Goal: Task Accomplishment & Management: Manage account settings

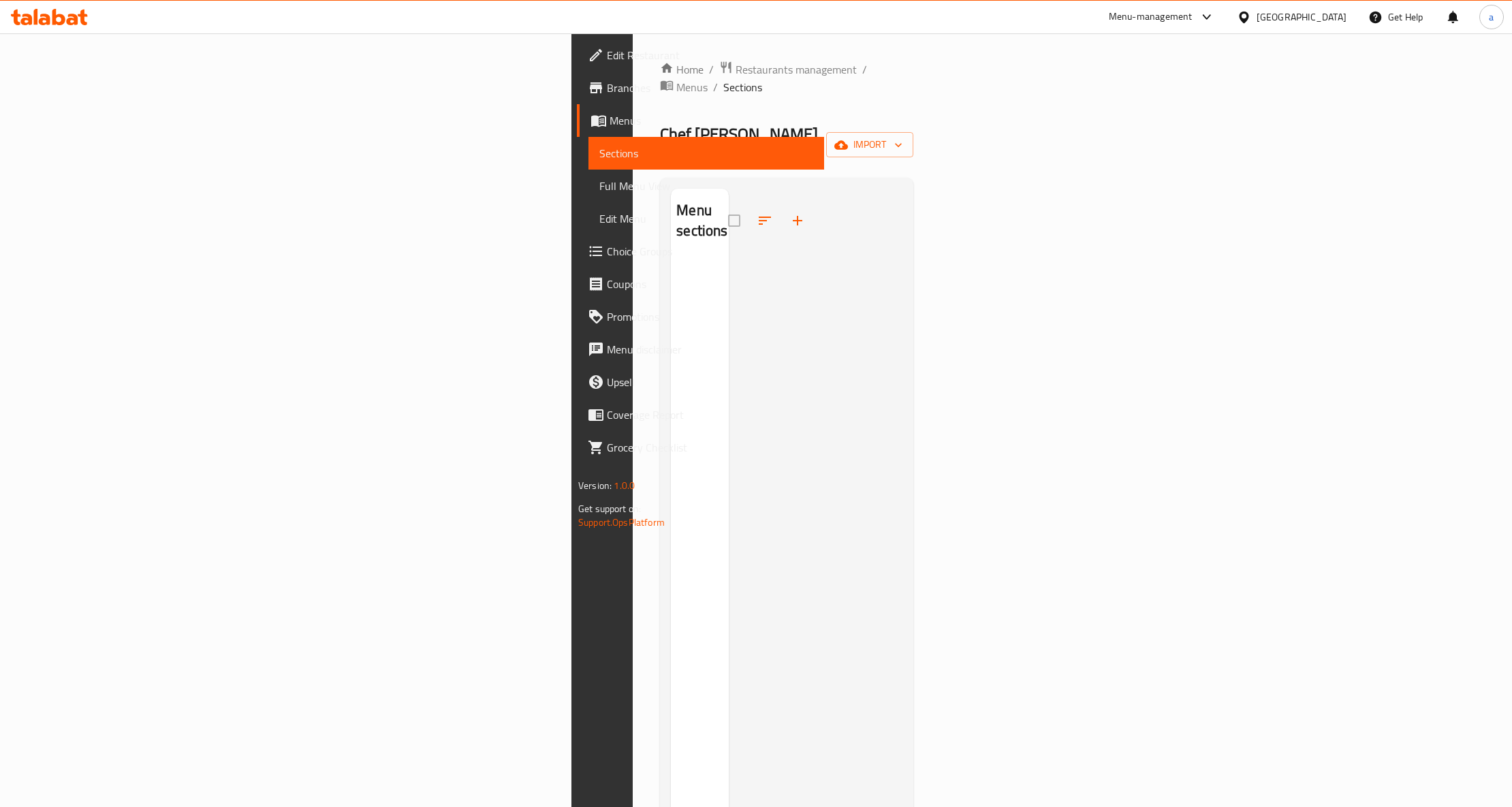
click at [902, 402] on div at bounding box center [815, 592] width 174 height 807
click at [902, 136] on span "import" at bounding box center [869, 144] width 65 height 17
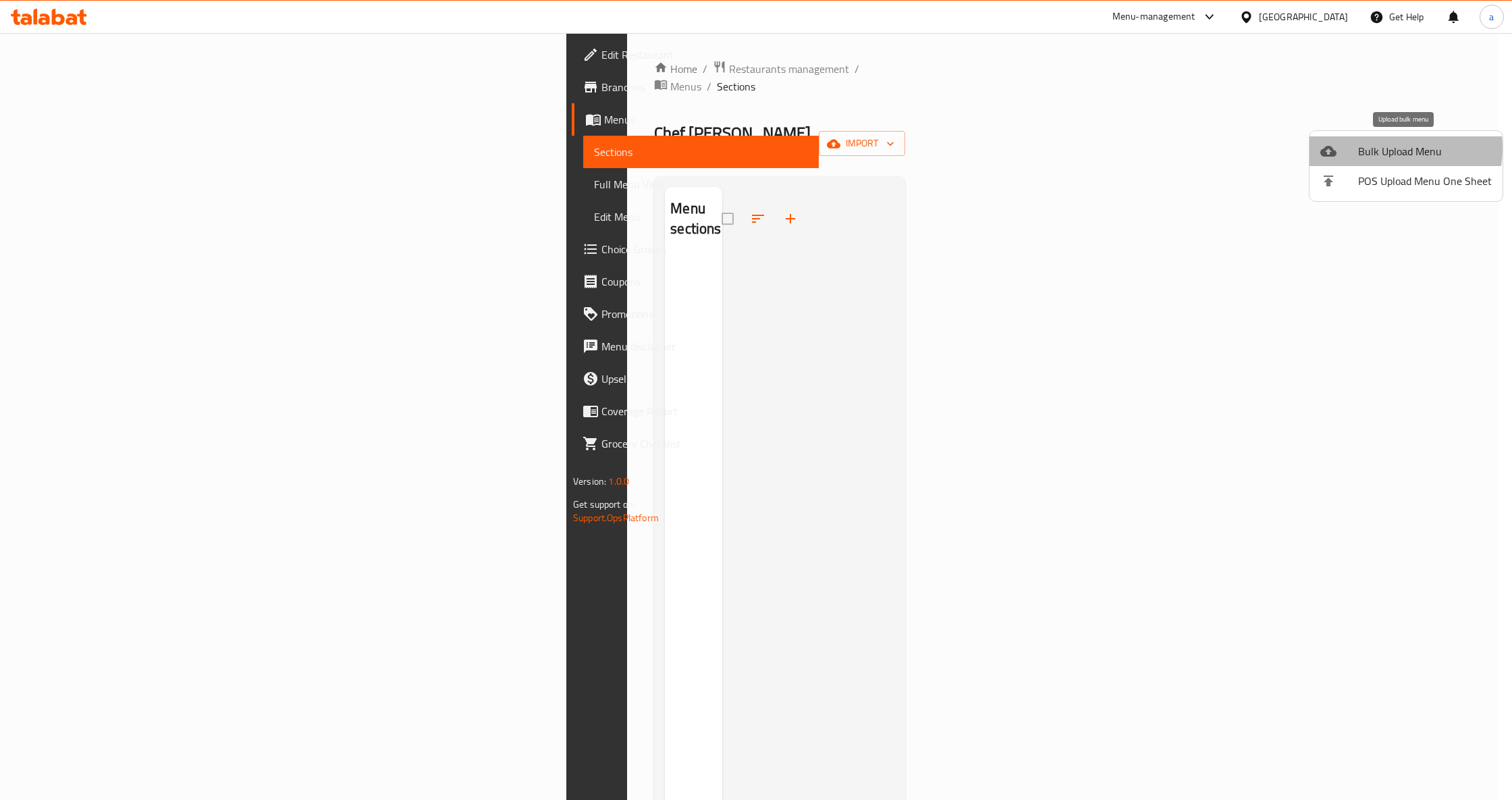
click at [1386, 149] on span "Bulk Upload Menu" at bounding box center [1425, 151] width 133 height 16
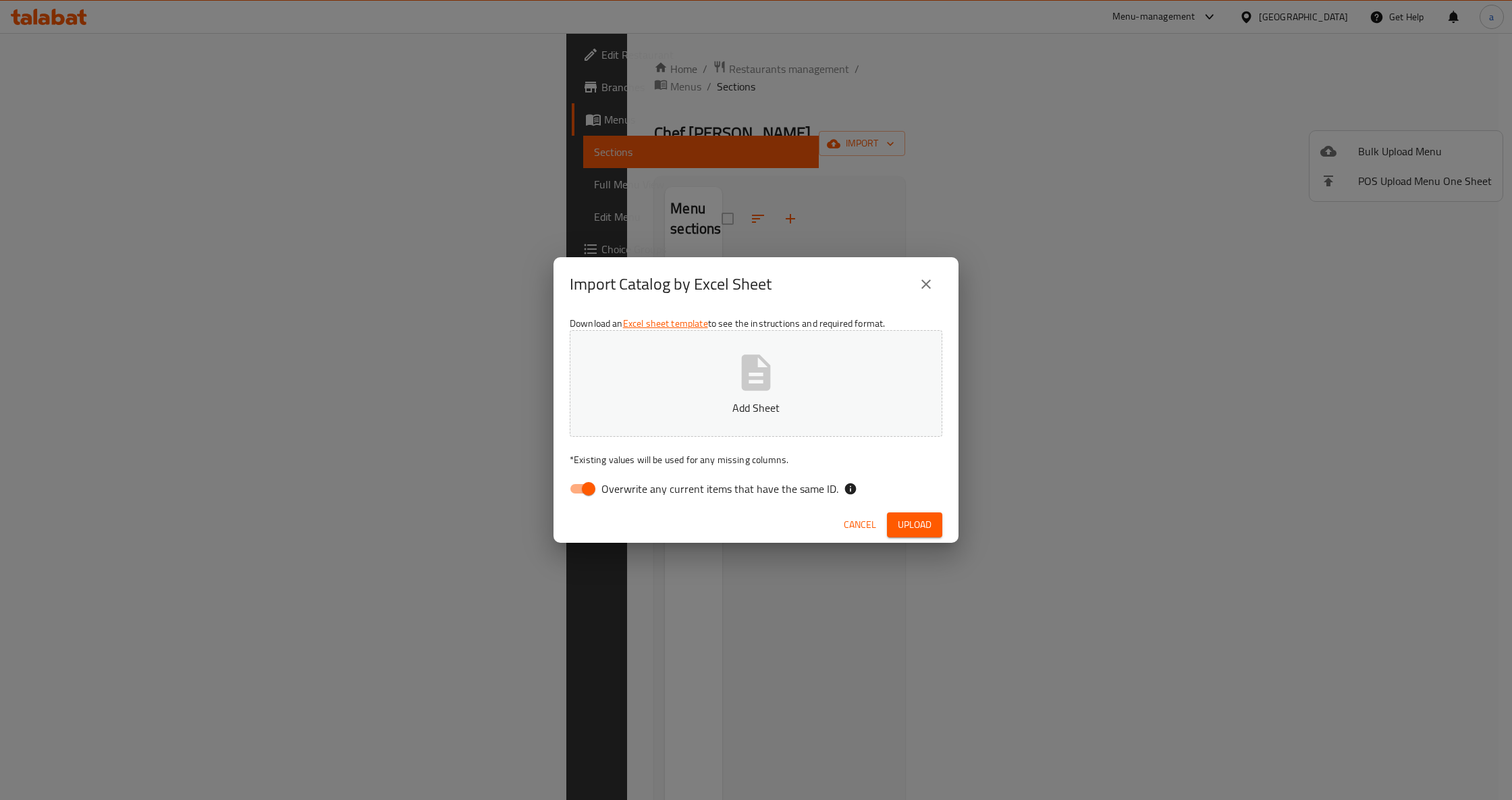
click at [583, 498] on input "Overwrite any current items that have the same ID." at bounding box center [588, 489] width 77 height 26
checkbox input "false"
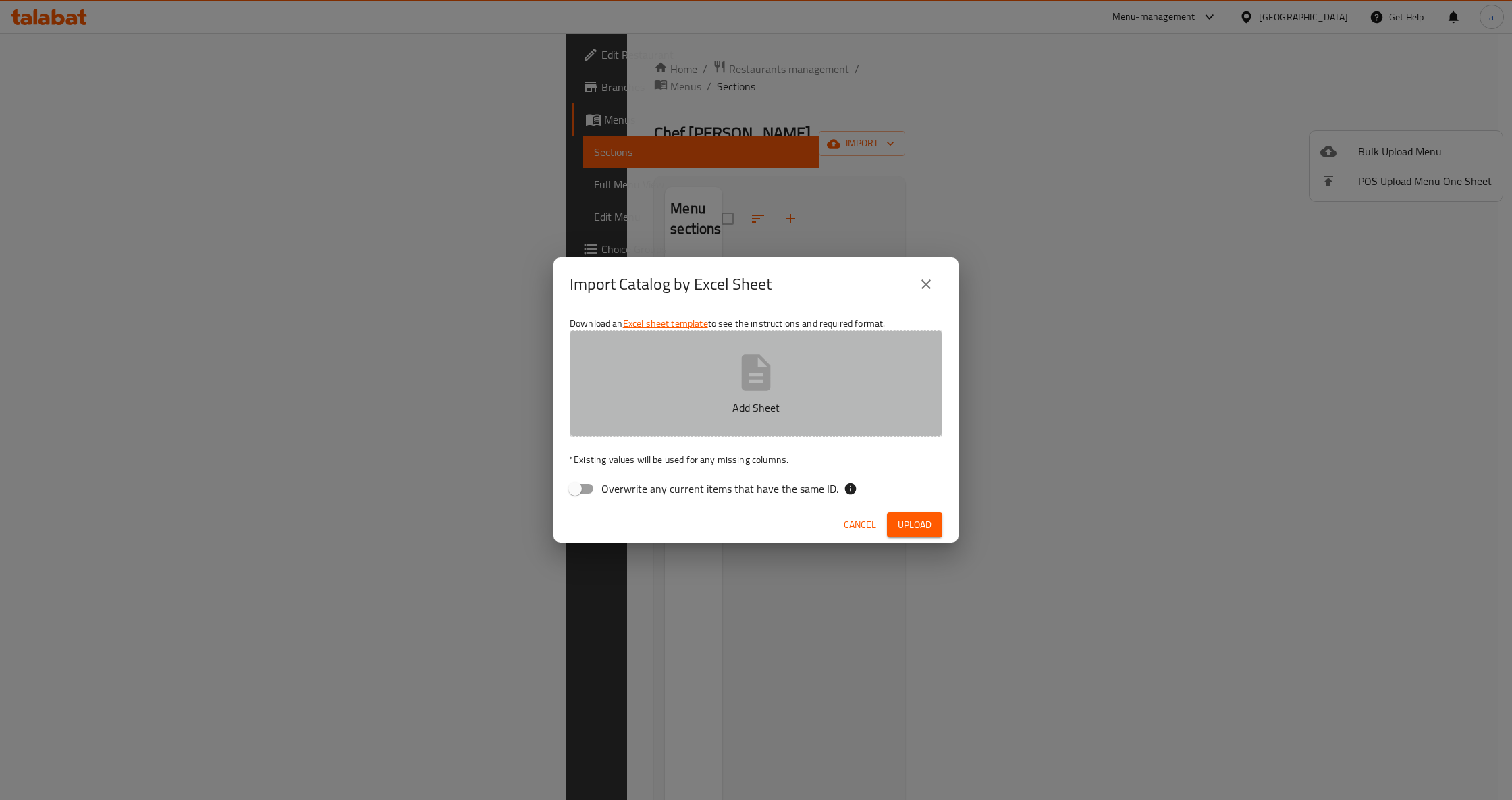
click at [663, 393] on button "Add Sheet" at bounding box center [756, 384] width 373 height 107
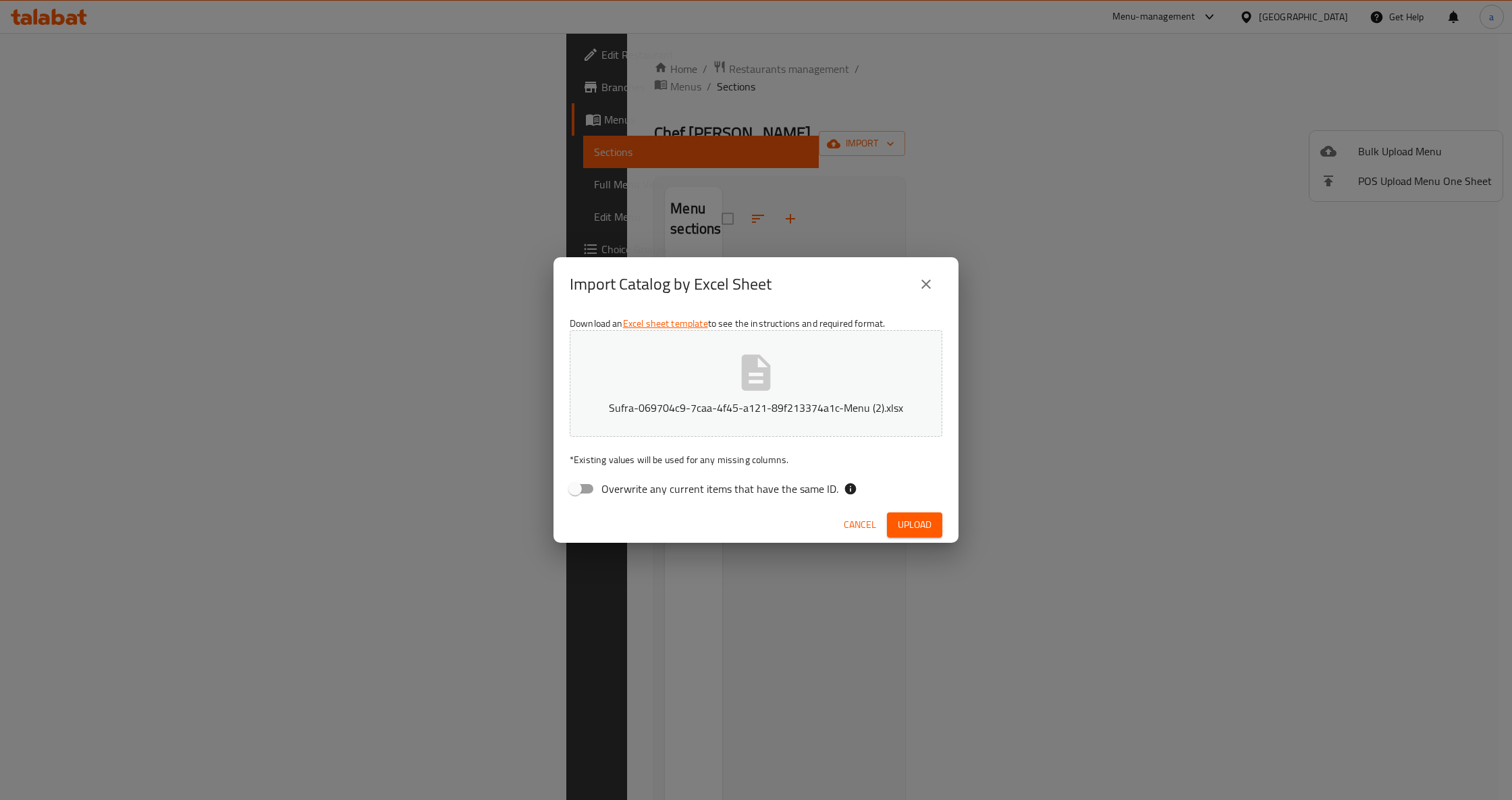
click at [899, 516] on span "Upload" at bounding box center [914, 525] width 34 height 17
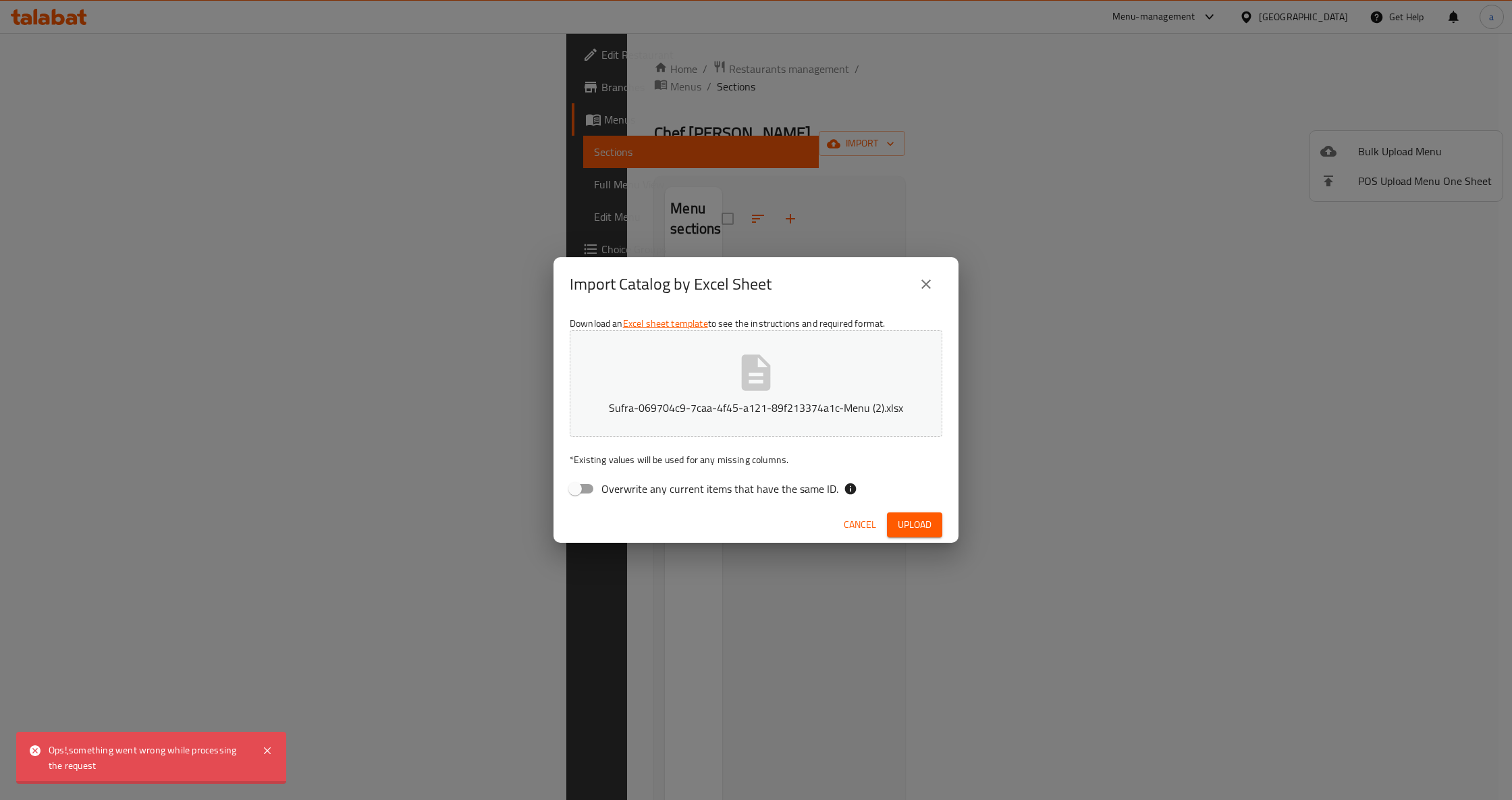
click at [930, 285] on icon "close" at bounding box center [926, 284] width 16 height 16
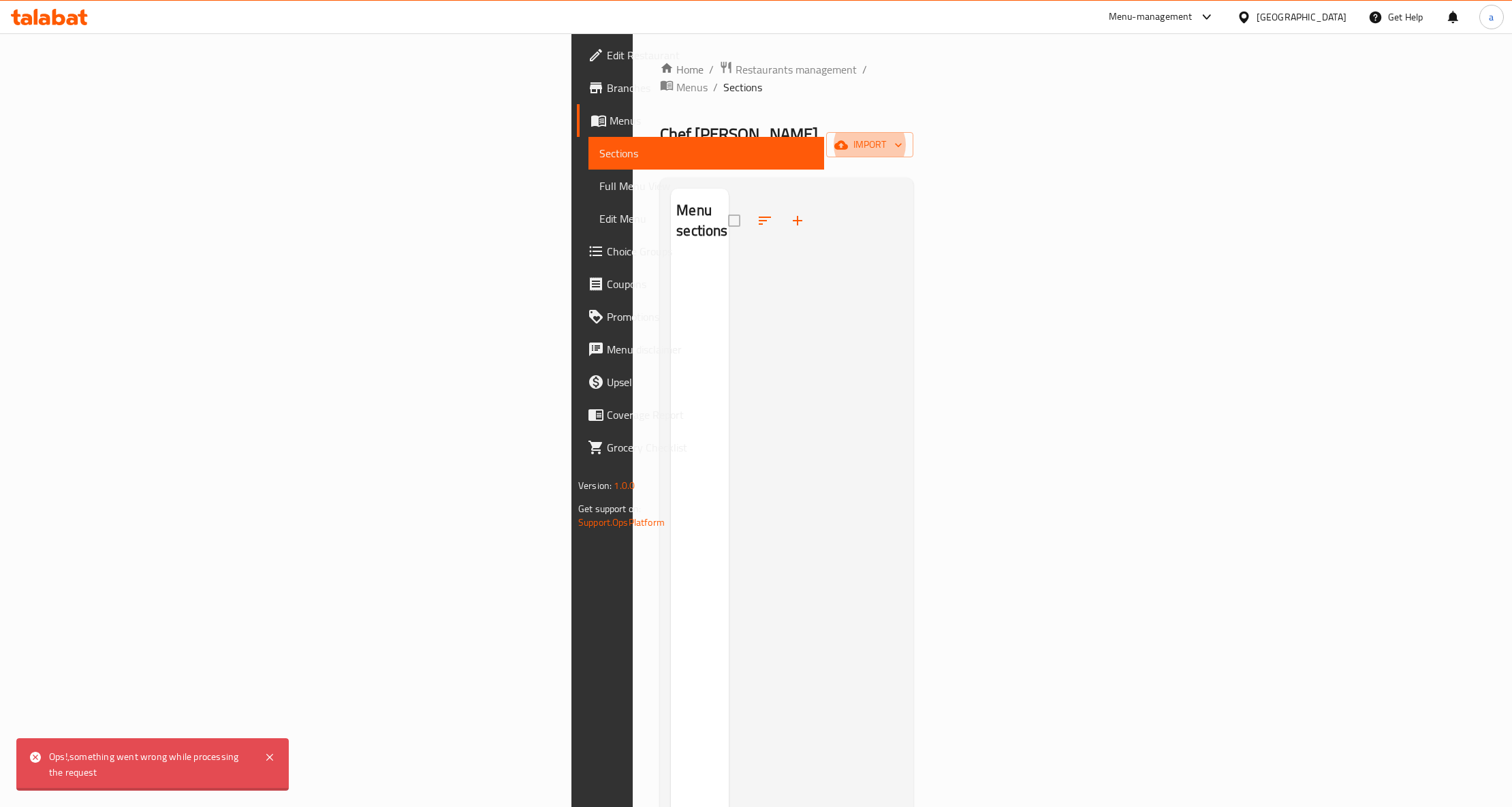
drag, startPoint x: 1061, startPoint y: 441, endPoint x: 1106, endPoint y: 395, distance: 64.4
click at [902, 441] on div at bounding box center [815, 592] width 174 height 807
click at [902, 136] on span "import" at bounding box center [869, 144] width 65 height 17
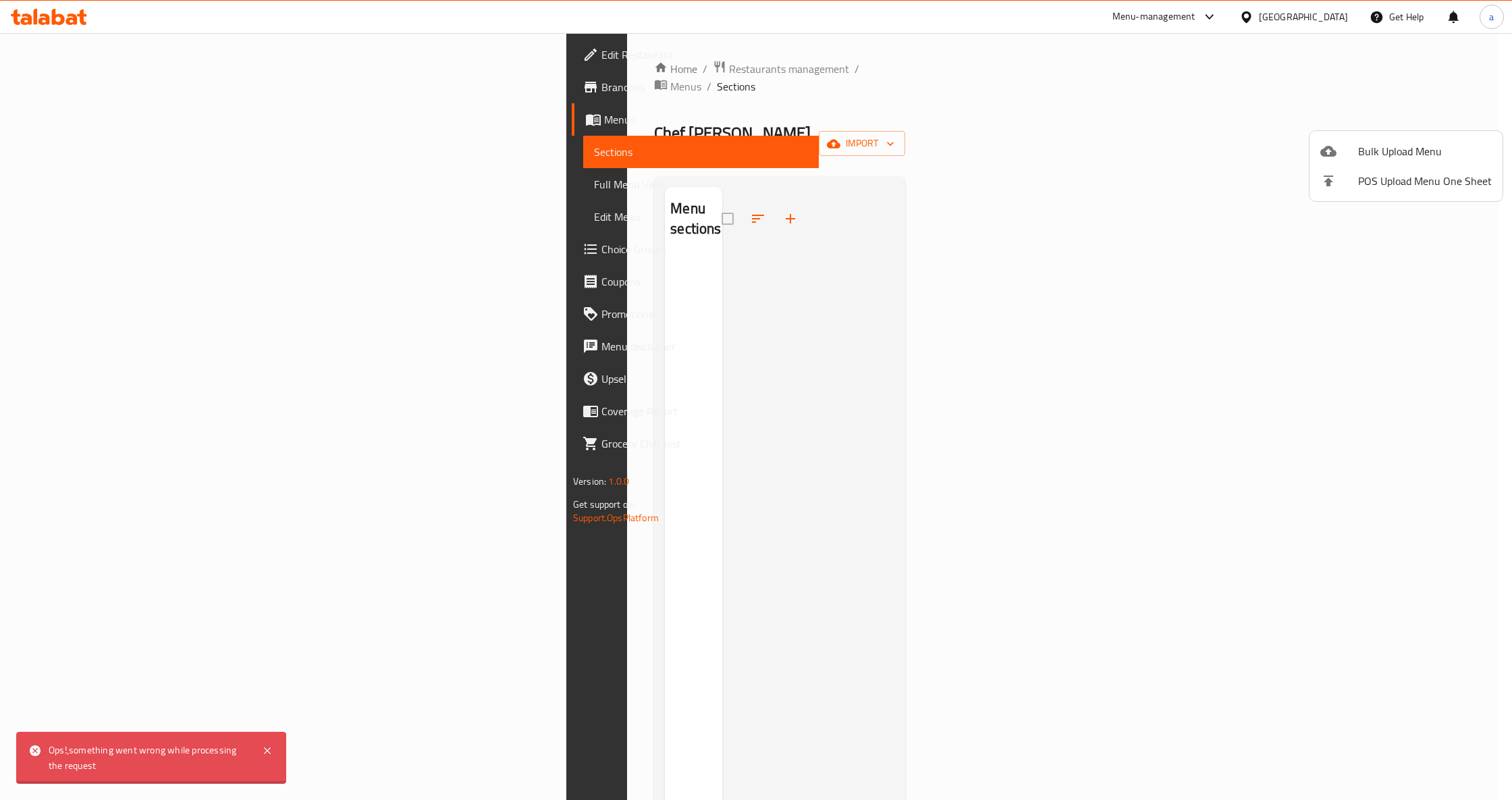
click at [1366, 152] on span "Bulk Upload Menu" at bounding box center [1425, 151] width 133 height 16
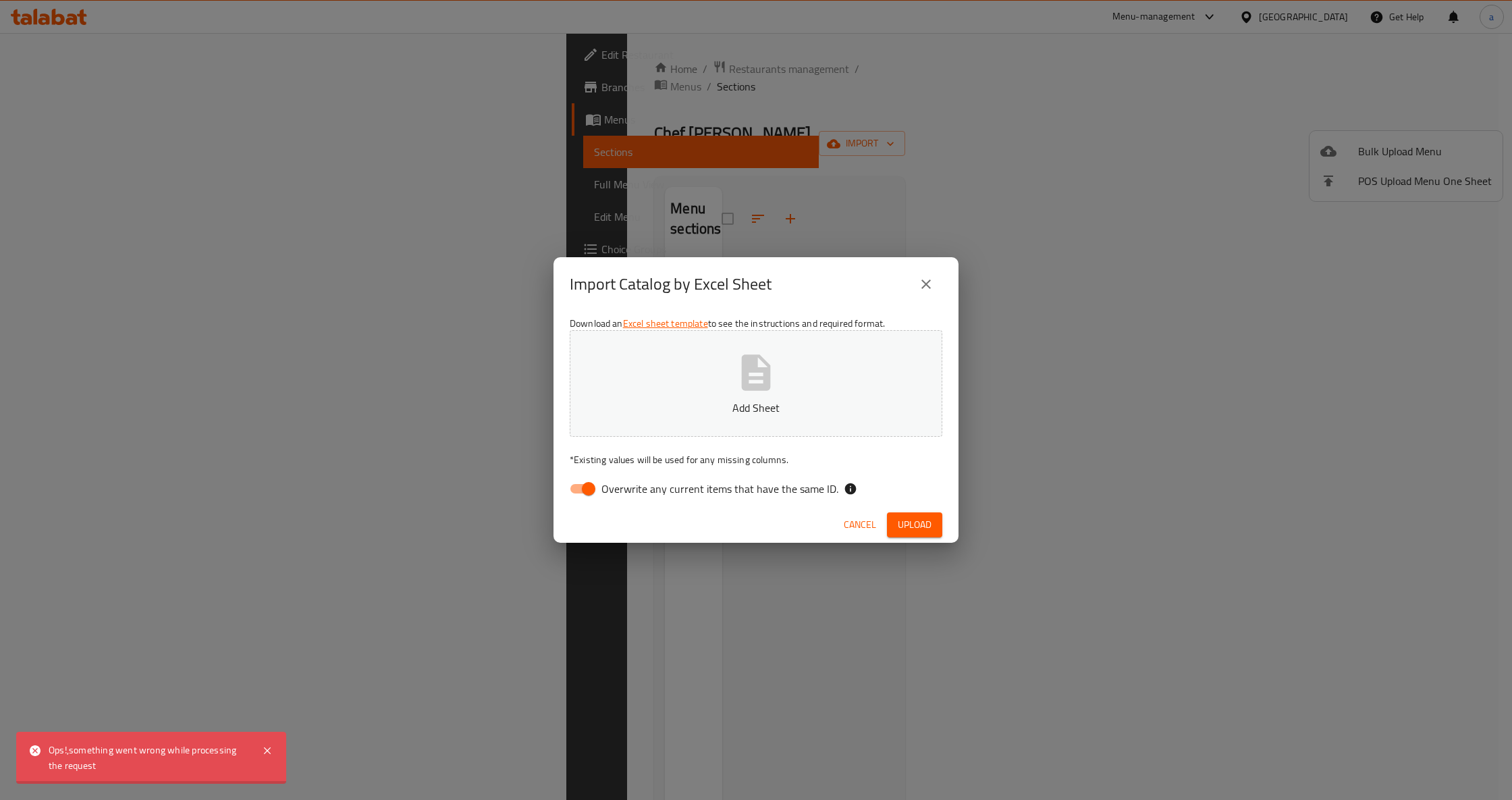
click at [584, 486] on input "Overwrite any current items that have the same ID." at bounding box center [588, 489] width 77 height 26
checkbox input "false"
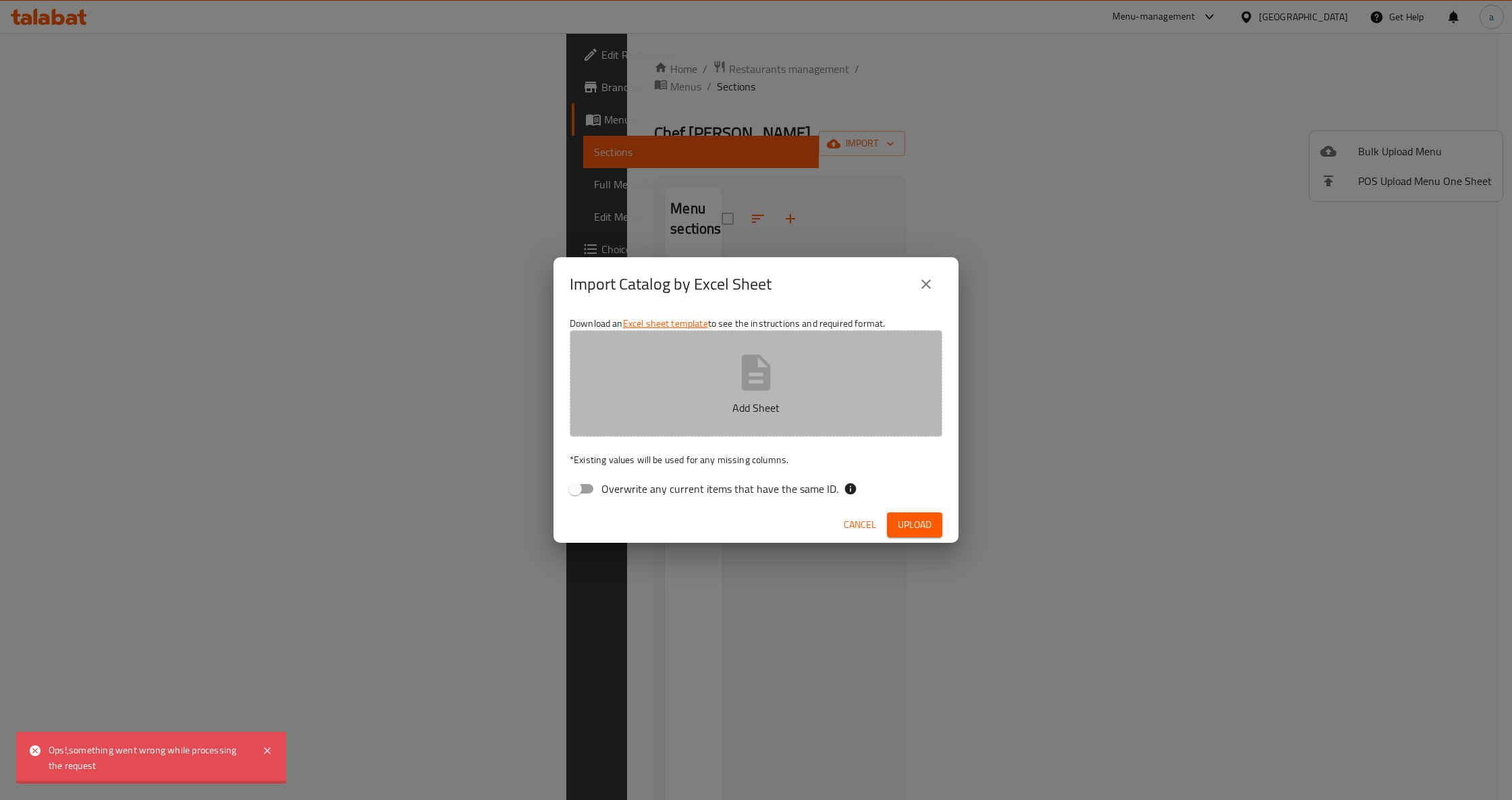
click at [668, 382] on button "Add Sheet" at bounding box center [756, 384] width 373 height 107
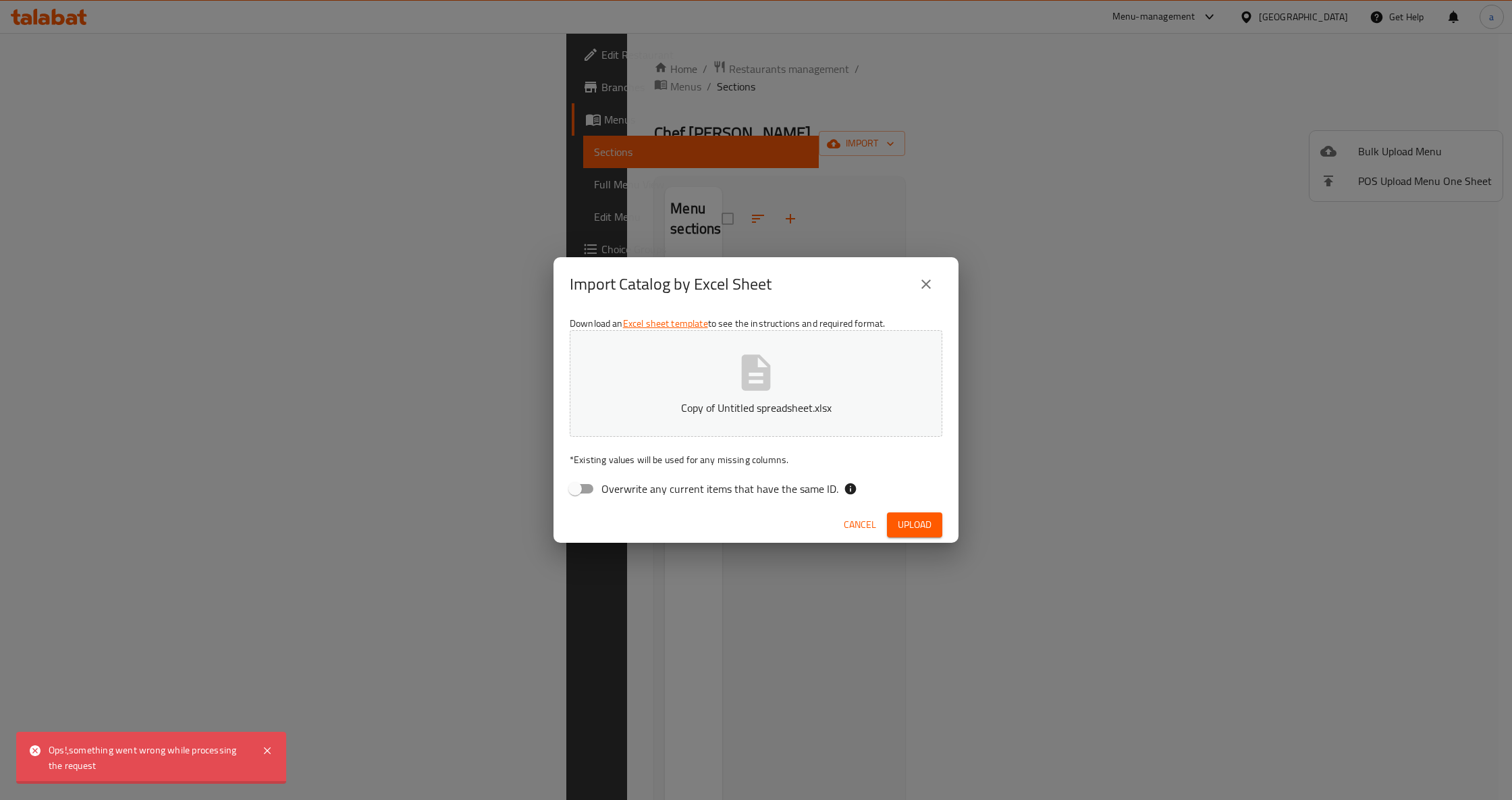
click at [897, 524] on button "Upload" at bounding box center [915, 525] width 56 height 25
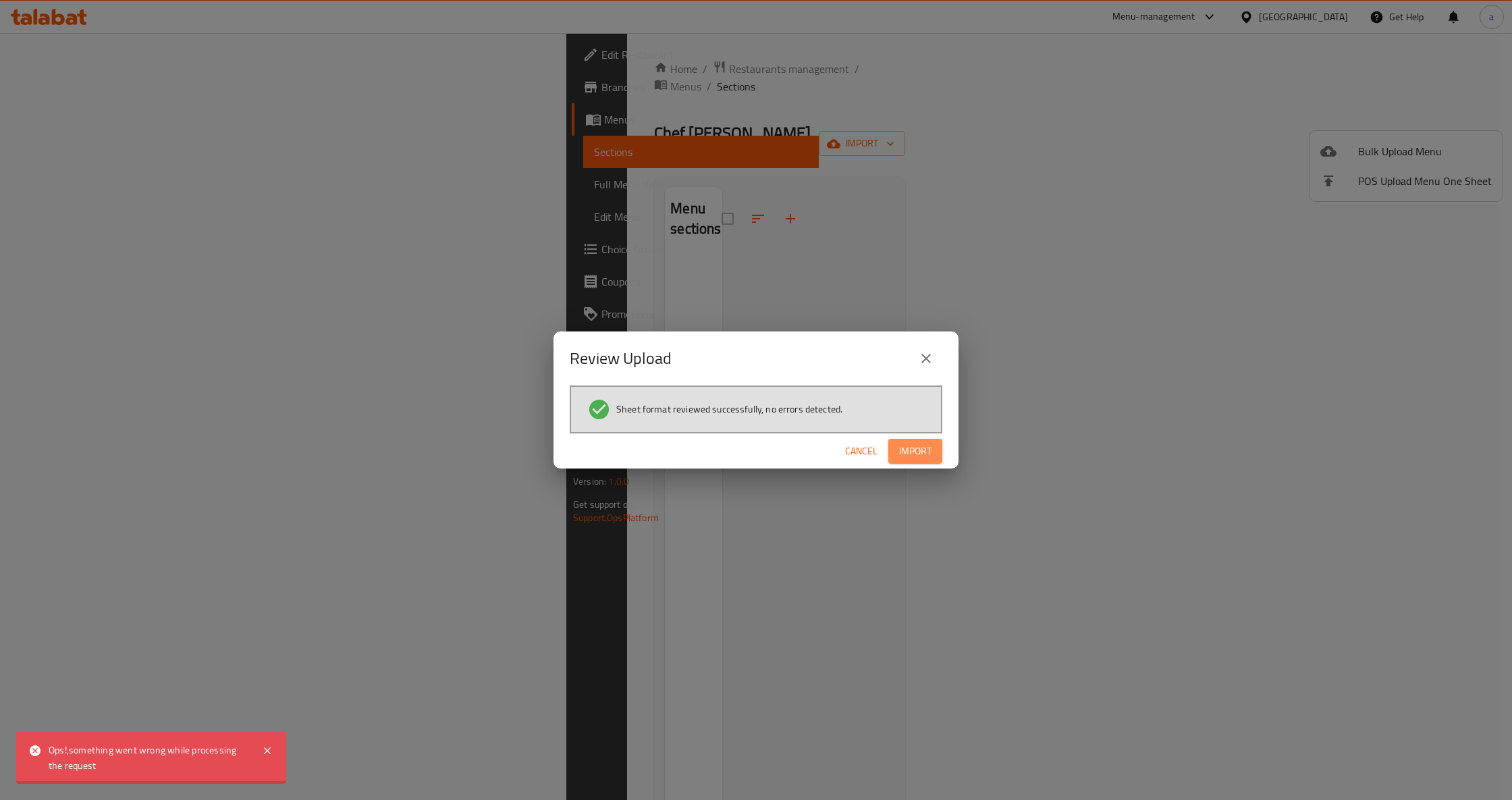
click at [905, 459] on button "Import" at bounding box center [916, 451] width 54 height 25
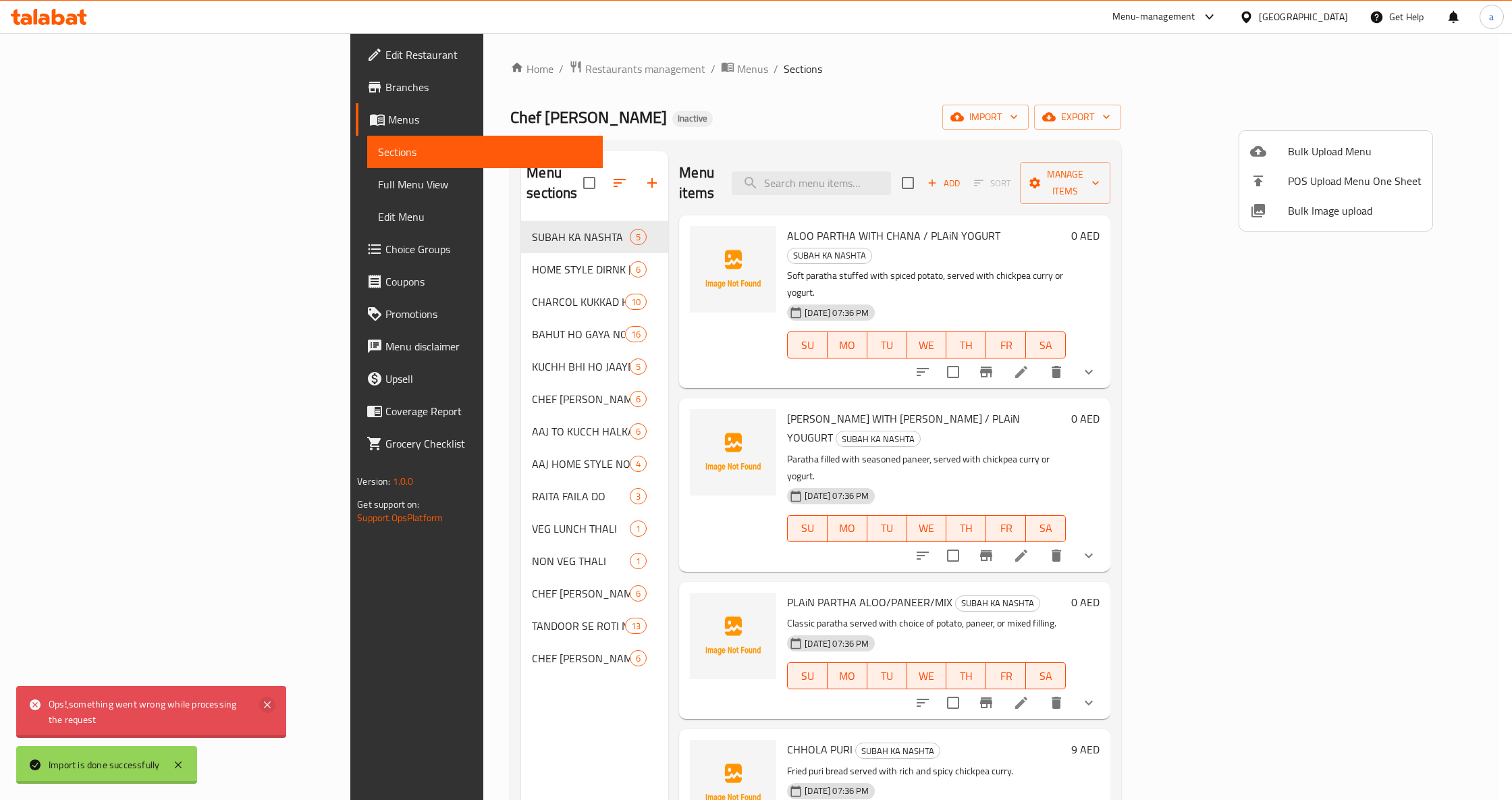
click at [270, 710] on icon at bounding box center [267, 705] width 16 height 16
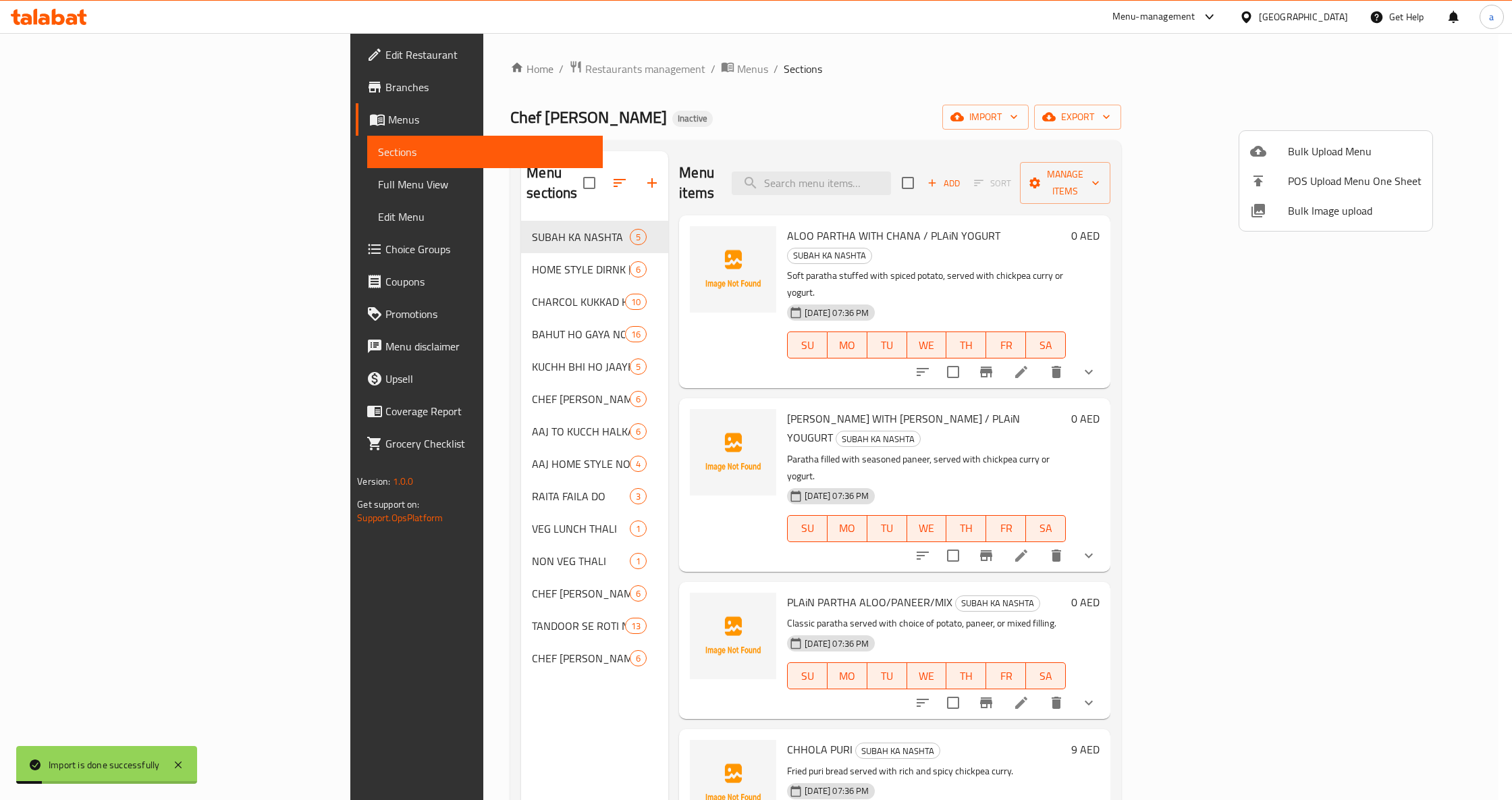
click at [422, 727] on div at bounding box center [756, 400] width 1512 height 800
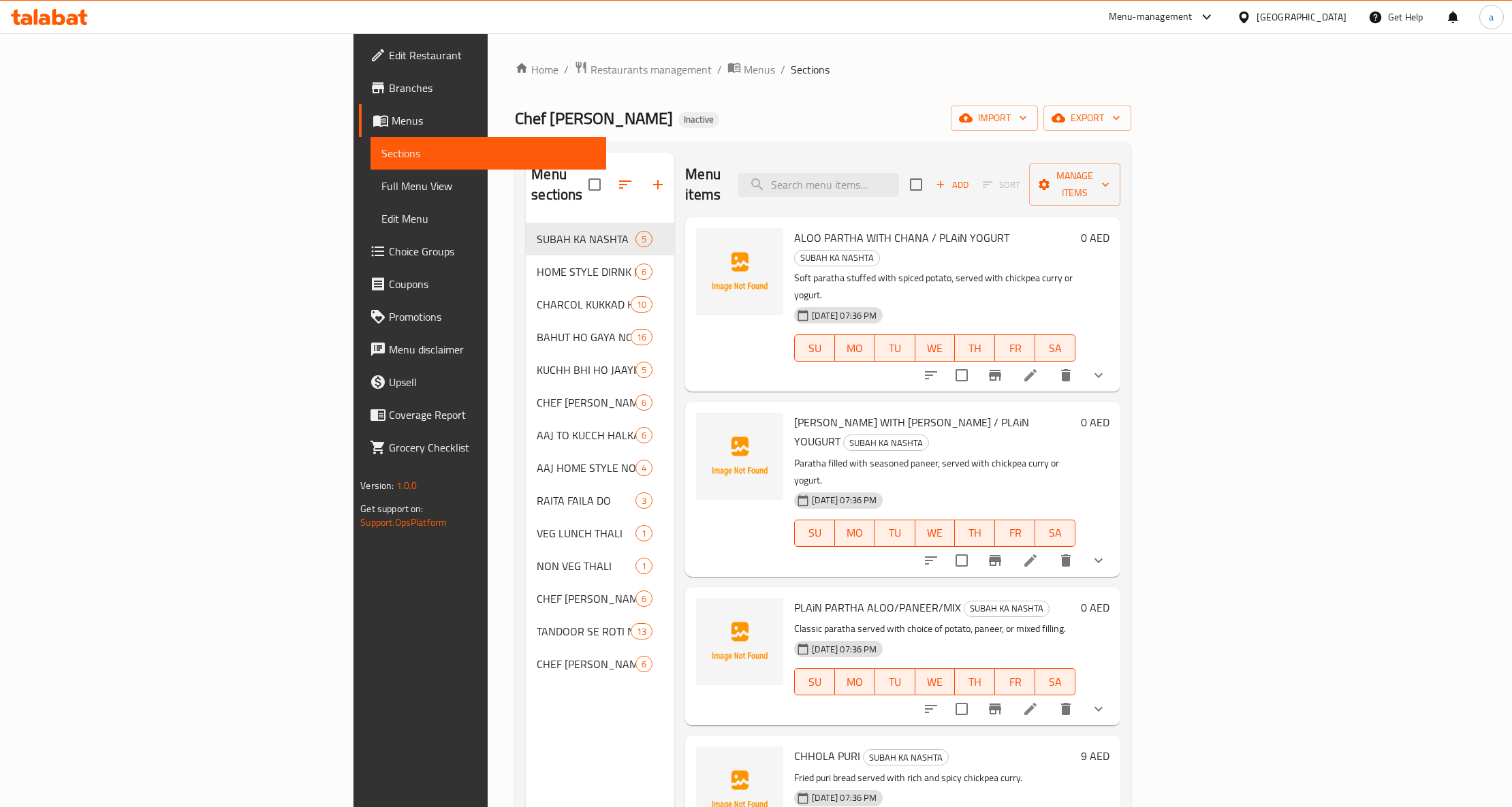
click at [381, 185] on span "Full Menu View" at bounding box center [488, 185] width 214 height 16
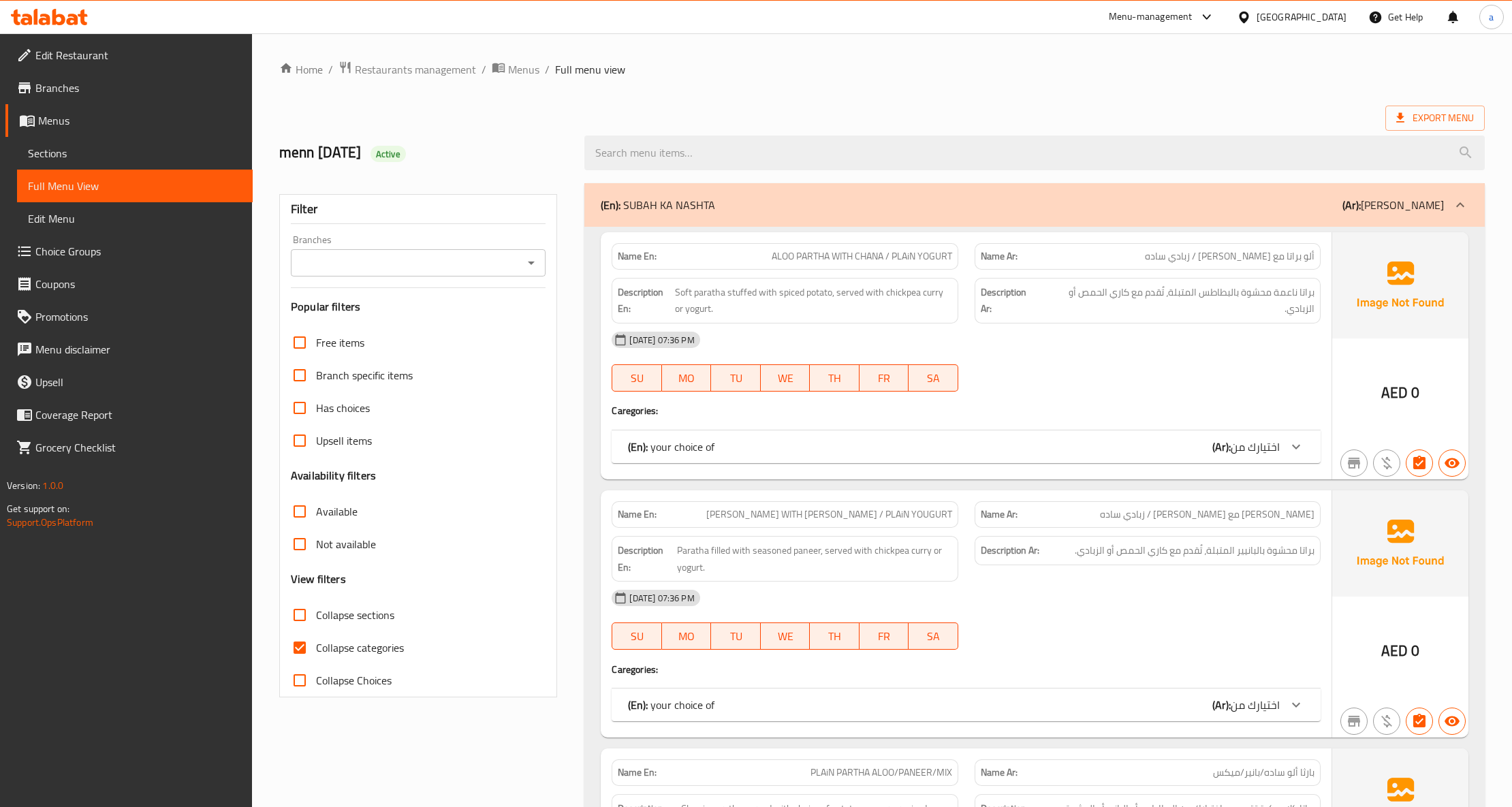
click at [369, 650] on span "Collapse categories" at bounding box center [360, 647] width 88 height 16
click at [316, 650] on input "Collapse categories" at bounding box center [299, 647] width 33 height 33
checkbox input "false"
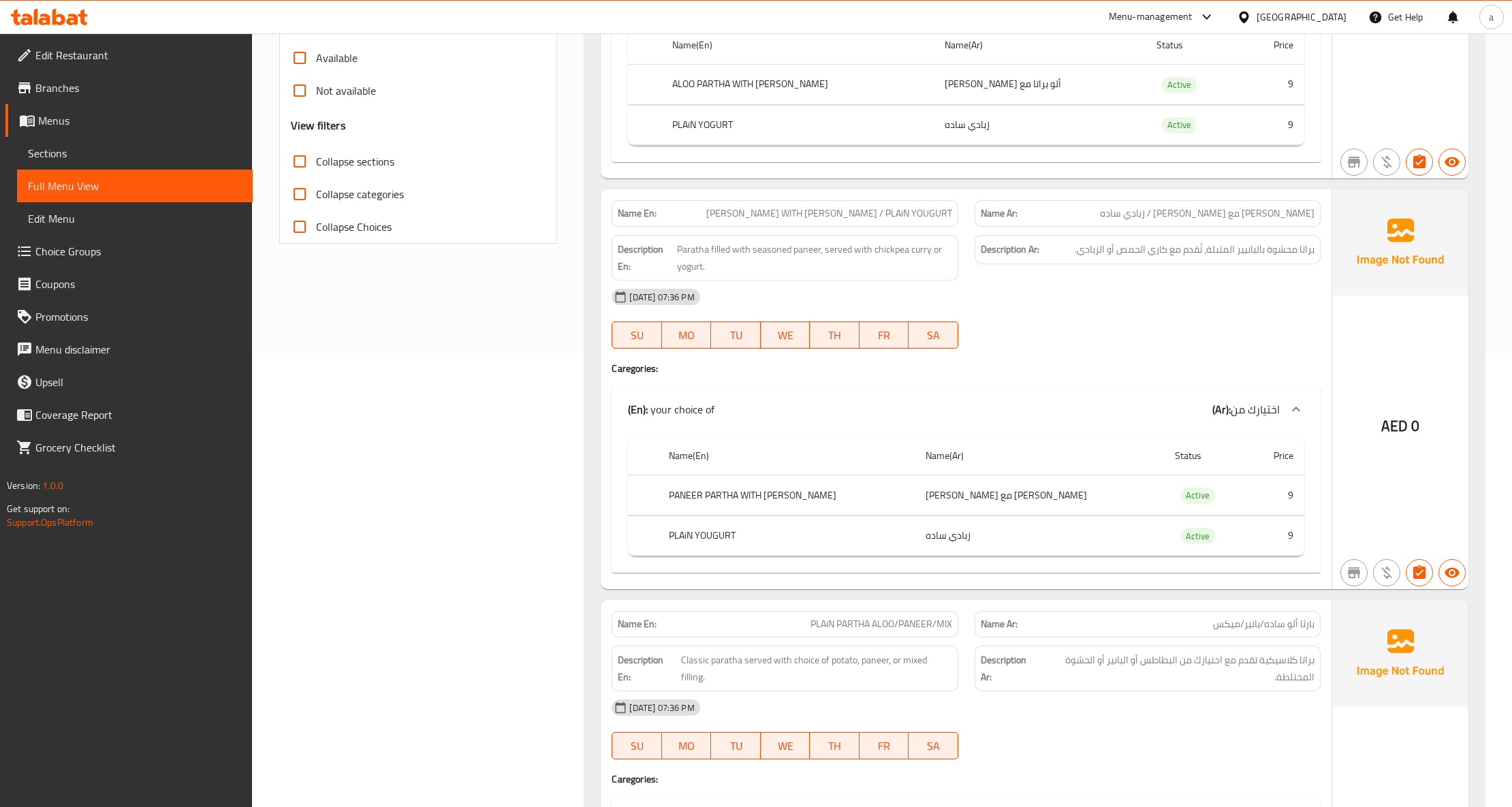
scroll to position [1089, 0]
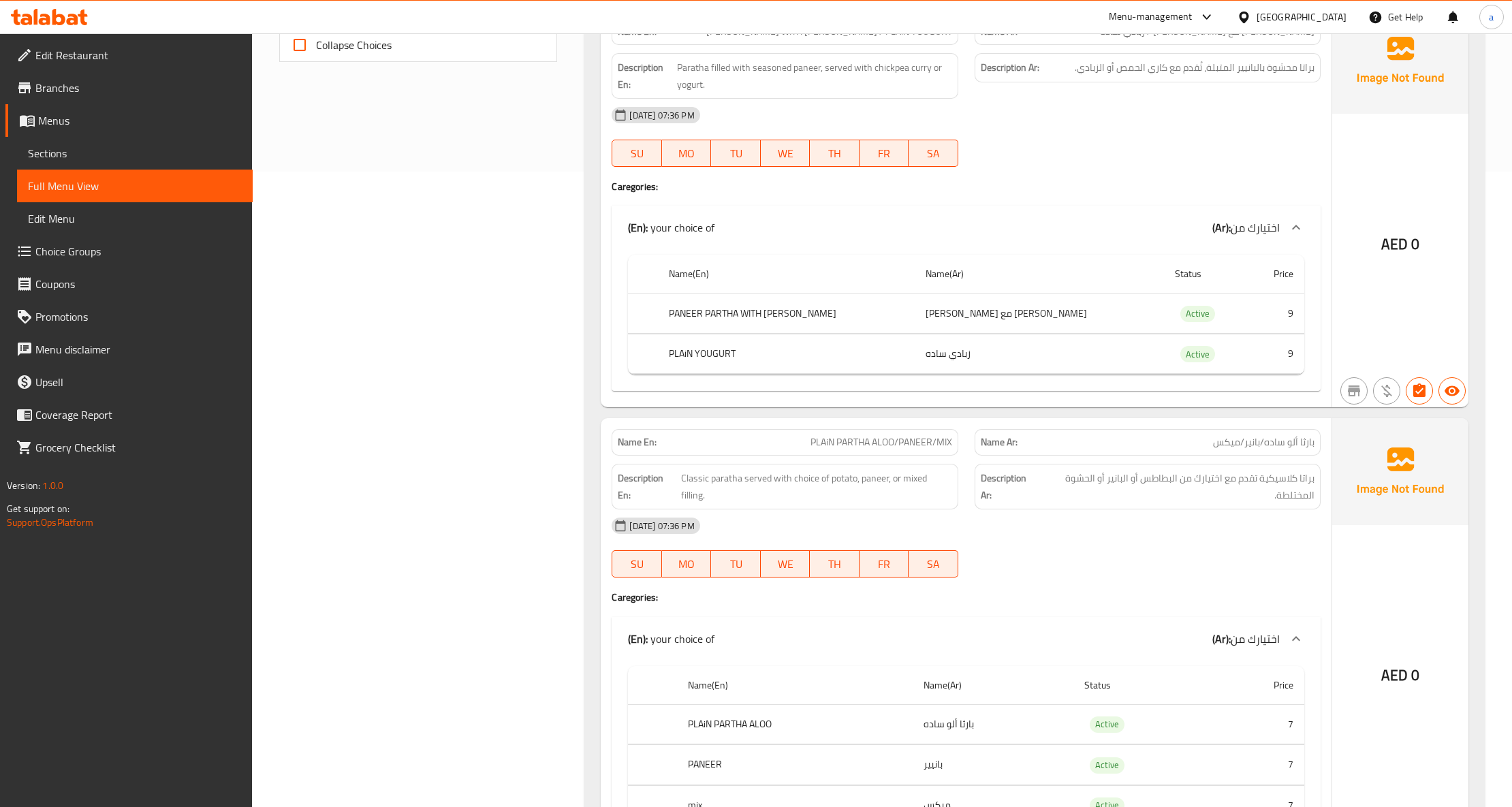
click at [91, 157] on span "Sections" at bounding box center [134, 153] width 214 height 16
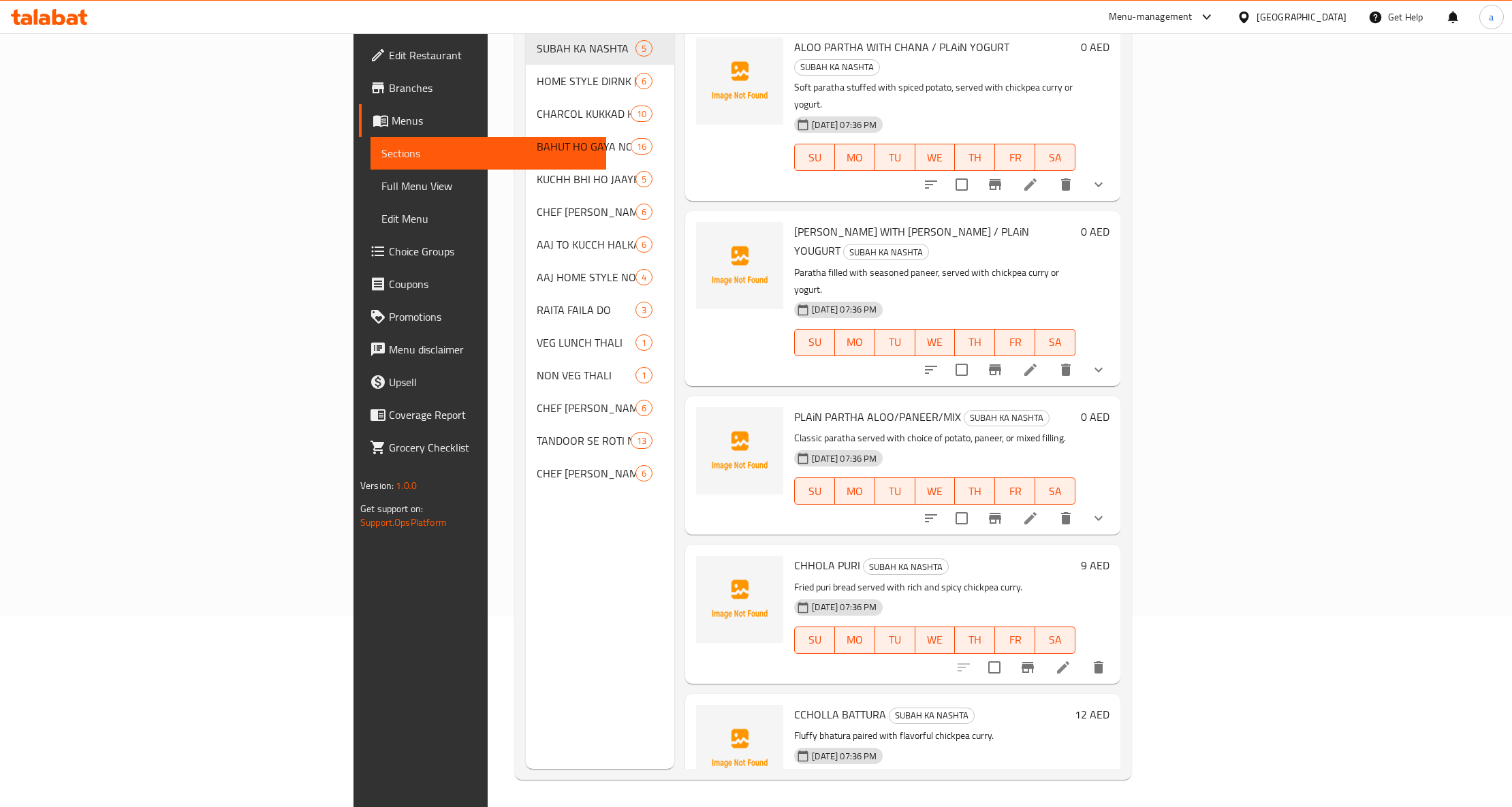
scroll to position [191, 0]
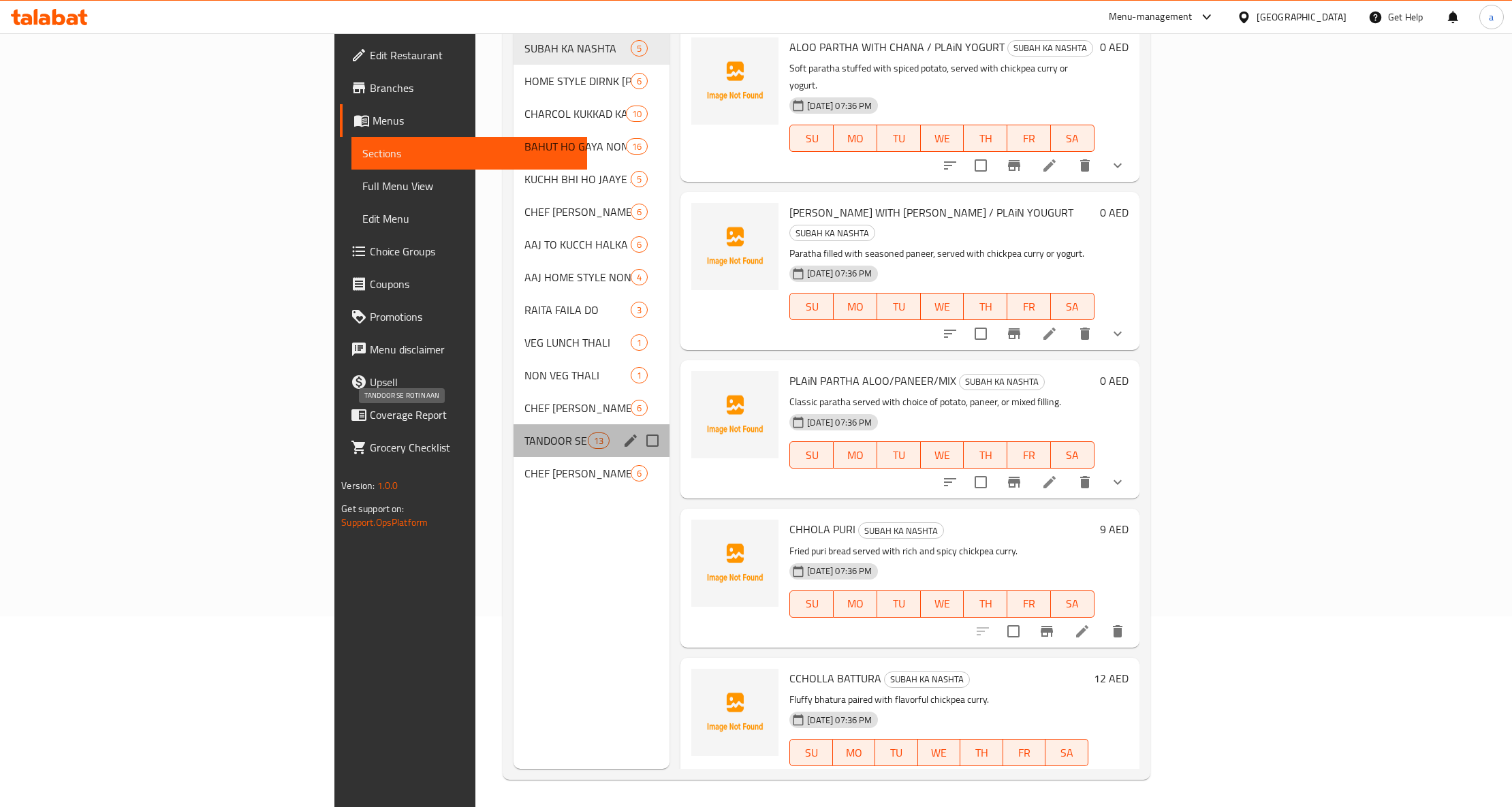
click at [524, 432] on span "TANDOOR SE ROTI NAAN" at bounding box center [556, 440] width 64 height 16
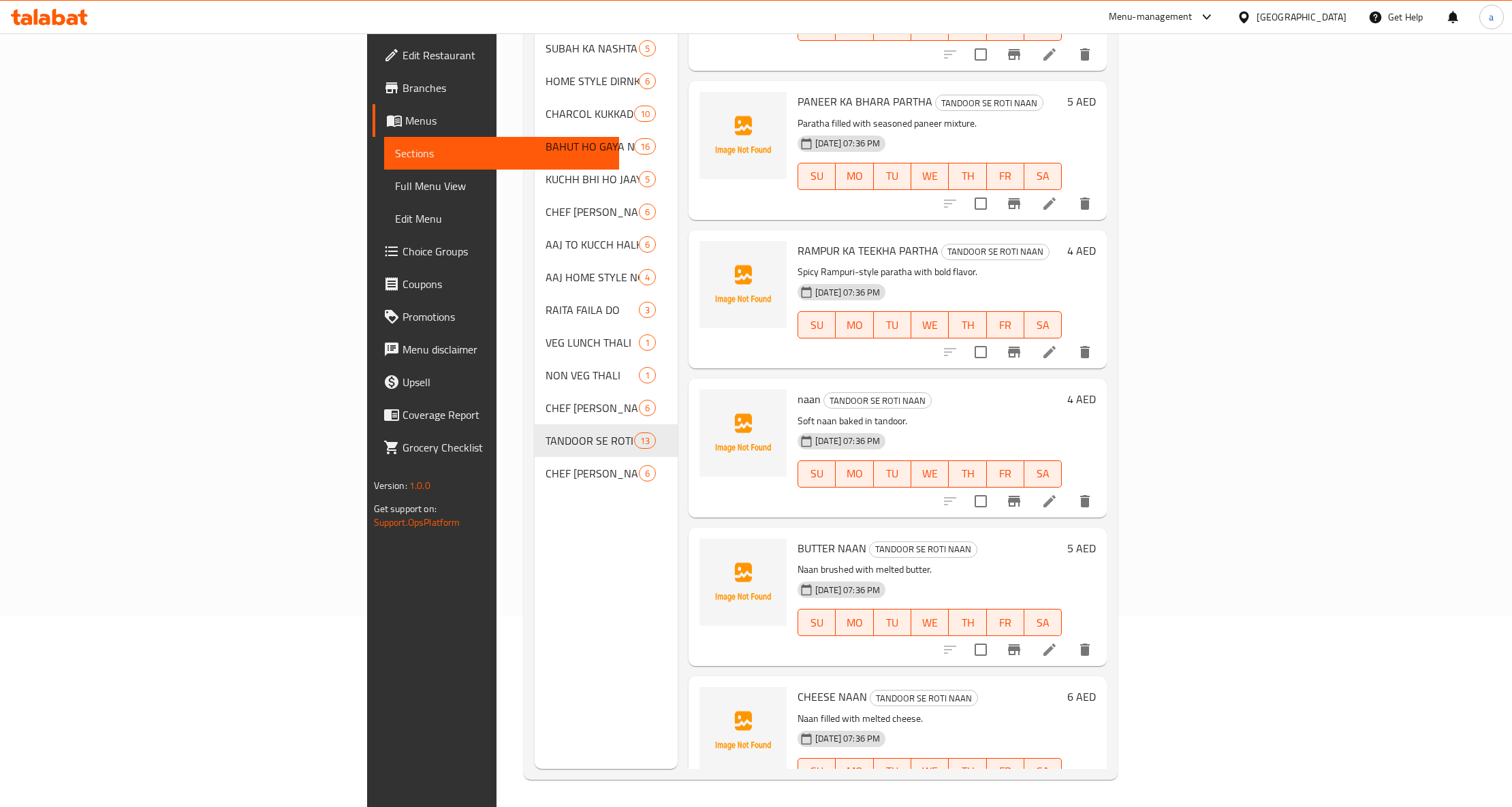
scroll to position [706, 0]
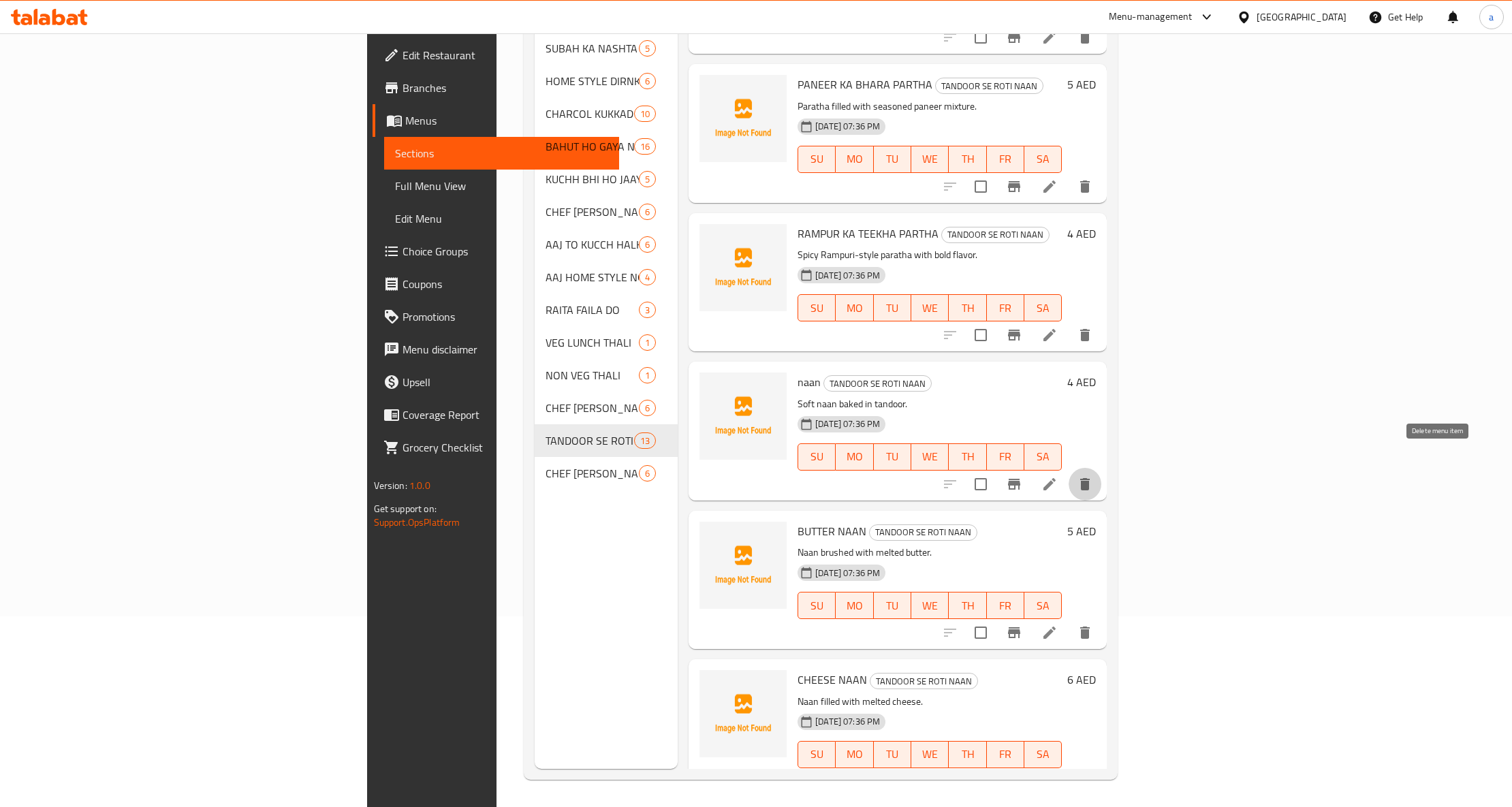
click at [1101, 468] on button "delete" at bounding box center [1085, 484] width 33 height 33
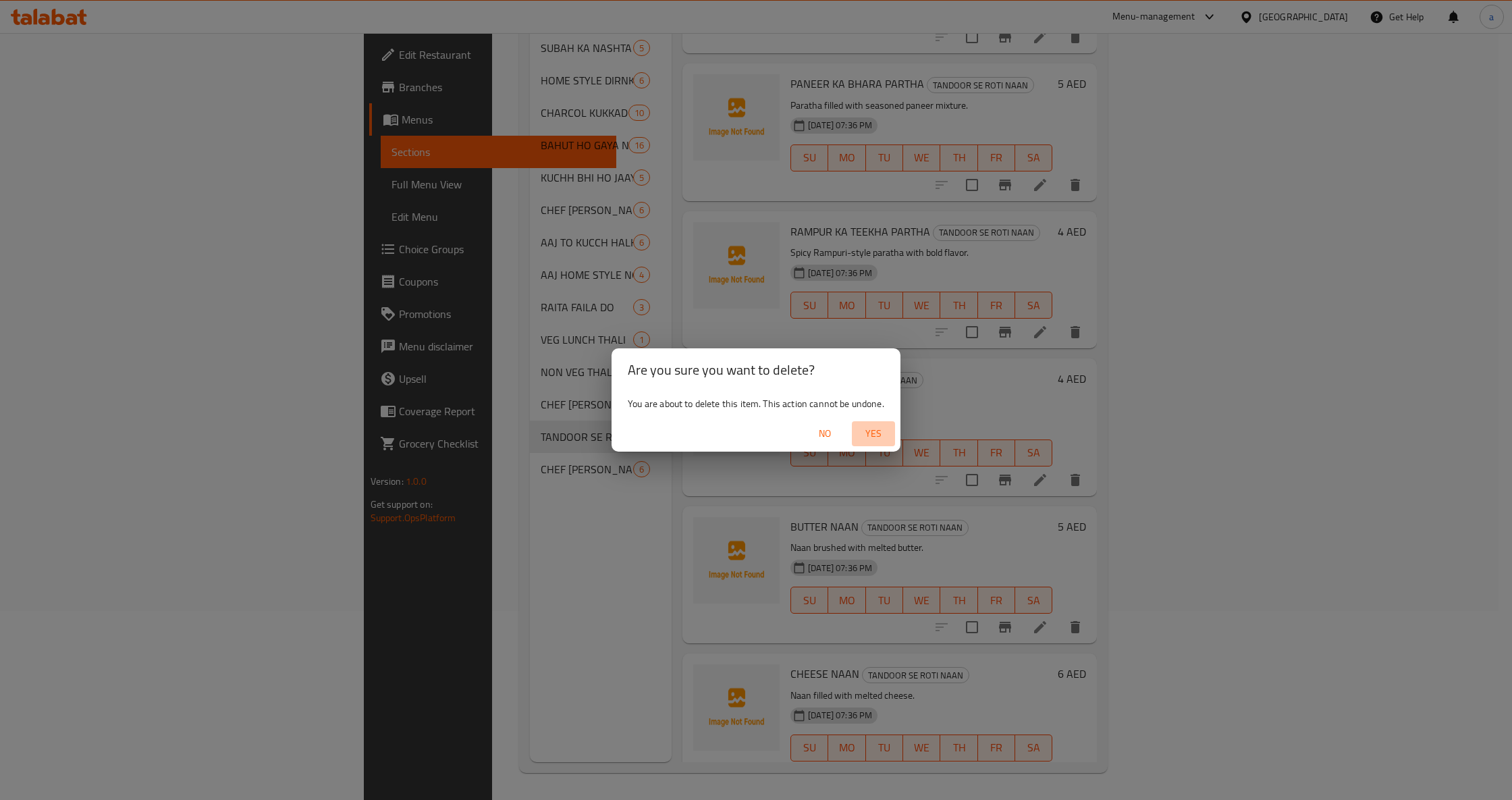
click at [859, 426] on span "Yes" at bounding box center [873, 433] width 32 height 17
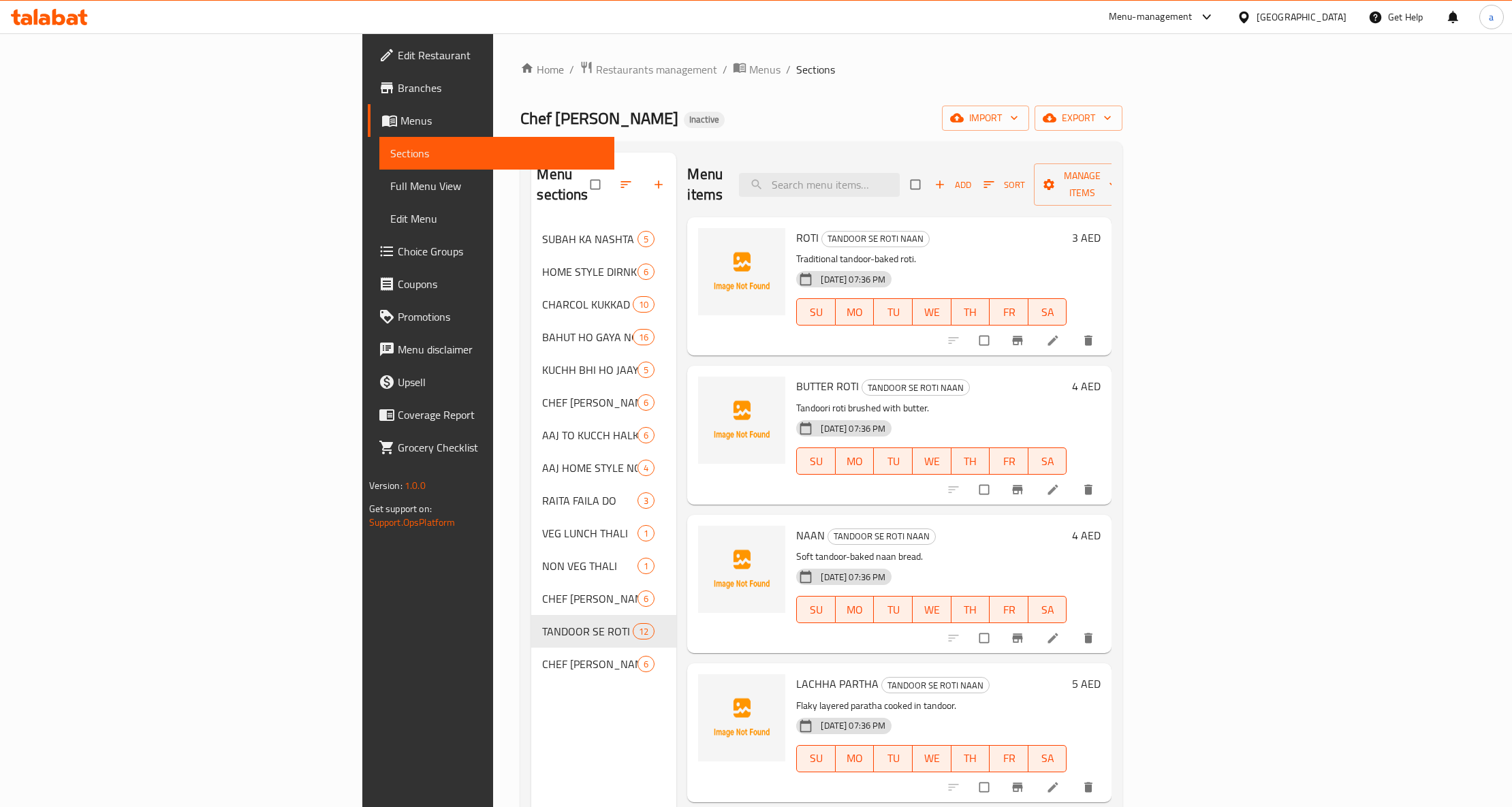
click at [937, 112] on div "Chef JD Kitchen Inactive import export" at bounding box center [821, 118] width 602 height 25
click at [379, 194] on link "Full Menu View" at bounding box center [497, 185] width 236 height 33
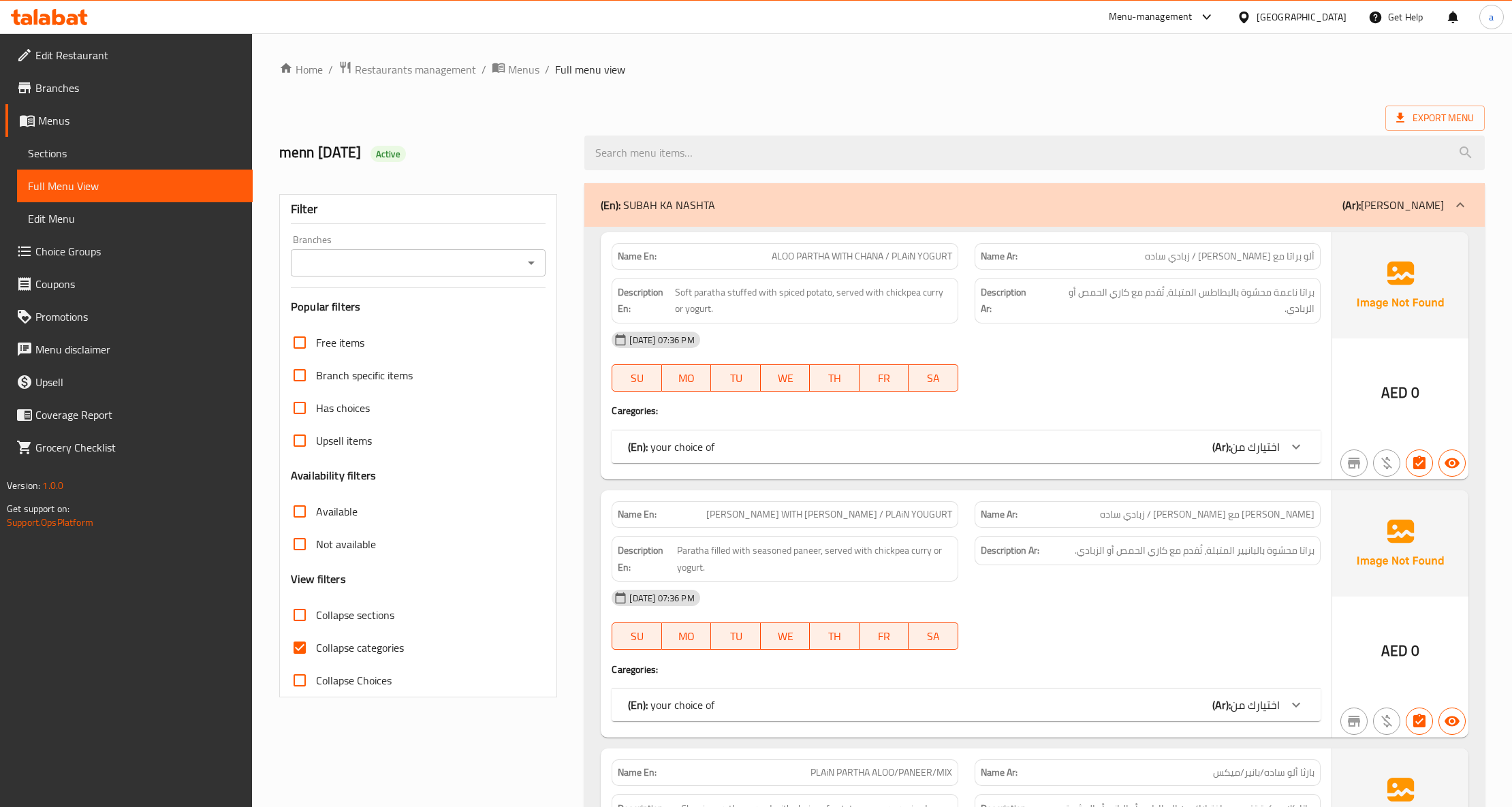
click at [365, 643] on span "Collapse categories" at bounding box center [360, 647] width 88 height 16
click at [316, 643] on input "Collapse categories" at bounding box center [299, 647] width 33 height 33
checkbox input "false"
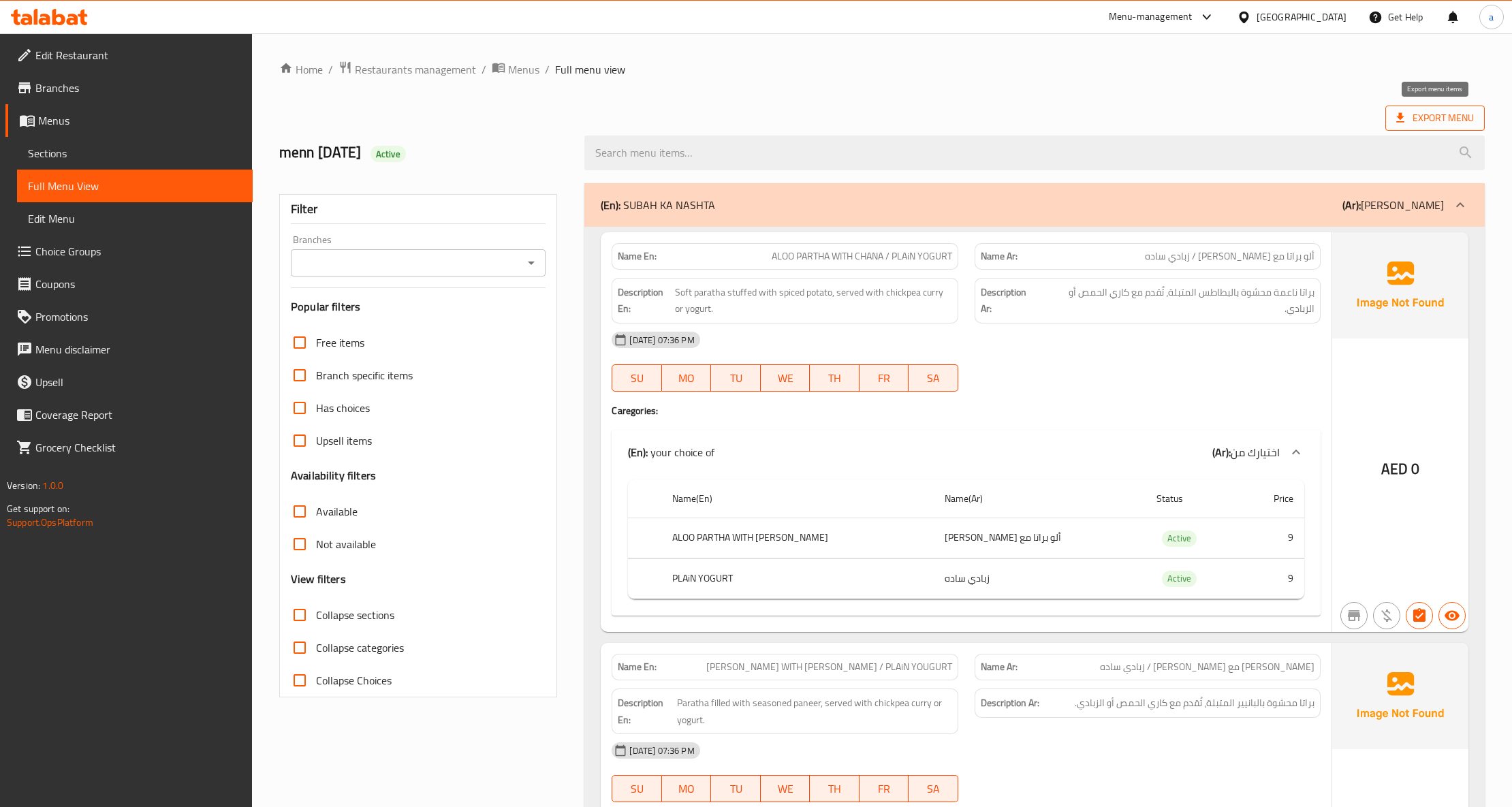
click at [1431, 129] on span "Export Menu" at bounding box center [1434, 118] width 100 height 25
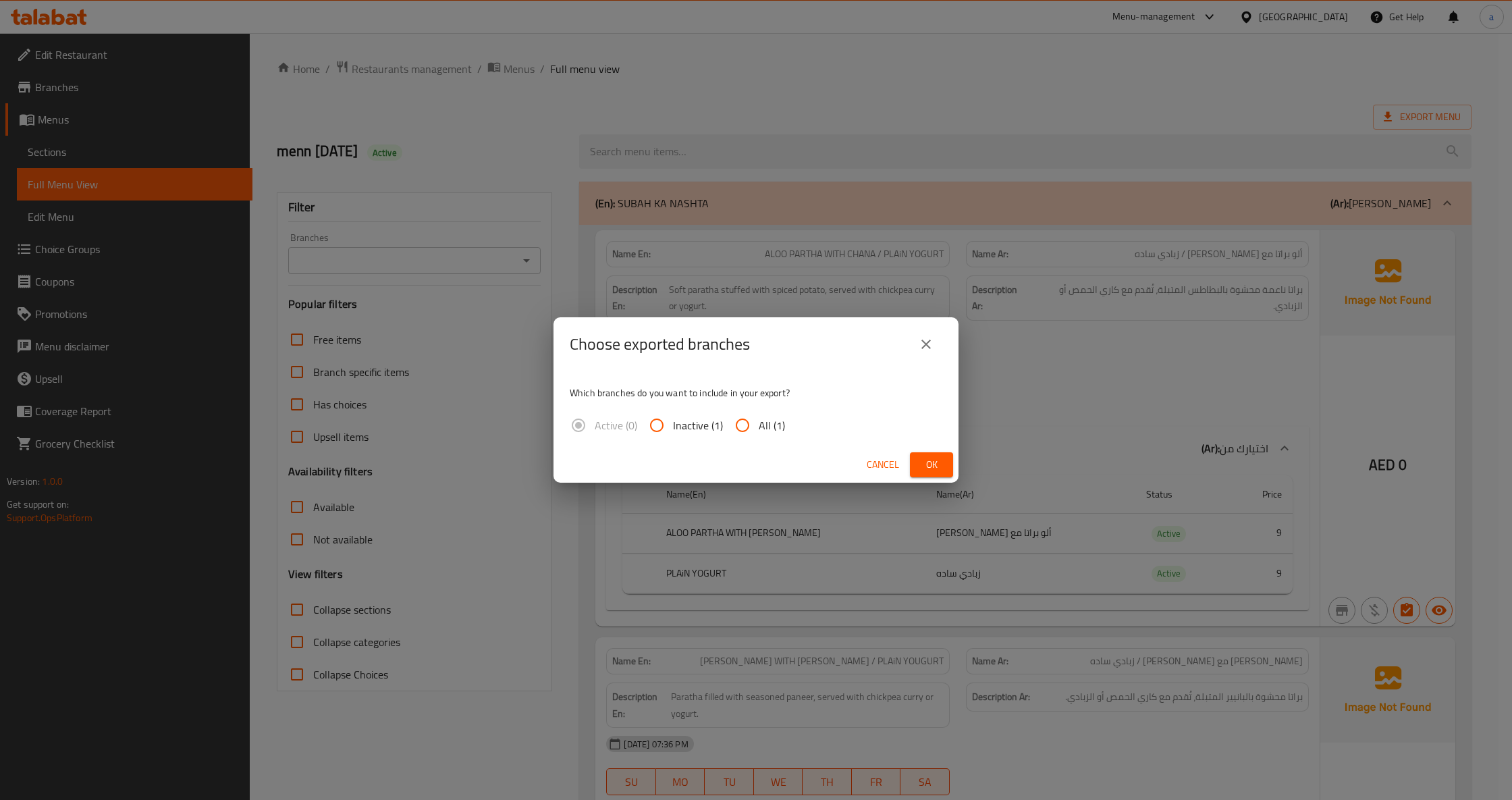
click at [755, 425] on input "All (1)" at bounding box center [742, 425] width 32 height 32
radio input "true"
click at [924, 466] on span "Ok" at bounding box center [931, 464] width 21 height 17
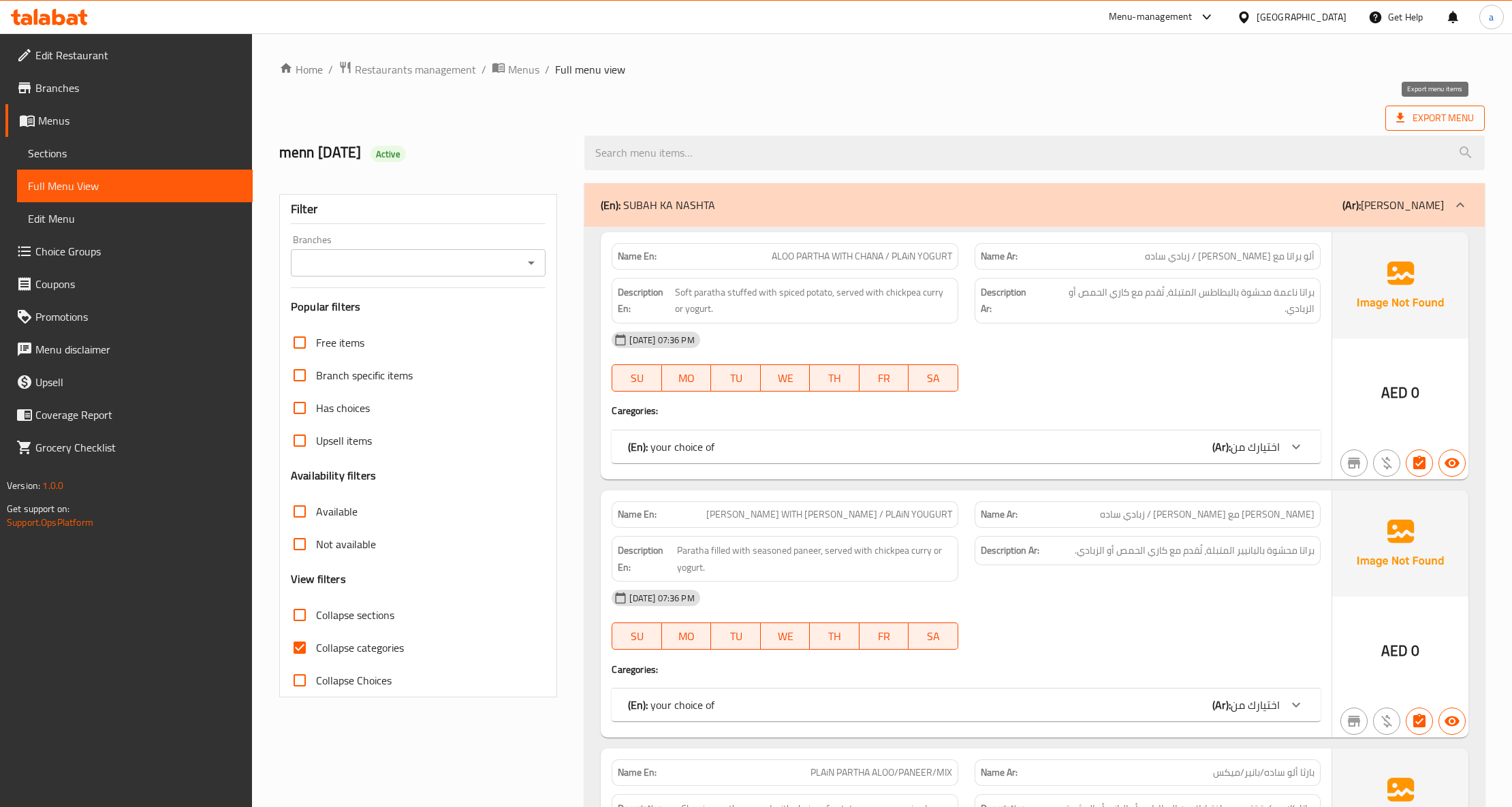
click at [1431, 115] on span "Export Menu" at bounding box center [1434, 118] width 78 height 17
click at [327, 656] on span "Collapse categories" at bounding box center [360, 647] width 88 height 16
click at [316, 658] on input "Collapse categories" at bounding box center [299, 647] width 33 height 33
checkbox input "false"
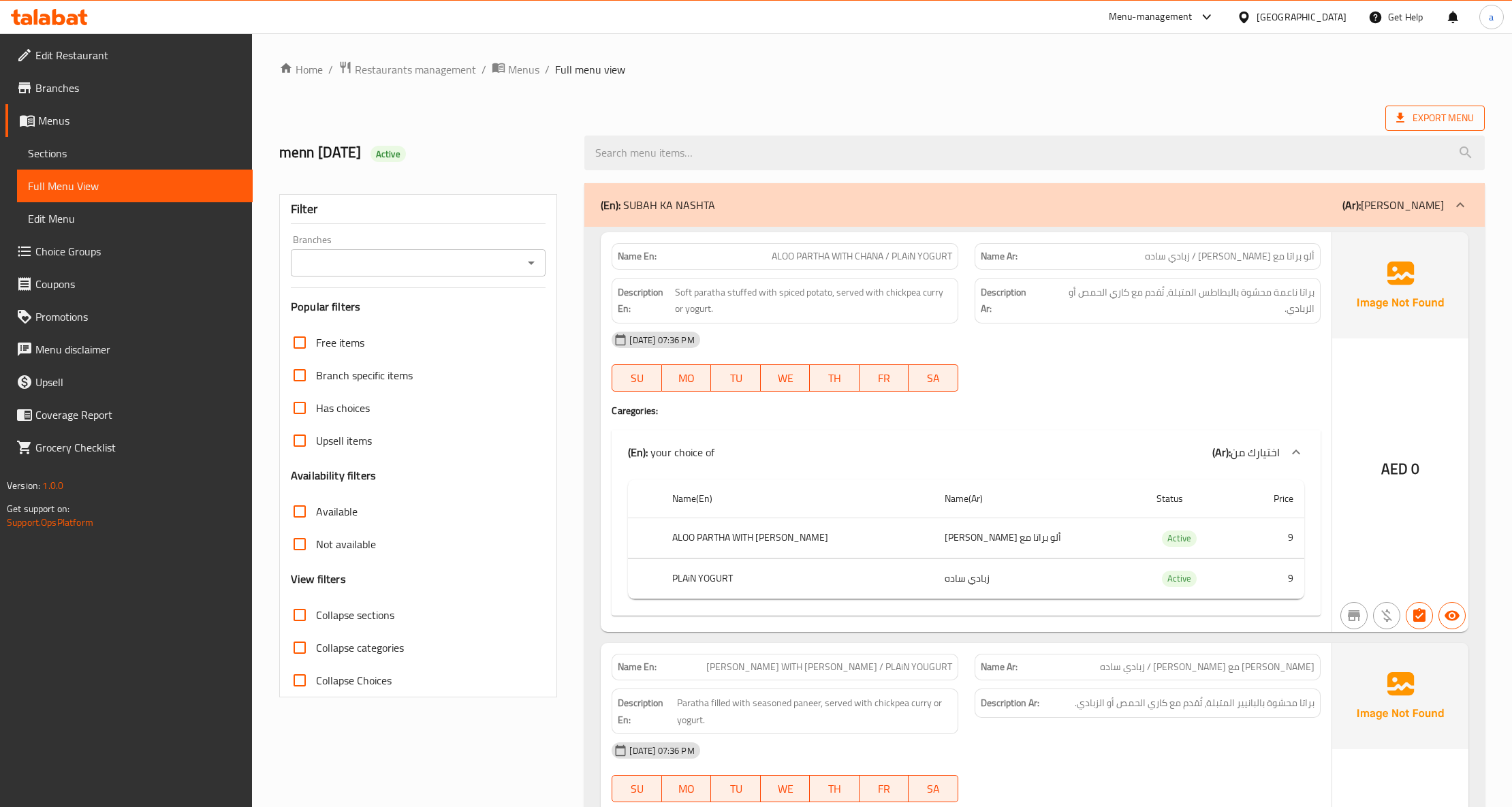
click at [1444, 124] on span "Export Menu" at bounding box center [1434, 118] width 78 height 17
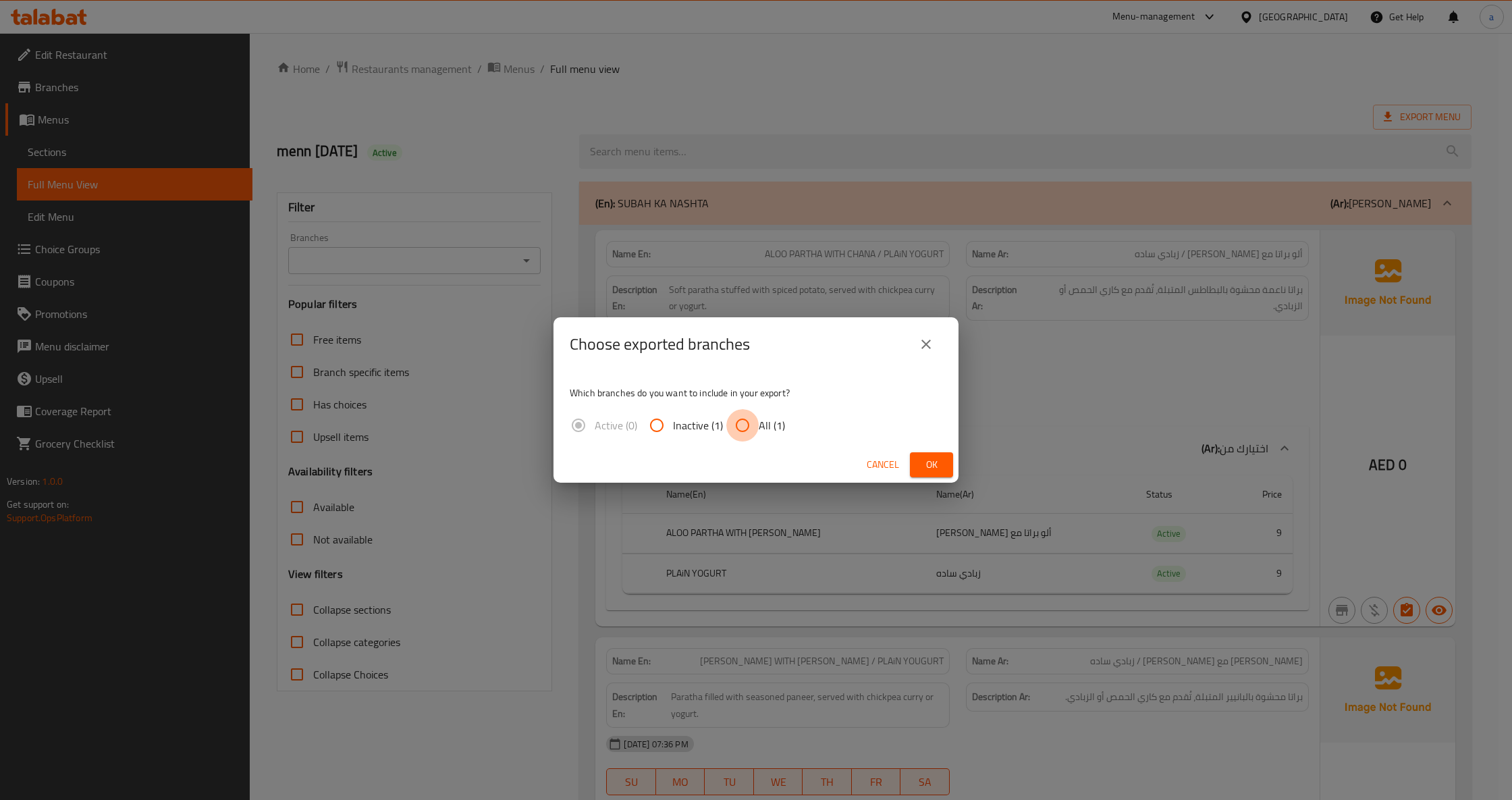
click at [756, 425] on input "All (1)" at bounding box center [742, 425] width 32 height 32
radio input "true"
click at [911, 464] on button "Ok" at bounding box center [931, 464] width 43 height 25
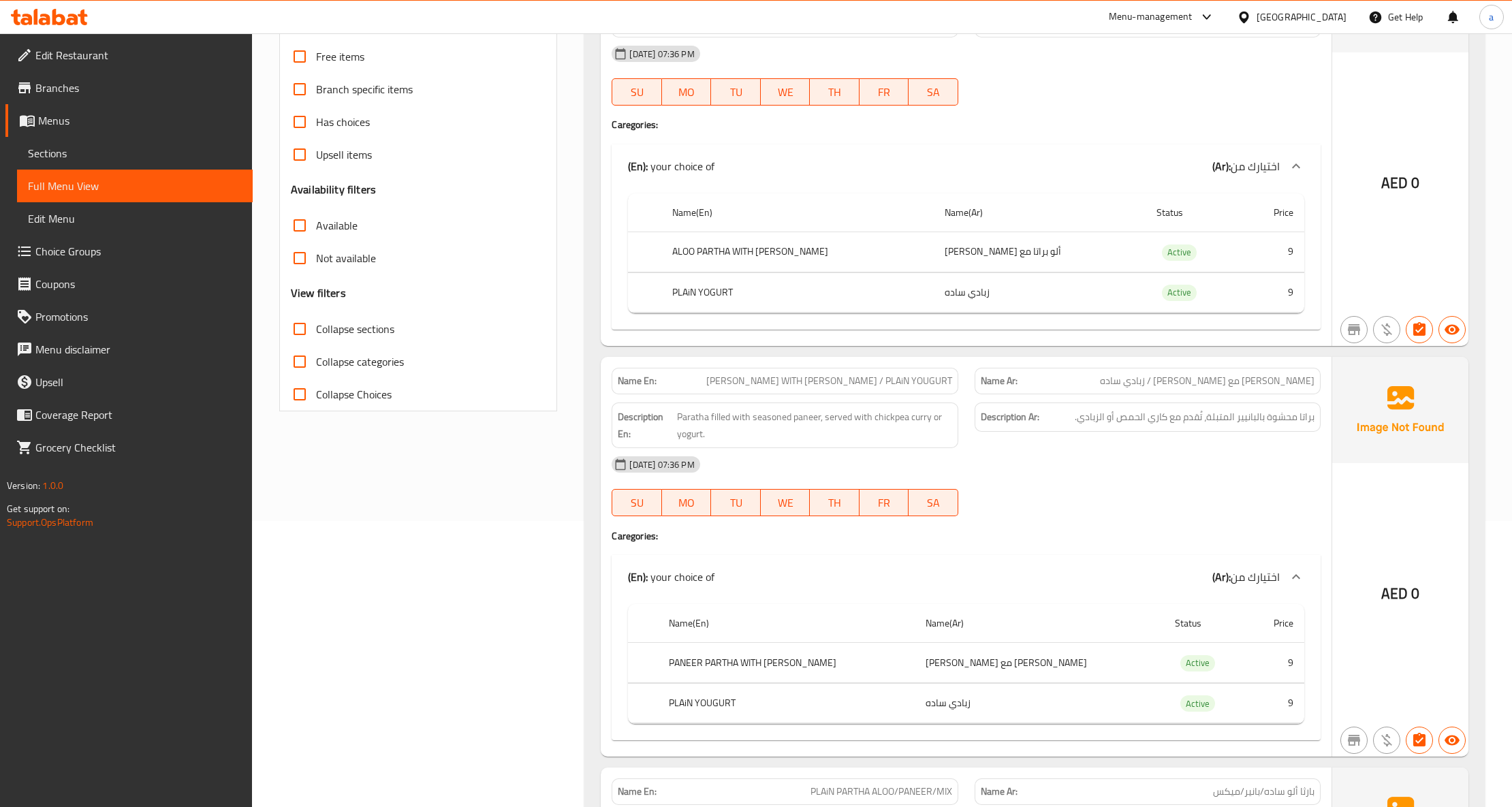
scroll to position [284, 0]
click at [146, 245] on span "Choice Groups" at bounding box center [138, 251] width 206 height 16
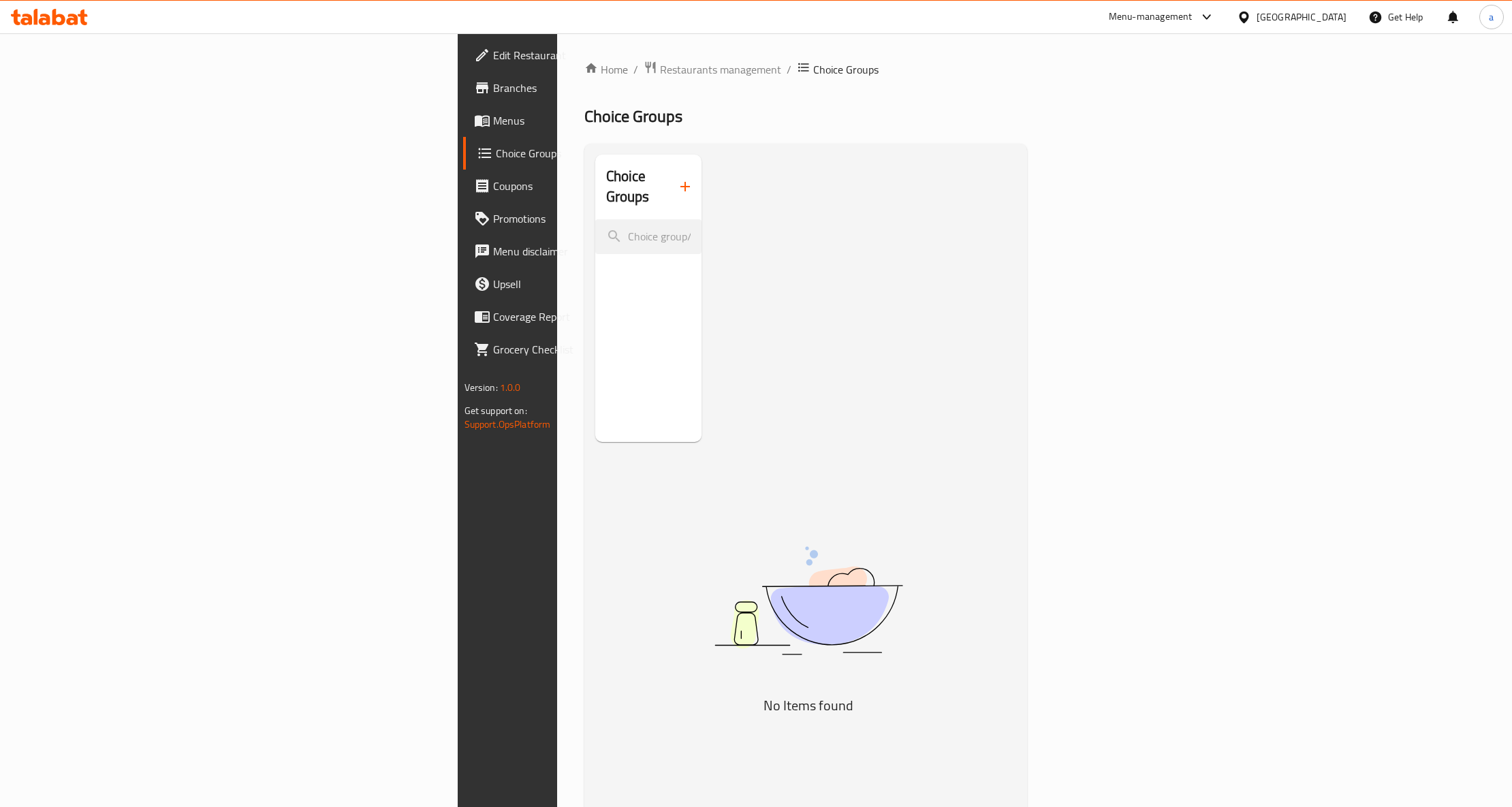
click at [493, 121] on span "Menus" at bounding box center [596, 120] width 206 height 16
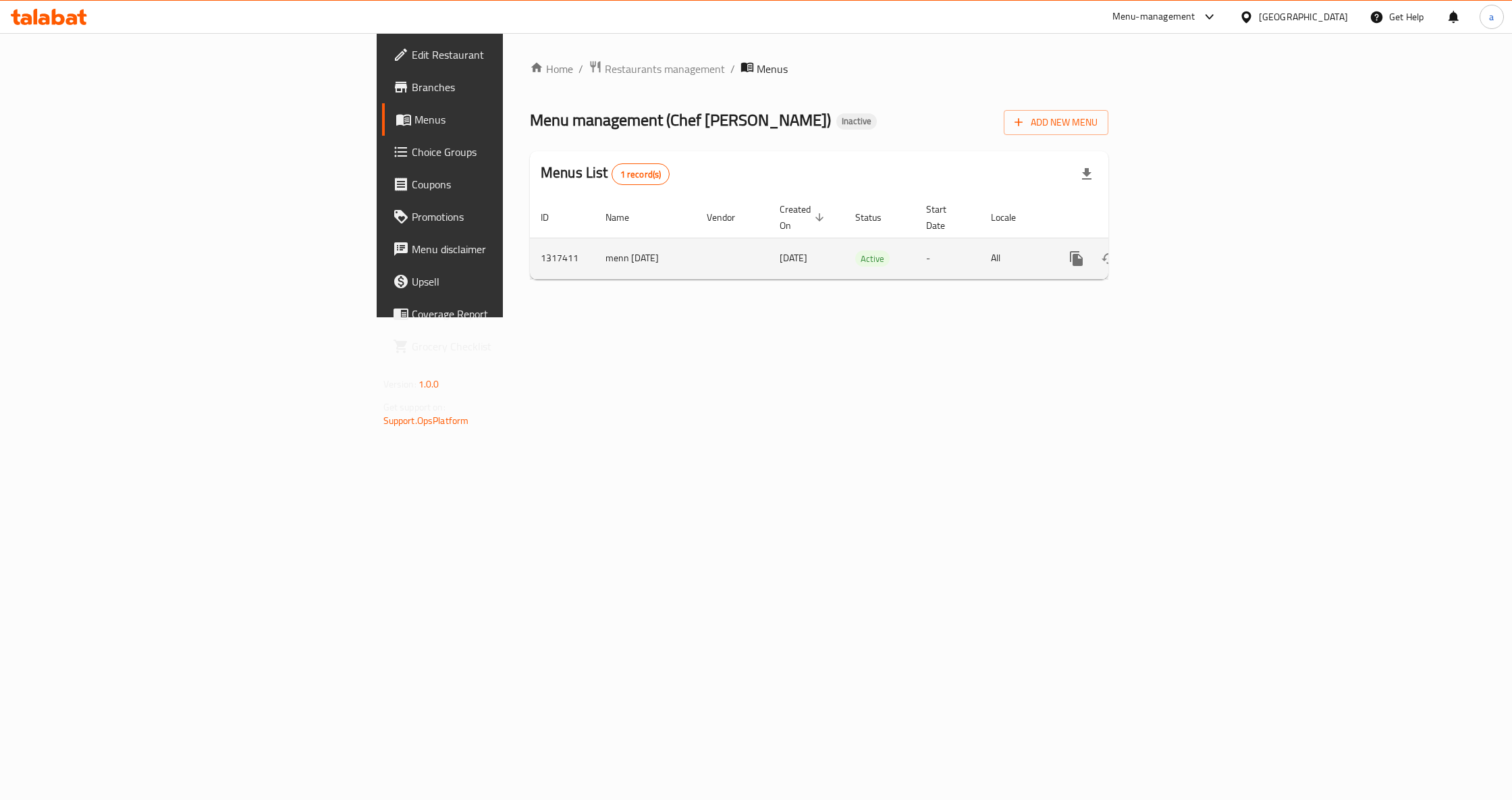
click at [1182, 251] on icon "enhanced table" at bounding box center [1174, 259] width 16 height 16
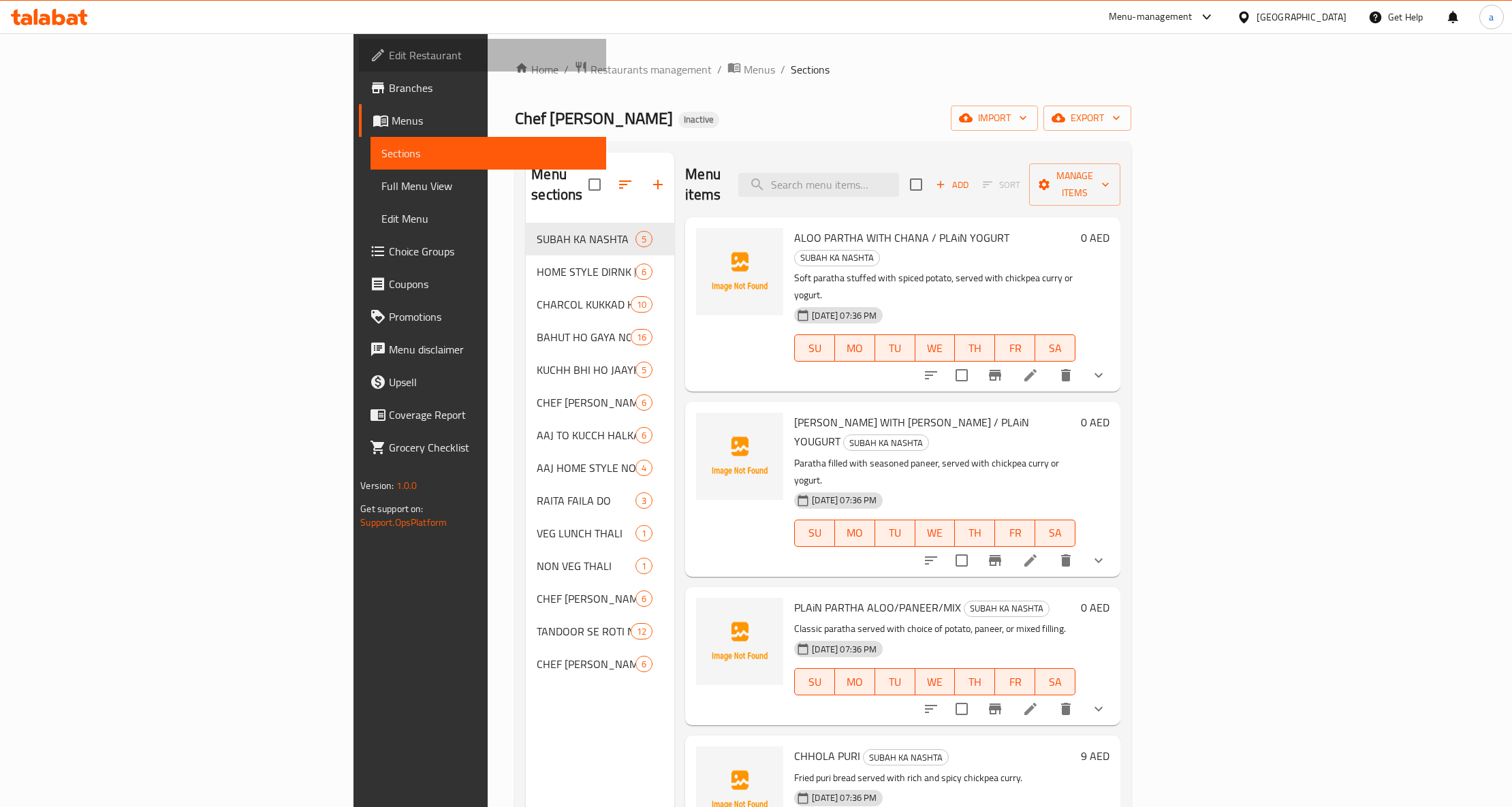
click at [389, 60] on span "Edit Restaurant" at bounding box center [491, 55] width 206 height 16
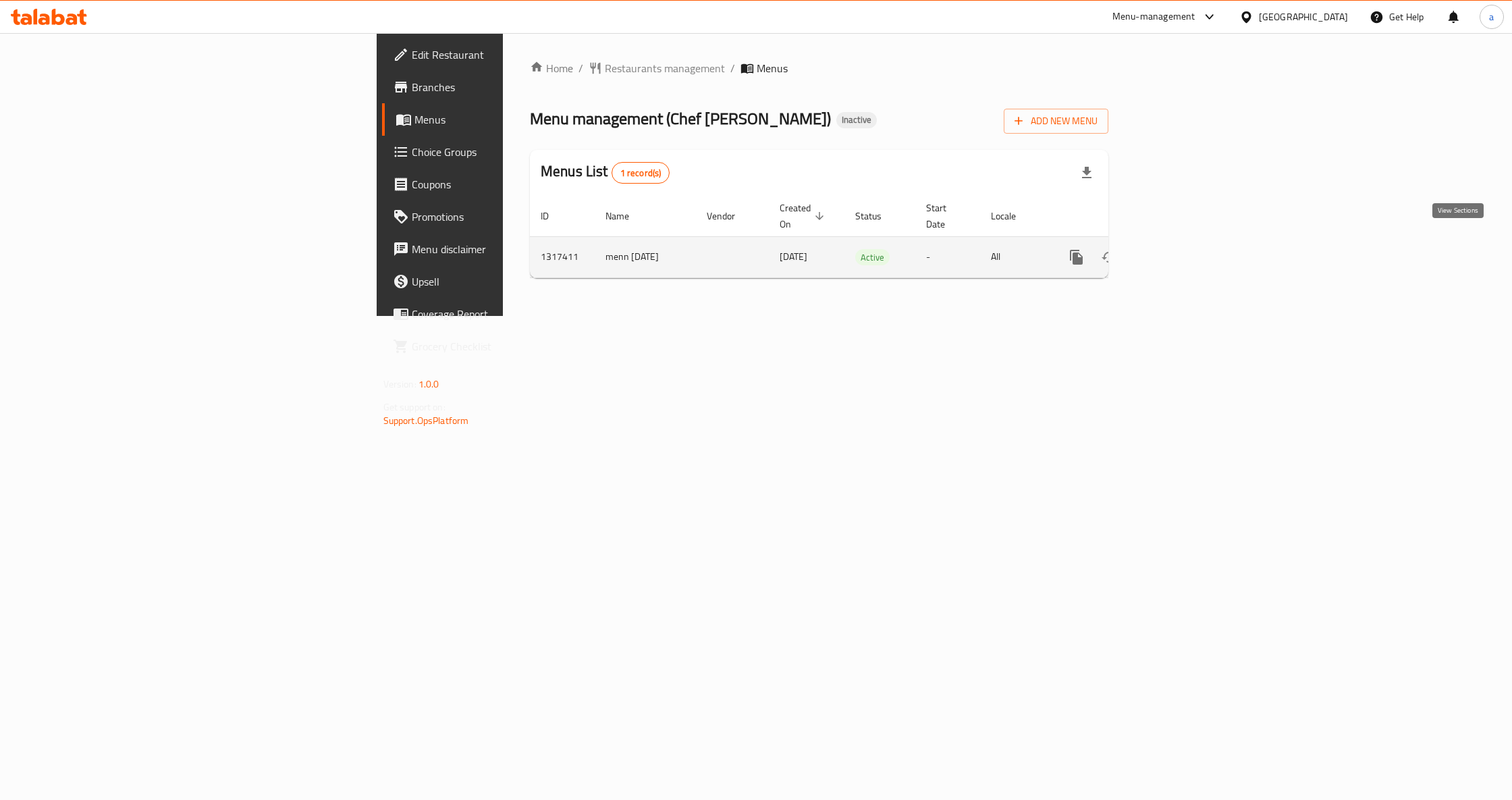
click at [1190, 244] on link "enhanced table" at bounding box center [1174, 257] width 32 height 32
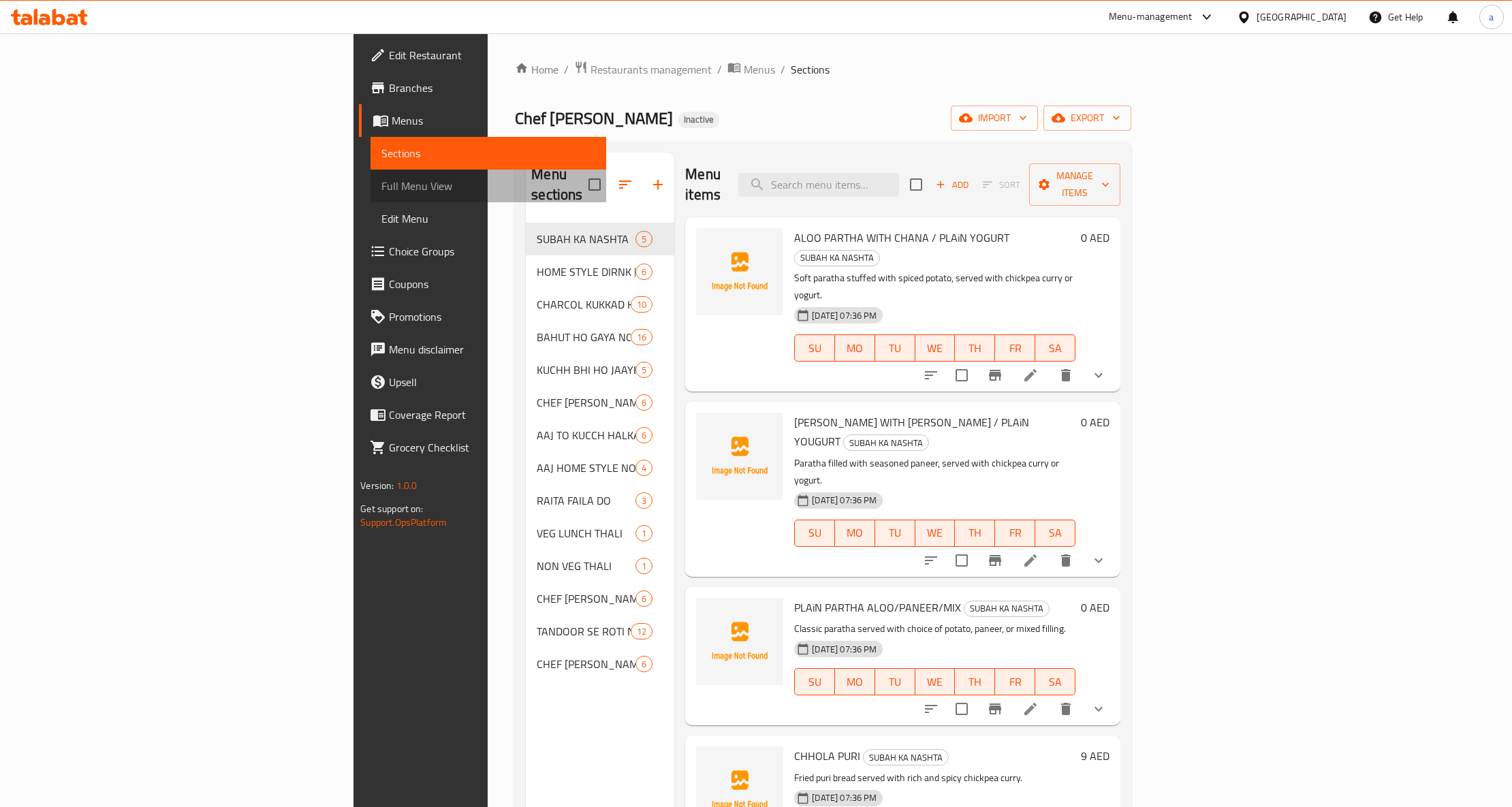
click at [381, 183] on span "Full Menu View" at bounding box center [488, 185] width 214 height 16
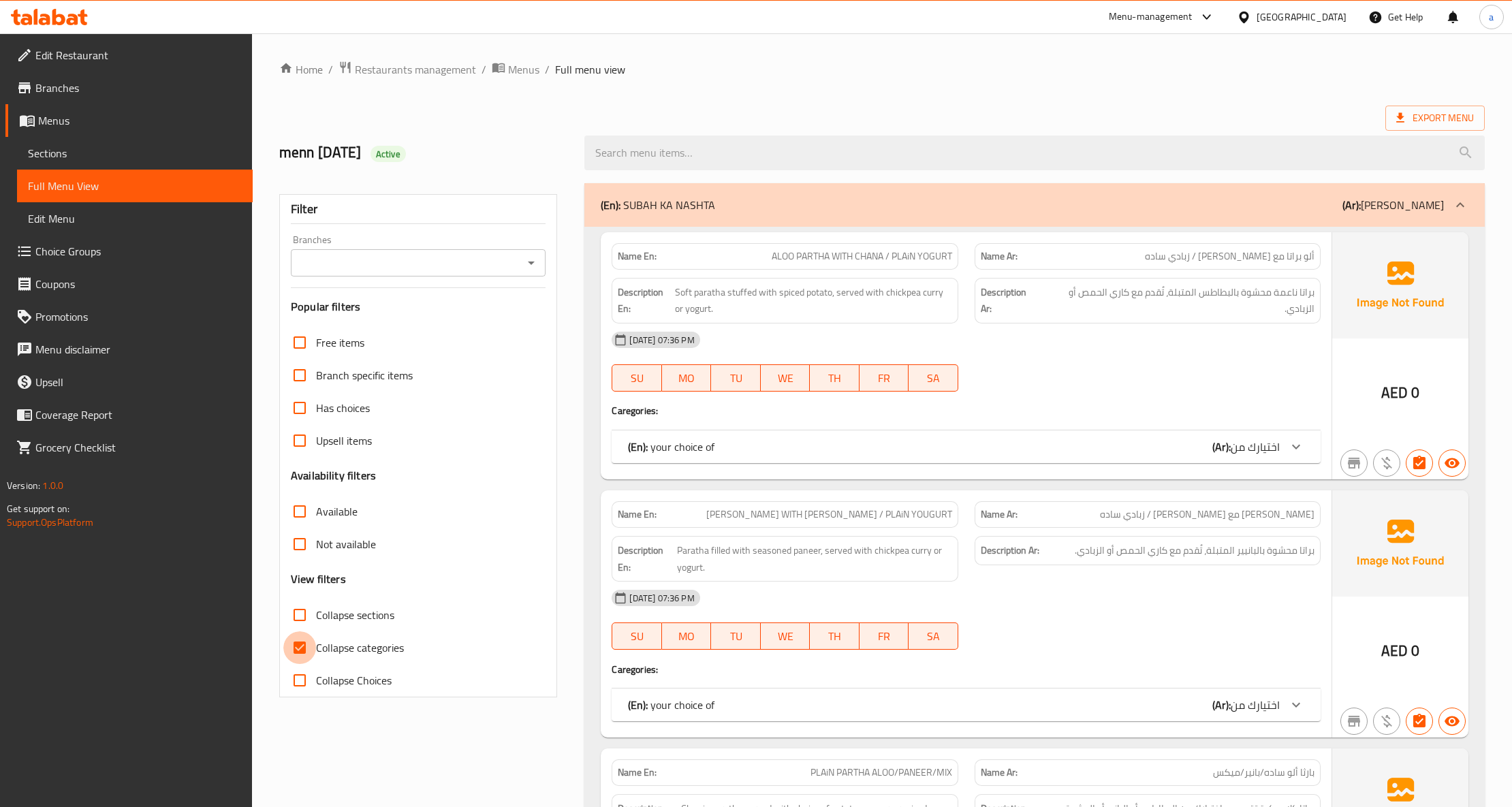
click at [299, 644] on input "Collapse categories" at bounding box center [299, 647] width 33 height 33
checkbox input "false"
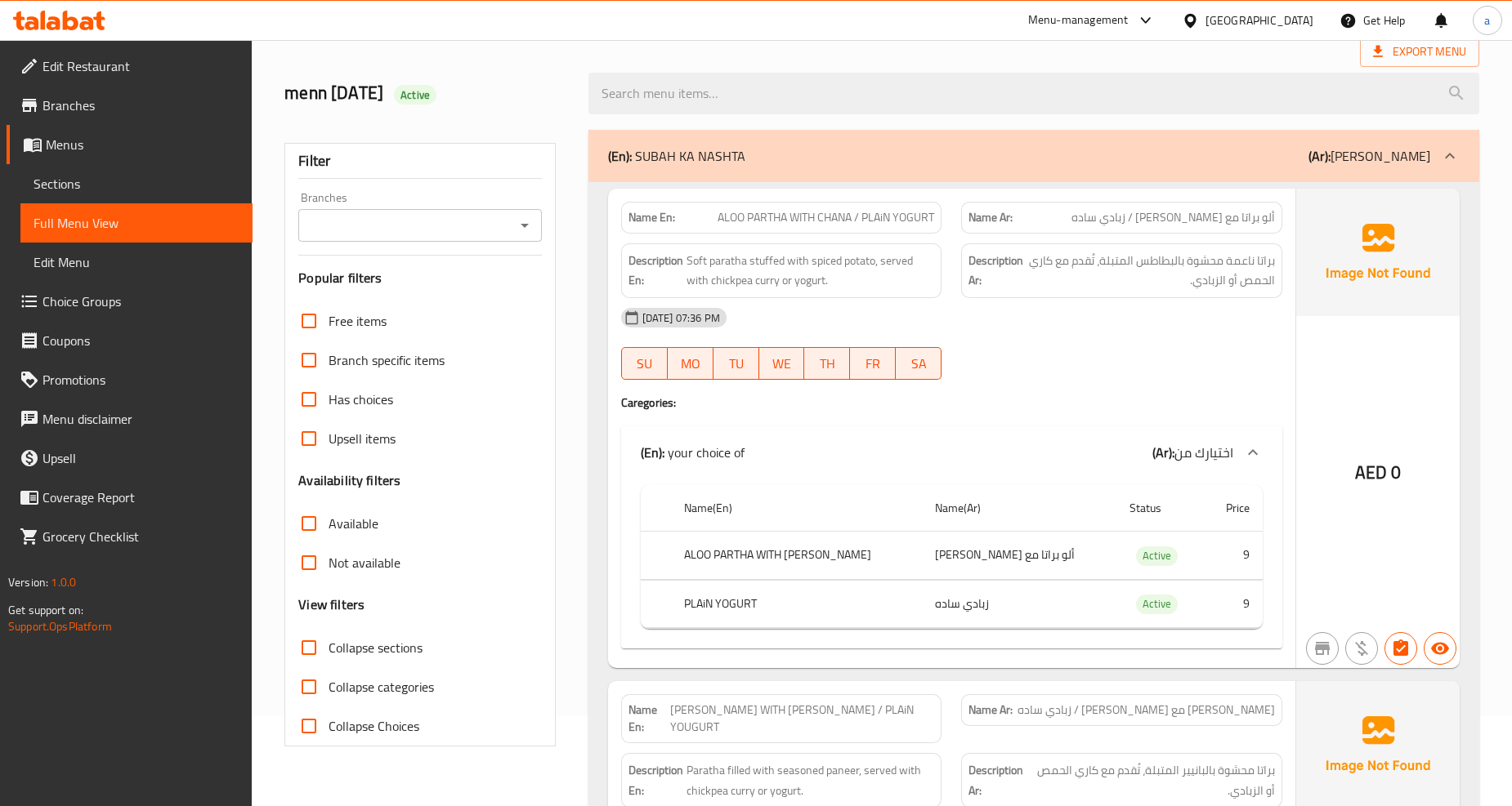
scroll to position [90, 0]
drag, startPoint x: 725, startPoint y: 281, endPoint x: 754, endPoint y: 279, distance: 29.1
click at [754, 279] on span "Soft paratha stuffed with spiced potato, served with chickpea curry or yogurt." at bounding box center [811, 270] width 248 height 40
drag, startPoint x: 785, startPoint y: 272, endPoint x: 832, endPoint y: 285, distance: 48.8
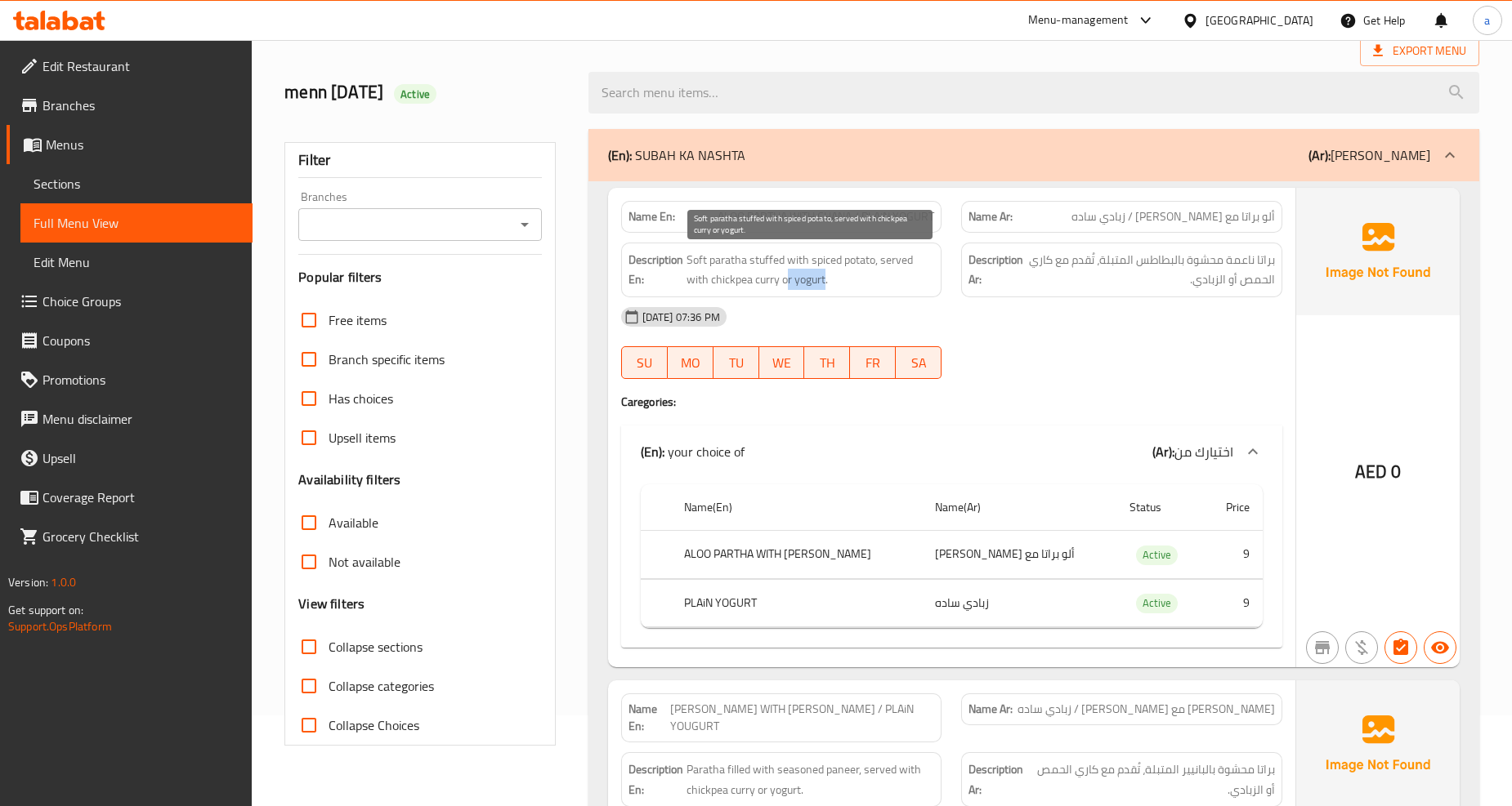
click at [832, 285] on span "Soft paratha stuffed with spiced potato, served with chickpea curry or yogurt." at bounding box center [811, 270] width 248 height 40
click at [732, 273] on span "Soft paratha stuffed with spiced potato, served with chickpea curry or yogurt." at bounding box center [811, 270] width 248 height 40
click at [732, 272] on span "Soft paratha stuffed with spiced potato, served with chickpea curry or yogurt." at bounding box center [811, 270] width 248 height 40
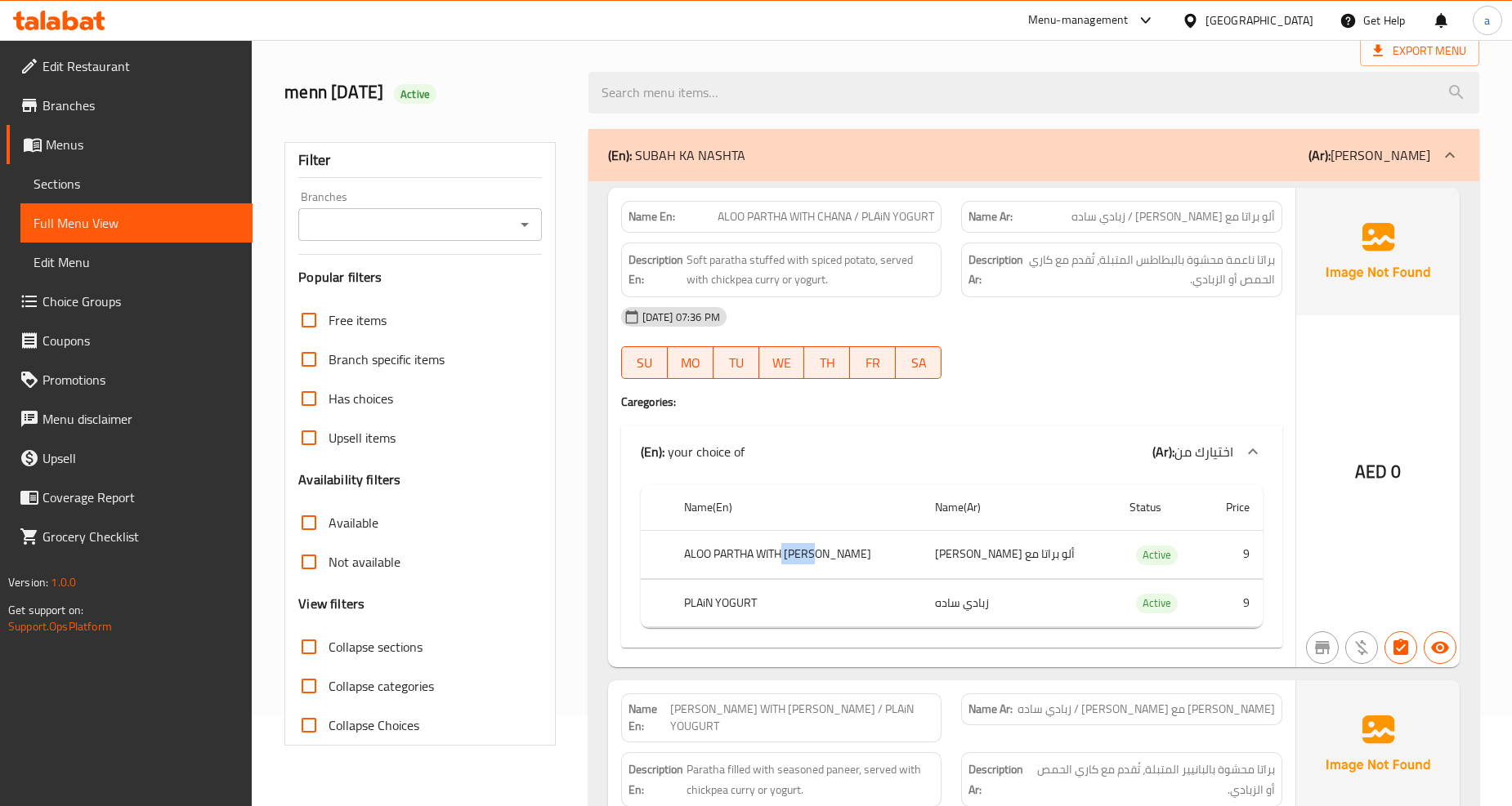
drag, startPoint x: 839, startPoint y: 545, endPoint x: 788, endPoint y: 544, distance: 51.0
click at [788, 544] on th "ALOO PARTHA WITH CHANA" at bounding box center [795, 555] width 251 height 48
drag, startPoint x: 810, startPoint y: 215, endPoint x: 847, endPoint y: 218, distance: 37.1
click at [847, 218] on span "ALOO PARTHA WITH CHANA / PLAiN YOGURT" at bounding box center [826, 216] width 216 height 17
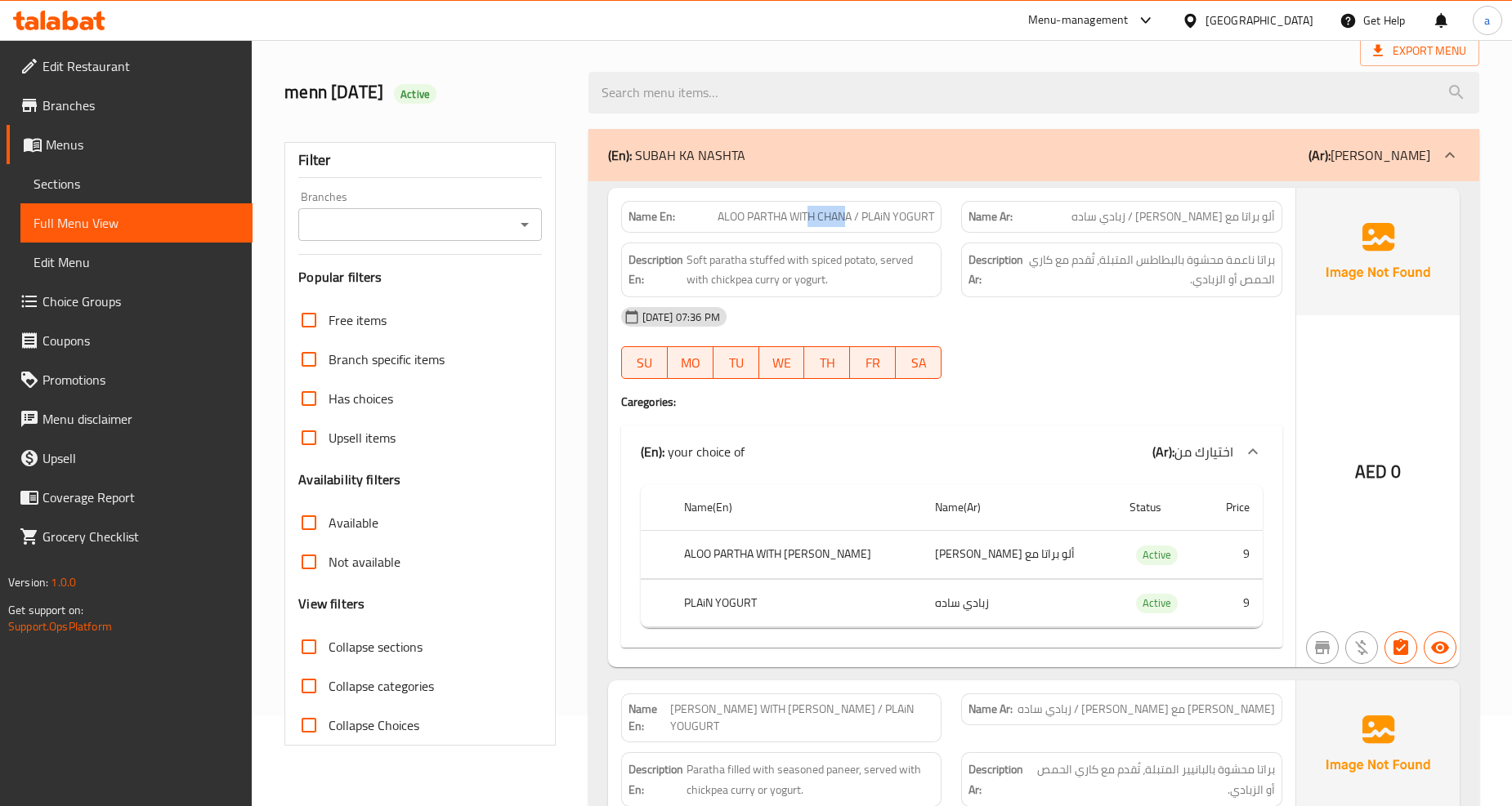
click at [847, 218] on span "ALOO PARTHA WITH CHANA / PLAiN YOGURT" at bounding box center [826, 216] width 216 height 17
drag, startPoint x: 839, startPoint y: 552, endPoint x: 693, endPoint y: 562, distance: 146.3
click at [691, 562] on th "ALOO PARTHA WITH CHANA" at bounding box center [795, 555] width 251 height 48
click at [723, 562] on th "ALOO PARTHA WITH CHANA" at bounding box center [795, 555] width 251 height 48
click at [803, 553] on th "ALOO PARTHA WITH CHANA" at bounding box center [795, 555] width 251 height 48
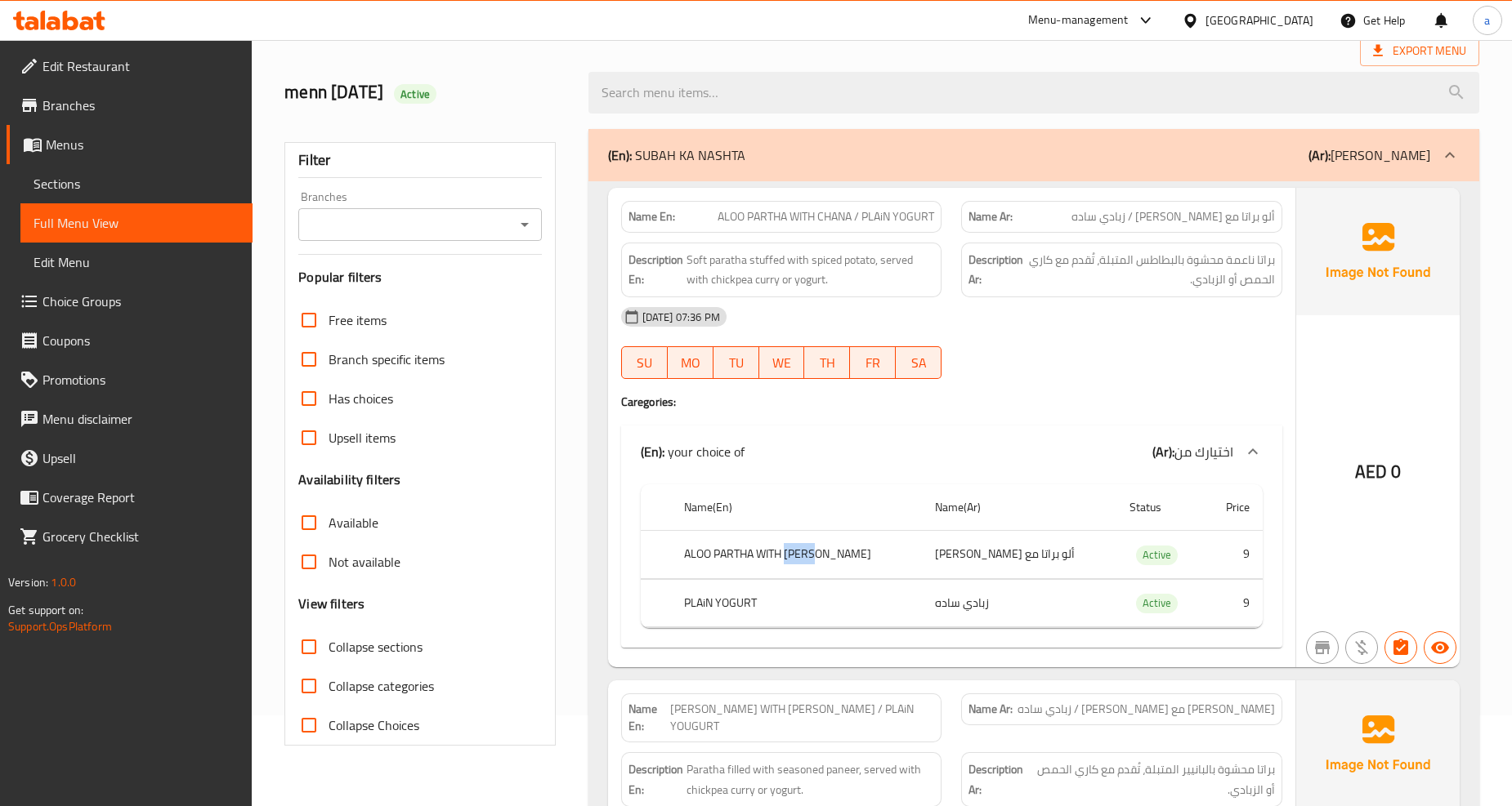
click at [803, 553] on th "ALOO PARTHA WITH CHANA" at bounding box center [795, 555] width 251 height 48
click at [839, 548] on th "ALOO PARTHA WITH CHANA" at bounding box center [795, 555] width 251 height 48
click at [811, 551] on th "ALOO PARTHA WITH CHANA" at bounding box center [795, 555] width 251 height 48
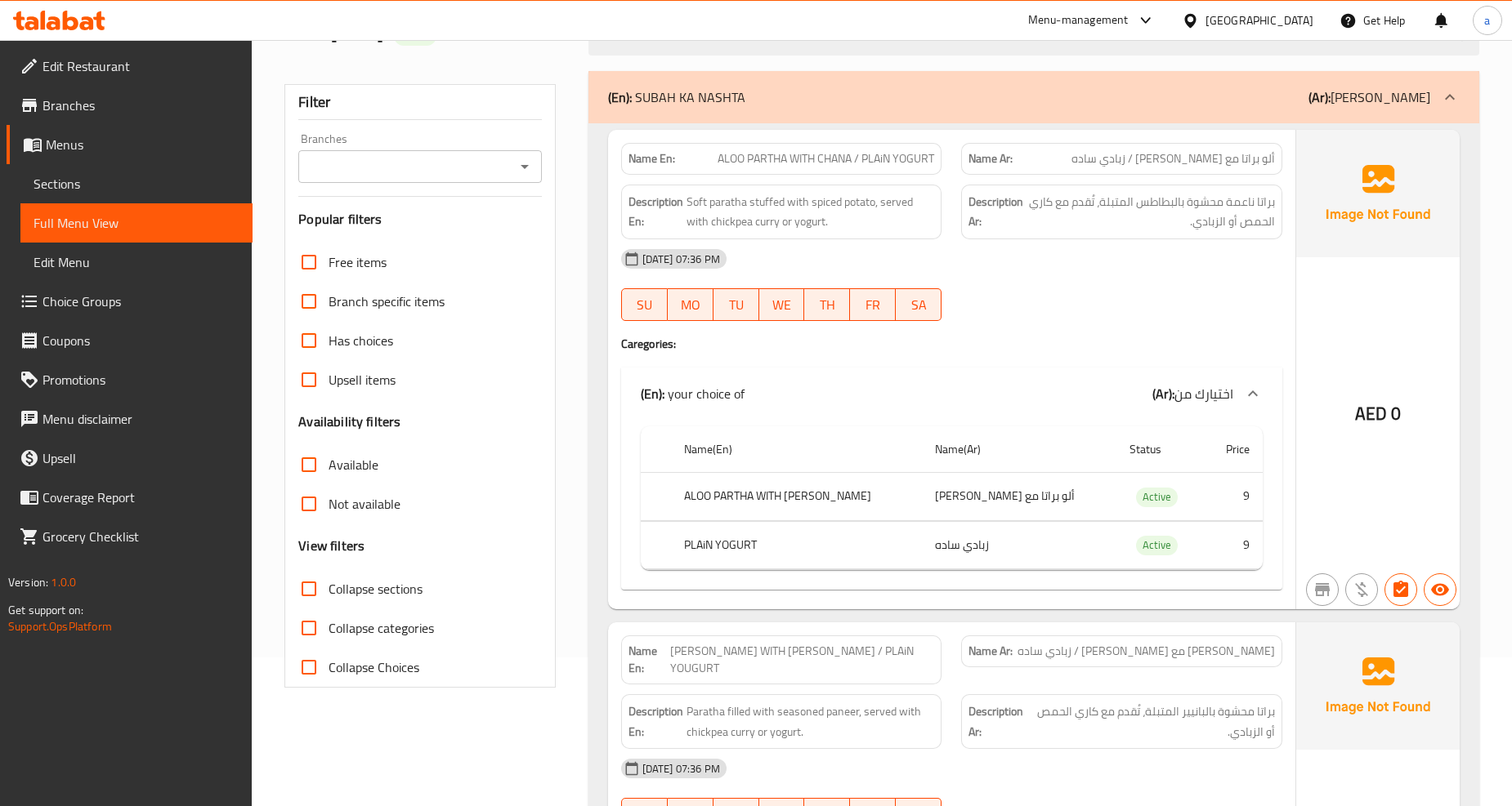
scroll to position [182, 0]
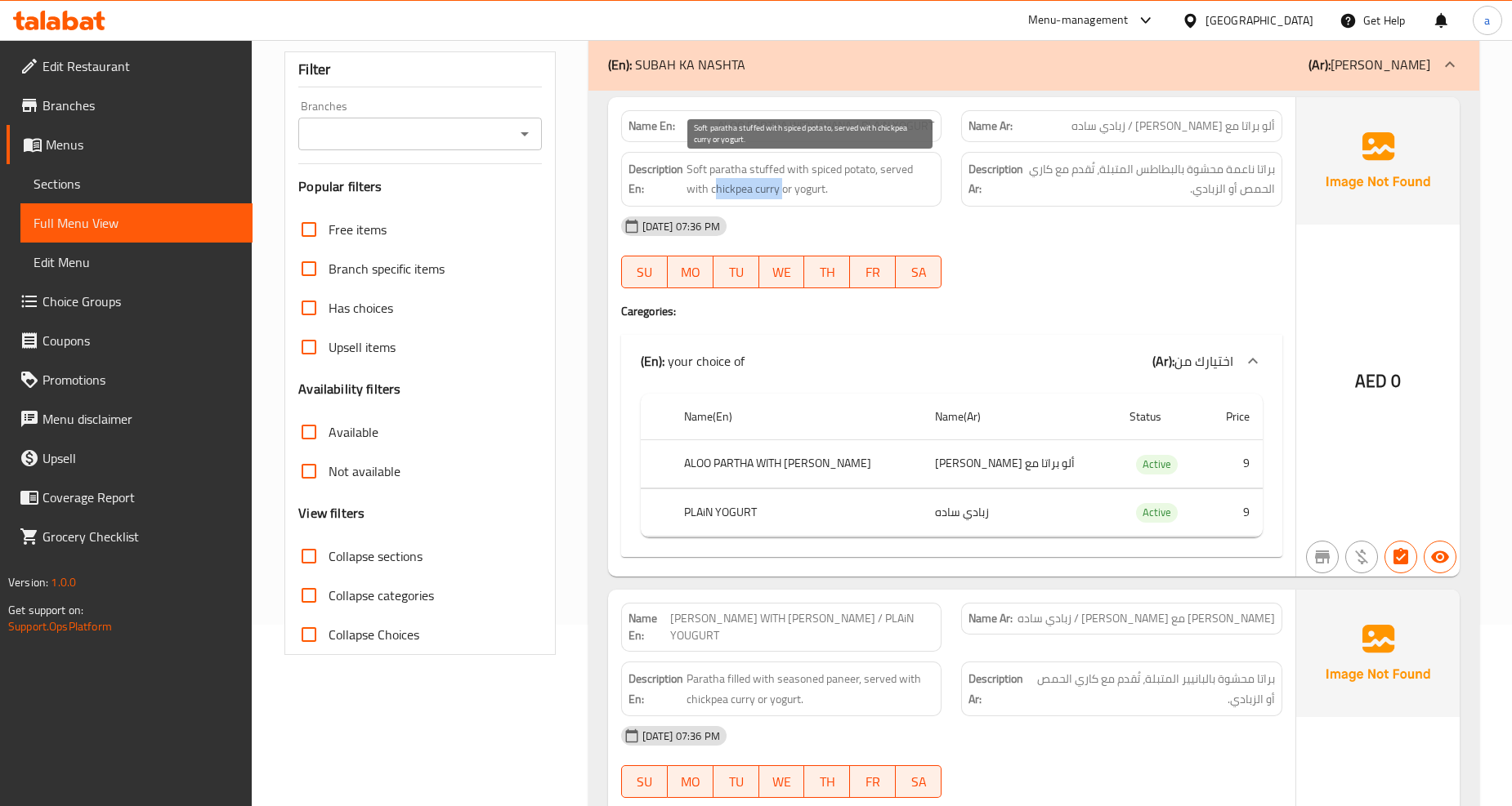
drag, startPoint x: 714, startPoint y: 182, endPoint x: 793, endPoint y: 190, distance: 79.4
click at [787, 189] on span "Soft paratha stuffed with spiced potato, served with chickpea curry or yogurt." at bounding box center [811, 179] width 248 height 40
click at [821, 189] on span "Soft paratha stuffed with spiced potato, served with chickpea curry or yogurt." at bounding box center [811, 179] width 248 height 40
click at [813, 384] on div "(En): your choice of (Ar): اختيارك من" at bounding box center [951, 361] width 661 height 52
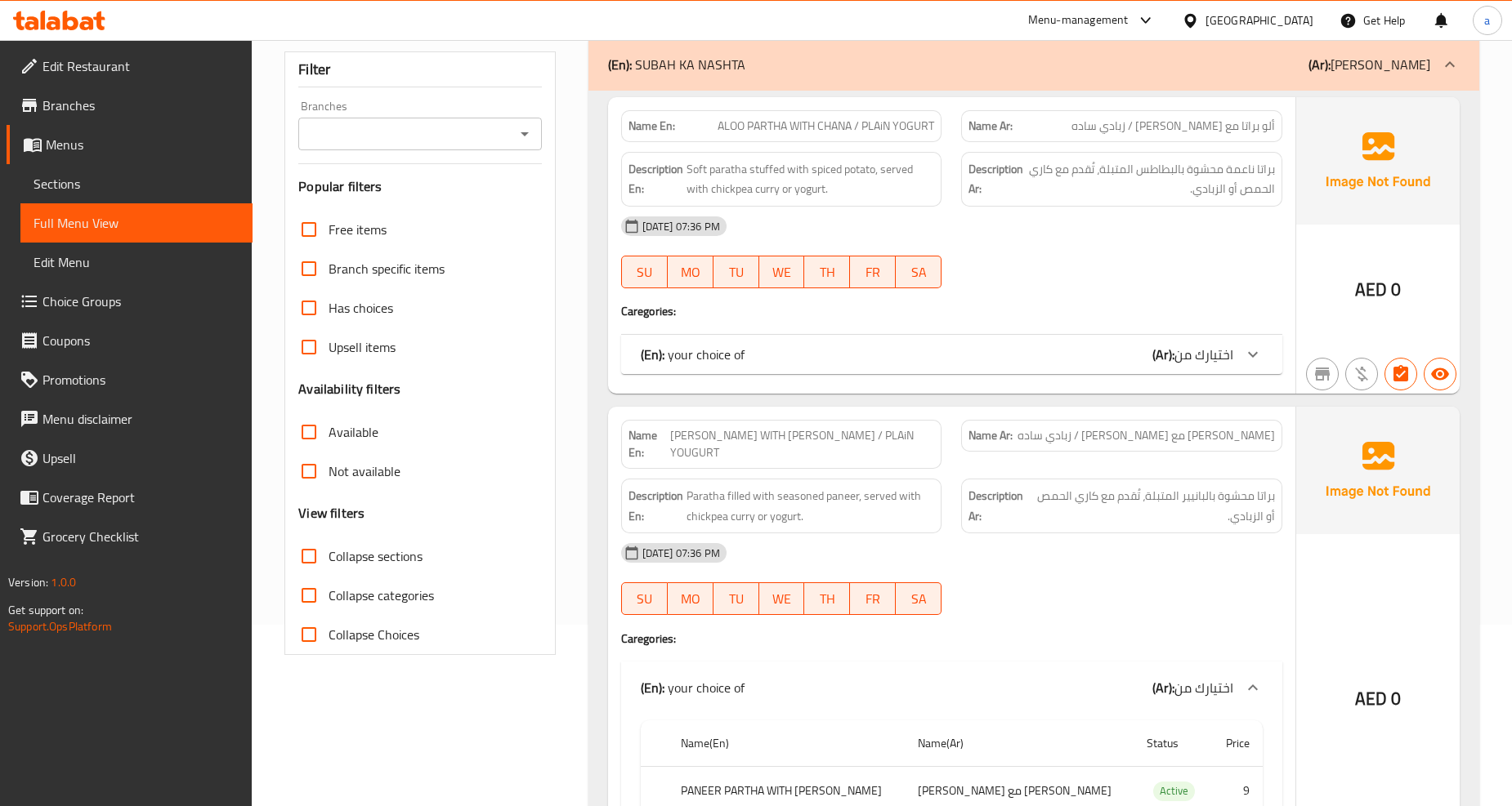
scroll to position [90, 0]
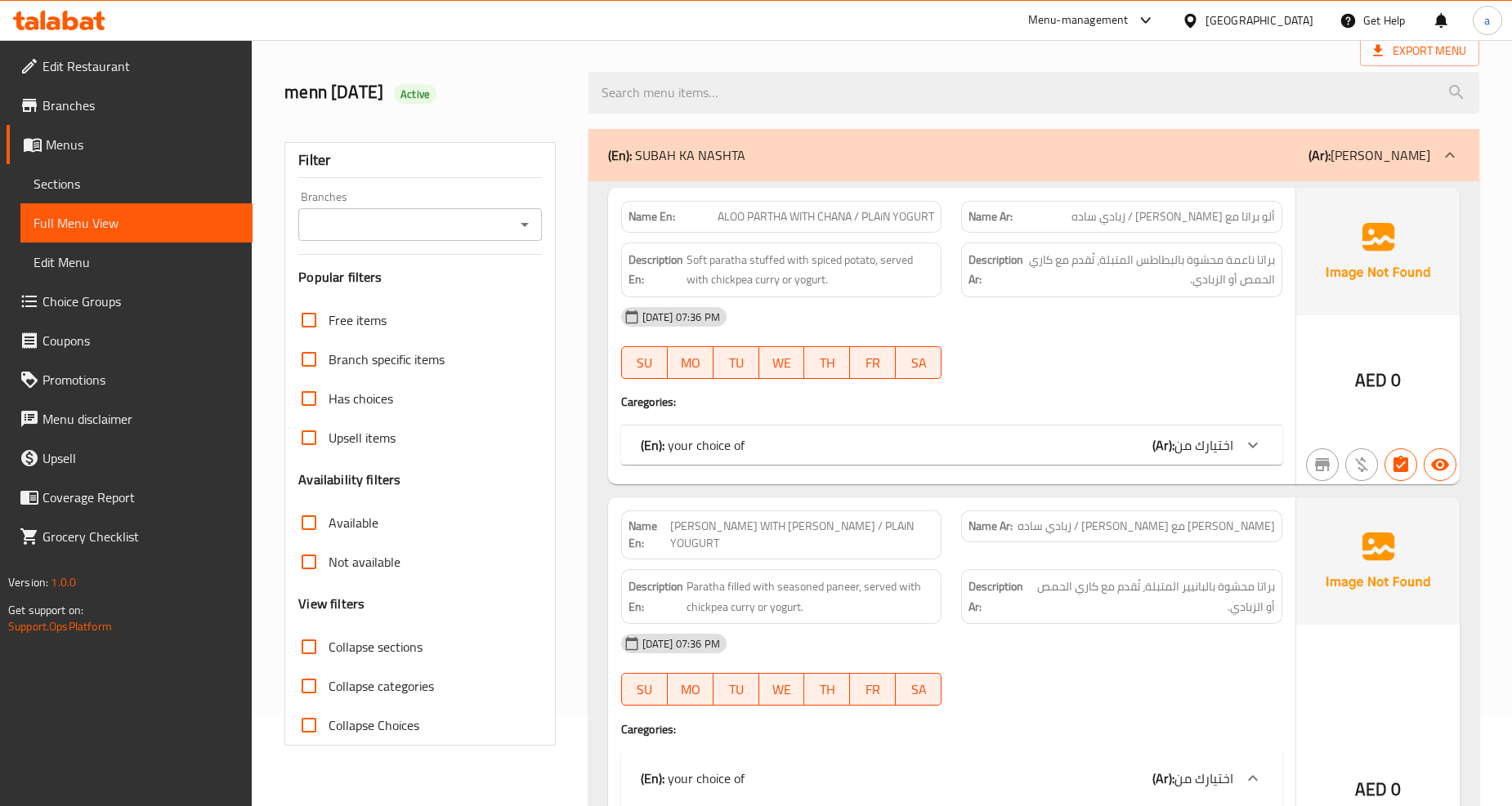
click at [924, 463] on div "(En): your choice of (Ar): اختيارك من" at bounding box center [951, 445] width 661 height 39
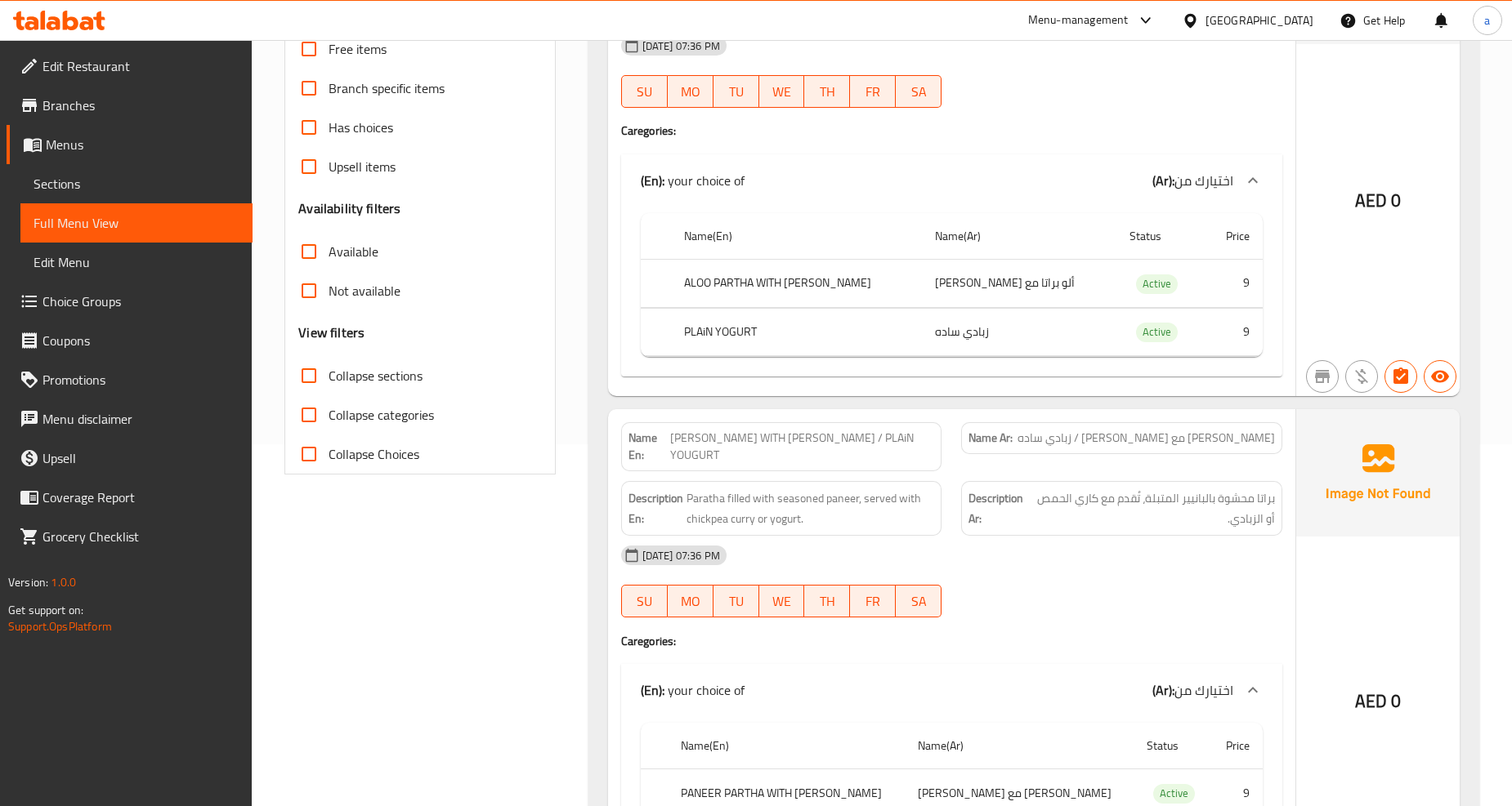
scroll to position [363, 0]
drag, startPoint x: 1238, startPoint y: 285, endPoint x: 1249, endPoint y: 309, distance: 26.4
click at [1258, 288] on td "9" at bounding box center [1233, 283] width 59 height 48
drag, startPoint x: 1234, startPoint y: 317, endPoint x: 1261, endPoint y: 331, distance: 30.4
click at [1261, 331] on td "9" at bounding box center [1233, 331] width 59 height 48
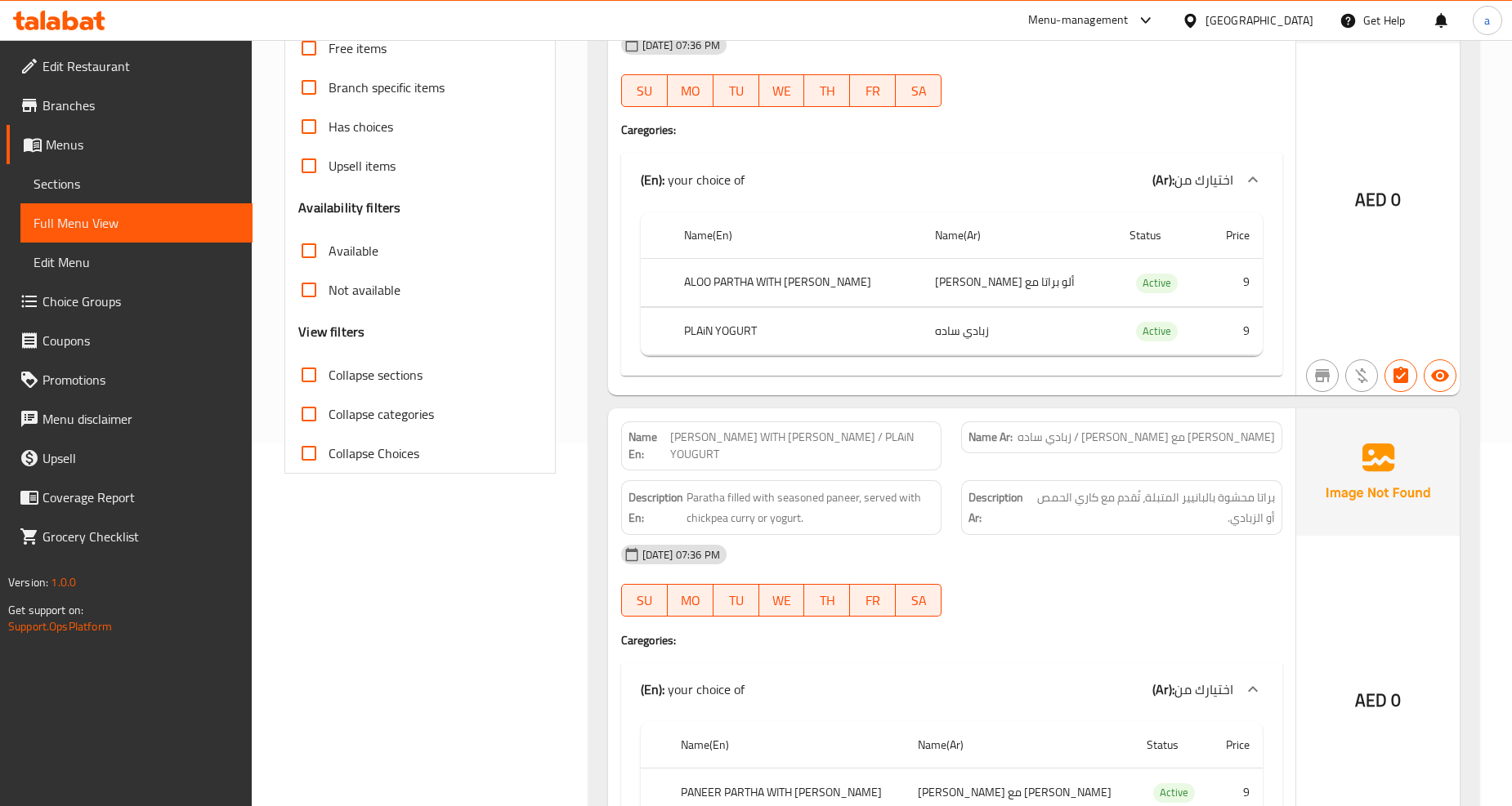
click at [1275, 450] on div "Name Ar: بانير بارثا مع تشانا / زبادي ساده" at bounding box center [1122, 437] width 321 height 32
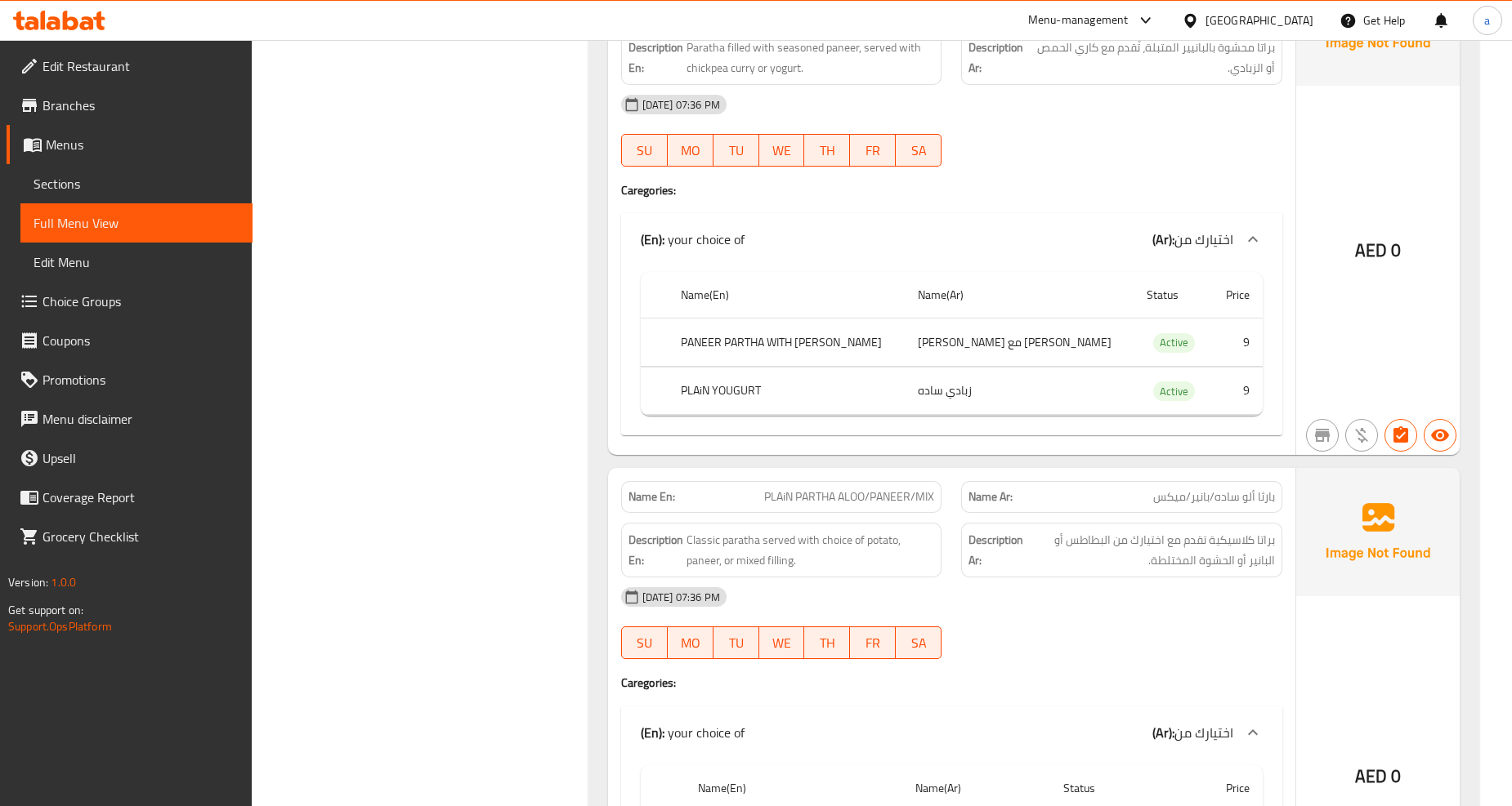
scroll to position [908, 0]
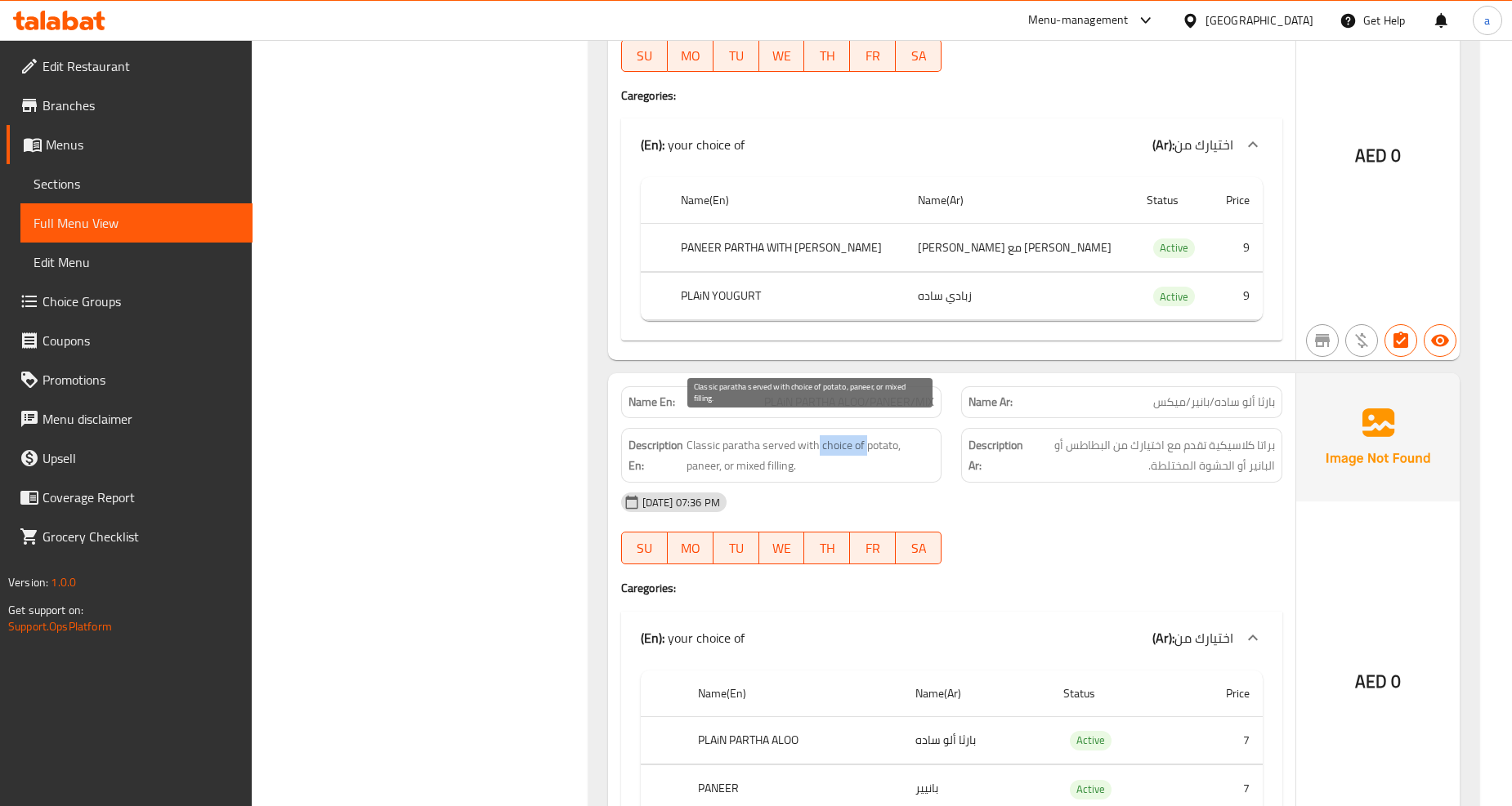
drag, startPoint x: 818, startPoint y: 426, endPoint x: 867, endPoint y: 433, distance: 49.5
click at [867, 435] on span "Classic paratha served with choice of potato, paneer, or mixed filling." at bounding box center [810, 455] width 247 height 40
click at [868, 435] on span "Classic paratha served with choice of potato, paneer, or mixed filling." at bounding box center [810, 455] width 247 height 40
drag, startPoint x: 817, startPoint y: 434, endPoint x: 887, endPoint y: 437, distance: 70.1
click at [887, 437] on span "Classic paratha served with choice of potato, paneer, or mixed filling." at bounding box center [810, 455] width 247 height 40
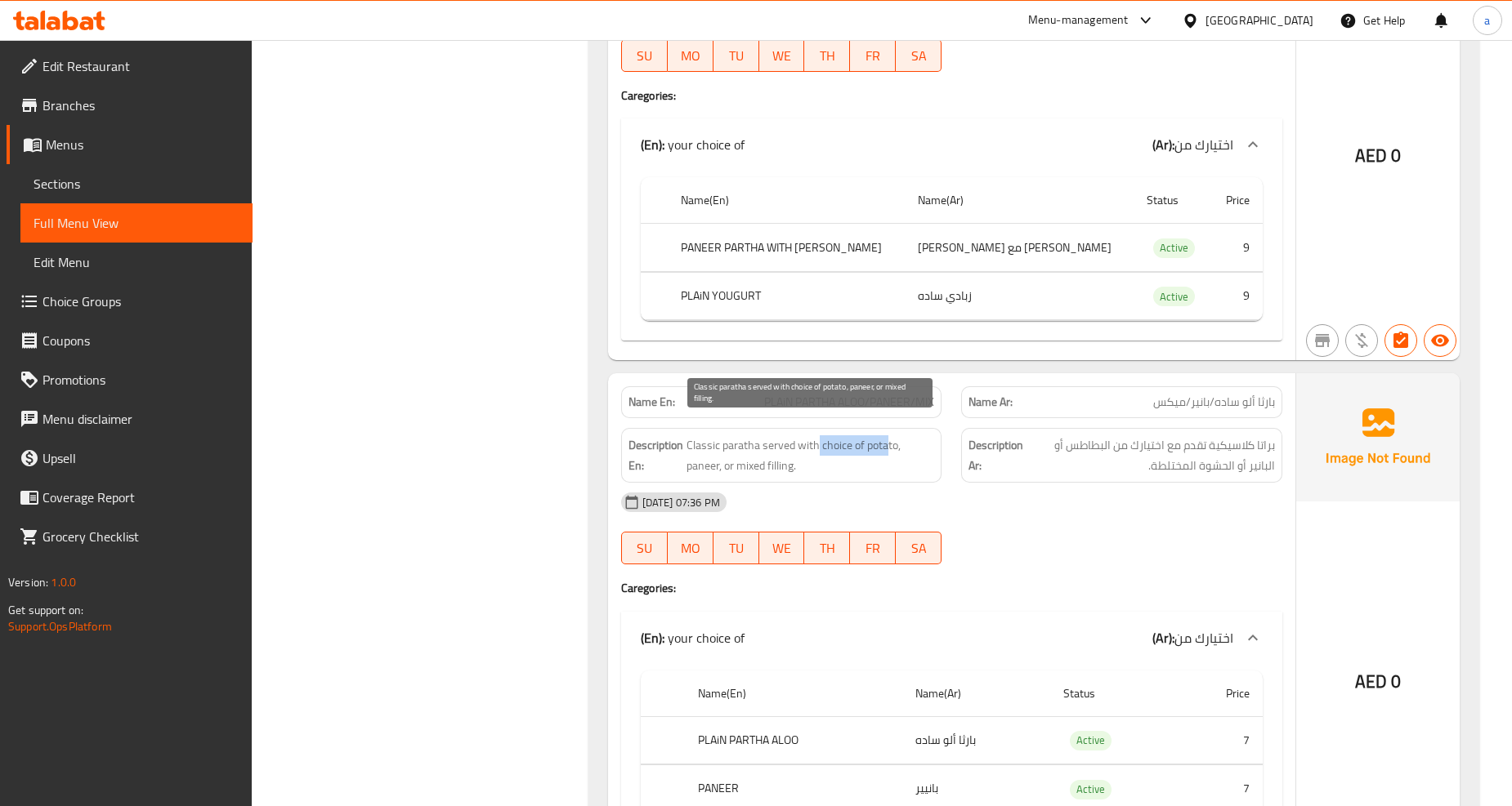
click at [886, 437] on span "Classic paratha served with choice of potato, paneer, or mixed filling." at bounding box center [810, 455] width 247 height 40
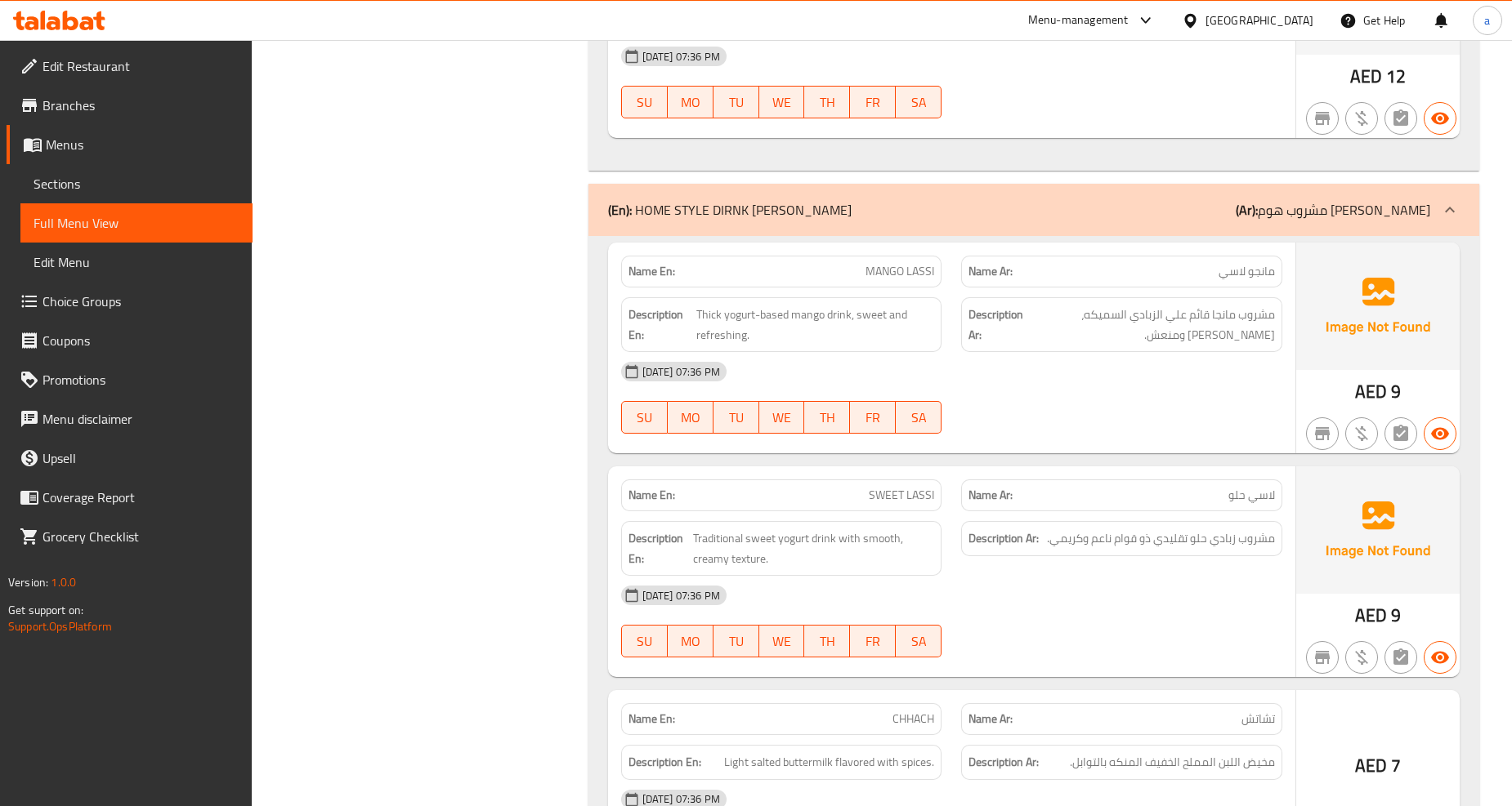
scroll to position [2087, 0]
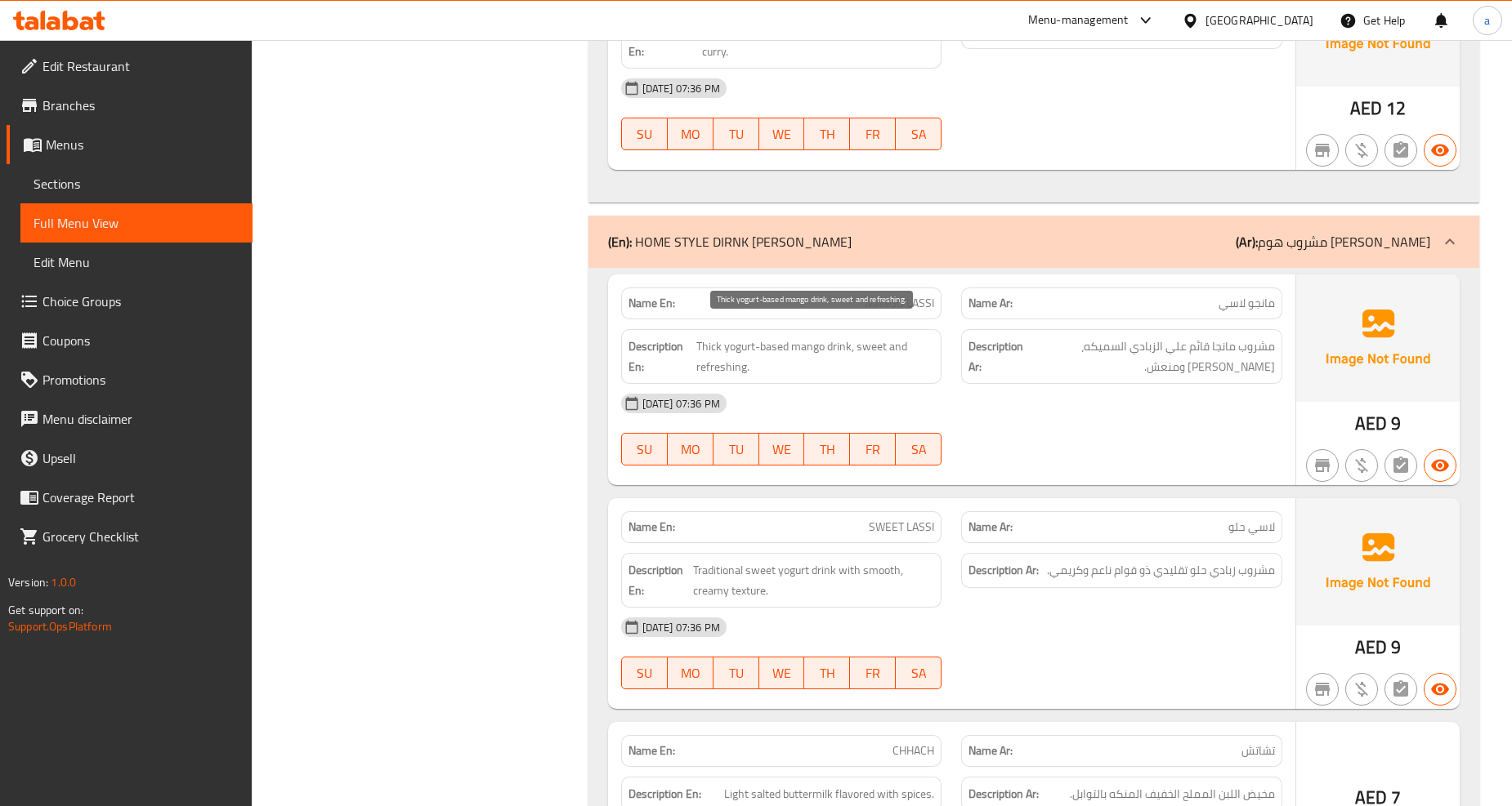
click at [781, 339] on span "Thick yogurt-based mango drink, sweet and refreshing." at bounding box center [815, 356] width 238 height 40
click at [774, 337] on span "Thick yogurt-based mango drink, sweet and refreshing." at bounding box center [815, 356] width 238 height 40
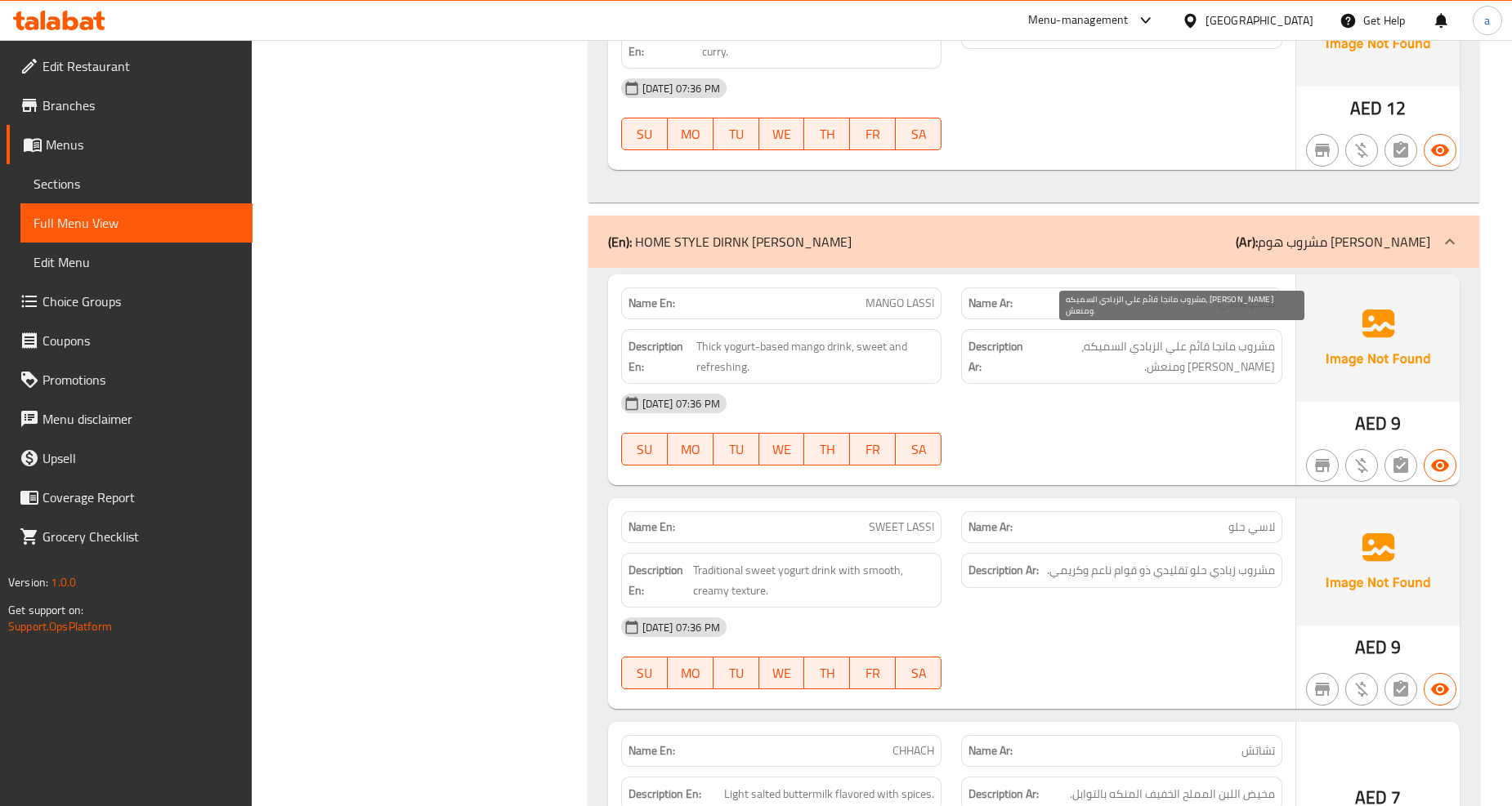
click at [1202, 337] on span "مشروب مانجا قائم علي الزبادي السميكه، حلو ومنعش." at bounding box center [1150, 356] width 248 height 40
click at [1215, 429] on div "14-10-2025 07:36 PM SU MO TU WE TH FR SA" at bounding box center [952, 429] width 681 height 91
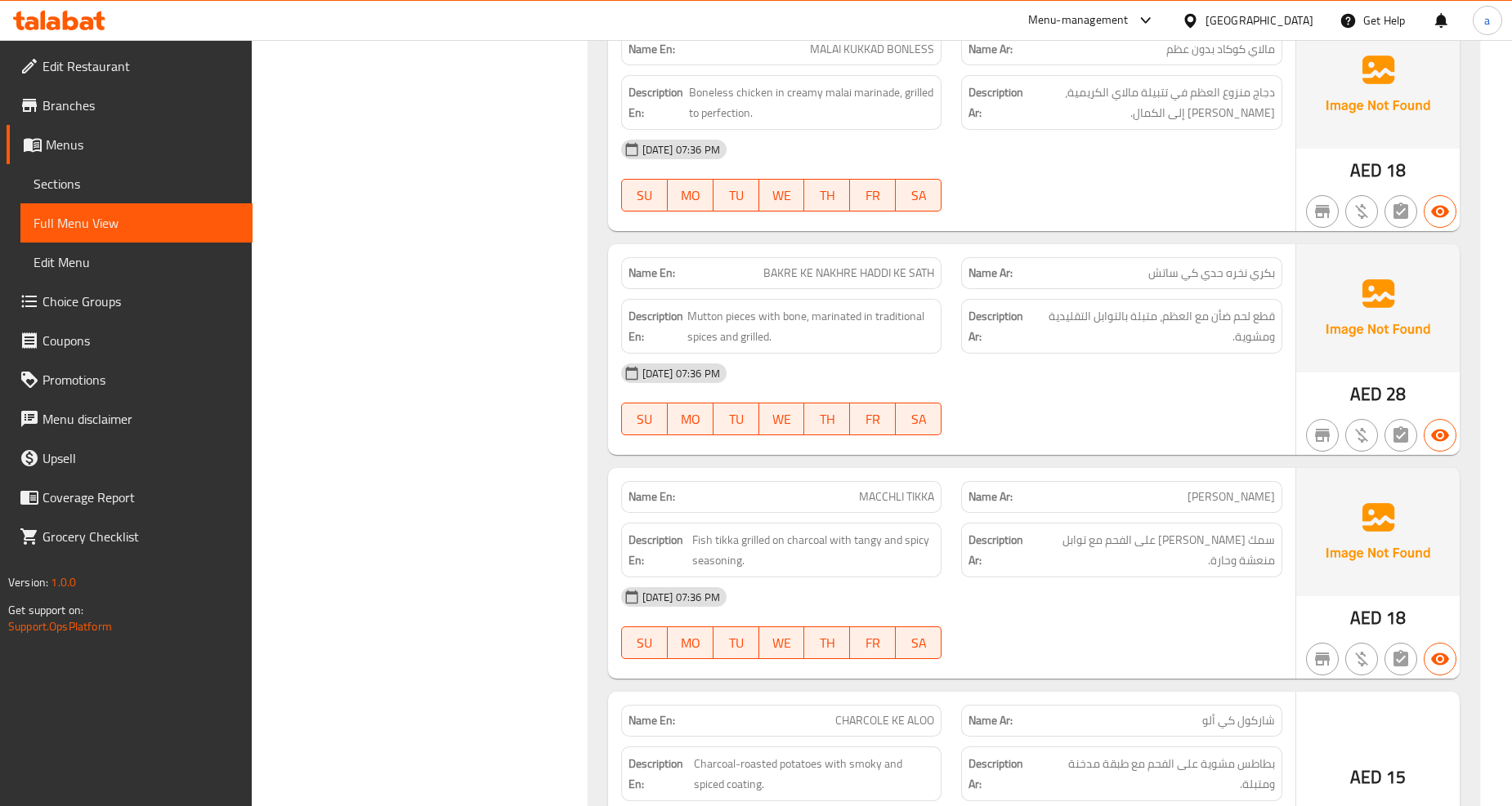
scroll to position [4448, 0]
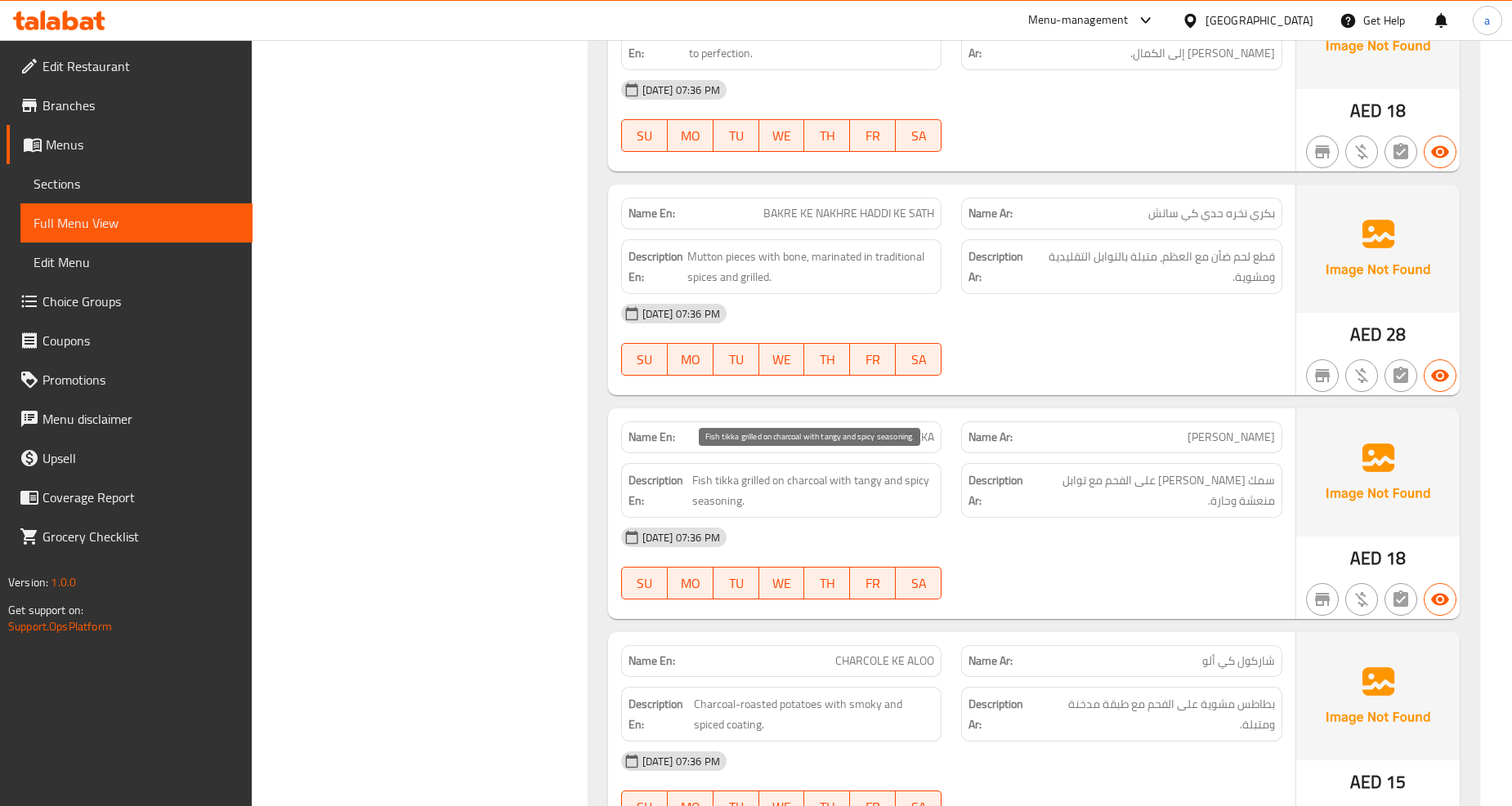
click at [864, 473] on span "Fish tikka grilled on charcoal with tangy and spicy seasoning." at bounding box center [813, 490] width 243 height 40
click at [920, 471] on span "Fish tikka grilled on charcoal with tangy and spicy seasoning." at bounding box center [813, 490] width 243 height 40
click at [862, 471] on span "Fish tikka grilled on charcoal with tangy and spicy seasoning." at bounding box center [813, 490] width 243 height 40
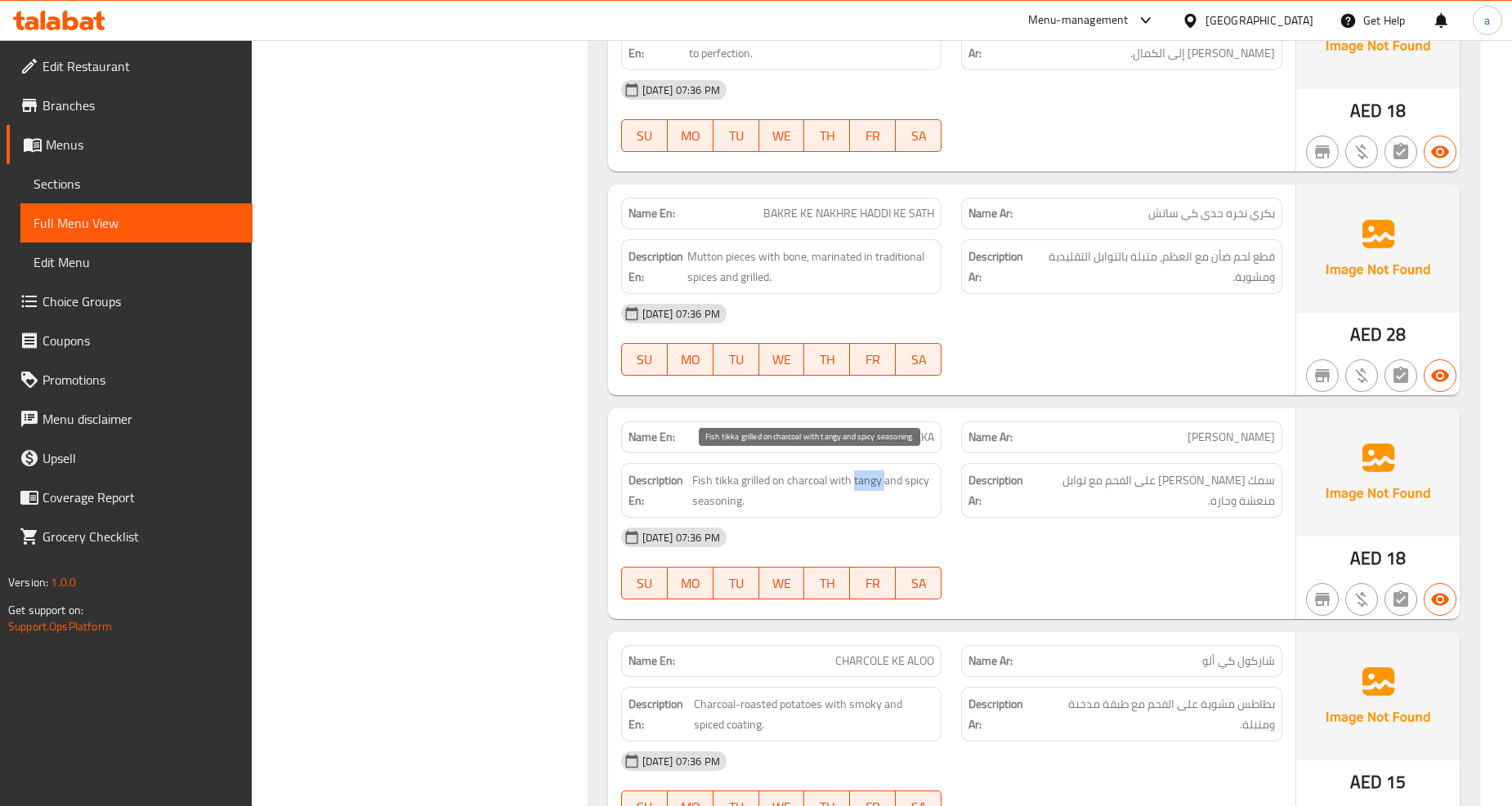
click at [862, 471] on span "Fish tikka grilled on charcoal with tangy and spicy seasoning." at bounding box center [813, 490] width 243 height 40
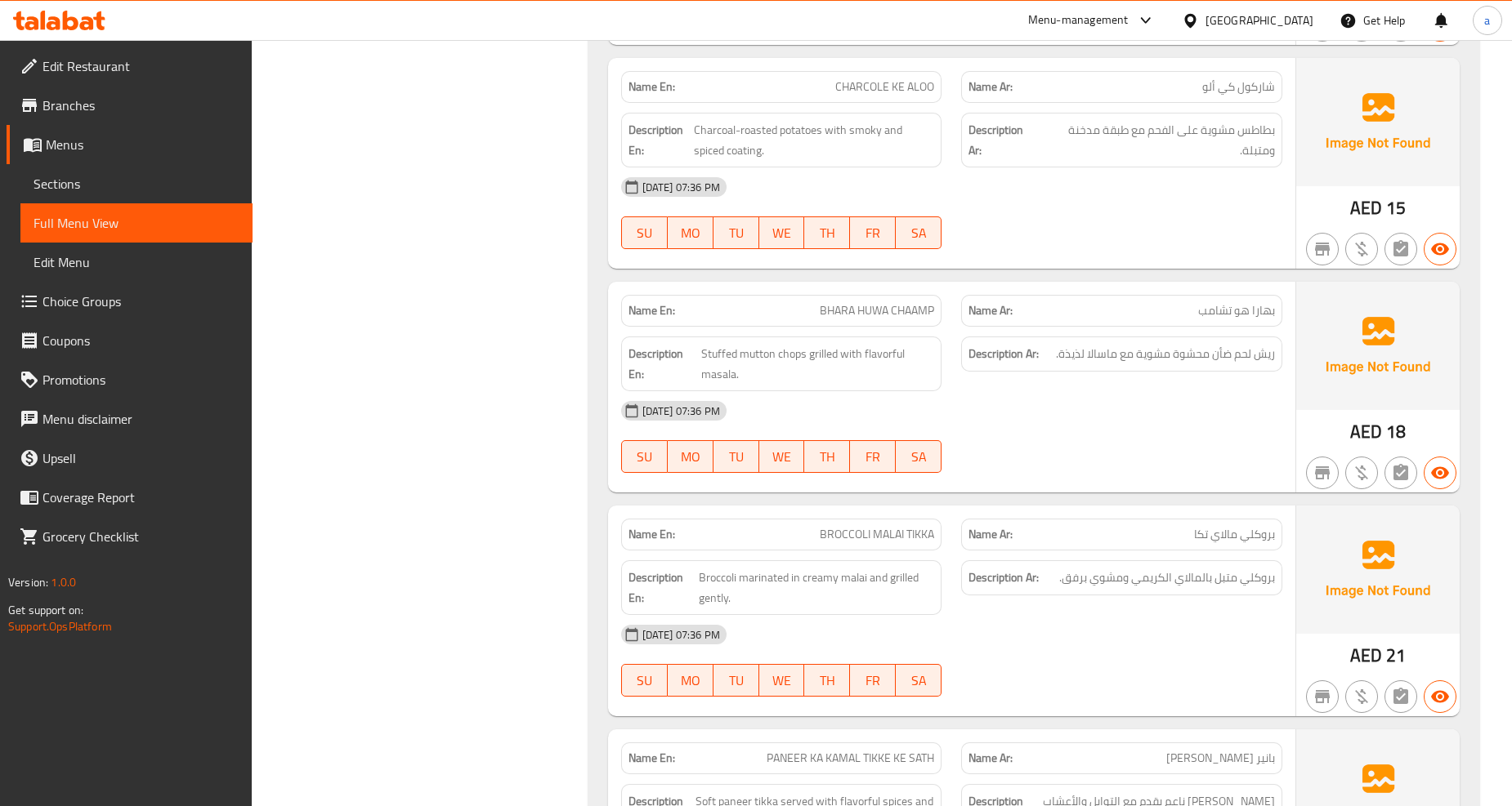
scroll to position [4993, 0]
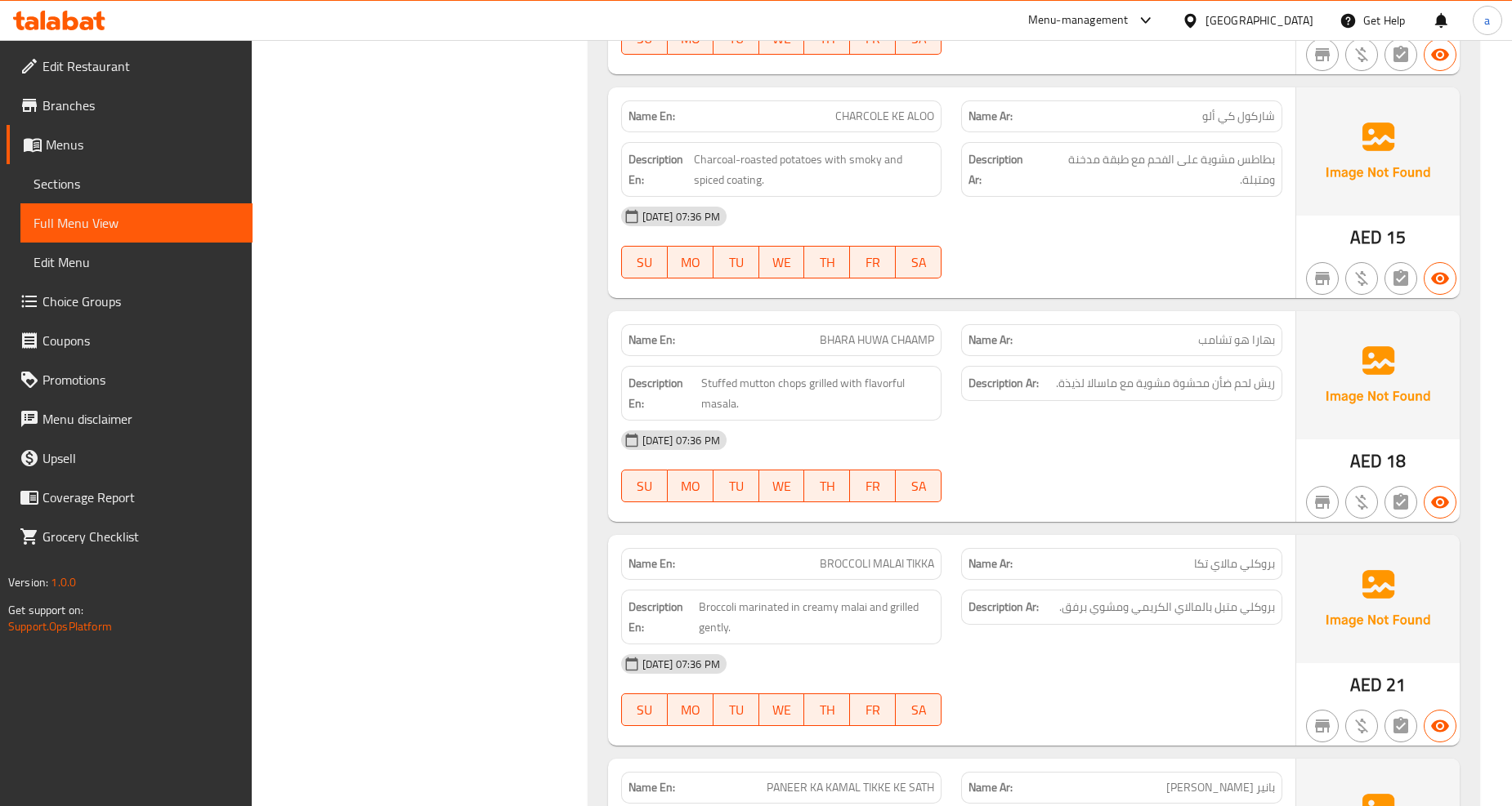
click at [900, 332] on span "BHARA HUWA CHAAMP" at bounding box center [876, 340] width 114 height 17
click at [876, 332] on span "BHARA HUWA CHAAMP" at bounding box center [876, 340] width 114 height 17
click at [910, 332] on span "BHARA HUWA CHAAMP" at bounding box center [876, 340] width 114 height 17
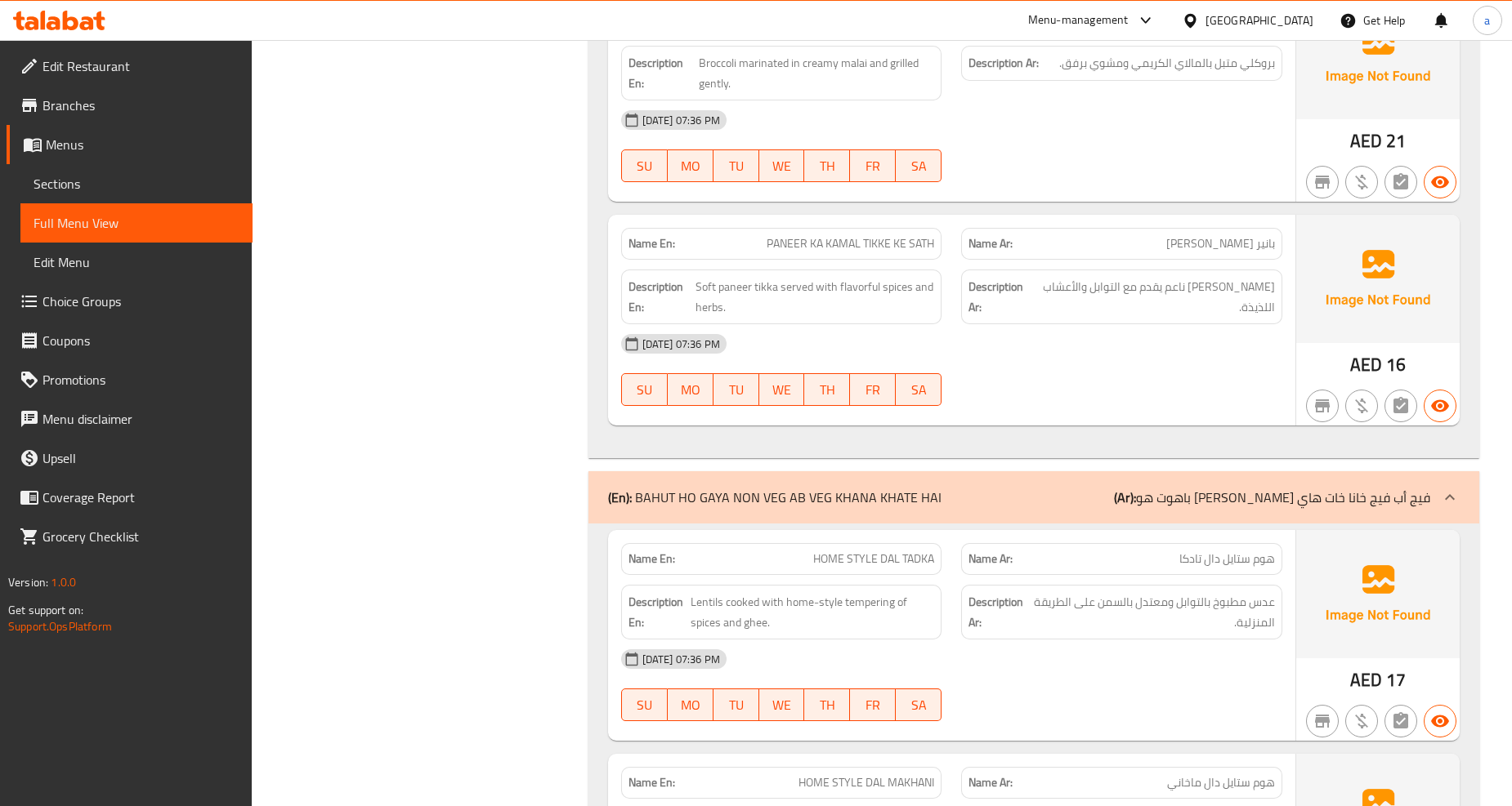
scroll to position [5810, 0]
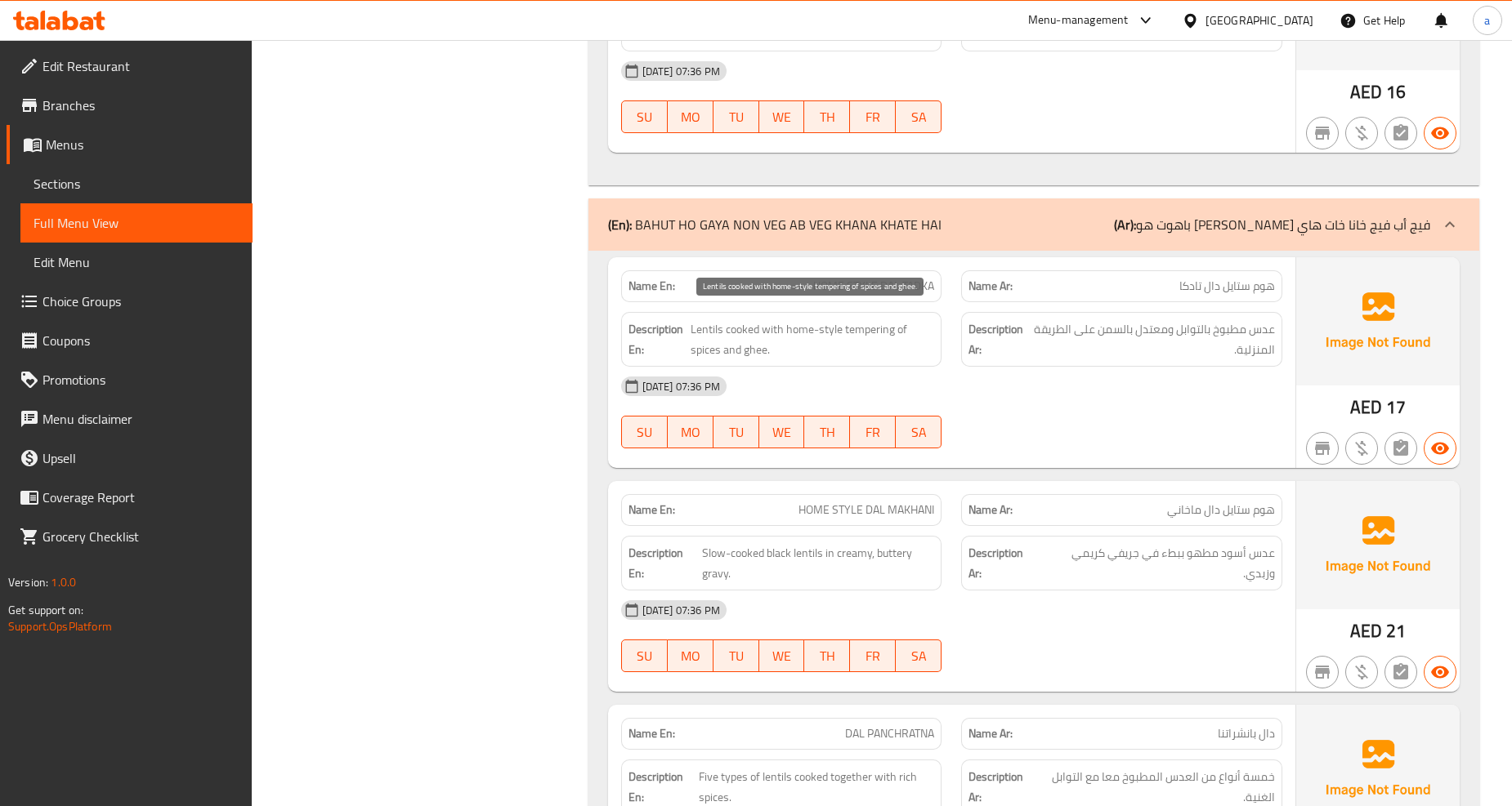
click at [877, 319] on span "Lentils cooked with home-style tempering of spices and ghee." at bounding box center [812, 339] width 244 height 40
click at [876, 340] on span "Lentils cooked with home-style tempering of spices and ghee." at bounding box center [812, 339] width 244 height 40
drag, startPoint x: 846, startPoint y: 317, endPoint x: 777, endPoint y: 317, distance: 69.0
click at [777, 319] on span "Lentils cooked with home-style tempering of spices and ghee." at bounding box center [812, 339] width 244 height 40
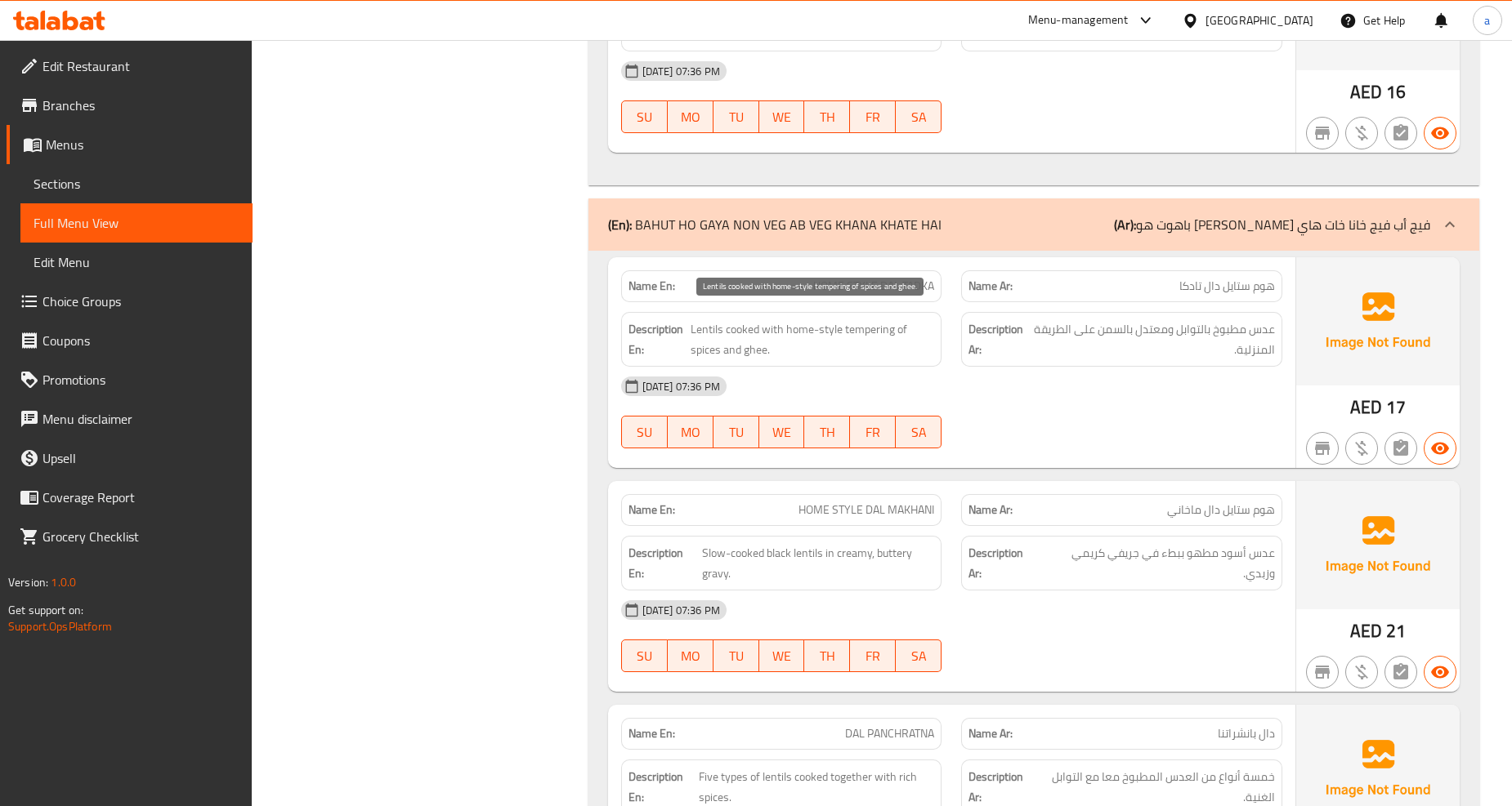
click at [806, 330] on span "Lentils cooked with home-style tempering of spices and ghee." at bounding box center [812, 339] width 244 height 40
drag, startPoint x: 786, startPoint y: 318, endPoint x: 903, endPoint y: 333, distance: 118.0
click at [903, 333] on span "Lentils cooked with home-style tempering of spices and ghee." at bounding box center [812, 339] width 244 height 40
copy span "home-style tempering of spices and ghee."
click at [1129, 343] on span "عدس مطبوخ بالتوابل ومعتدل بالسمن على الطريقة المنزلية." at bounding box center [1154, 339] width 243 height 40
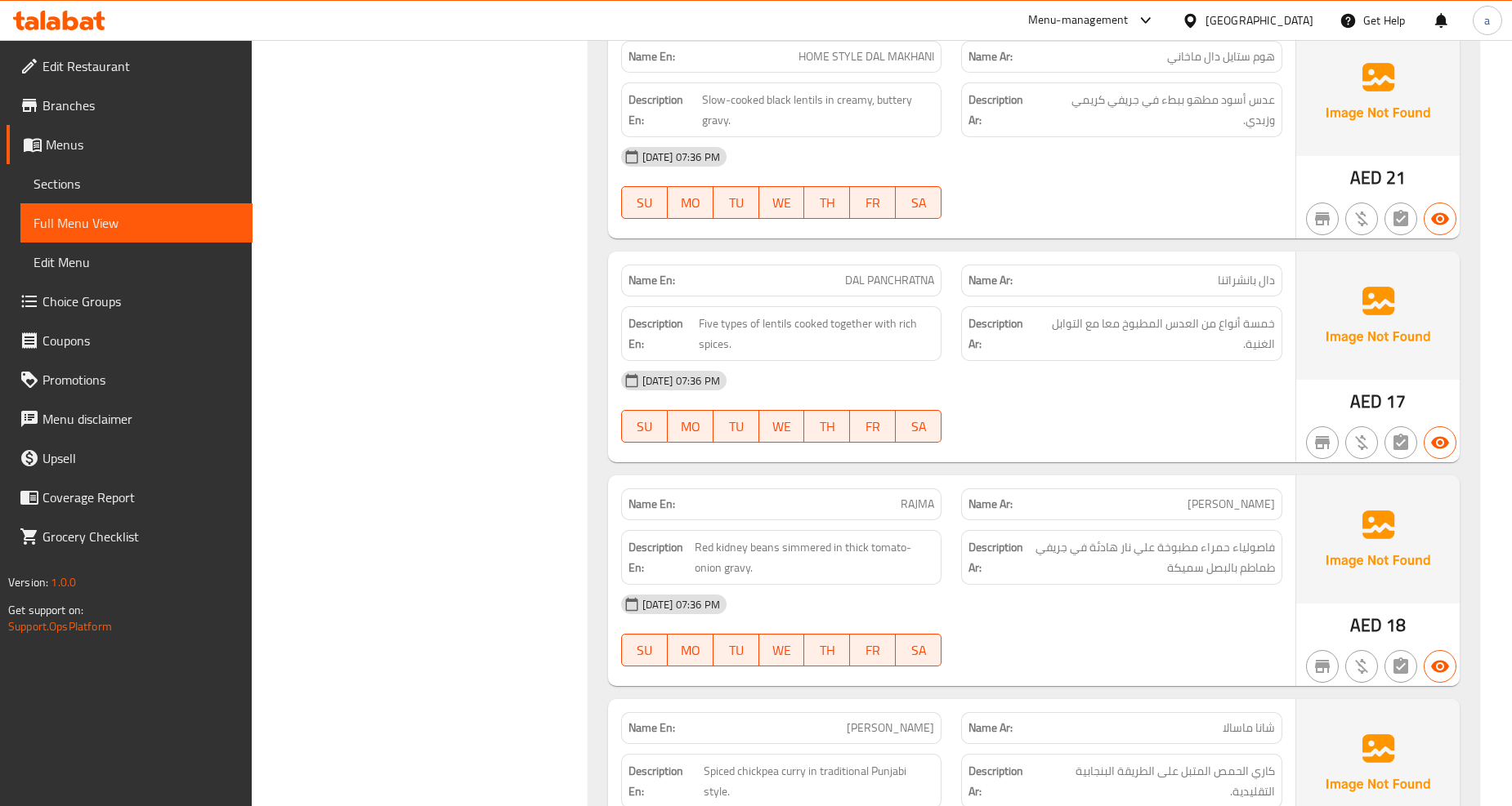
scroll to position [6172, 0]
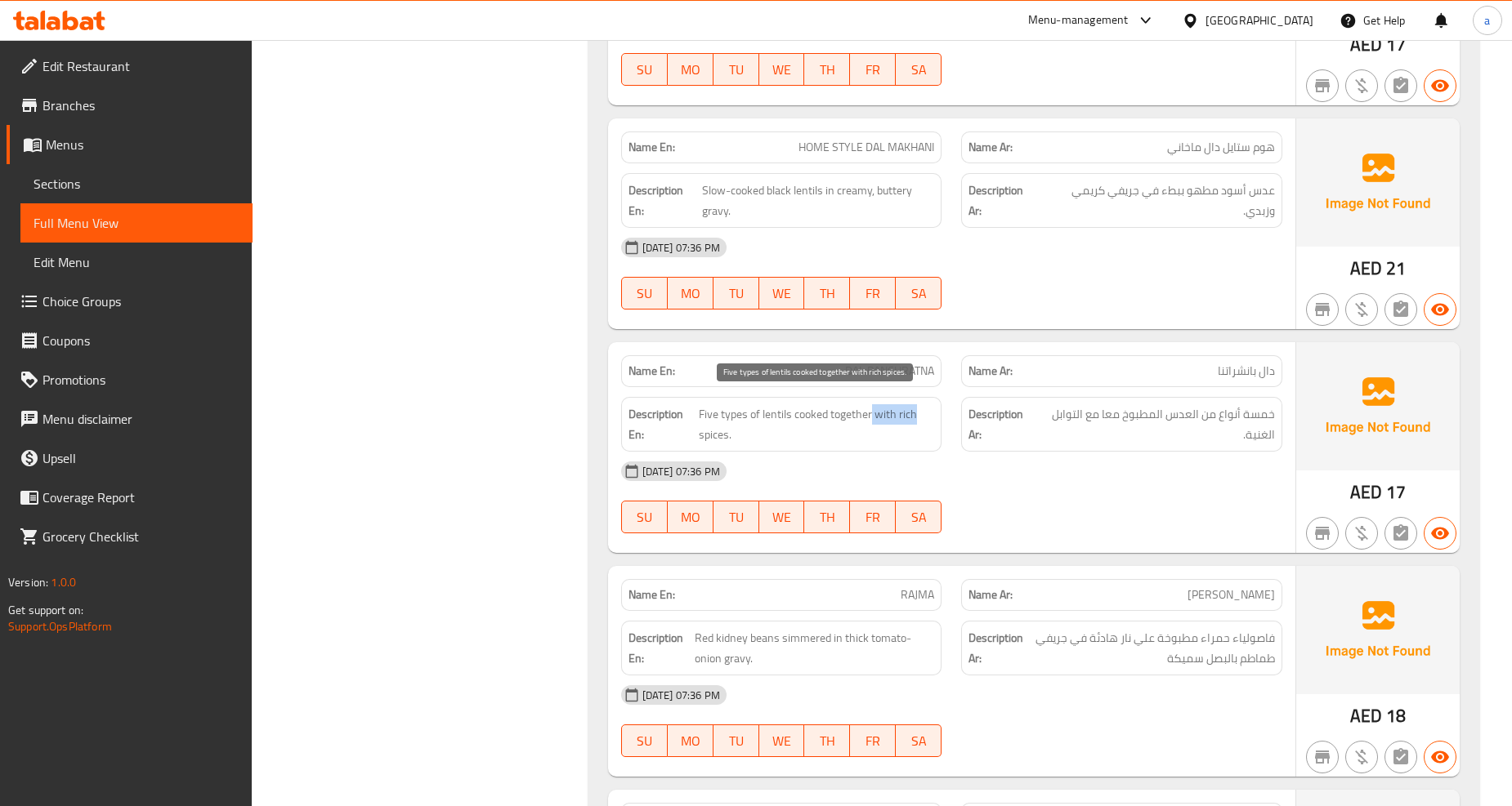
drag, startPoint x: 873, startPoint y: 396, endPoint x: 918, endPoint y: 411, distance: 47.4
click at [918, 411] on span "Five types of lentils cooked together with rich spices." at bounding box center [816, 424] width 235 height 40
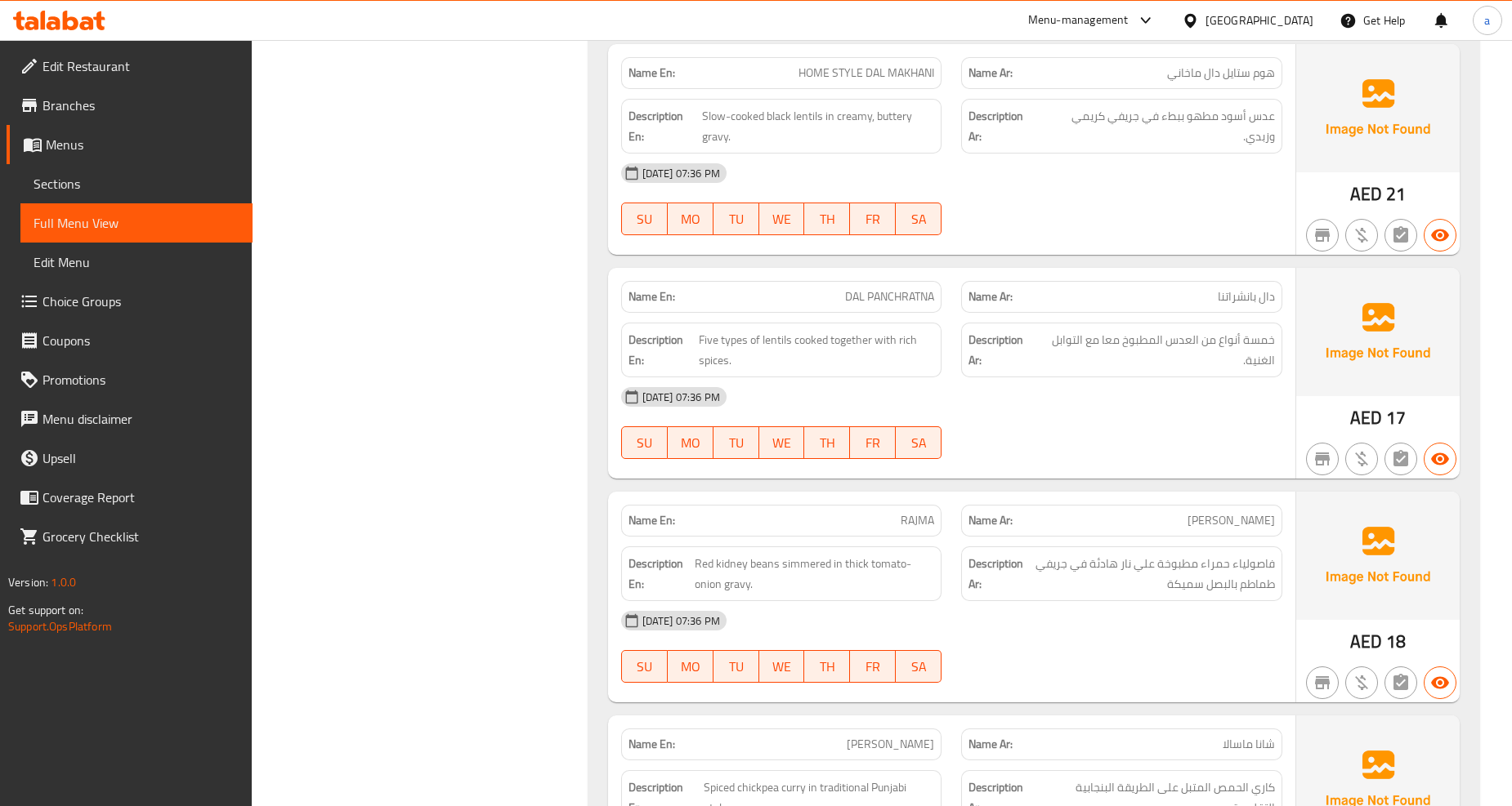
scroll to position [6354, 0]
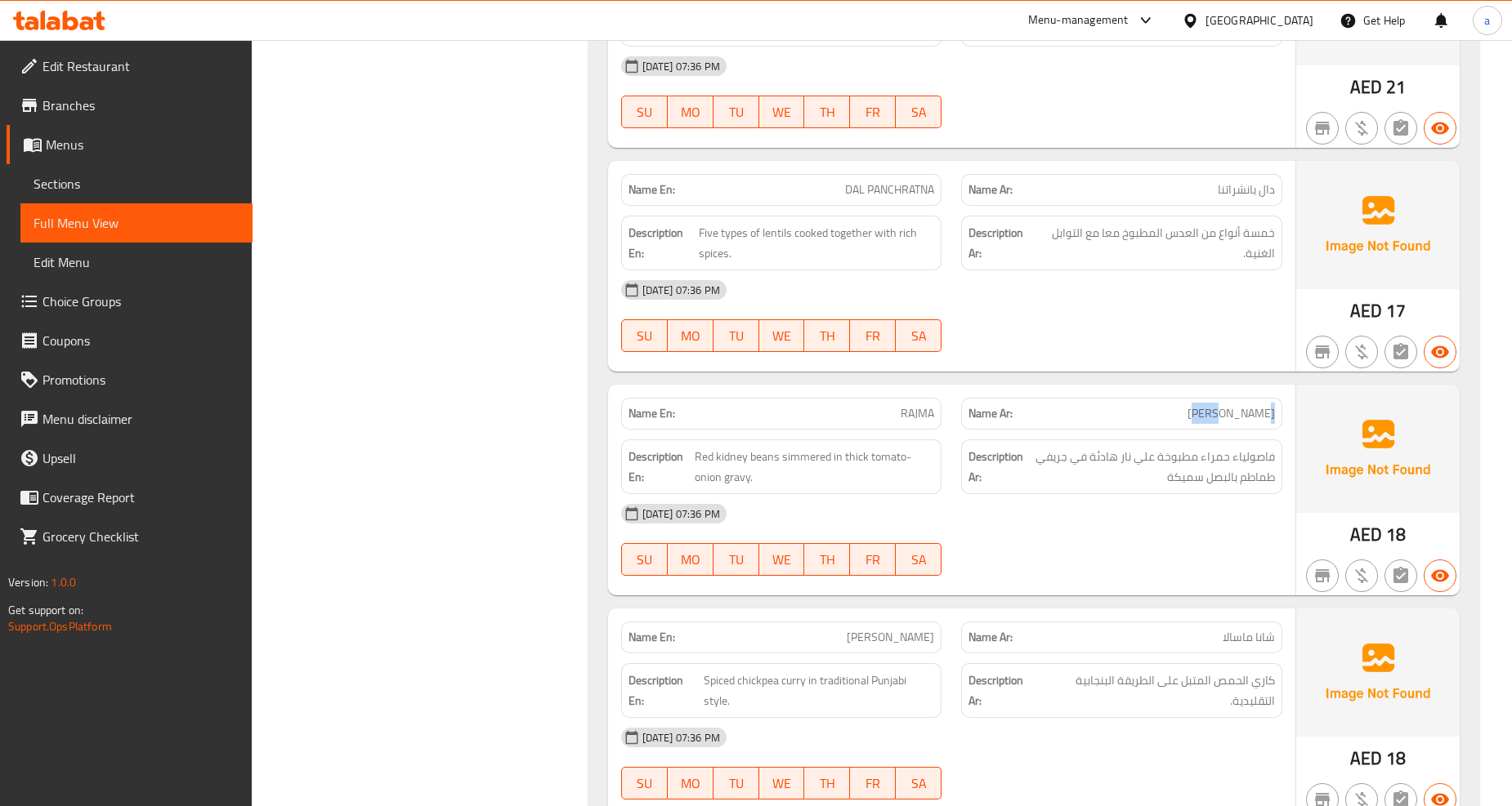
drag, startPoint x: 1278, startPoint y: 406, endPoint x: 1242, endPoint y: 404, distance: 36.1
click at [1242, 404] on div "Name Ar: راجما" at bounding box center [1122, 414] width 321 height 32
click at [1242, 405] on p "Name Ar: راجما" at bounding box center [1122, 413] width 307 height 17
click at [762, 447] on span "Red kidney beans simmered in thick tomato-onion gravy." at bounding box center [814, 466] width 239 height 40
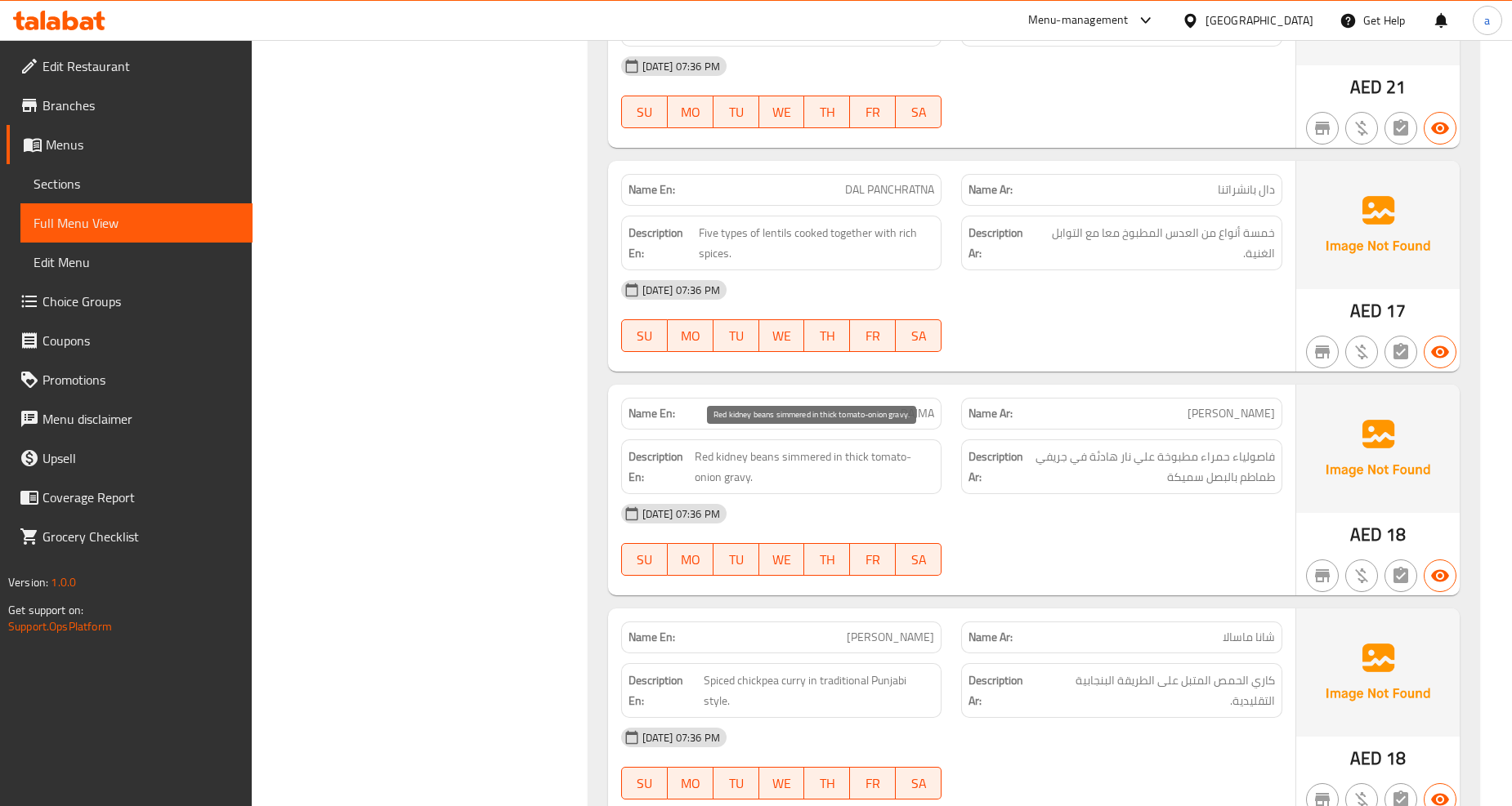
click at [731, 448] on span "Red kidney beans simmered in thick tomato-onion gravy." at bounding box center [814, 466] width 239 height 40
click at [728, 447] on span "Red kidney beans simmered in thick tomato-onion gravy." at bounding box center [814, 466] width 239 height 40
click at [701, 447] on span "Red kidney beans simmered in thick tomato-onion gravy." at bounding box center [814, 466] width 239 height 40
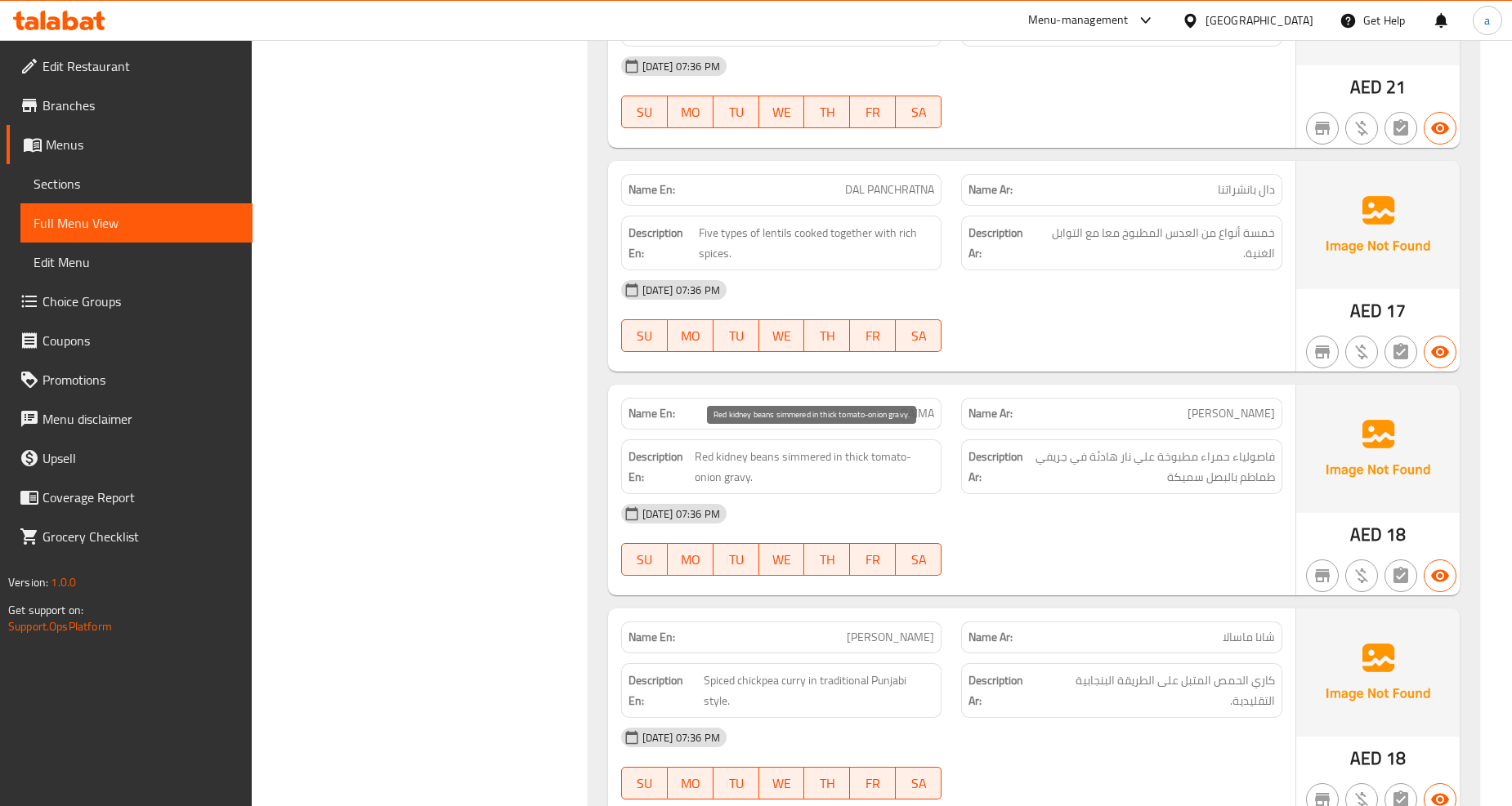
click at [798, 447] on span "Red kidney beans simmered in thick tomato-onion gravy." at bounding box center [814, 466] width 239 height 40
click at [840, 447] on span "Red kidney beans simmered in thick tomato-onion gravy." at bounding box center [814, 466] width 239 height 40
drag, startPoint x: 827, startPoint y: 443, endPoint x: 897, endPoint y: 476, distance: 77.4
click at [897, 476] on div "Description En: Red kidney beans simmered in thick tomato-onion gravy." at bounding box center [781, 467] width 321 height 55
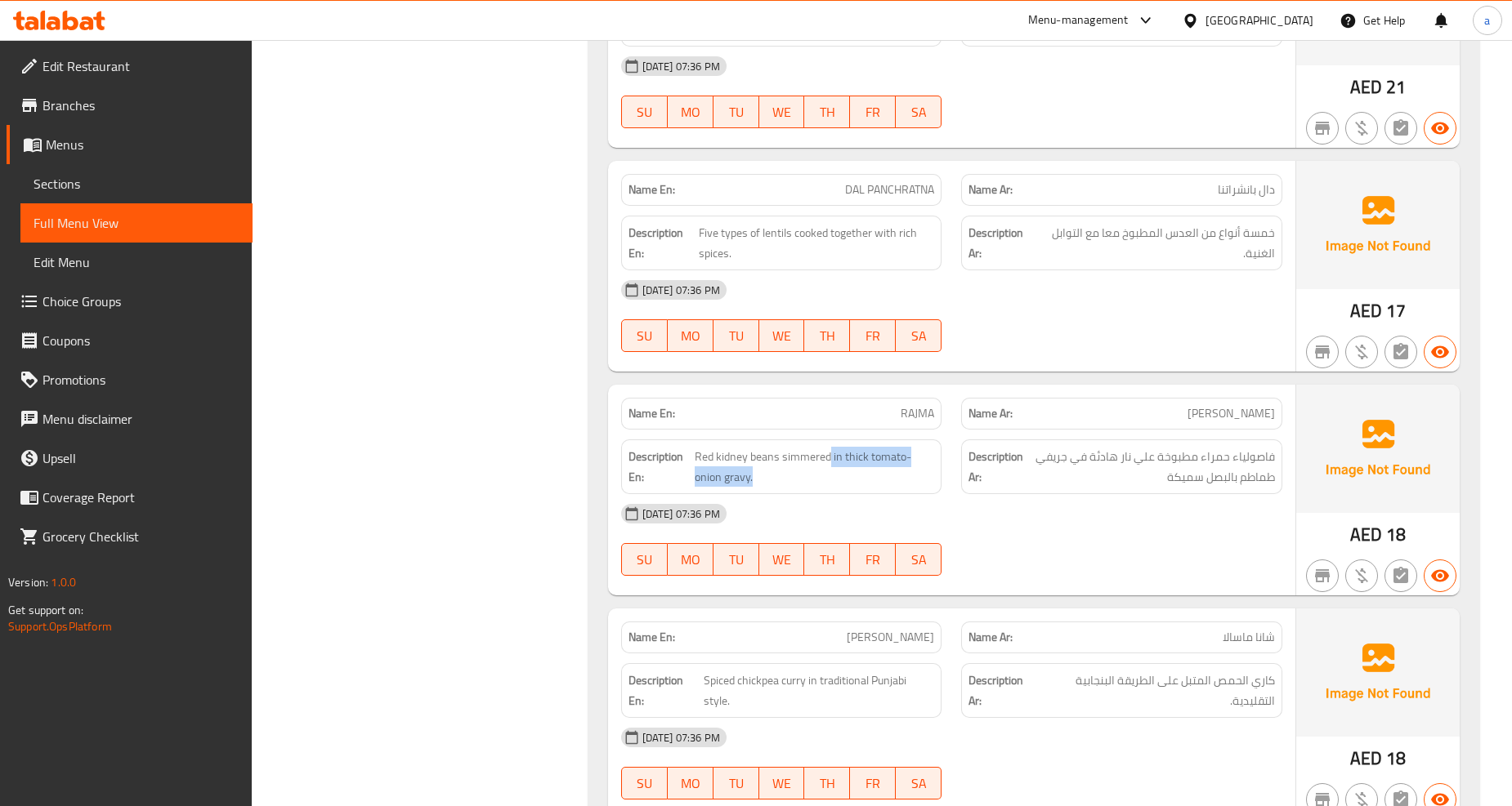
click at [897, 476] on div "Description En: Red kidney beans simmered in thick tomato-onion gravy." at bounding box center [781, 467] width 321 height 55
click at [888, 447] on span "Red kidney beans simmered in thick tomato-onion gravy." at bounding box center [814, 466] width 239 height 40
click at [819, 447] on span "Red kidney beans simmered in thick tomato-onion gravy." at bounding box center [814, 466] width 239 height 40
click at [720, 467] on span "Red kidney beans simmered in thick tomato-onion gravy." at bounding box center [814, 466] width 239 height 40
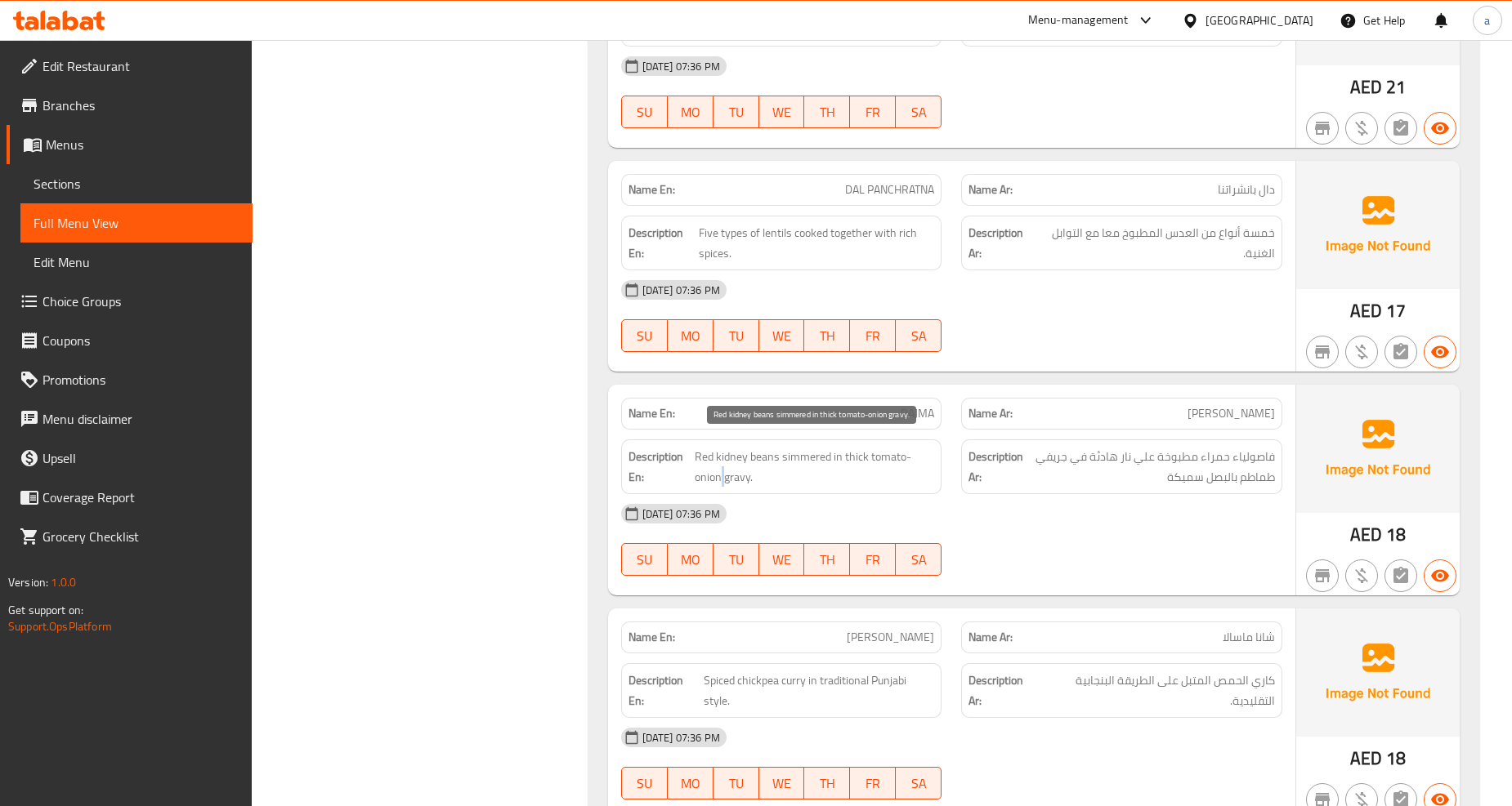
drag, startPoint x: 720, startPoint y: 467, endPoint x: 730, endPoint y: 466, distance: 10.0
click at [725, 467] on span "Red kidney beans simmered in thick tomato-onion gravy." at bounding box center [814, 466] width 239 height 40
click at [831, 450] on span "Red kidney beans simmered in thick tomato-onion gravy." at bounding box center [814, 466] width 239 height 40
click at [863, 447] on span "Red kidney beans simmered in thick tomato-onion gravy." at bounding box center [814, 466] width 239 height 40
click at [864, 447] on span "Red kidney beans simmered in thick tomato-onion gravy." at bounding box center [814, 466] width 239 height 40
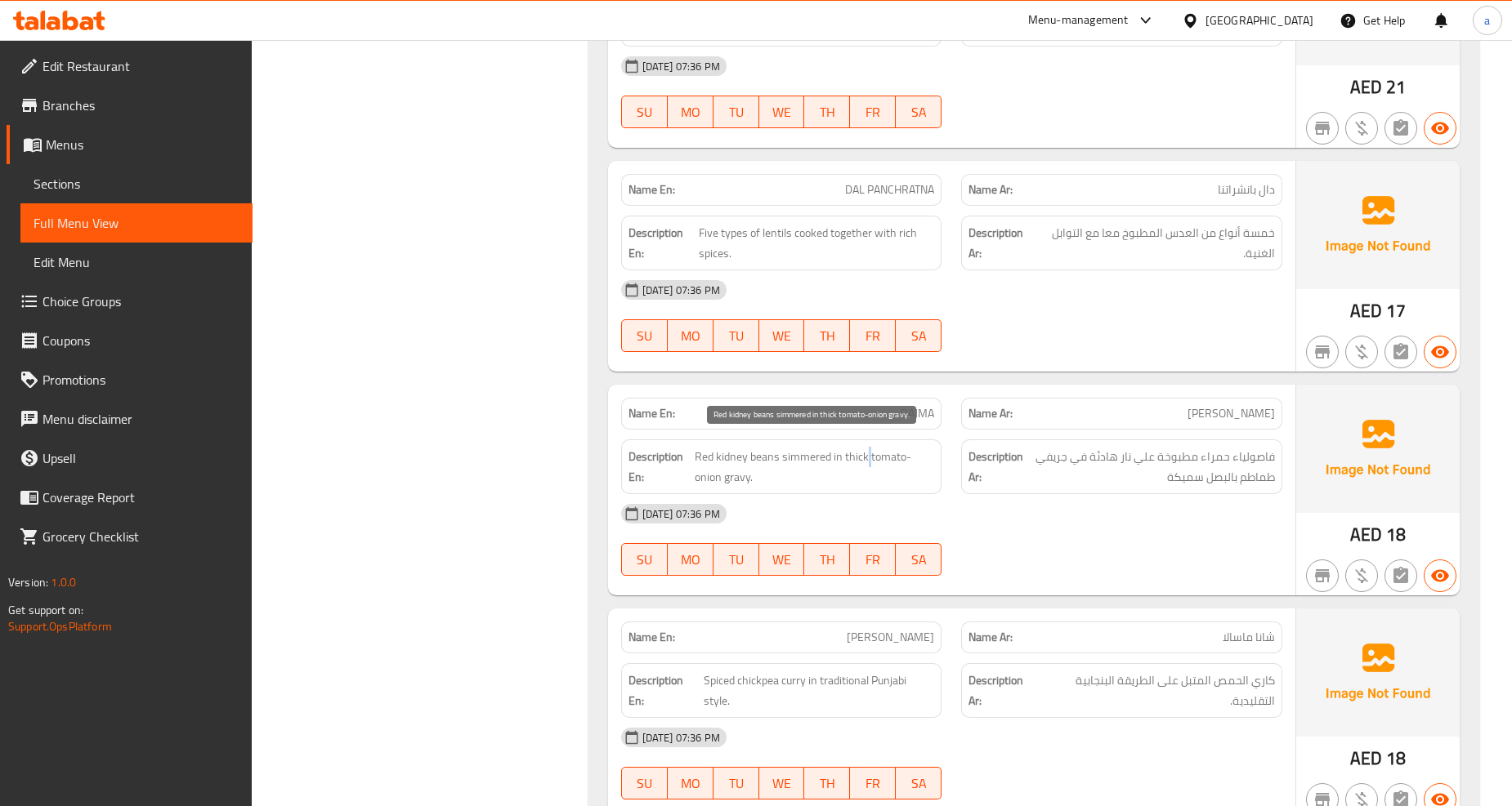
click at [864, 447] on span "Red kidney beans simmered in thick tomato-onion gravy." at bounding box center [814, 466] width 239 height 40
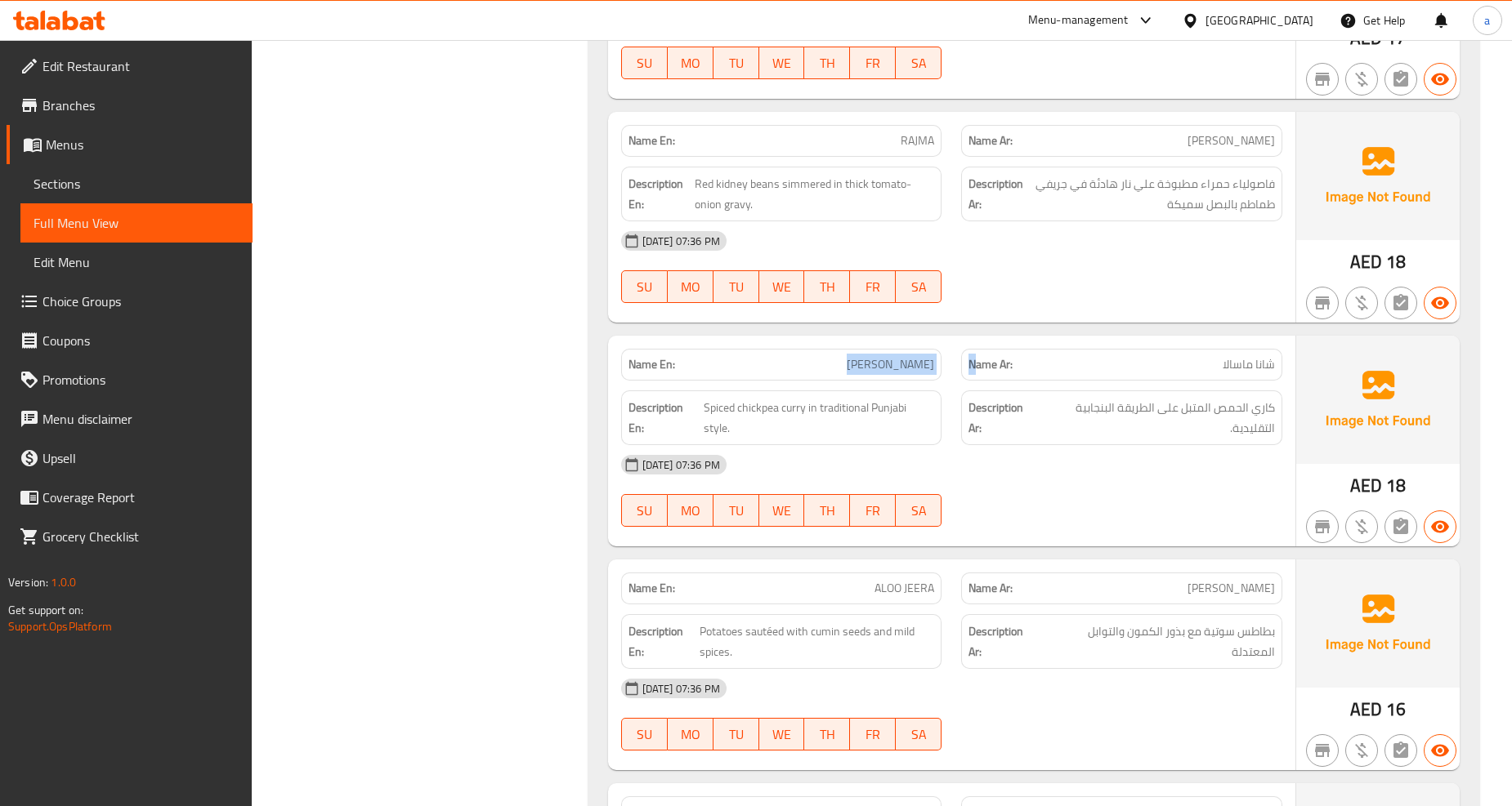
drag, startPoint x: 827, startPoint y: 345, endPoint x: 979, endPoint y: 351, distance: 152.1
click at [979, 351] on div "Name En: CHANA MASALA Name Ar: شانا ماسالا" at bounding box center [952, 364] width 681 height 51
click at [923, 356] on span "CHANA MASALA" at bounding box center [890, 364] width 88 height 17
click at [872, 380] on div "Description En: Spiced chickpea curry in traditional Punjabi style." at bounding box center [781, 418] width 341 height 74
click at [871, 410] on span "Spiced chickpea curry in traditional Punjabi style." at bounding box center [819, 418] width 231 height 40
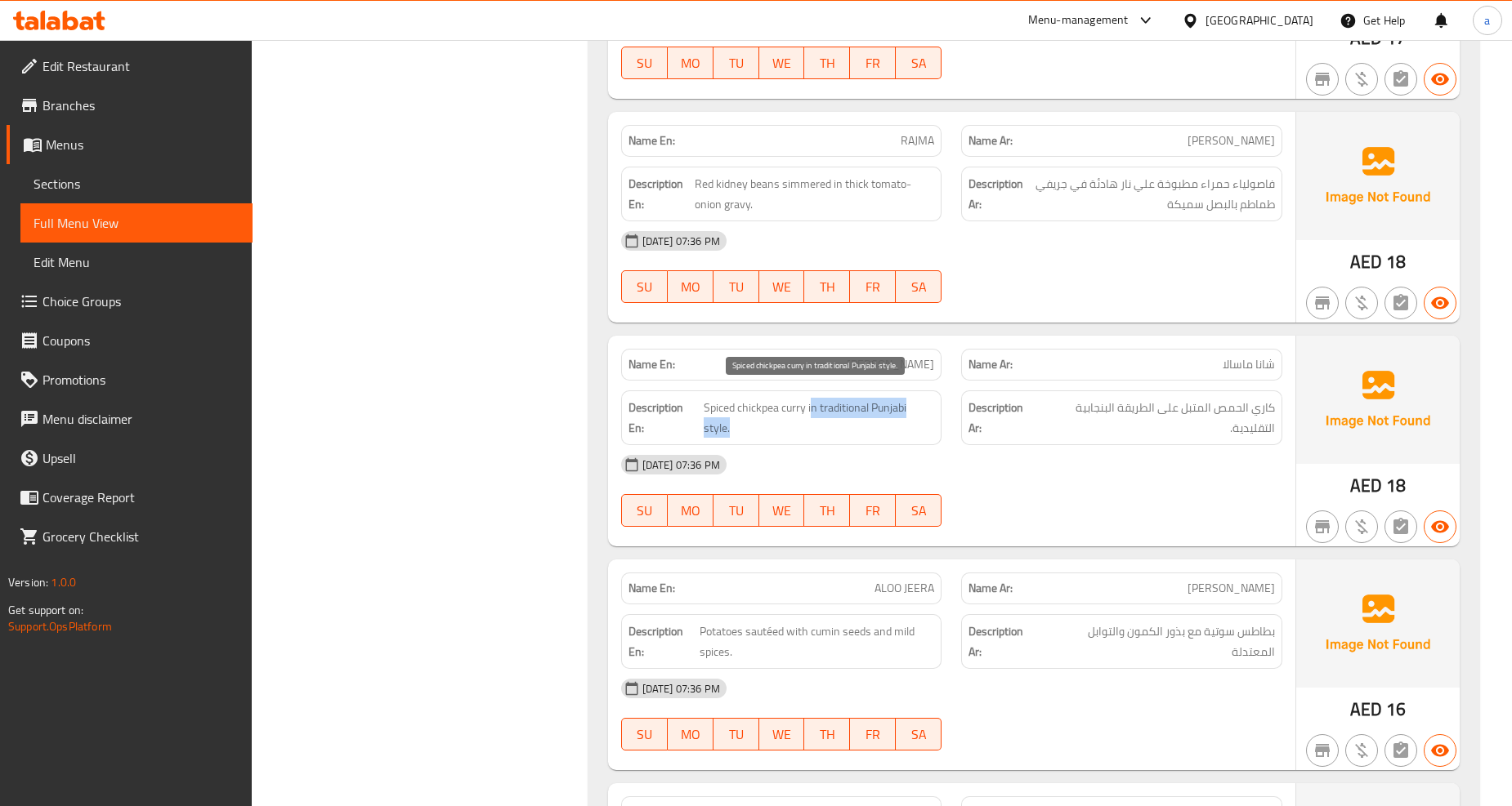
click at [871, 410] on span "Spiced chickpea curry in traditional Punjabi style." at bounding box center [819, 418] width 231 height 40
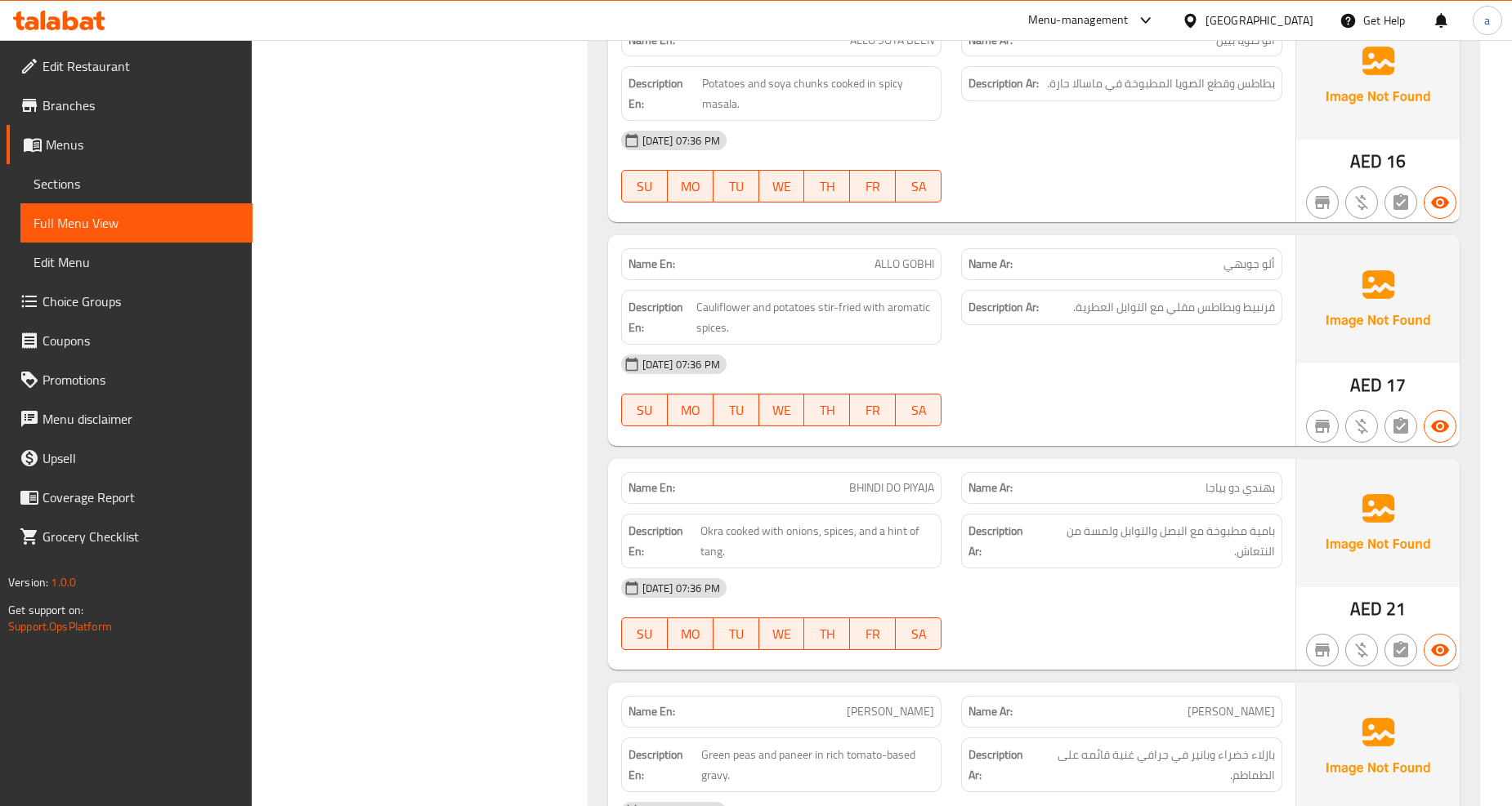
scroll to position [8079, 0]
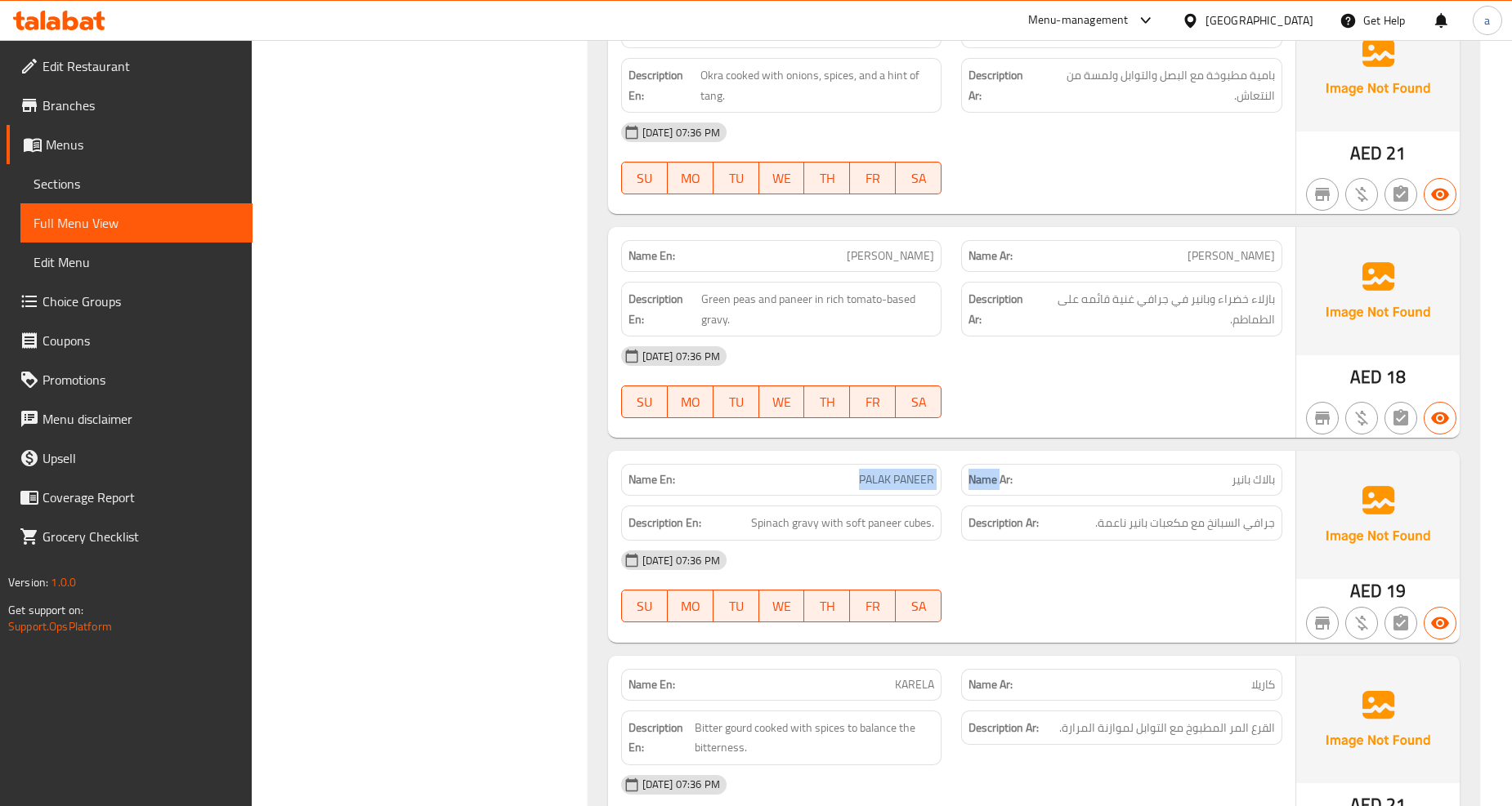
drag, startPoint x: 848, startPoint y: 462, endPoint x: 974, endPoint y: 483, distance: 127.7
click at [990, 483] on div "Name En: PALAK PANEER Name Ar: بالاك بانير" at bounding box center [952, 480] width 681 height 51
click at [931, 476] on span "PALAK PANEER" at bounding box center [896, 480] width 75 height 17
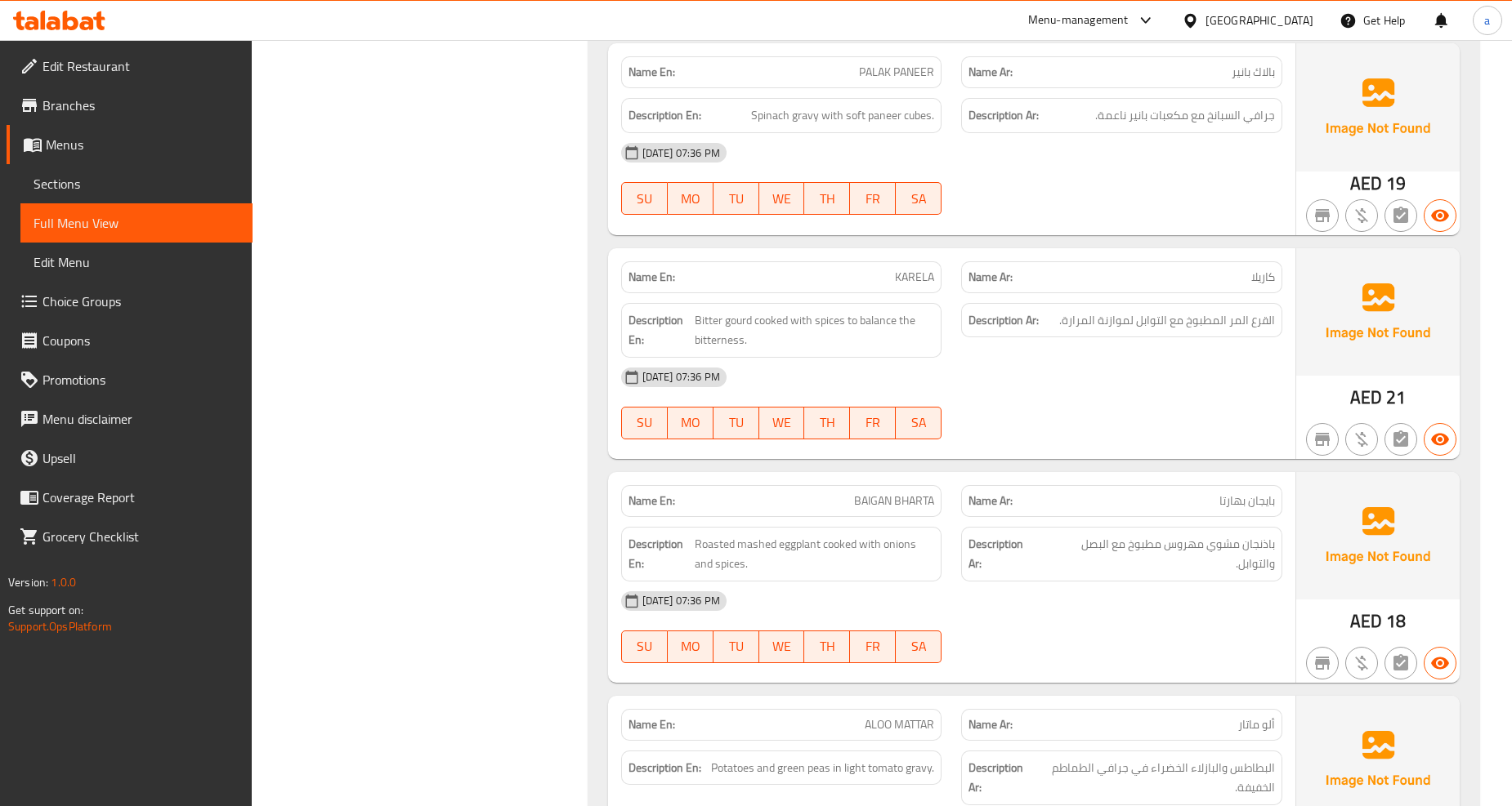
scroll to position [8533, 0]
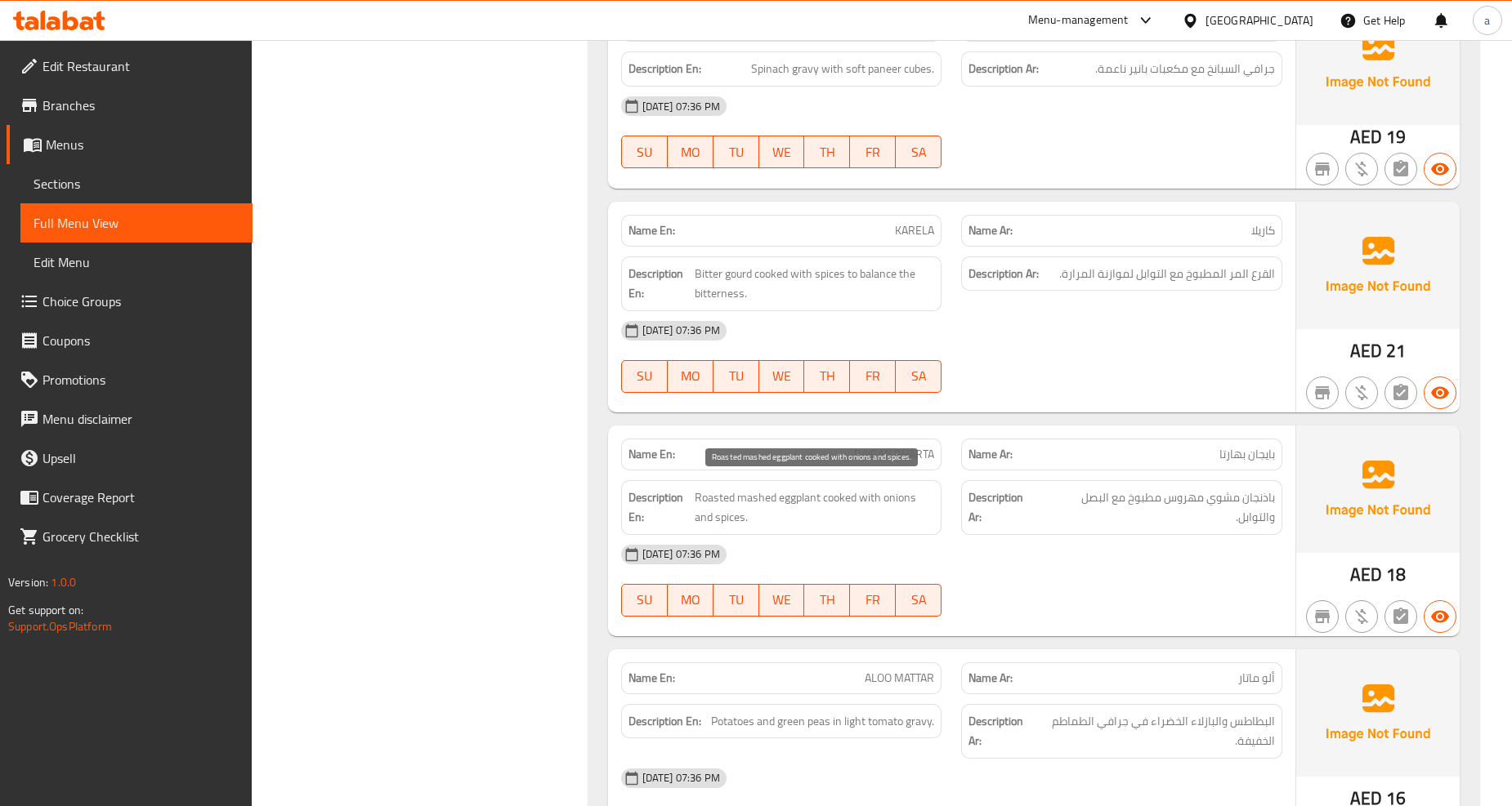
click at [829, 488] on span "Roasted mashed eggplant cooked with onions and spices." at bounding box center [814, 507] width 240 height 40
click at [837, 488] on span "Roasted mashed eggplant cooked with onions and spices." at bounding box center [814, 507] width 240 height 40
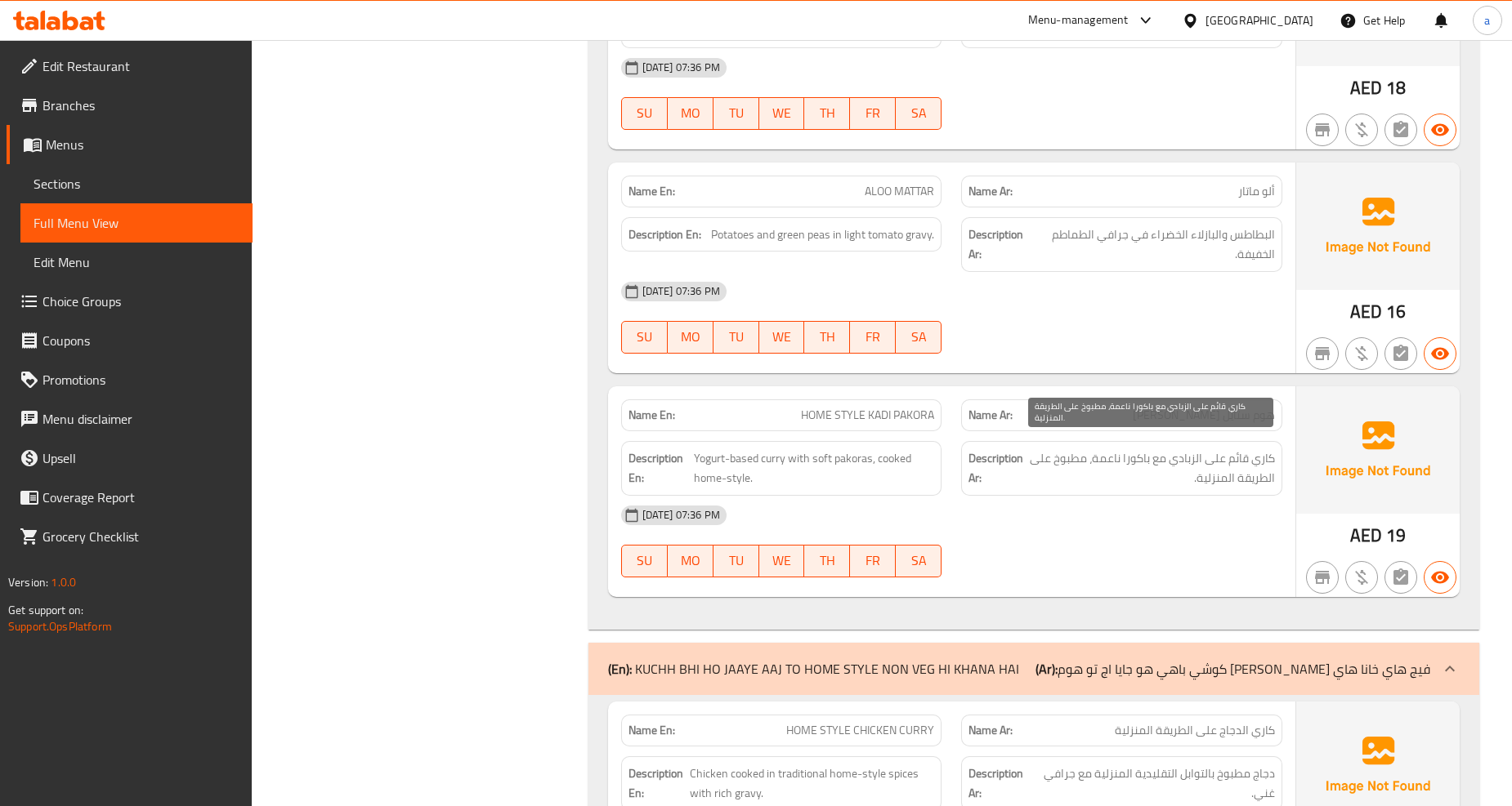
scroll to position [8987, 0]
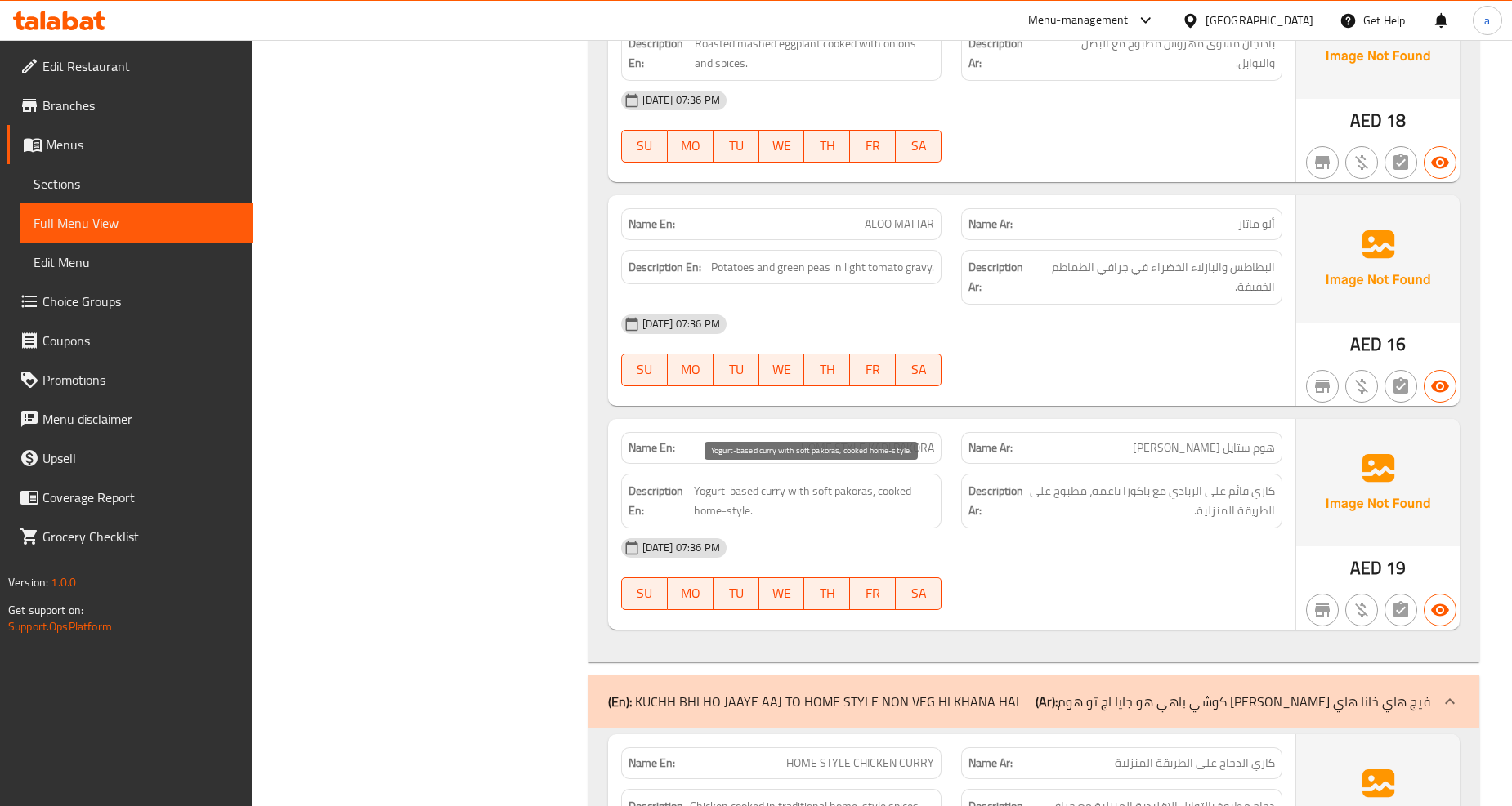
click at [765, 481] on span "Yogurt-based curry with soft pakoras, cooked home-style." at bounding box center [813, 501] width 240 height 40
click at [725, 481] on span "Yogurt-based curry with soft pakoras, cooked home-style." at bounding box center [813, 501] width 240 height 40
drag, startPoint x: 793, startPoint y: 484, endPoint x: 861, endPoint y: 487, distance: 68.1
click at [861, 496] on span "Yogurt-based curry with soft pakoras, cooked home-style." at bounding box center [813, 501] width 240 height 40
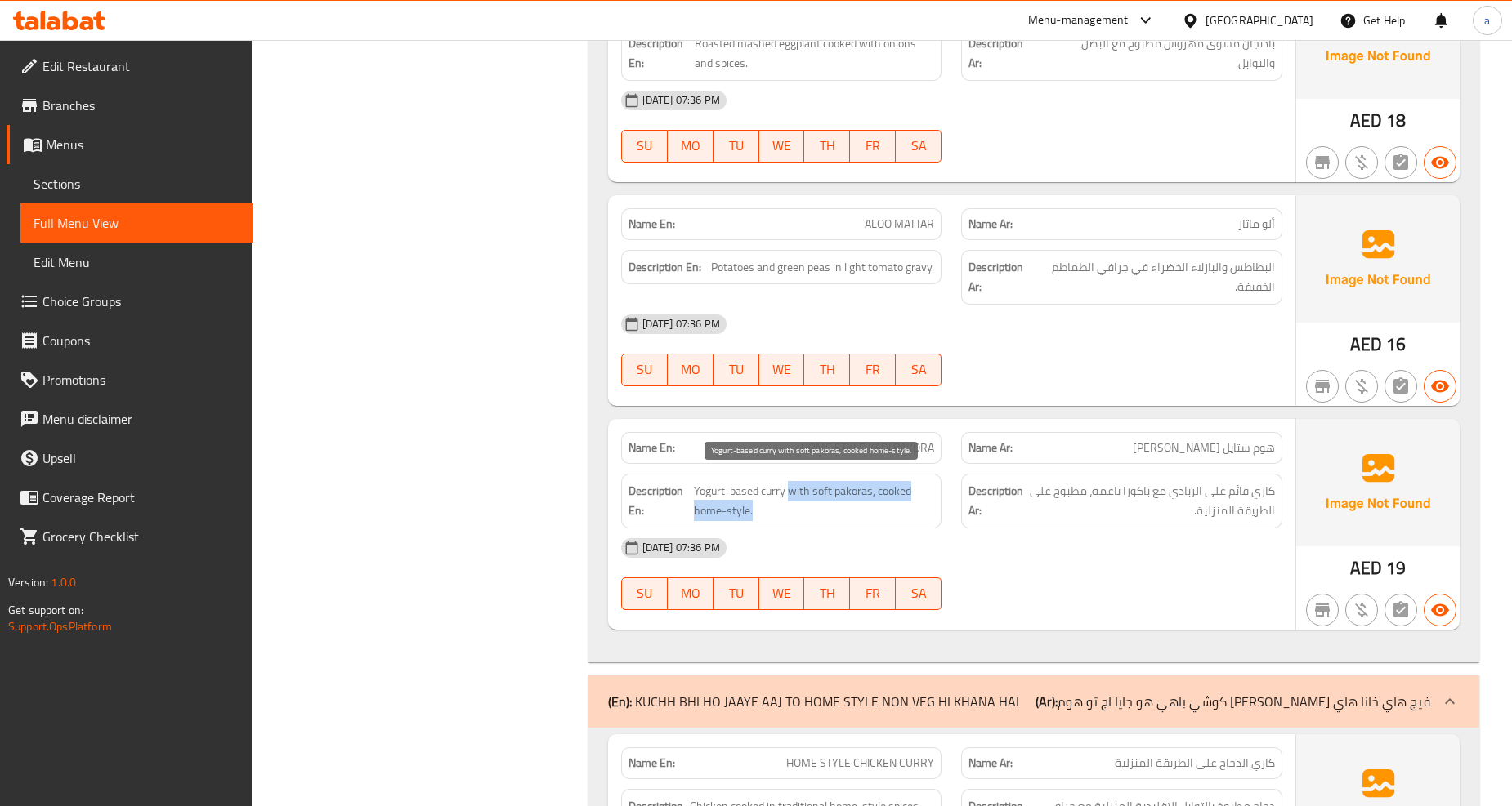
click at [874, 488] on span "Yogurt-based curry with soft pakoras, cooked home-style." at bounding box center [813, 501] width 240 height 40
click at [907, 488] on span "Yogurt-based curry with soft pakoras, cooked home-style." at bounding box center [813, 501] width 240 height 40
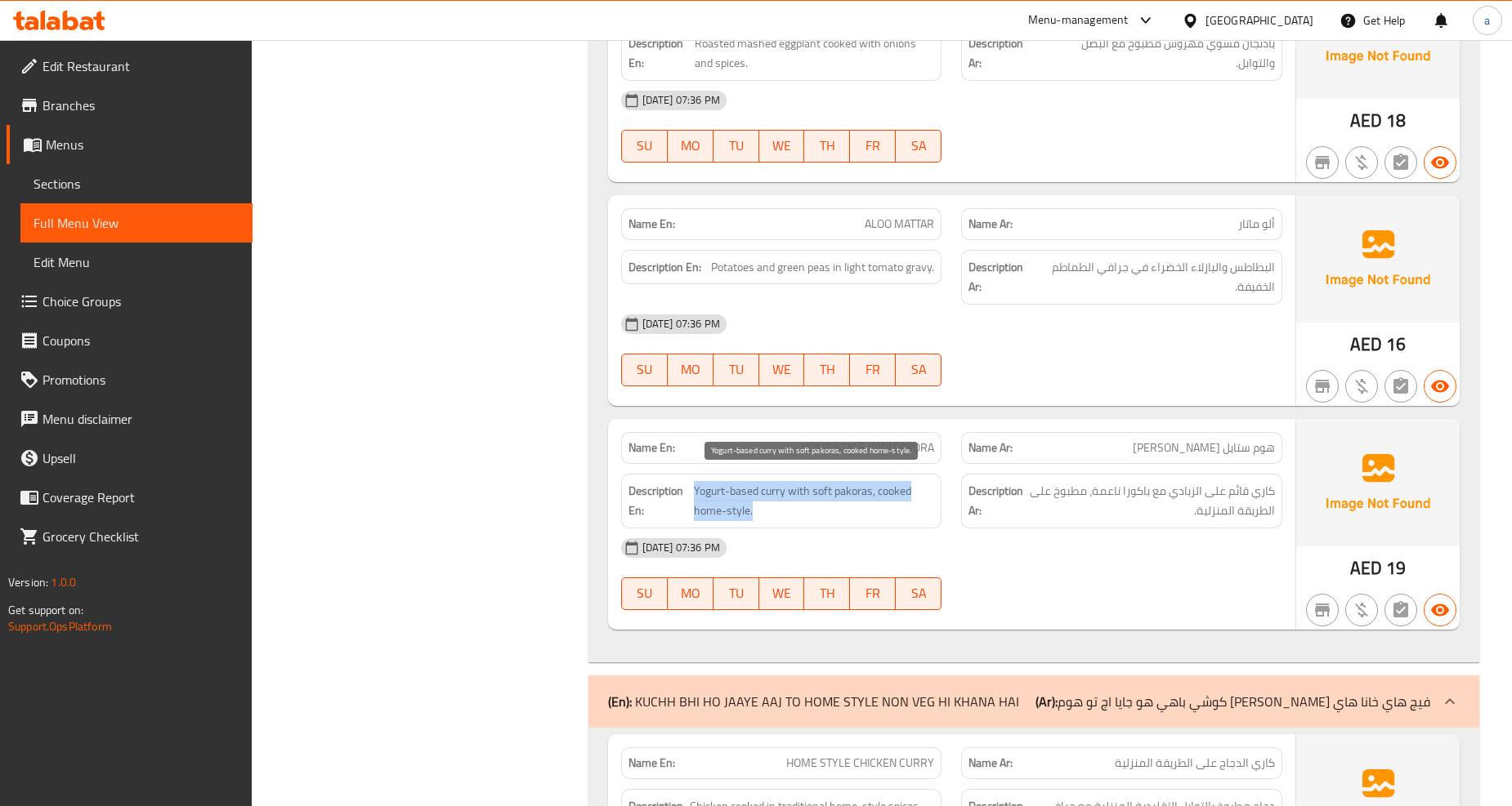
click at [874, 496] on span "Yogurt-based curry with soft pakoras, cooked home-style." at bounding box center [813, 501] width 240 height 40
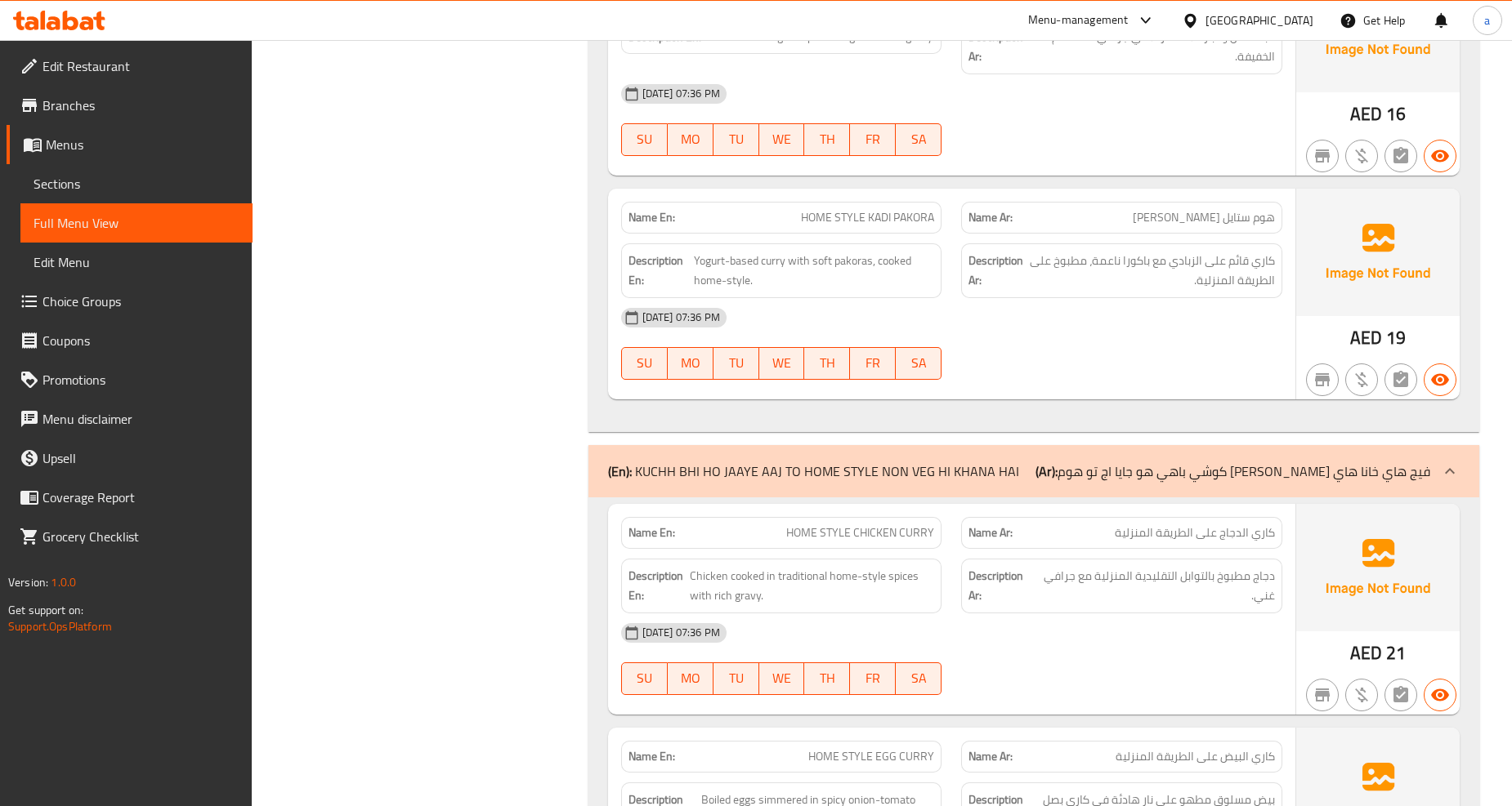
scroll to position [9259, 0]
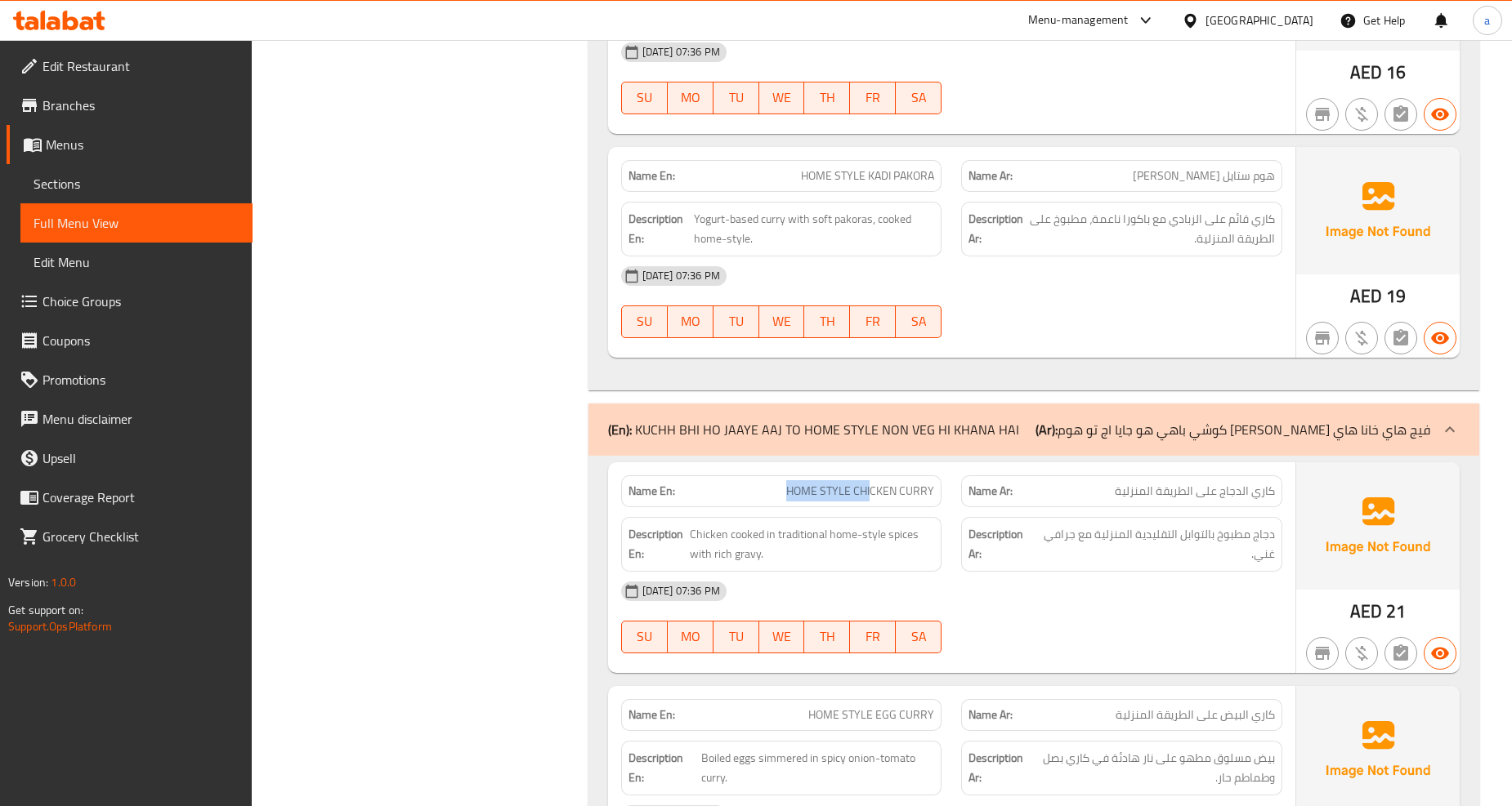
drag, startPoint x: 762, startPoint y: 479, endPoint x: 870, endPoint y: 494, distance: 109.0
click at [870, 494] on div "Name En: HOME STYLE CHICKEN CURRY" at bounding box center [781, 491] width 321 height 32
click at [870, 495] on div "Name En: HOME STYLE CHICKEN CURRY" at bounding box center [781, 491] width 321 height 32
click at [905, 483] on span "HOME STYLE CHICKEN CURRY" at bounding box center [859, 491] width 148 height 17
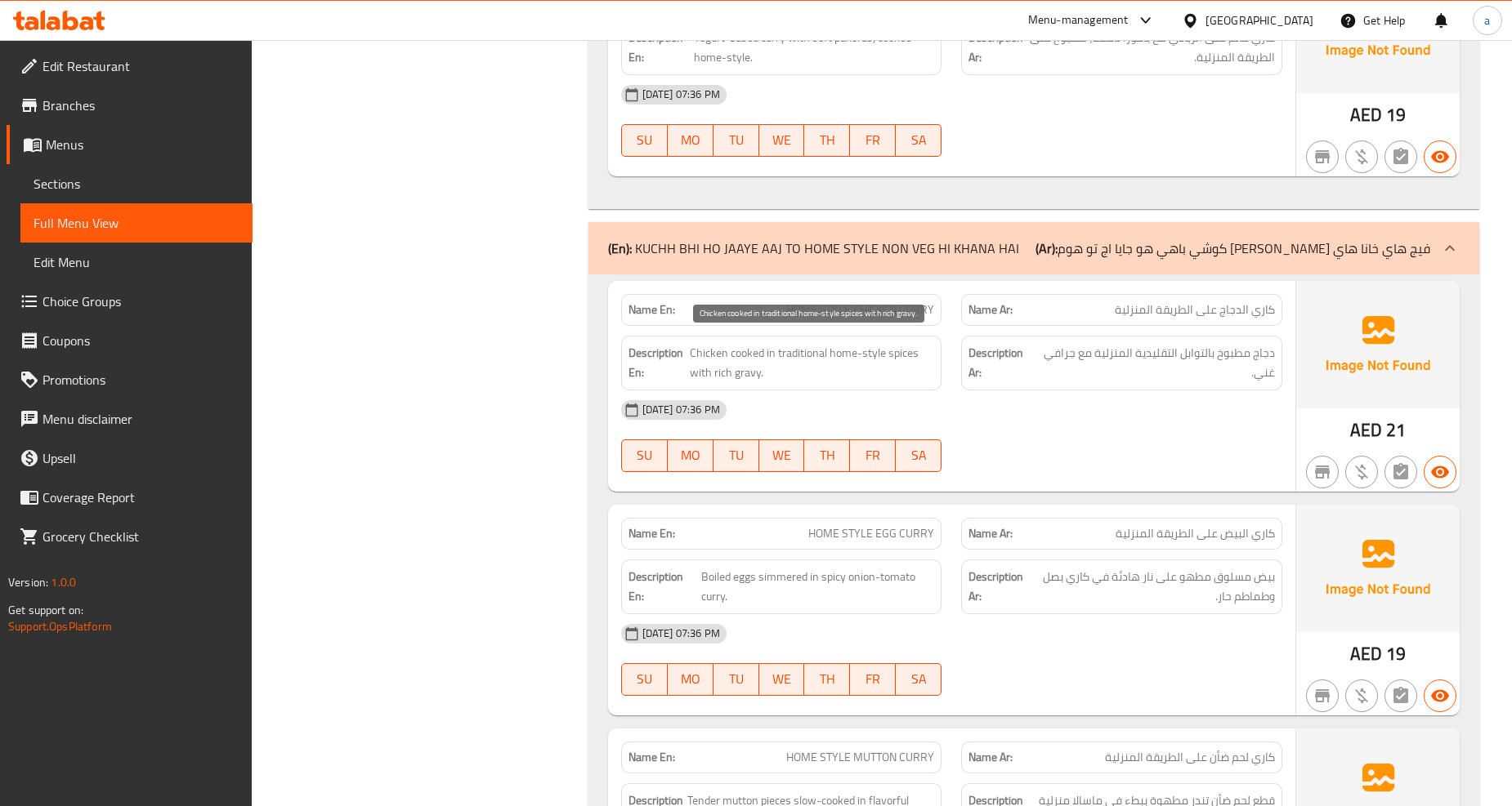
click at [723, 346] on span "Chicken cooked in traditional home-style spices with rich gravy." at bounding box center [812, 363] width 245 height 40
click at [750, 346] on span "Chicken cooked in traditional home-style spices with rich gravy." at bounding box center [812, 363] width 245 height 40
click at [811, 345] on span "Chicken cooked in traditional home-style spices with rich gravy." at bounding box center [812, 363] width 245 height 40
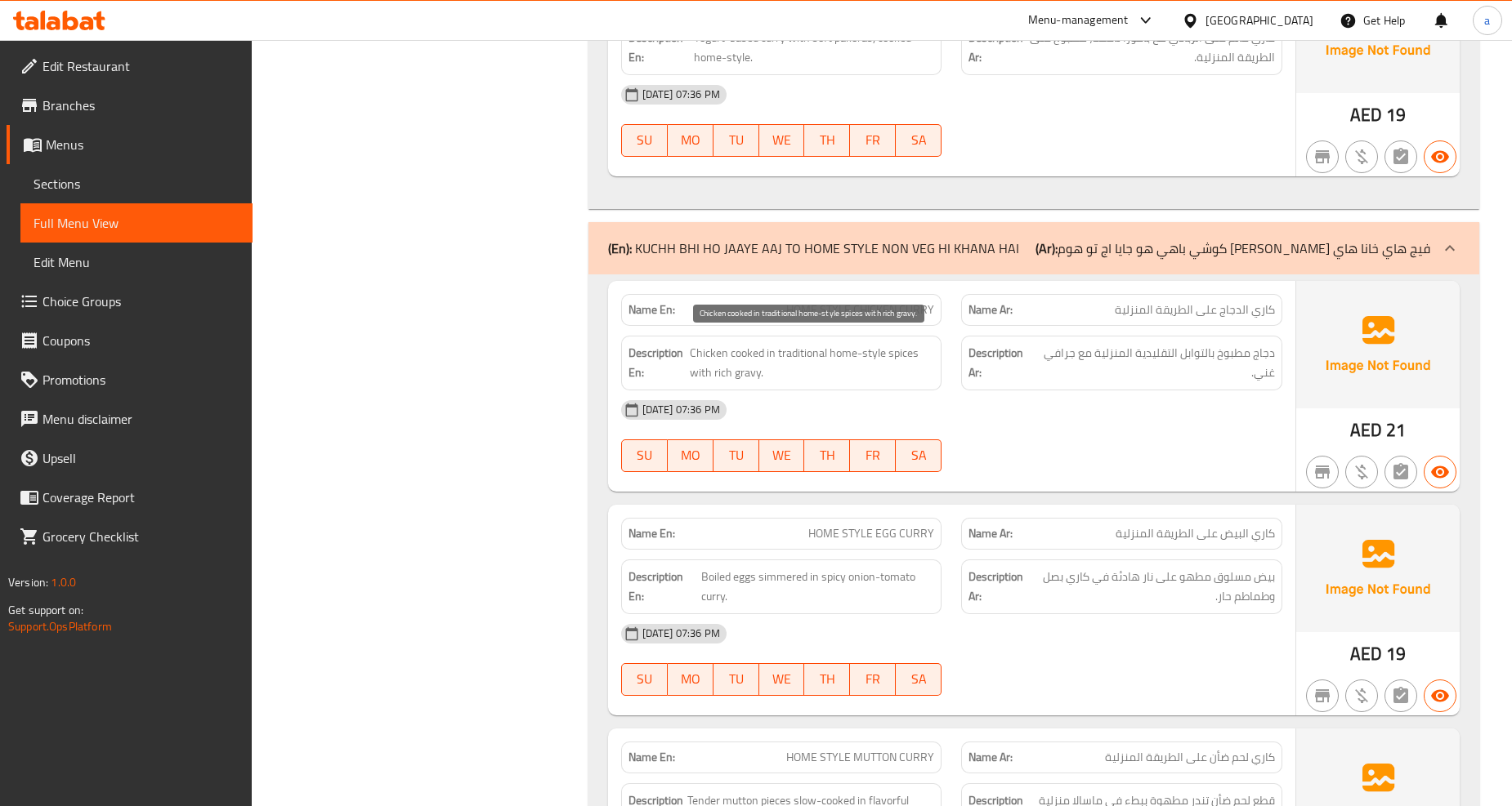
click at [897, 343] on span "Chicken cooked in traditional home-style spices with rich gravy." at bounding box center [812, 363] width 245 height 40
drag, startPoint x: 868, startPoint y: 340, endPoint x: 798, endPoint y: 335, distance: 70.2
click at [860, 343] on span "Chicken cooked in traditional home-style spices with rich gravy." at bounding box center [812, 363] width 245 height 40
click at [797, 343] on span "Chicken cooked in traditional home-style spices with rich gravy." at bounding box center [812, 363] width 245 height 40
drag, startPoint x: 680, startPoint y: 361, endPoint x: 924, endPoint y: 370, distance: 244.2
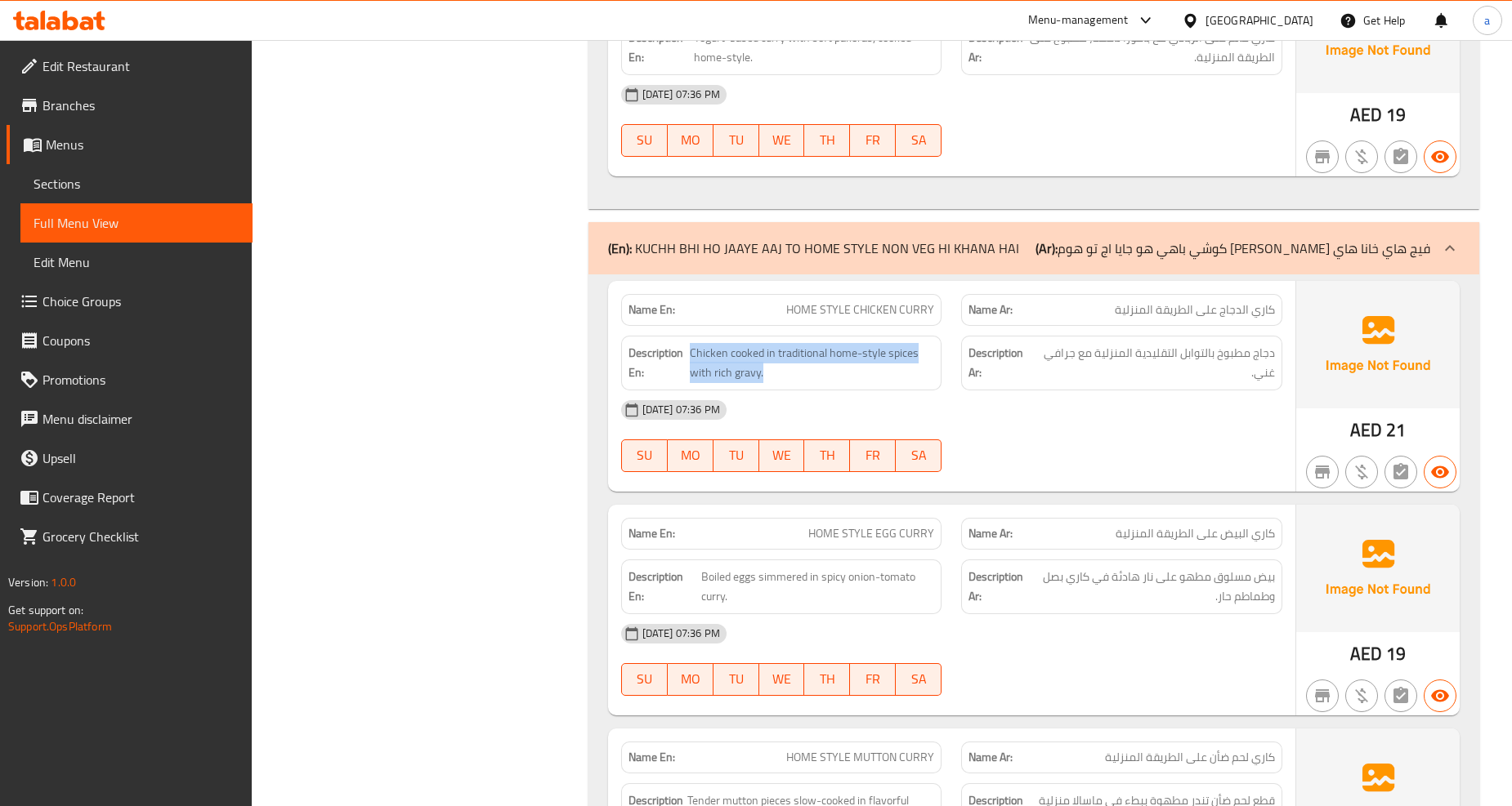
click at [924, 370] on h6 "Description En: Chicken cooked in traditional home-style spices with rich gravy." at bounding box center [782, 363] width 307 height 40
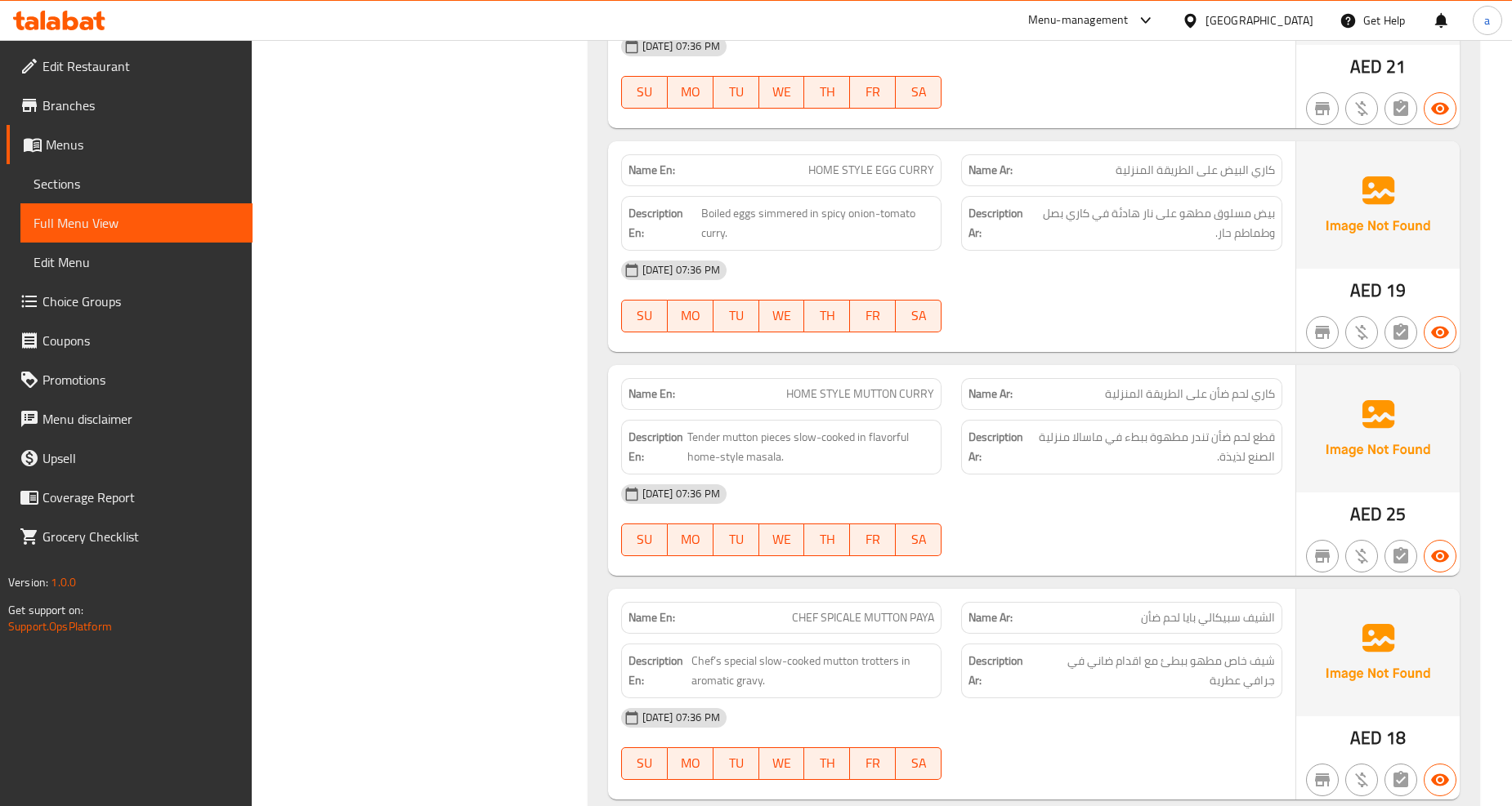
scroll to position [10167, 0]
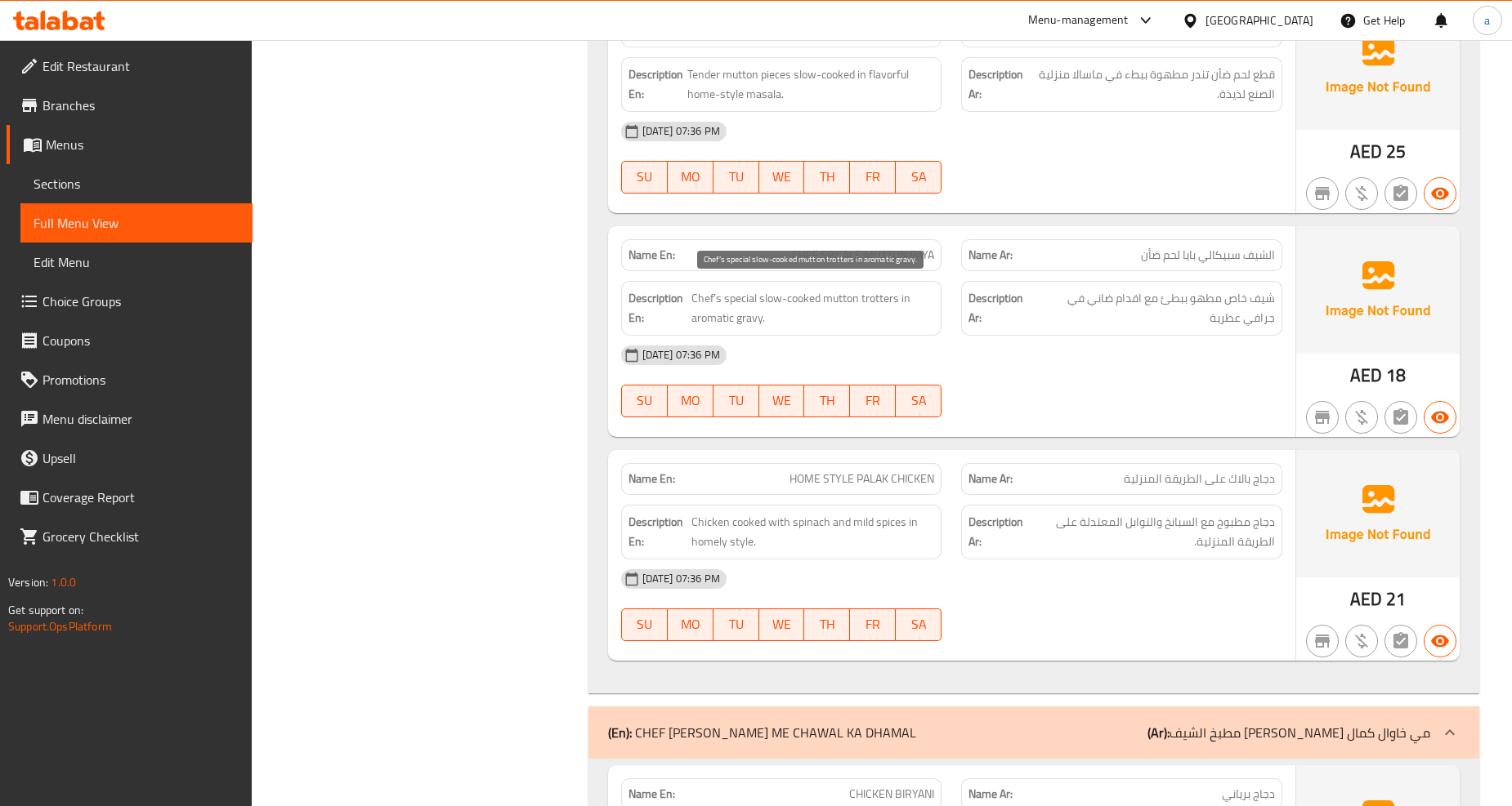
click at [877, 288] on span "Chef’s special slow-cooked mutton trotters in aromatic gravy." at bounding box center [813, 308] width 243 height 40
click at [889, 301] on span "Chef’s special slow-cooked mutton trotters in aromatic gravy." at bounding box center [813, 308] width 243 height 40
click at [844, 288] on span "Chef’s special slow-cooked mutton trotters in aromatic gravy." at bounding box center [813, 308] width 243 height 40
drag, startPoint x: 785, startPoint y: 285, endPoint x: 827, endPoint y: 295, distance: 43.2
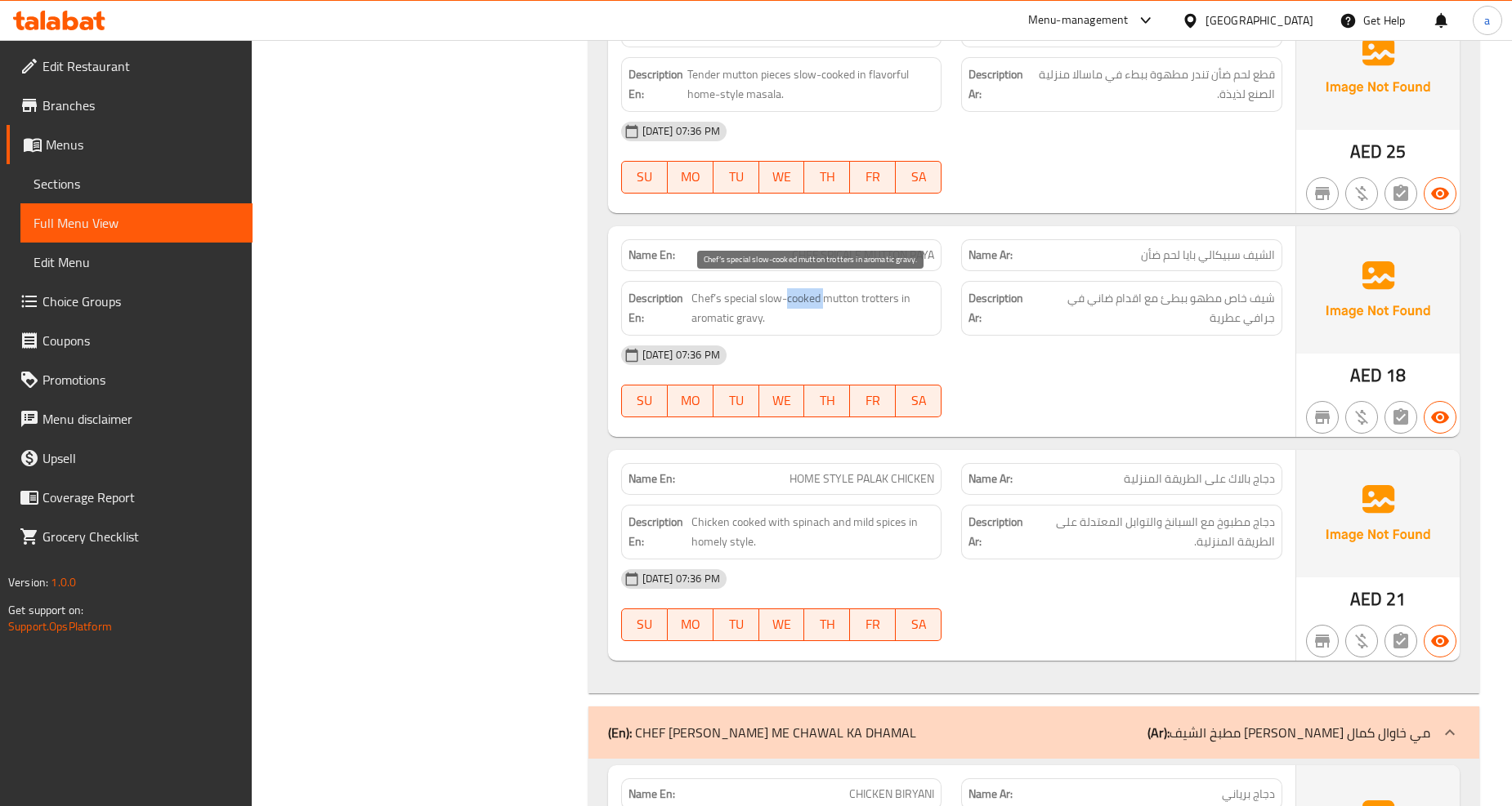
click at [827, 295] on span "Chef’s special slow-cooked mutton trotters in aromatic gravy." at bounding box center [813, 308] width 243 height 40
click at [921, 285] on div "Description En: Chef’s special slow-cooked mutton trotters in aromatic gravy." at bounding box center [781, 309] width 321 height 55
click at [935, 291] on div "Description En: Chef’s special slow-cooked mutton trotters in aromatic gravy." at bounding box center [781, 309] width 321 height 55
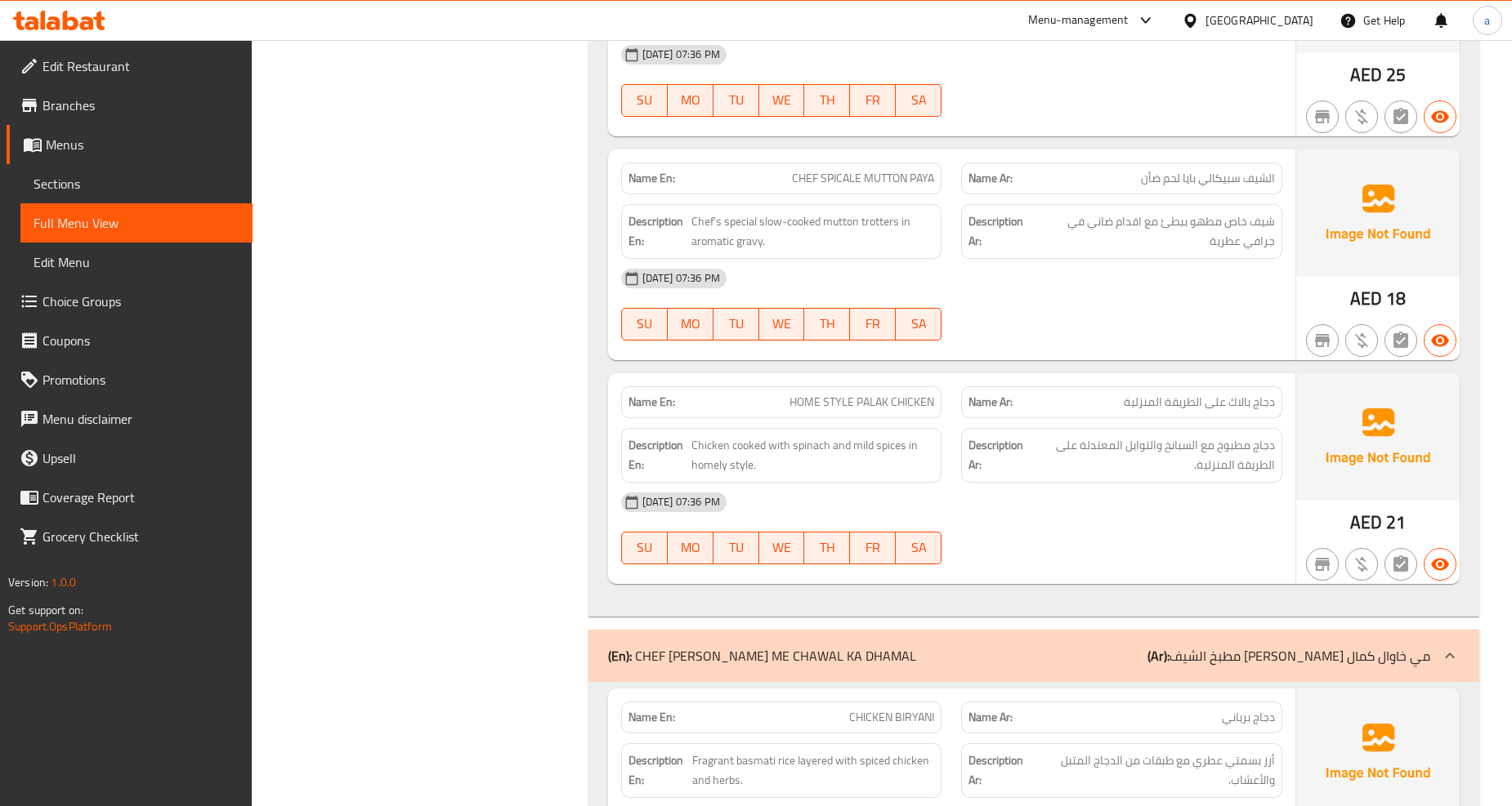
scroll to position [10349, 0]
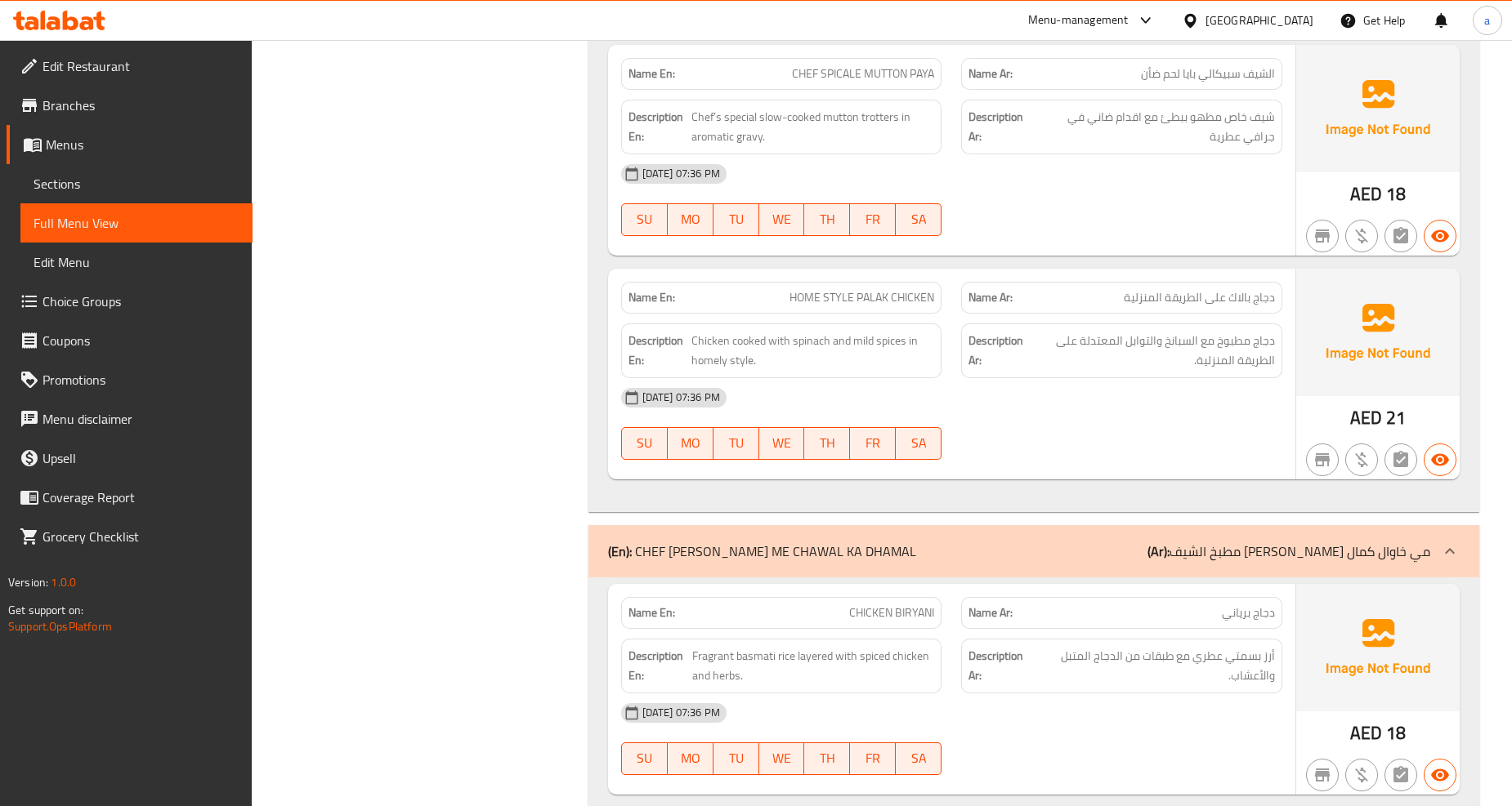
click at [912, 289] on span "HOME STYLE PALAK CHICKEN" at bounding box center [861, 297] width 145 height 17
click at [866, 289] on span "HOME STYLE PALAK CHICKEN" at bounding box center [861, 297] width 145 height 17
click at [824, 290] on span "HOME STYLE PALAK CHICKEN" at bounding box center [861, 297] width 145 height 17
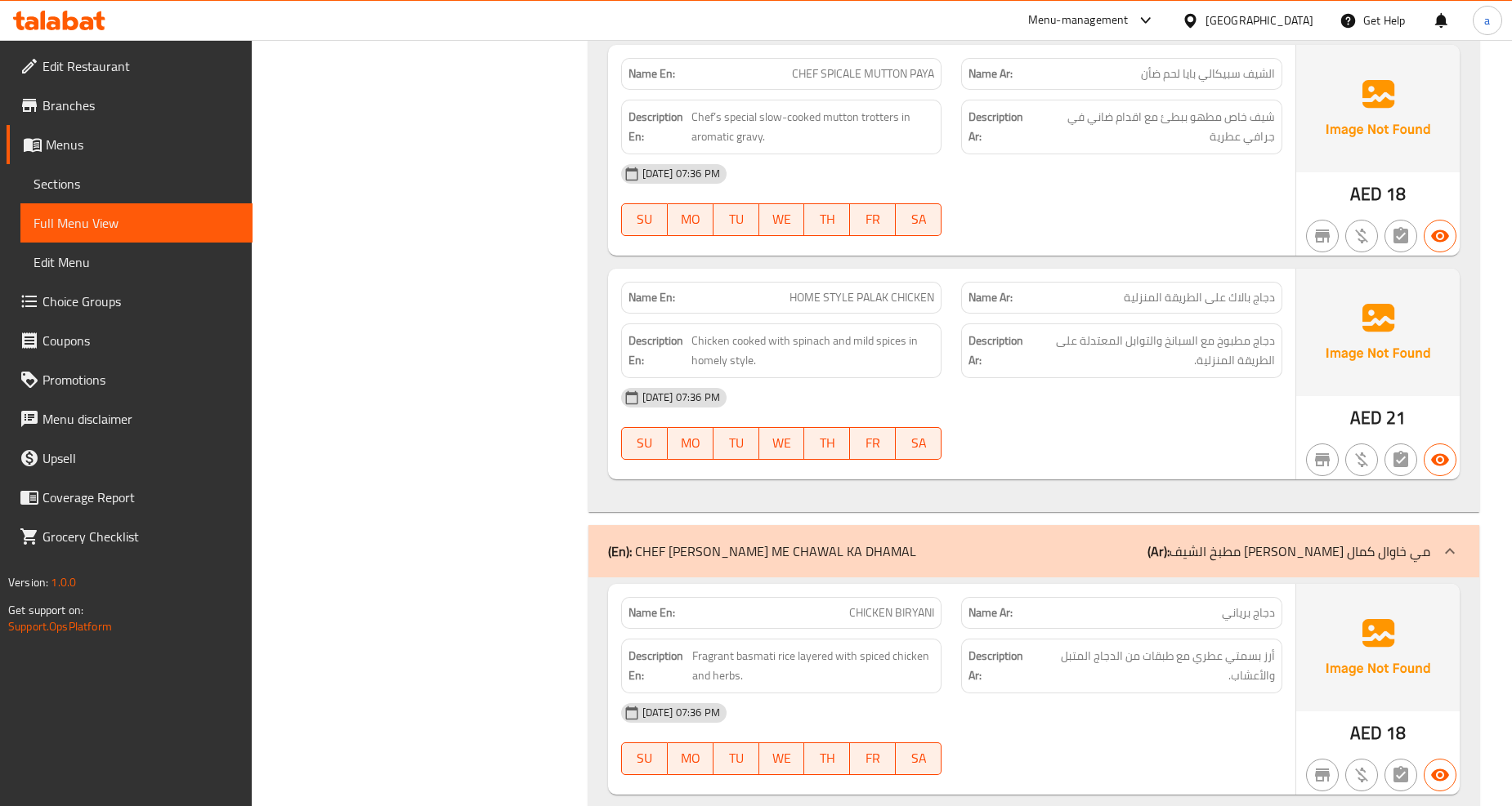
click at [817, 290] on span "HOME STYLE PALAK CHICKEN" at bounding box center [861, 297] width 145 height 17
drag, startPoint x: 787, startPoint y: 291, endPoint x: 807, endPoint y: 296, distance: 20.6
click at [787, 292] on p "Name En: HOME STYLE PALAK CHICKEN" at bounding box center [782, 297] width 307 height 17
click at [1066, 314] on div "Description Ar: دجاج مطبوخ مع السبانخ والتوابل المعتدلة على الطريقة المنزلية." at bounding box center [1122, 351] width 341 height 74
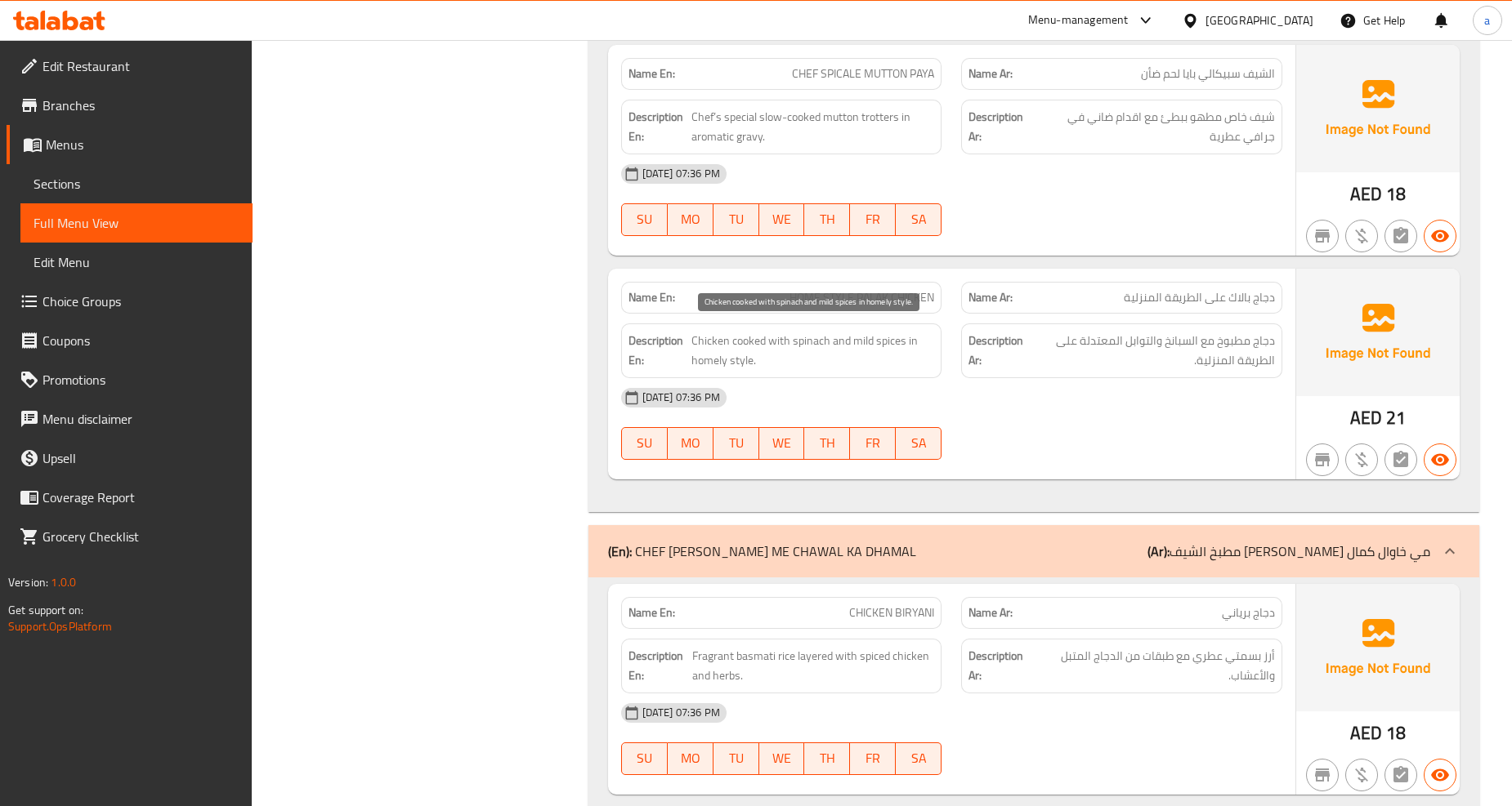
click at [757, 331] on span "Chicken cooked with spinach and mild spices in homely style." at bounding box center [813, 350] width 243 height 40
drag, startPoint x: 774, startPoint y: 331, endPoint x: 918, endPoint y: 336, distance: 144.1
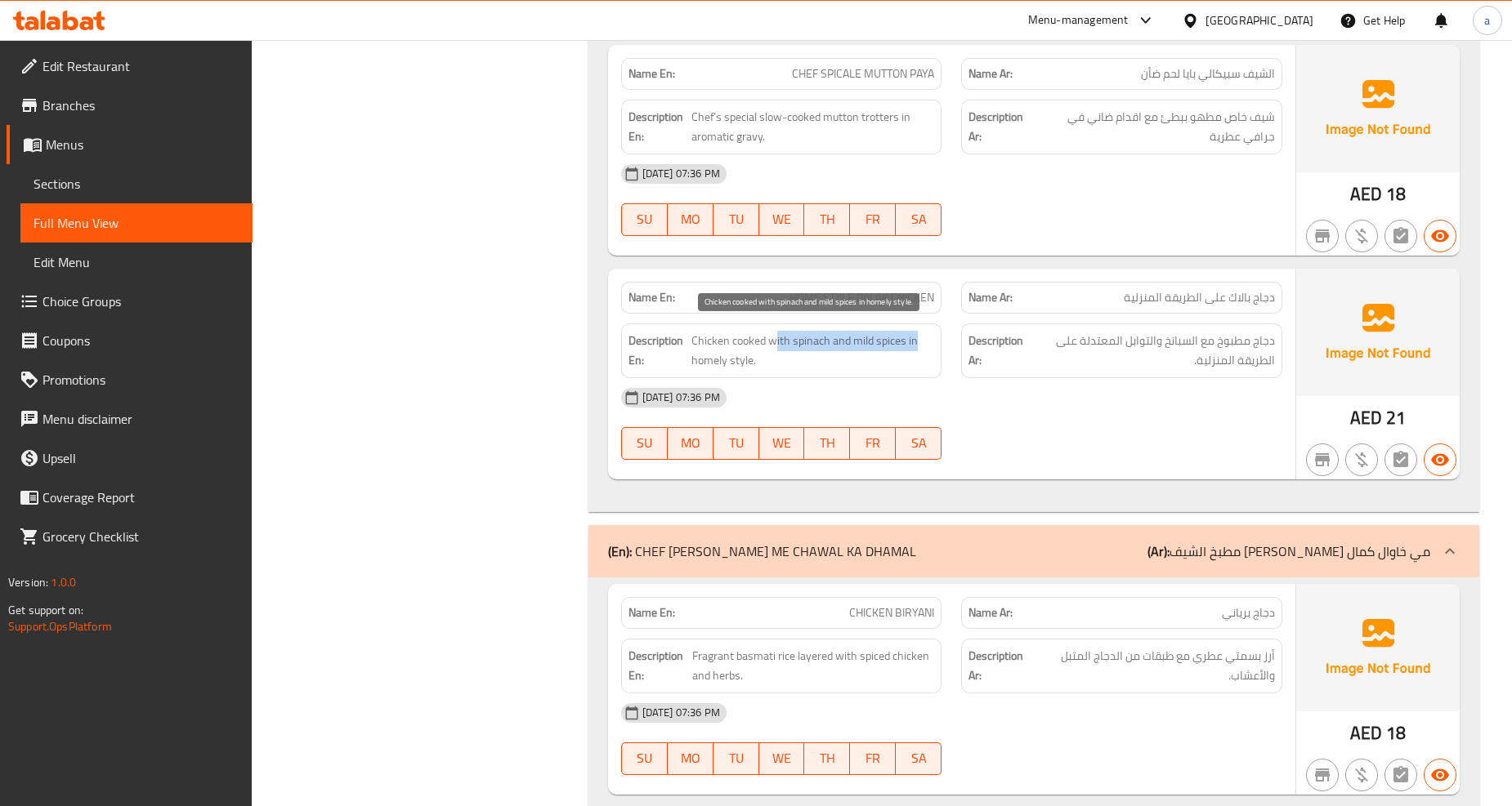
click at [918, 336] on span "Chicken cooked with spinach and mild spices in homely style." at bounding box center [813, 350] width 243 height 40
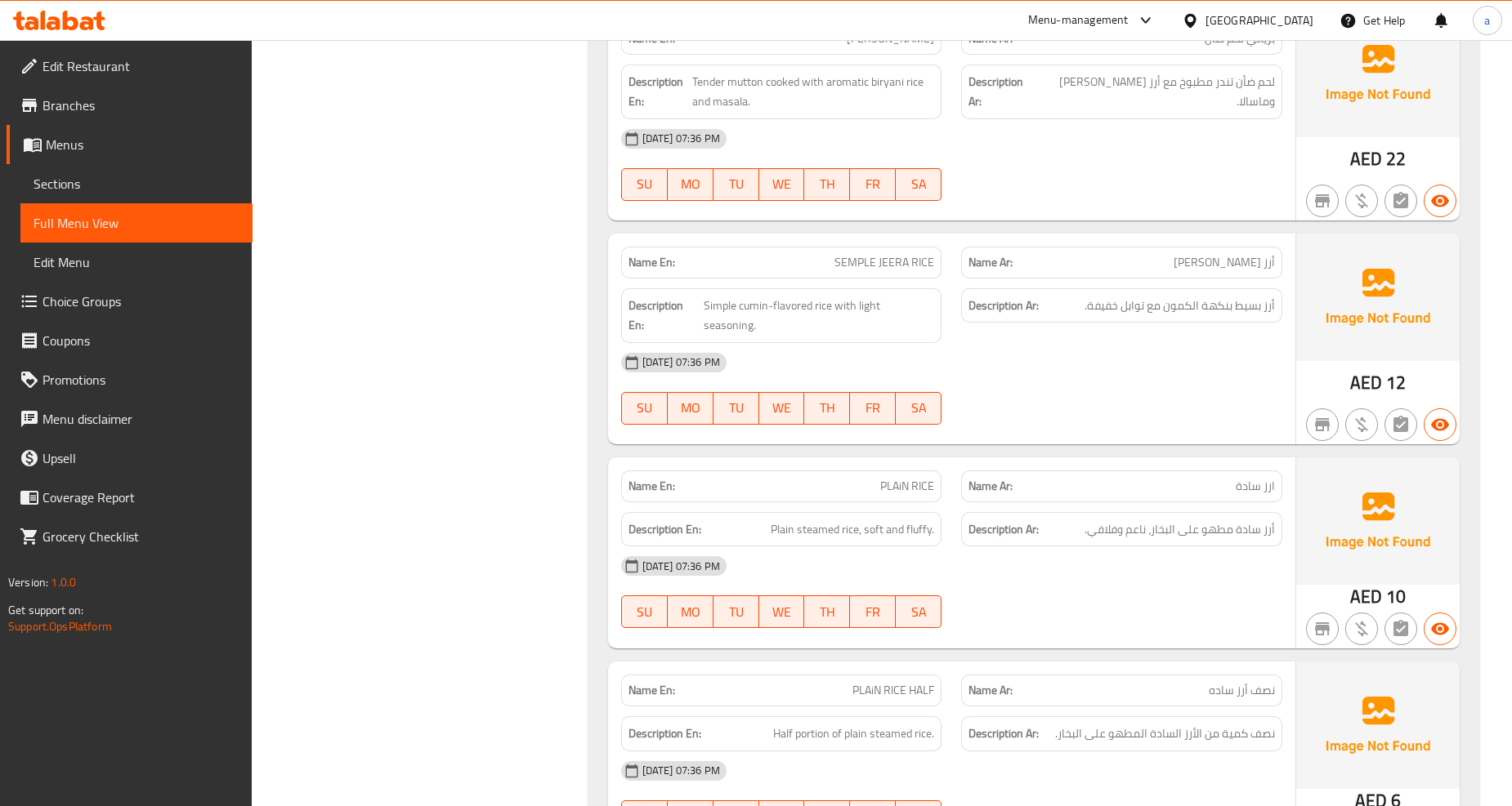
scroll to position [11165, 0]
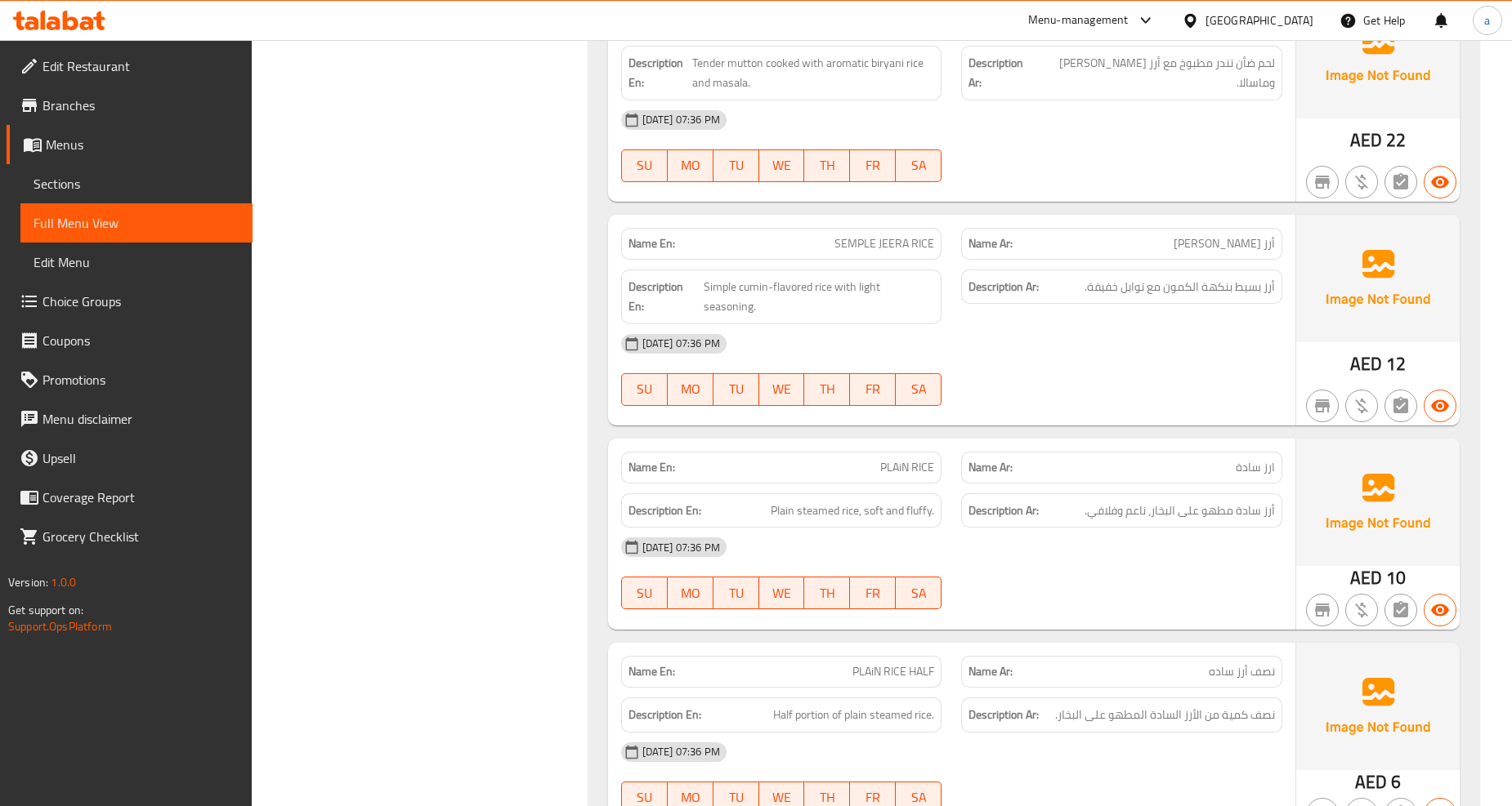
click at [916, 237] on span "SEMPLE JEERA RICE" at bounding box center [884, 243] width 99 height 17
click at [802, 288] on span "Simple cumin-flavored rice with light seasoning." at bounding box center [819, 296] width 231 height 40
click at [827, 277] on span "Simple cumin-flavored rice with light seasoning." at bounding box center [819, 296] width 231 height 40
click at [733, 277] on span "Simple cumin-flavored rice with light seasoning." at bounding box center [819, 296] width 231 height 40
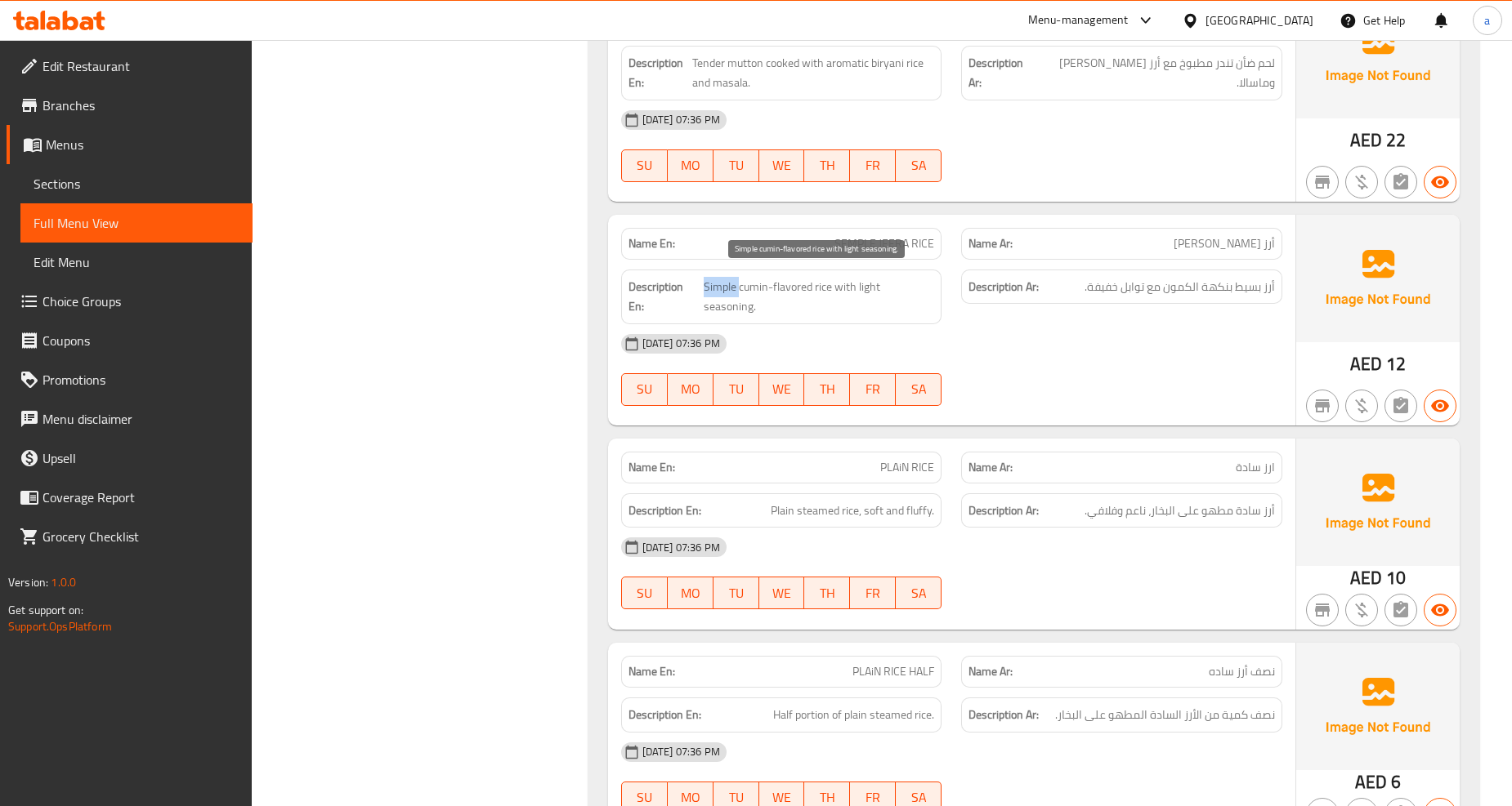
click at [733, 277] on span "Simple cumin-flavored rice with light seasoning." at bounding box center [819, 296] width 231 height 40
click at [785, 285] on span "Simple cumin-flavored rice with light seasoning." at bounding box center [819, 296] width 231 height 40
click at [763, 280] on span "Simple cumin-flavored rice with light seasoning." at bounding box center [819, 296] width 231 height 40
click at [897, 285] on span "Simple cumin-flavored rice with light seasoning." at bounding box center [819, 296] width 231 height 40
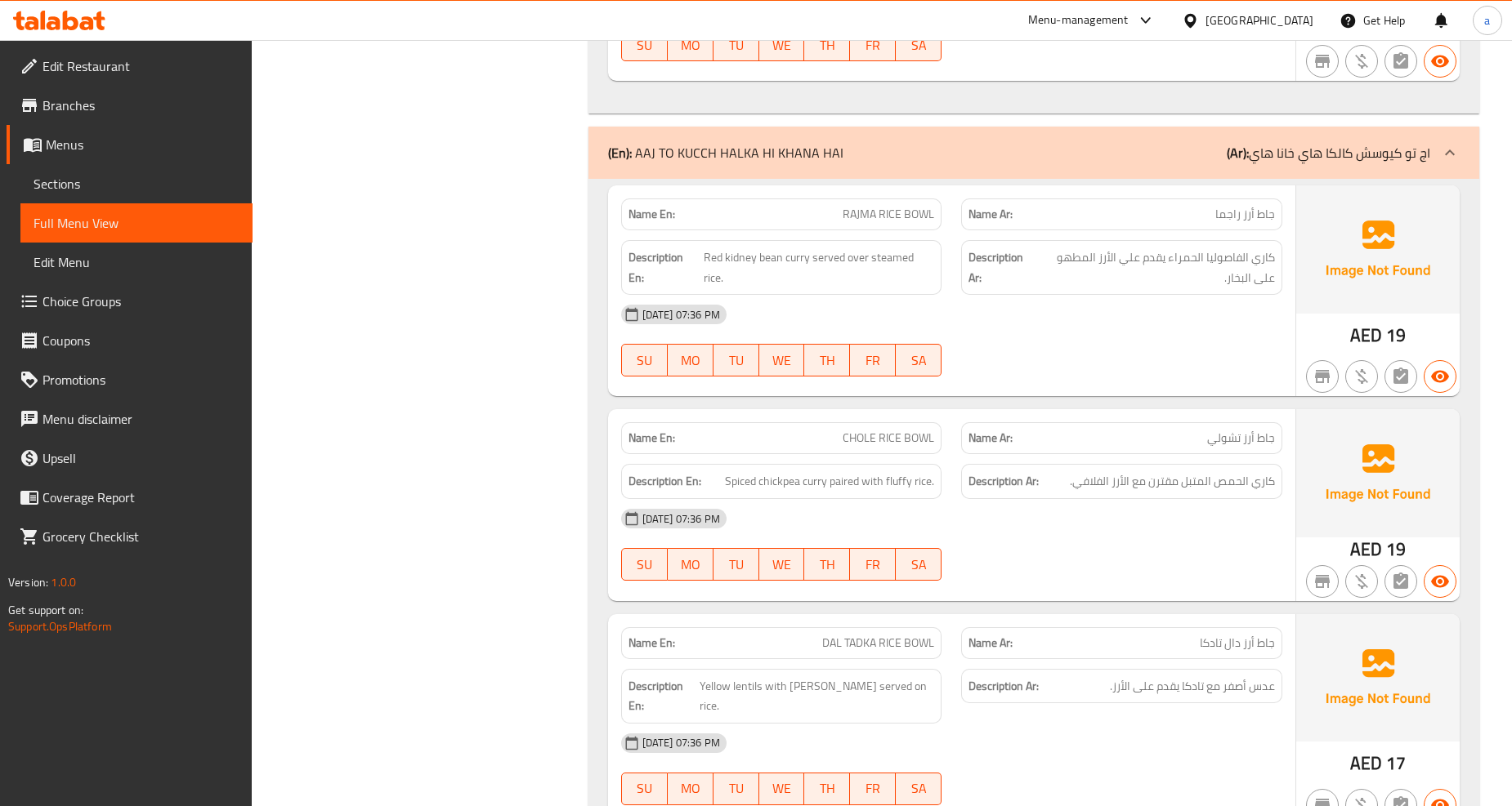
scroll to position [12345, 0]
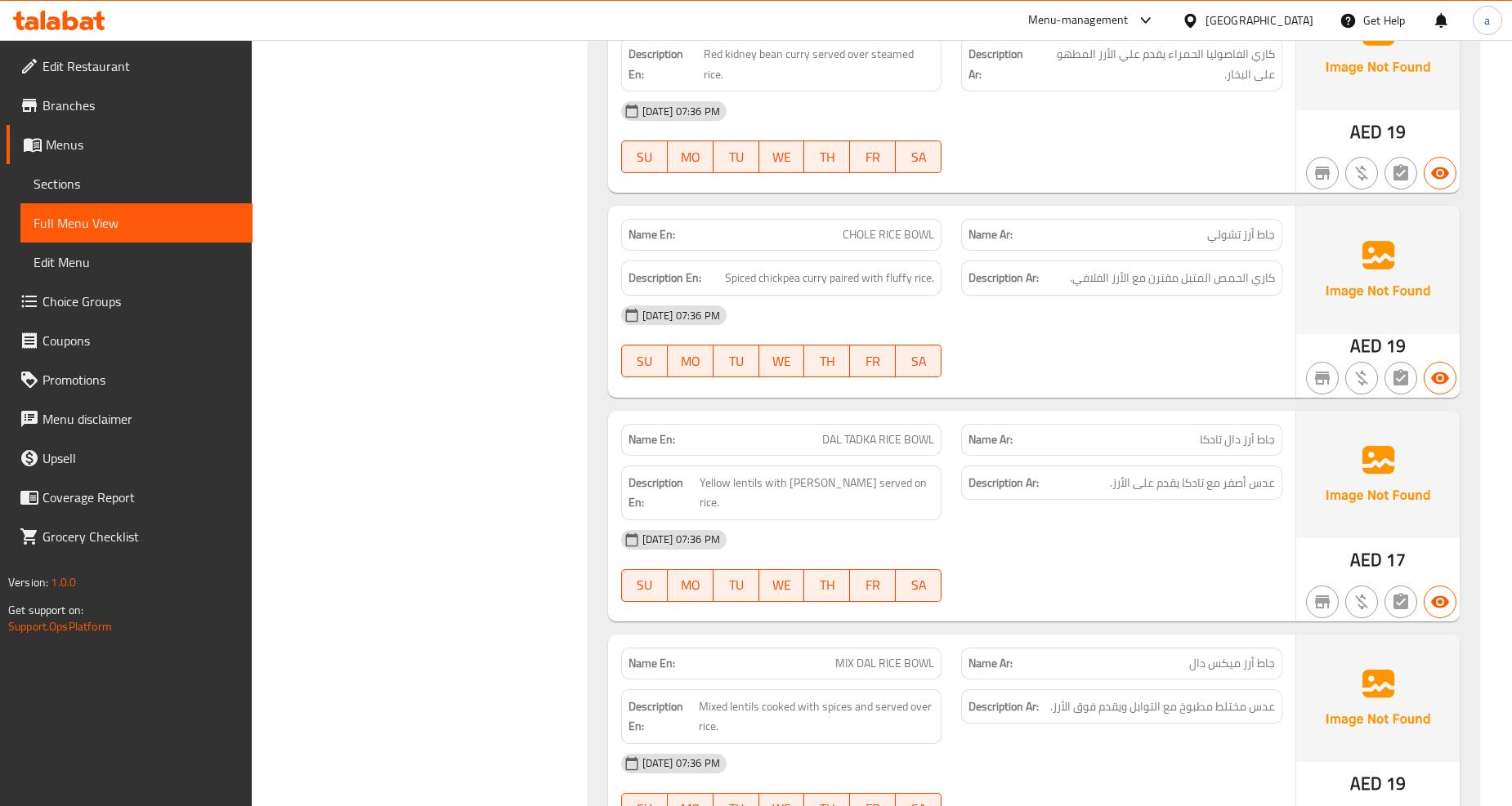
click at [929, 226] on span "CHOLE RICE BOWL" at bounding box center [888, 234] width 91 height 17
click at [923, 226] on span "CHOLE RICE BOWL" at bounding box center [888, 234] width 91 height 17
drag, startPoint x: 839, startPoint y: 250, endPoint x: 925, endPoint y: 267, distance: 87.7
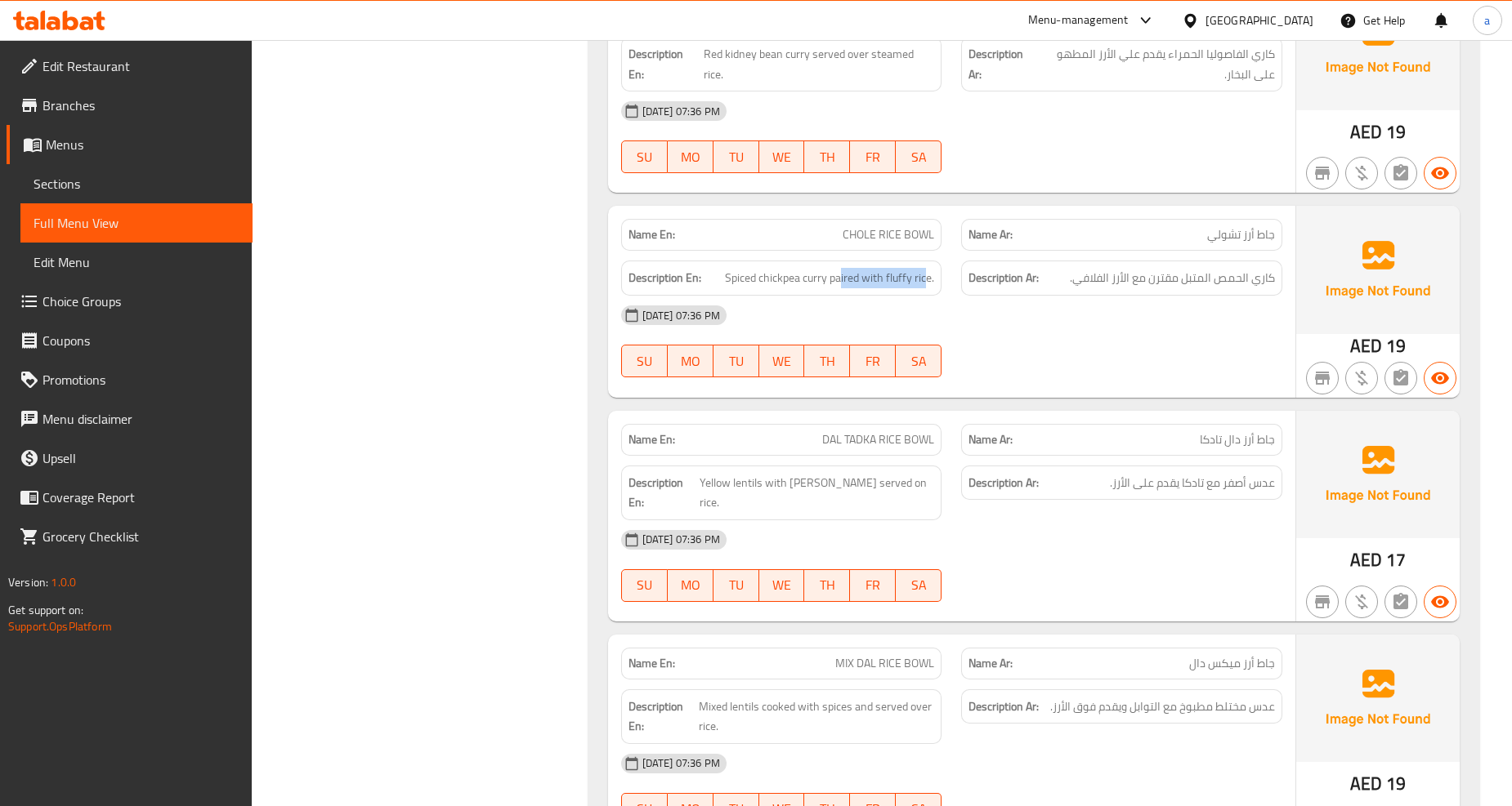
click at [925, 267] on div "Description En: Spiced chickpea curry paired with fluffy rice." at bounding box center [781, 278] width 321 height 35
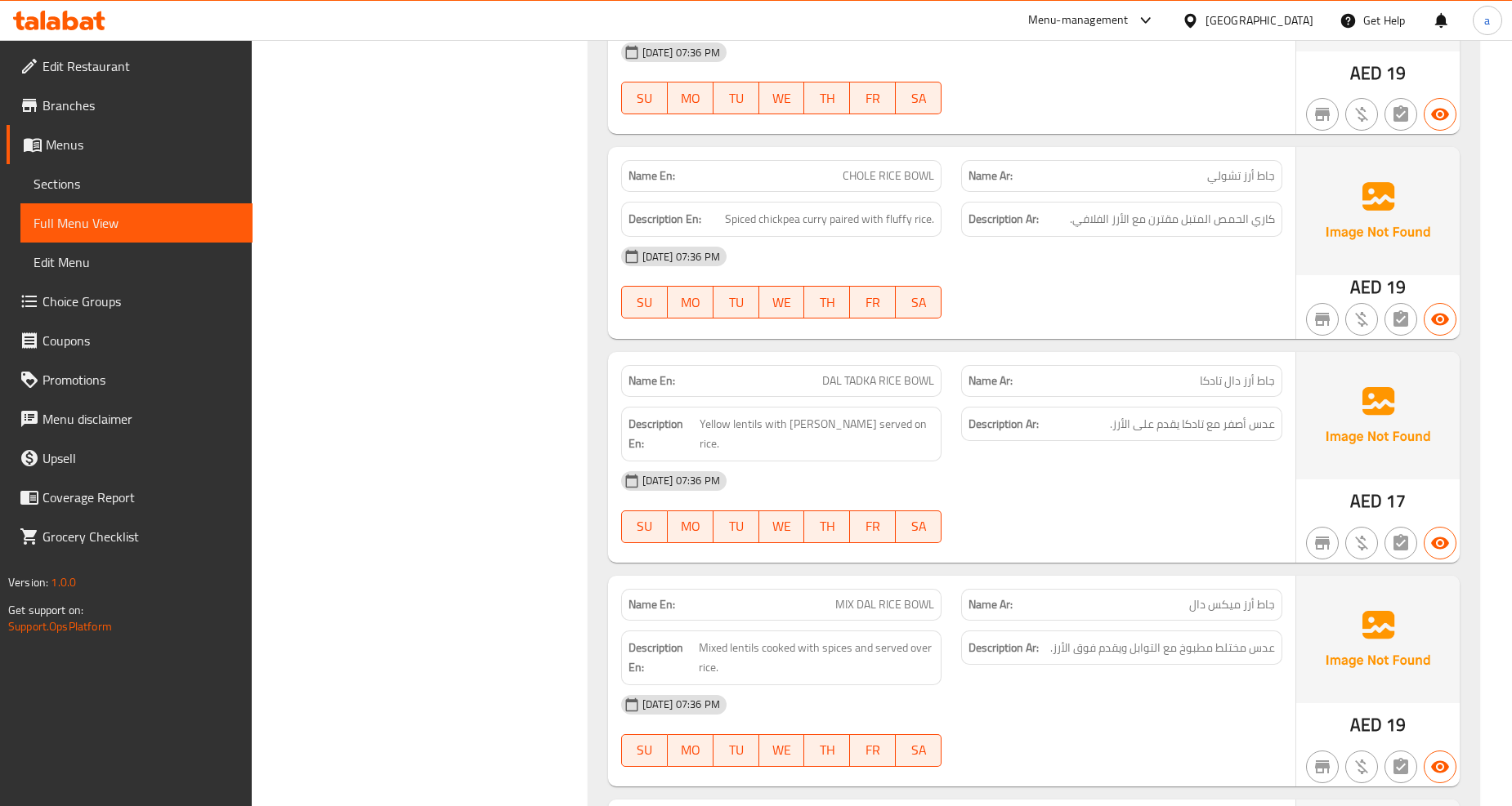
scroll to position [12437, 0]
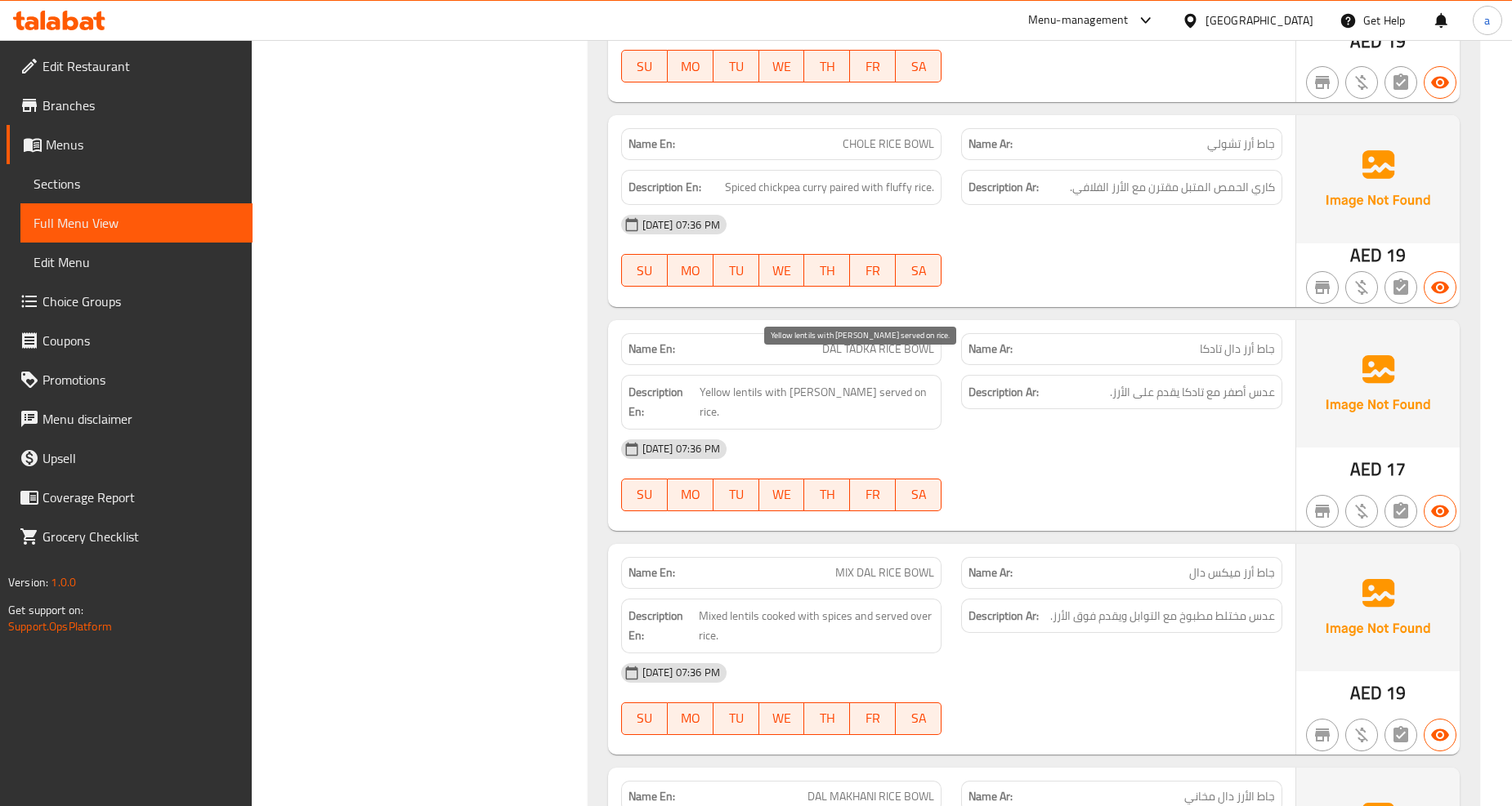
click at [854, 382] on span "Yellow lentils with tadka served on rice." at bounding box center [817, 402] width 234 height 40
click at [890, 382] on span "Yellow lentils with tadka served on rice." at bounding box center [817, 402] width 234 height 40
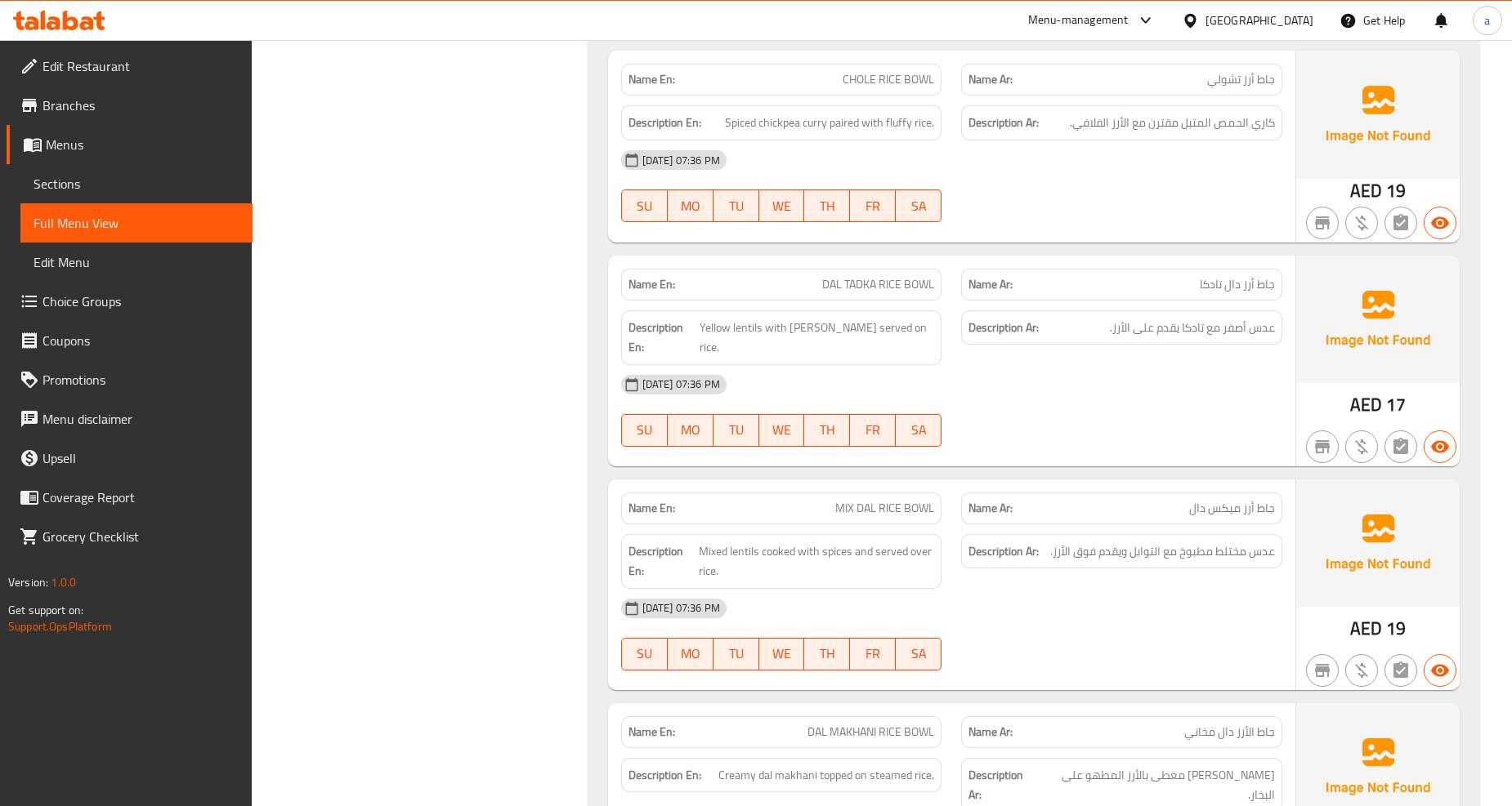
scroll to position [12618, 0]
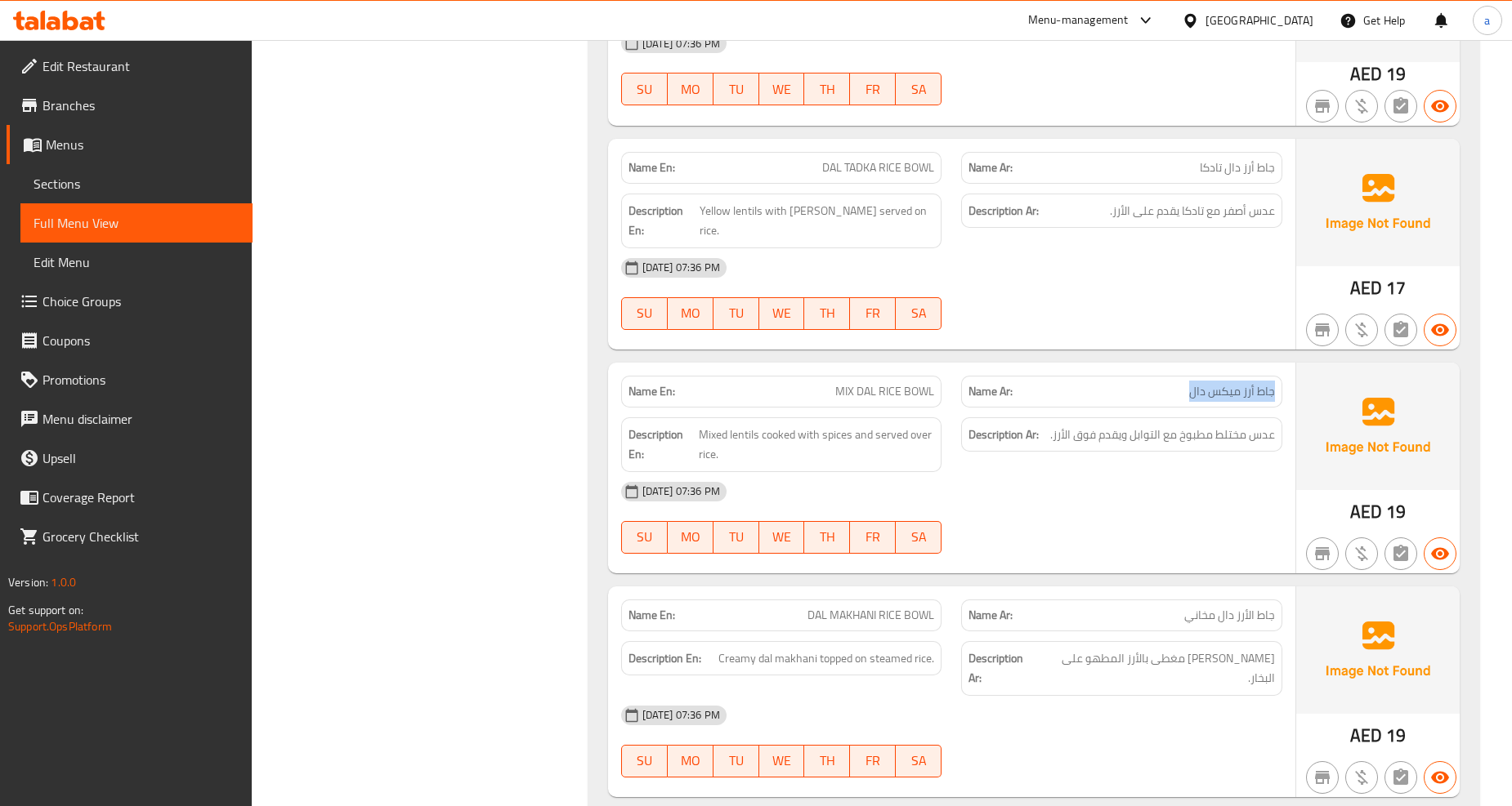
drag, startPoint x: 1278, startPoint y: 344, endPoint x: 1116, endPoint y: 330, distance: 162.6
click at [1116, 376] on div "Name Ar: جاط أرز ميكس دال" at bounding box center [1122, 392] width 321 height 32
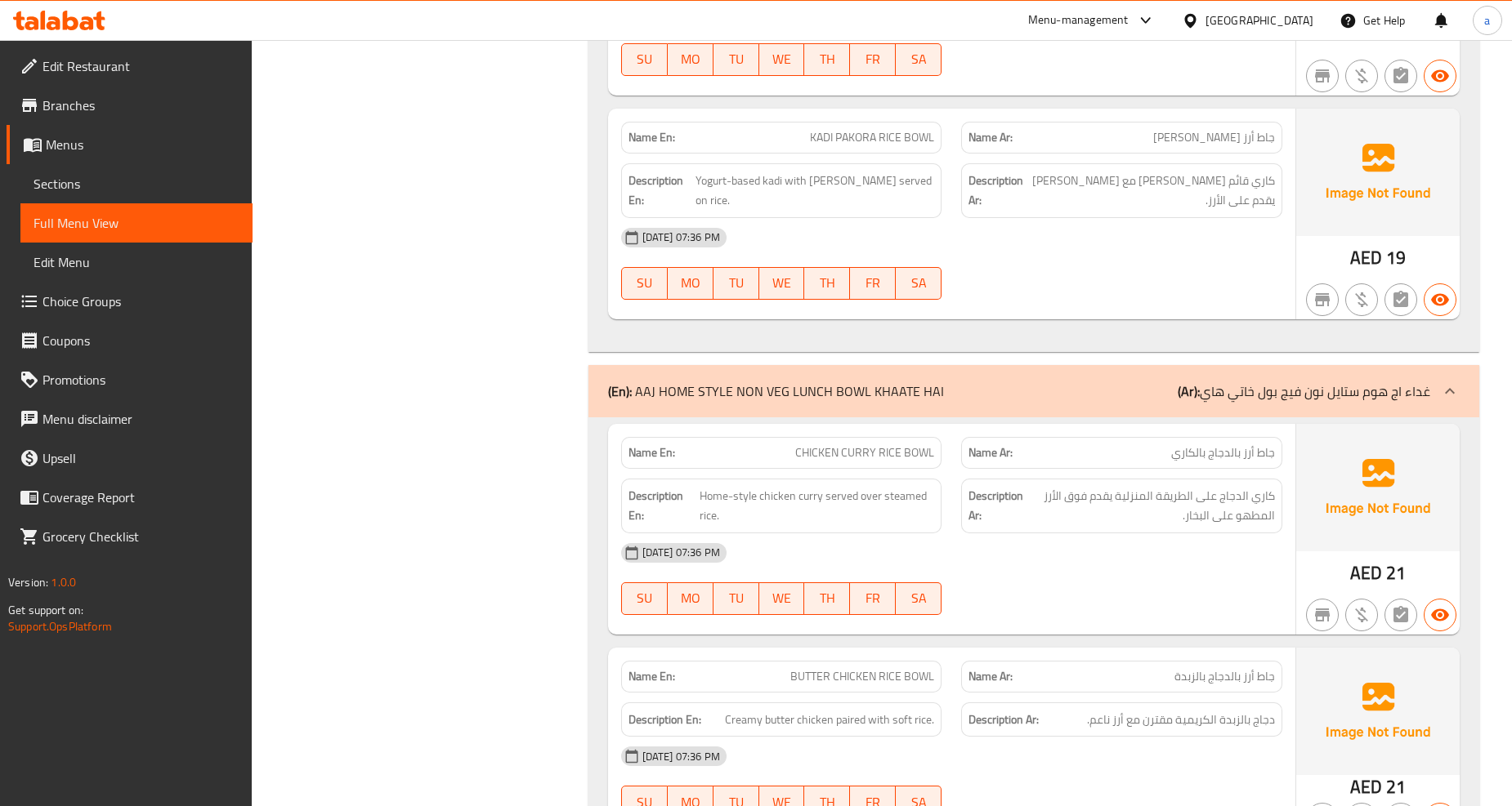
scroll to position [13526, 0]
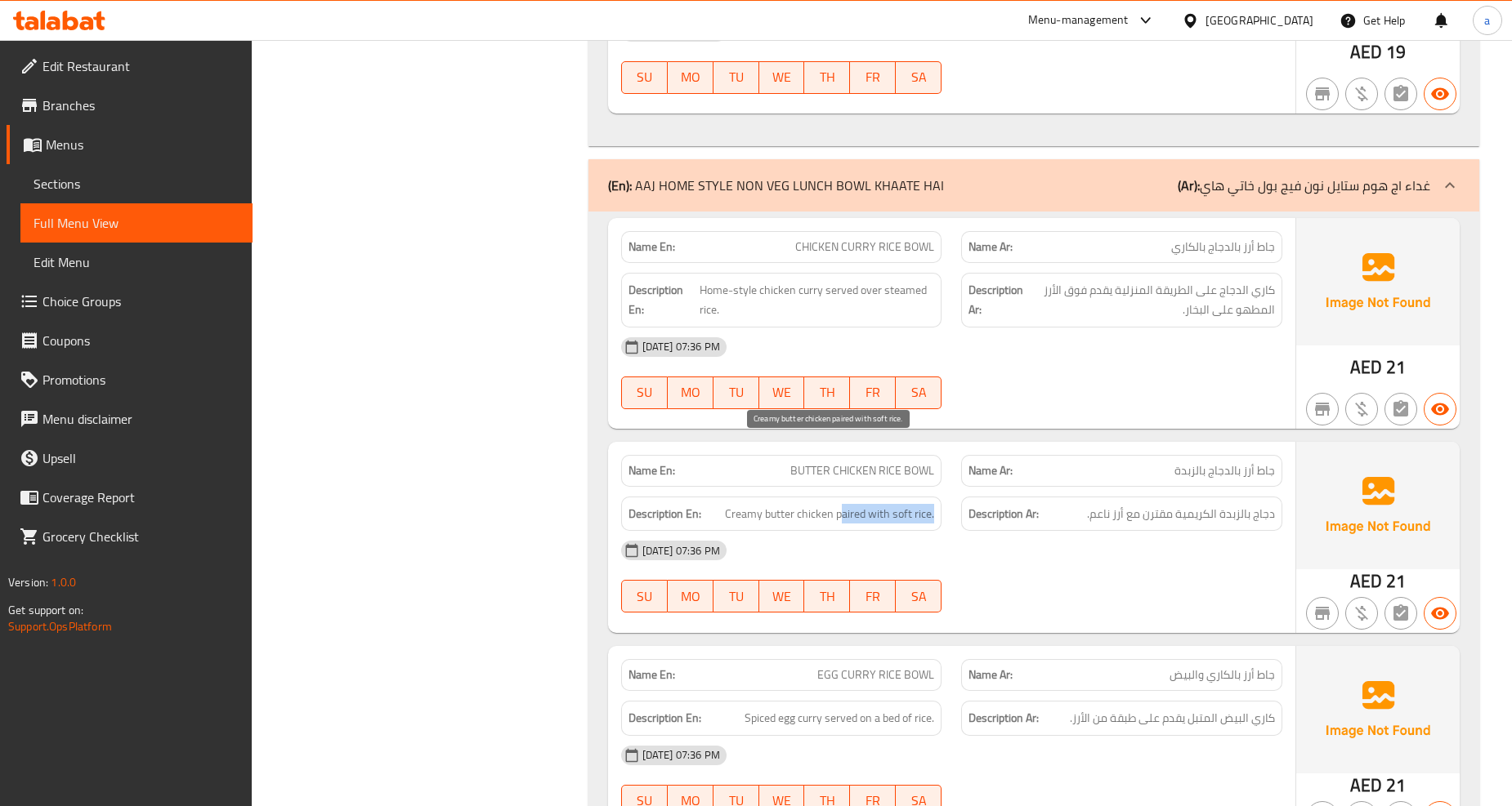
click at [940, 497] on div "Description En: Creamy butter chicken paired with soft rice." at bounding box center [781, 514] width 321 height 35
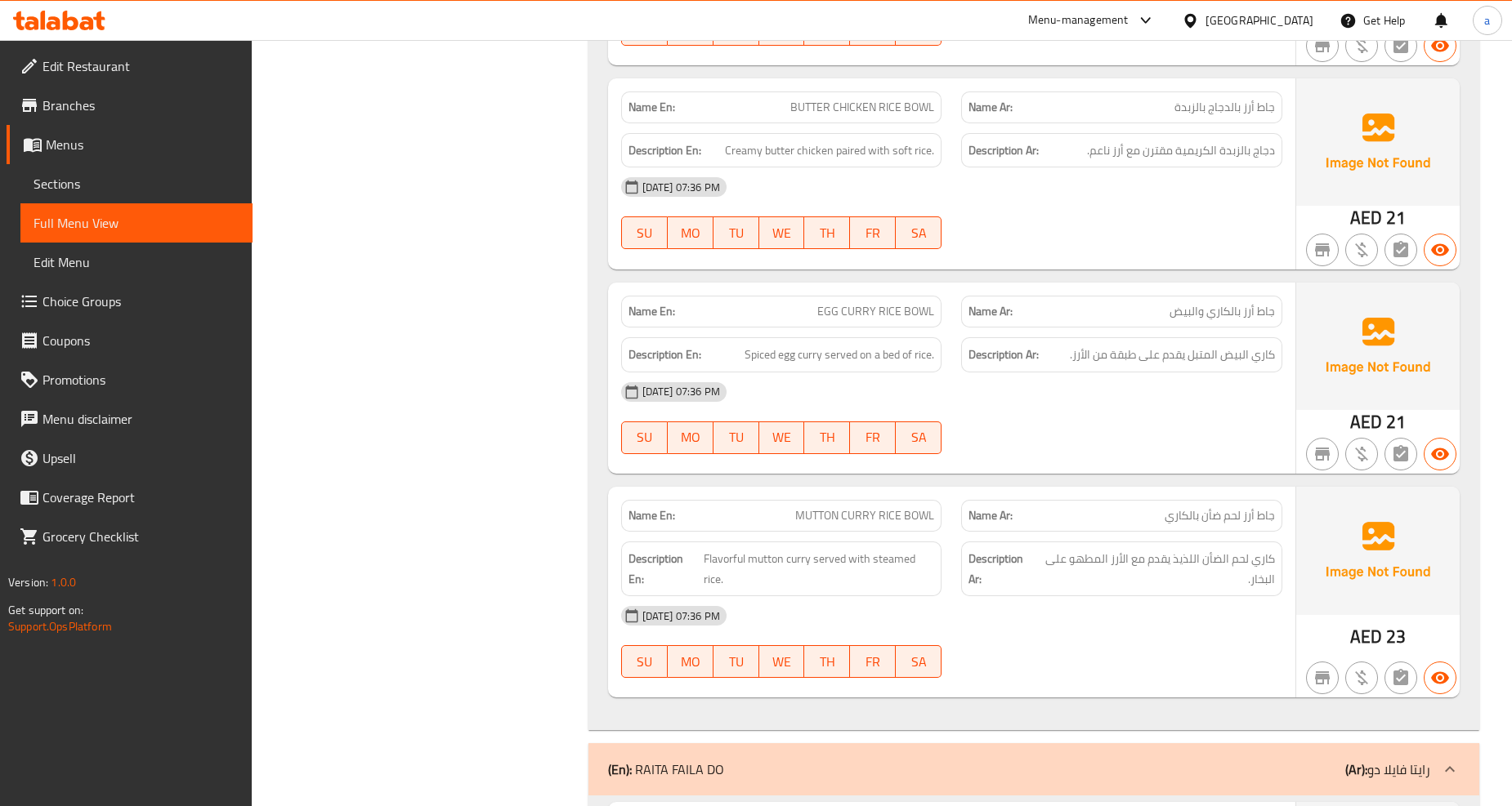
scroll to position [14434, 0]
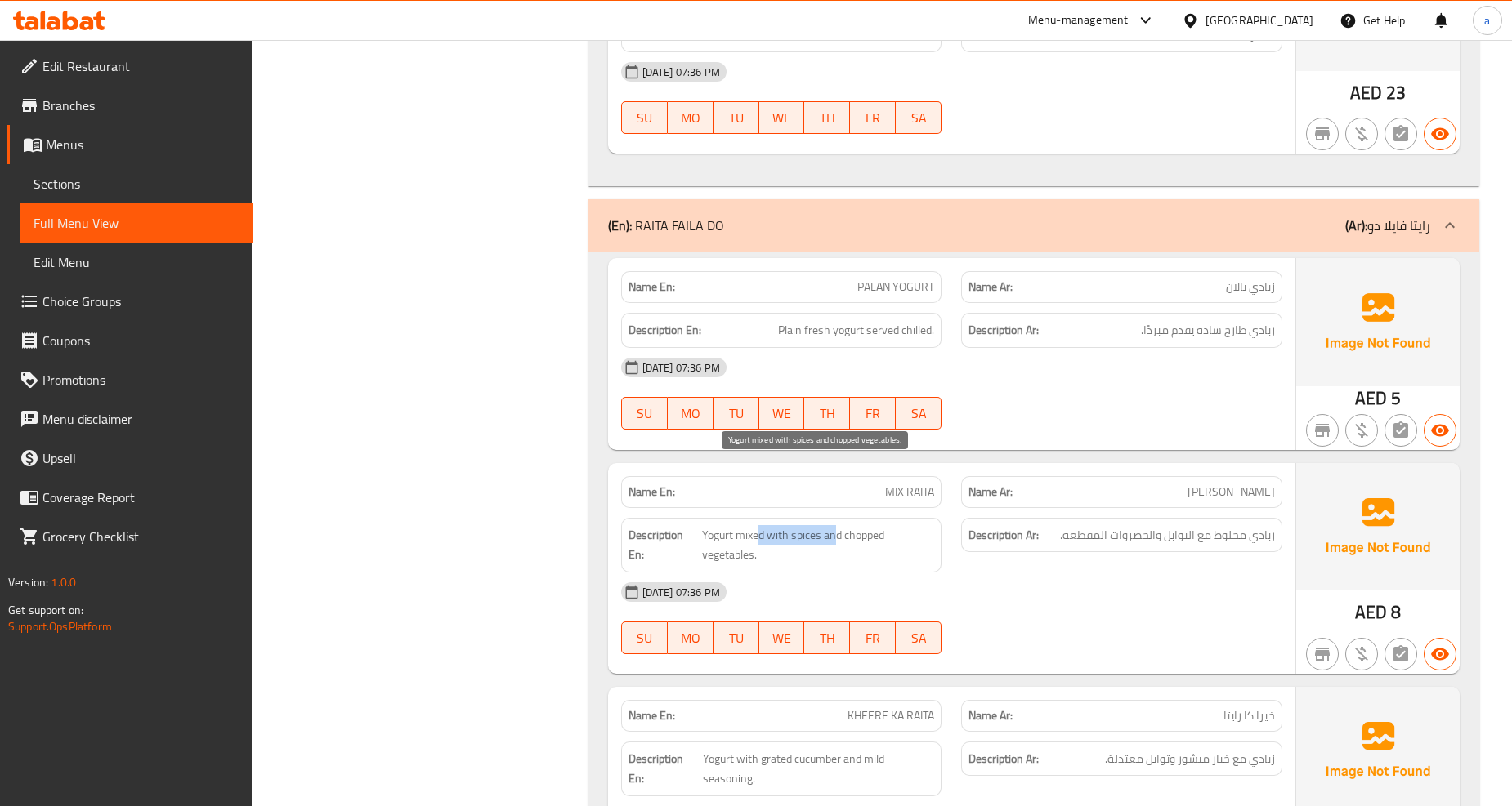
drag, startPoint x: 758, startPoint y: 467, endPoint x: 837, endPoint y: 476, distance: 79.5
click at [837, 525] on span "Yogurt mixed with spices and chopped vegetables." at bounding box center [818, 544] width 232 height 40
drag, startPoint x: 838, startPoint y: 468, endPoint x: 900, endPoint y: 472, distance: 62.1
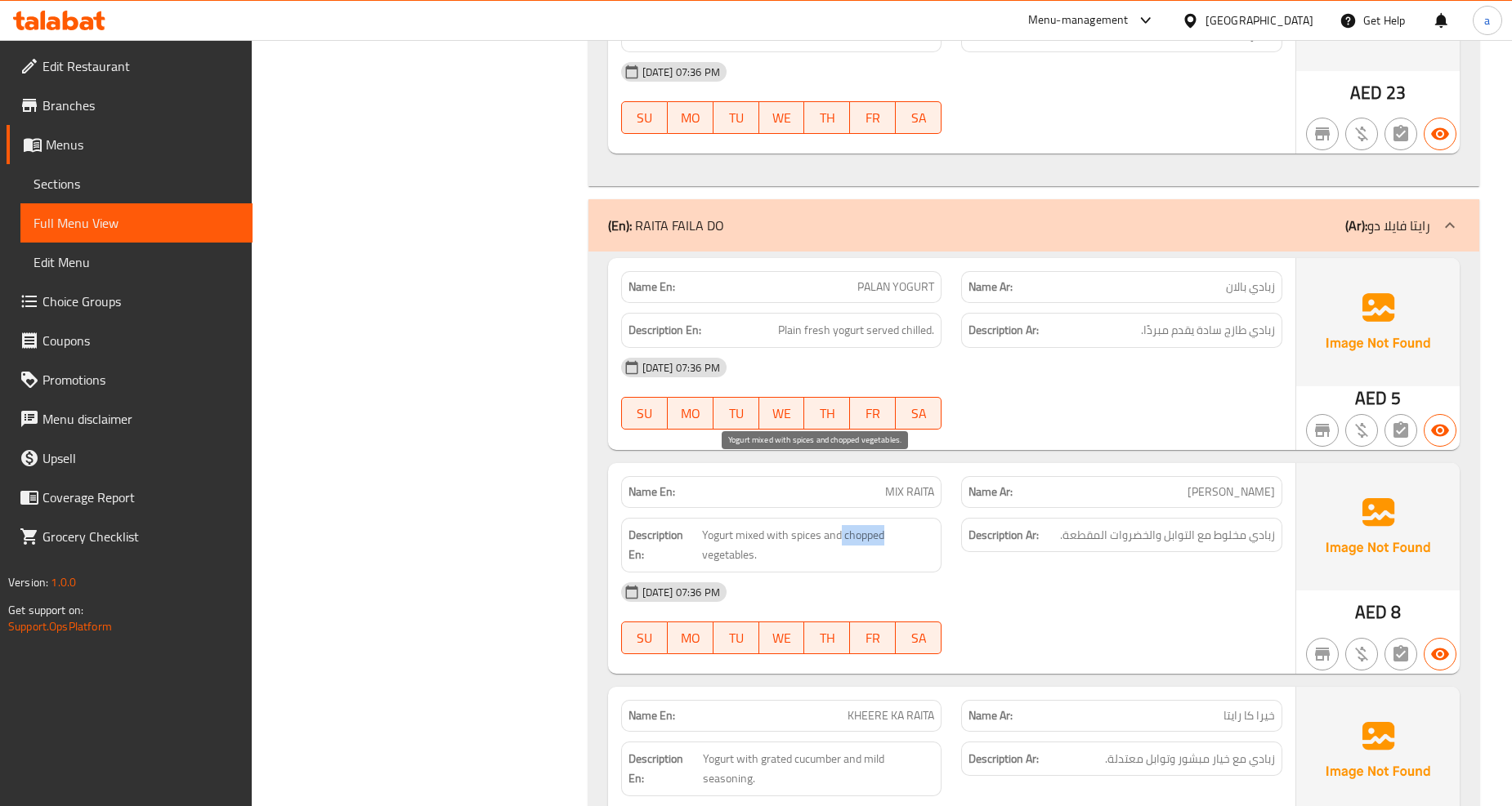
click at [900, 525] on span "Yogurt mixed with spices and chopped vegetables." at bounding box center [818, 544] width 232 height 40
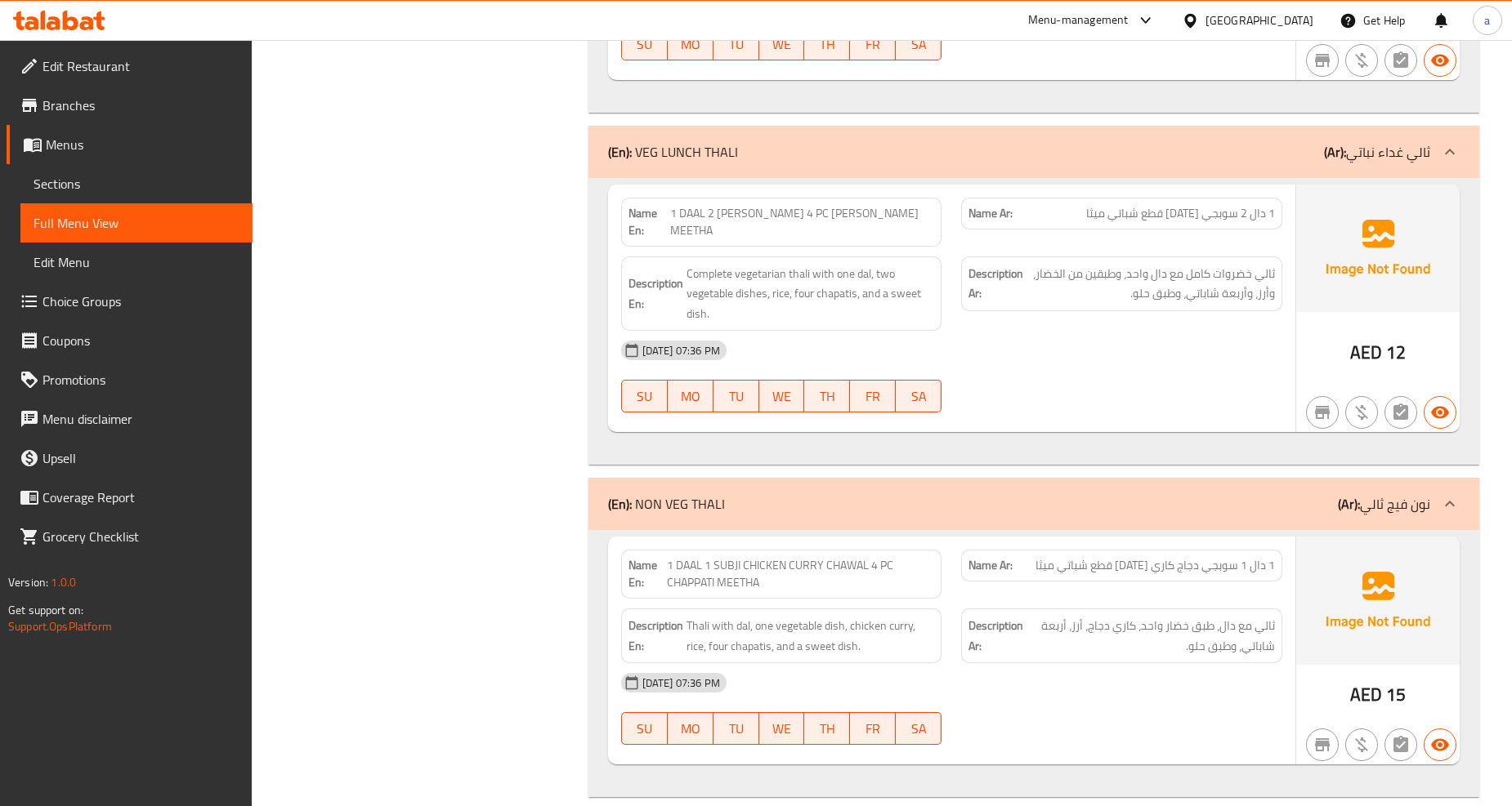
scroll to position [15431, 0]
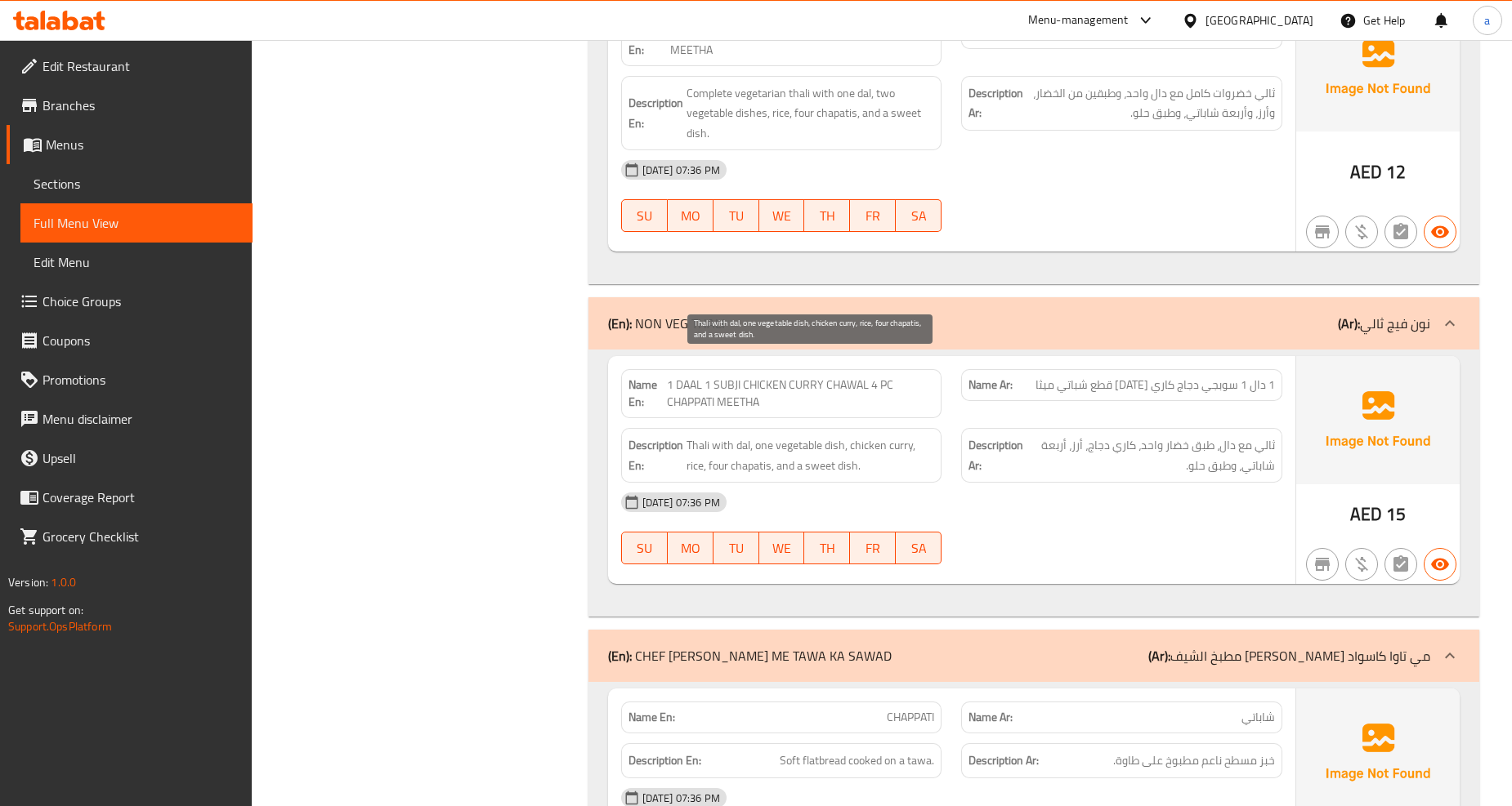
click at [699, 435] on span "Thali with dal, one vegetable dish, chicken curry, rice, four chapatis, and a s…" at bounding box center [811, 455] width 248 height 40
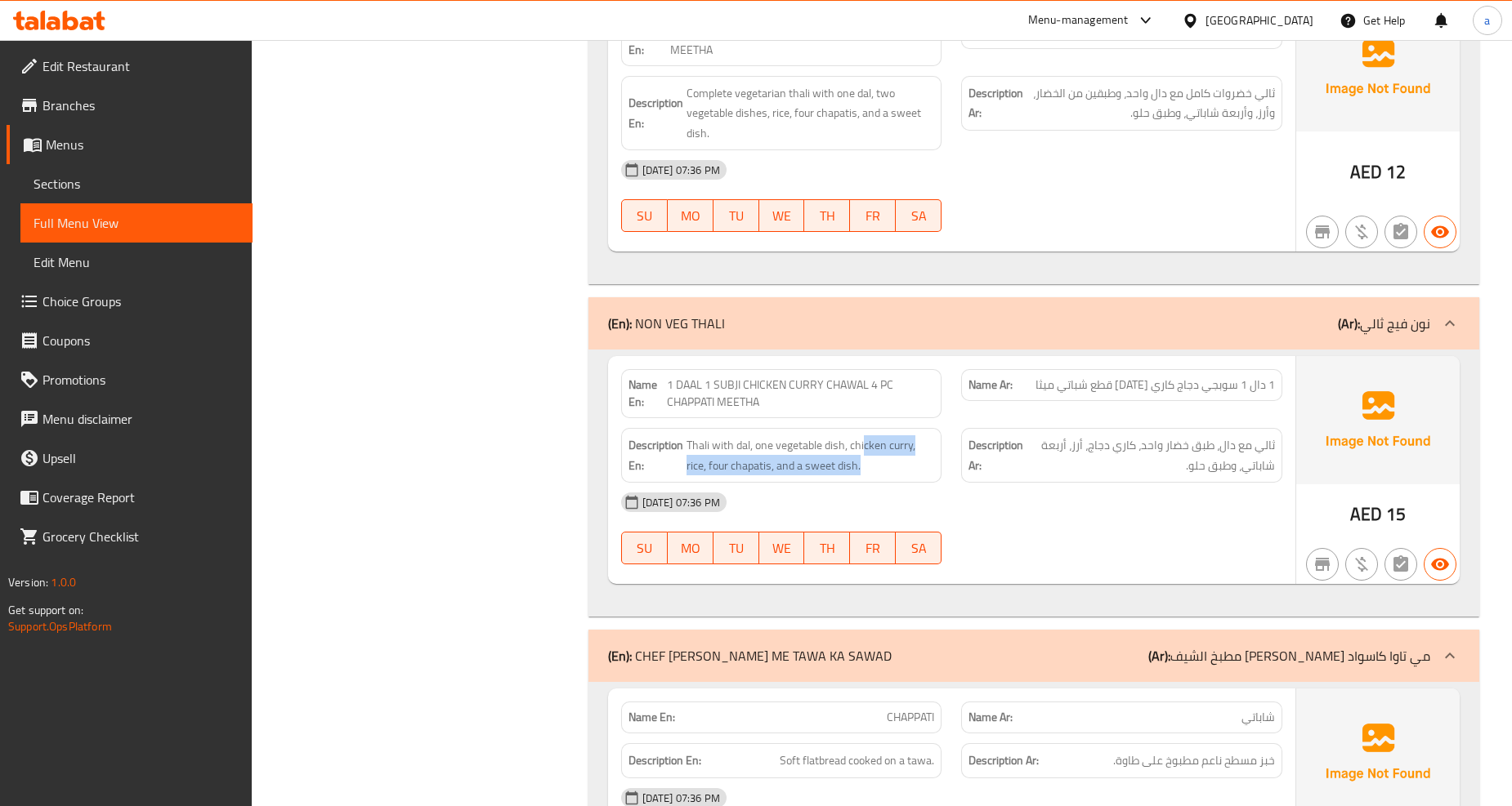
drag, startPoint x: 862, startPoint y: 360, endPoint x: 943, endPoint y: 395, distance: 88.2
click at [943, 419] on div "Description En: Thali with dal, one vegetable dish, chicken curry, rice, four c…" at bounding box center [781, 456] width 341 height 74
click at [918, 435] on span "Thali with dal, one vegetable dish, chicken curry, rice, four chapatis, and a s…" at bounding box center [811, 455] width 248 height 40
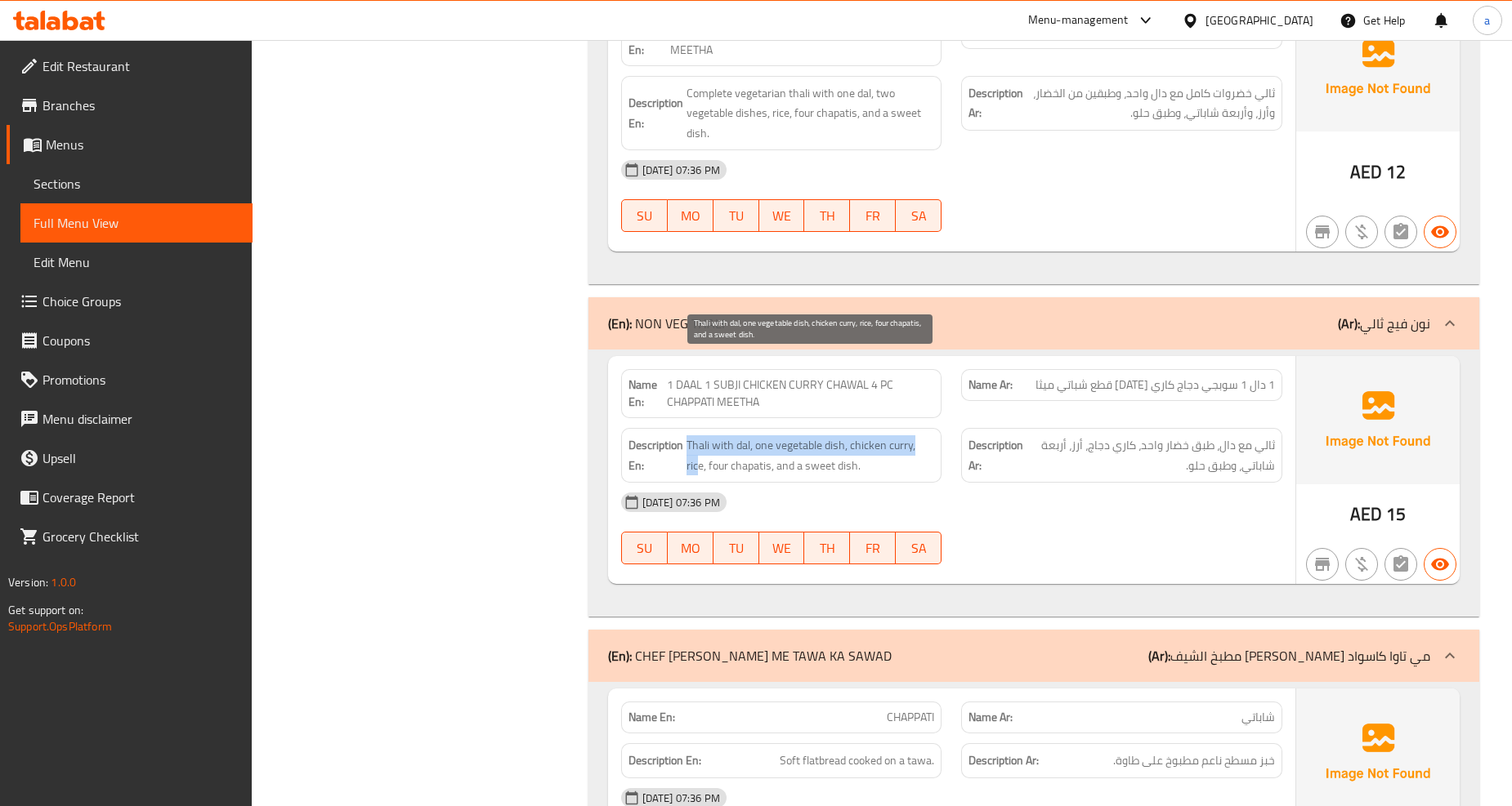
drag, startPoint x: 672, startPoint y: 389, endPoint x: 699, endPoint y: 394, distance: 27.5
click at [699, 435] on h6 "Description En: Thali with dal, one vegetable dish, chicken curry, rice, four c…" at bounding box center [782, 455] width 307 height 40
click at [699, 435] on span "Thali with dal, one vegetable dish, chicken curry, rice, four chapatis, and a s…" at bounding box center [811, 455] width 248 height 40
drag, startPoint x: 705, startPoint y: 380, endPoint x: 756, endPoint y: 394, distance: 52.9
click at [756, 435] on span "Thali with dal, one vegetable dish, chicken curry, rice, four chapatis, and a s…" at bounding box center [811, 455] width 248 height 40
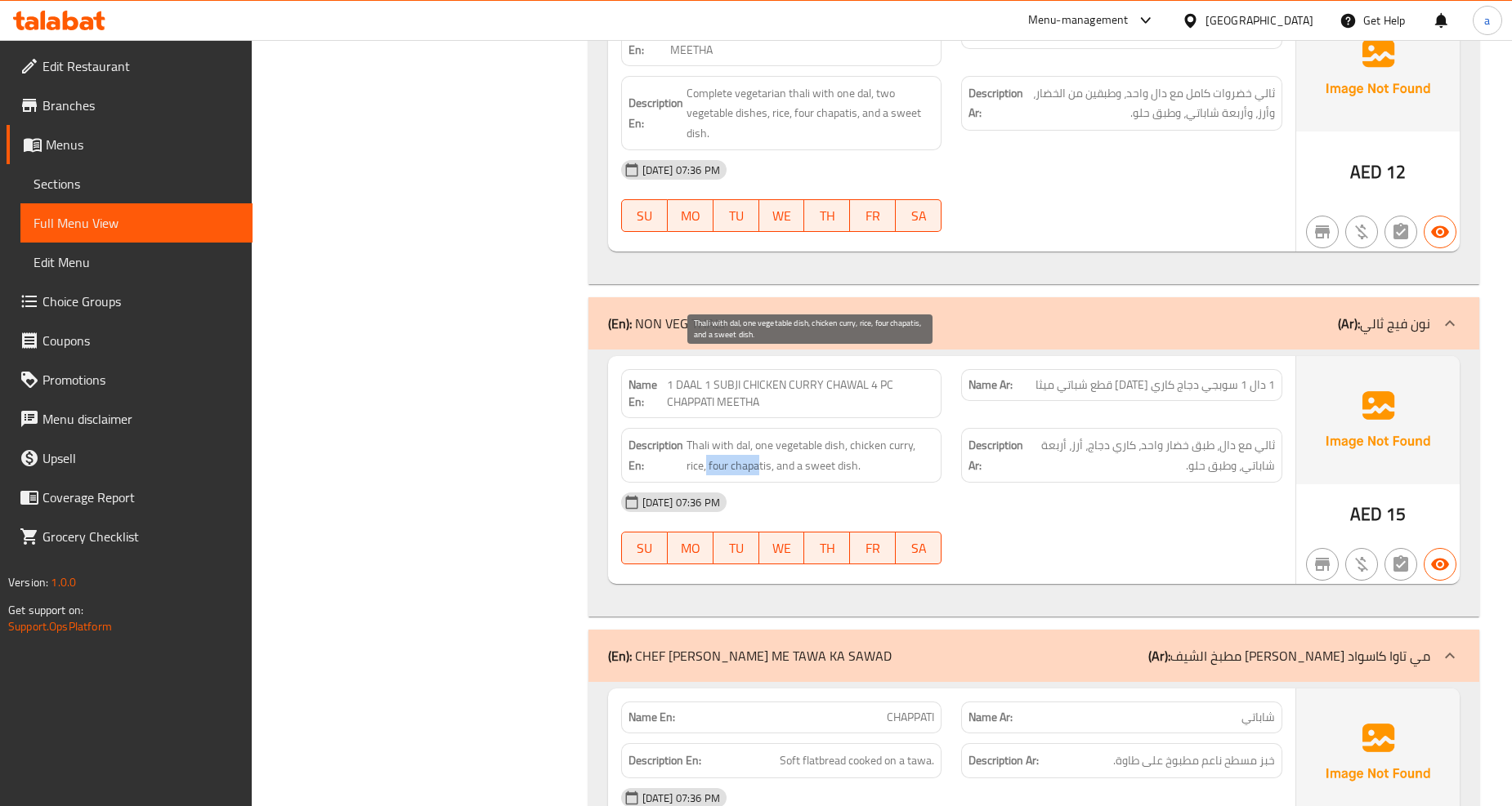
click at [756, 435] on span "Thali with dal, one vegetable dish, chicken curry, rice, four chapatis, and a s…" at bounding box center [811, 455] width 248 height 40
drag, startPoint x: 766, startPoint y: 382, endPoint x: 865, endPoint y: 390, distance: 99.3
click at [865, 435] on span "Thali with dal, one vegetable dish, chicken curry, rice, four chapatis, and a s…" at bounding box center [811, 455] width 248 height 40
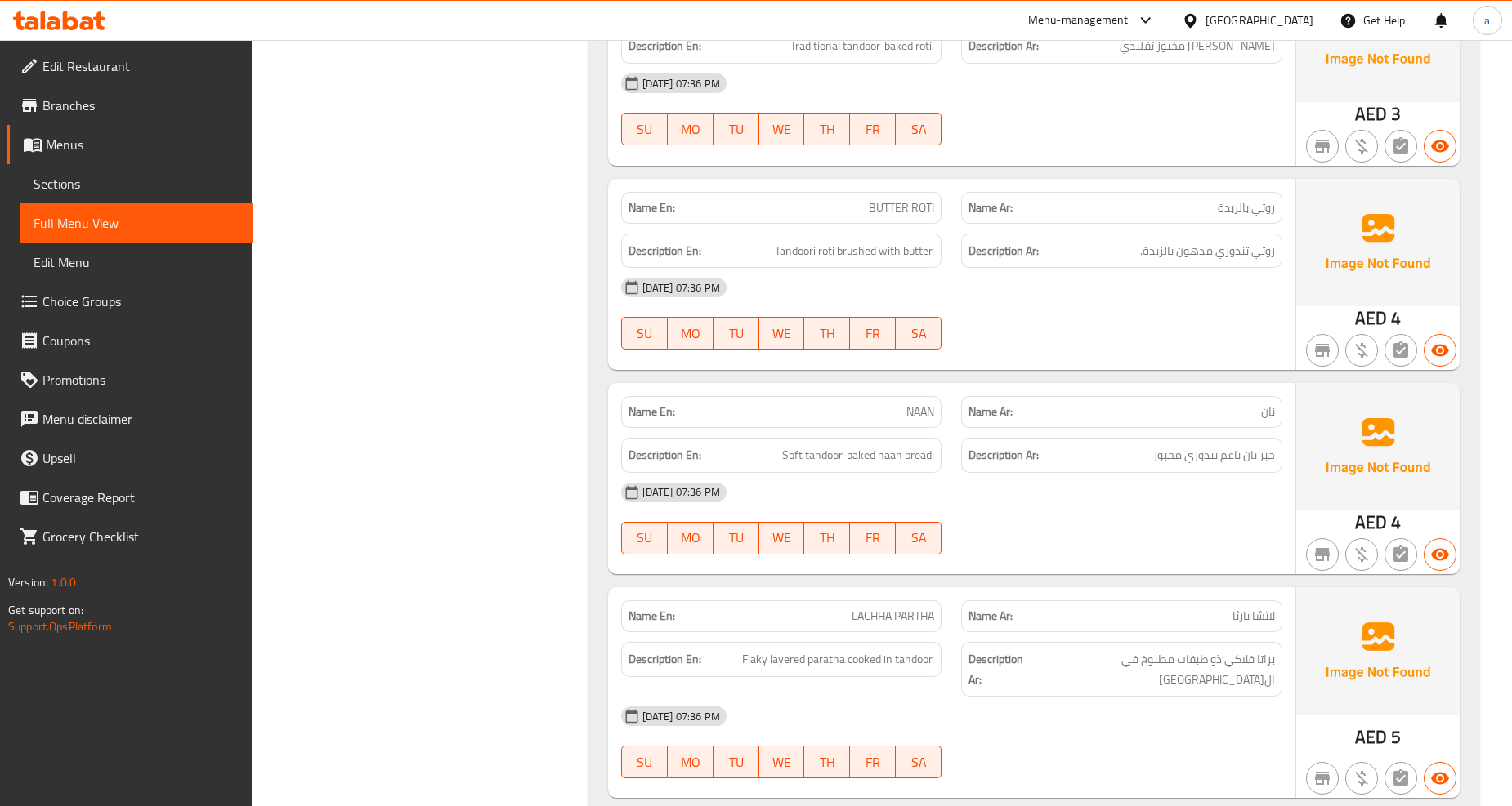
scroll to position [17520, 0]
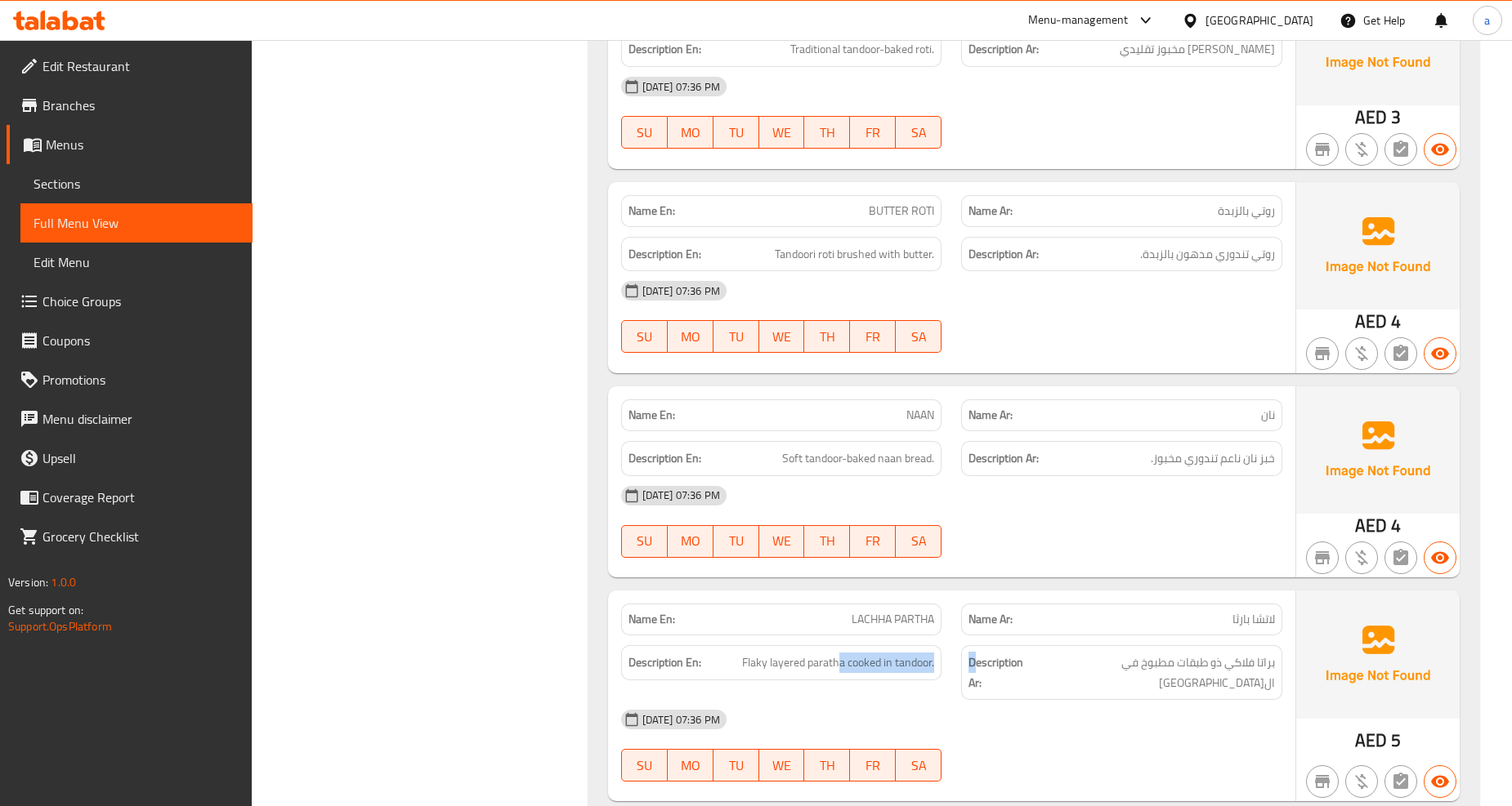
drag, startPoint x: 837, startPoint y: 564, endPoint x: 954, endPoint y: 572, distance: 117.3
click at [967, 636] on div "Description En: Flaky layered paratha cooked in tandoor. Description Ar: براتا …" at bounding box center [952, 673] width 681 height 74
click at [1008, 700] on div "14-10-2025 07:36 PM" at bounding box center [952, 720] width 681 height 39
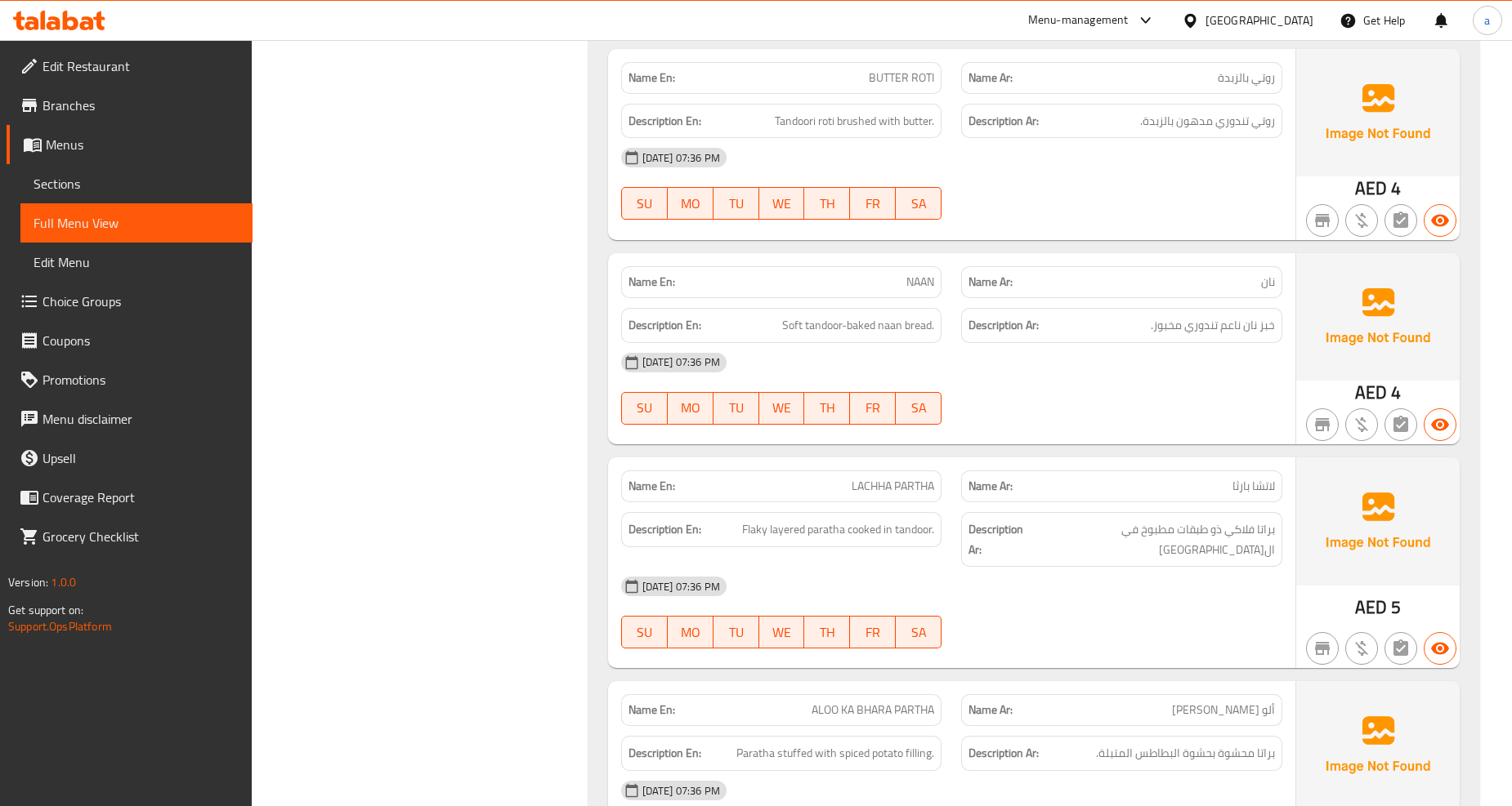
scroll to position [17974, 0]
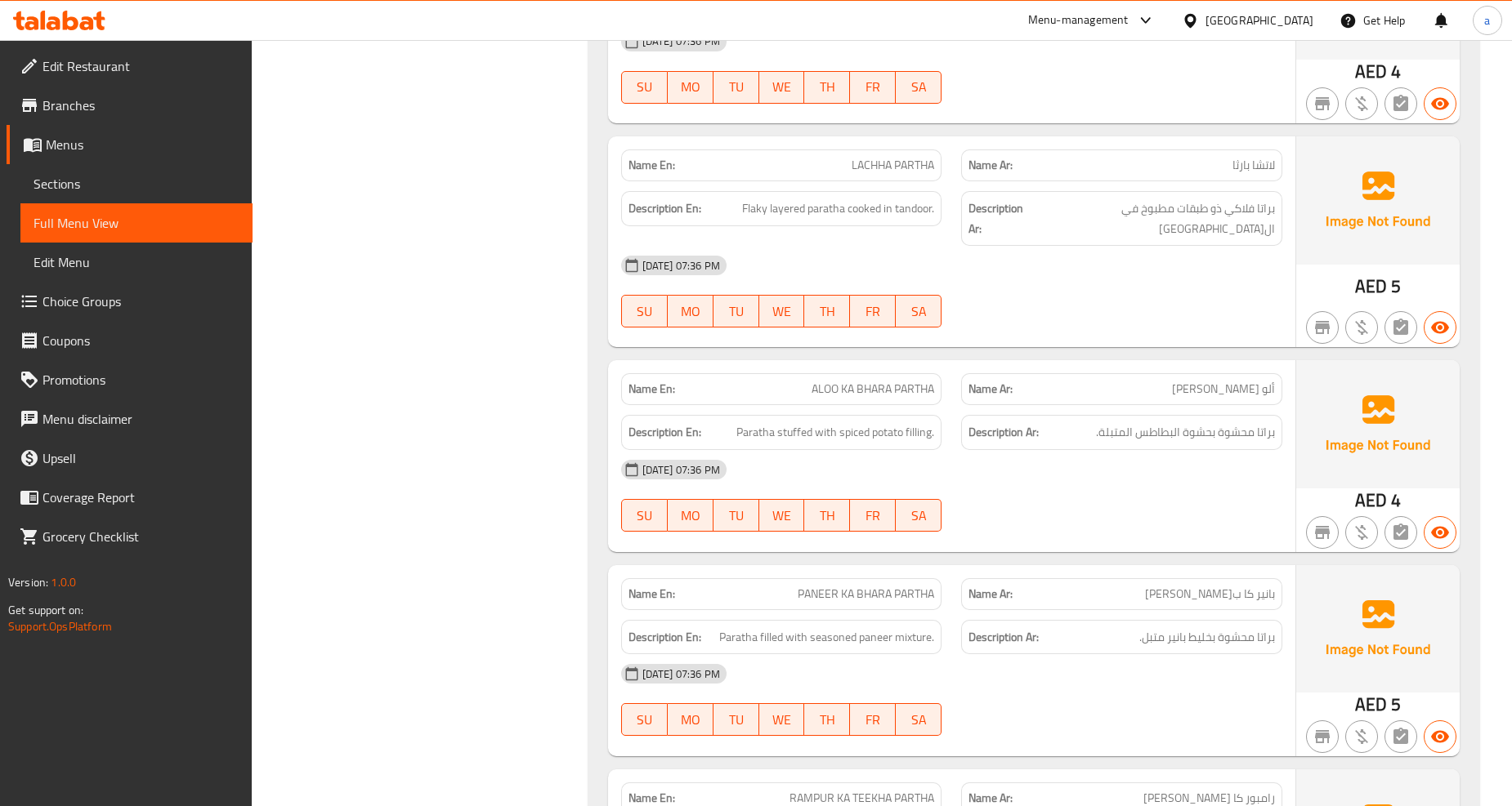
click at [824, 586] on span "PANEER KA BHARA PARTHA" at bounding box center [866, 594] width 137 height 17
click at [851, 586] on span "PANEER KA BHARA PARTHA" at bounding box center [866, 594] width 137 height 17
drag, startPoint x: 851, startPoint y: 480, endPoint x: 910, endPoint y: 477, distance: 59.1
click at [910, 586] on span "PANEER KA BHARA PARTHA" at bounding box center [866, 594] width 137 height 17
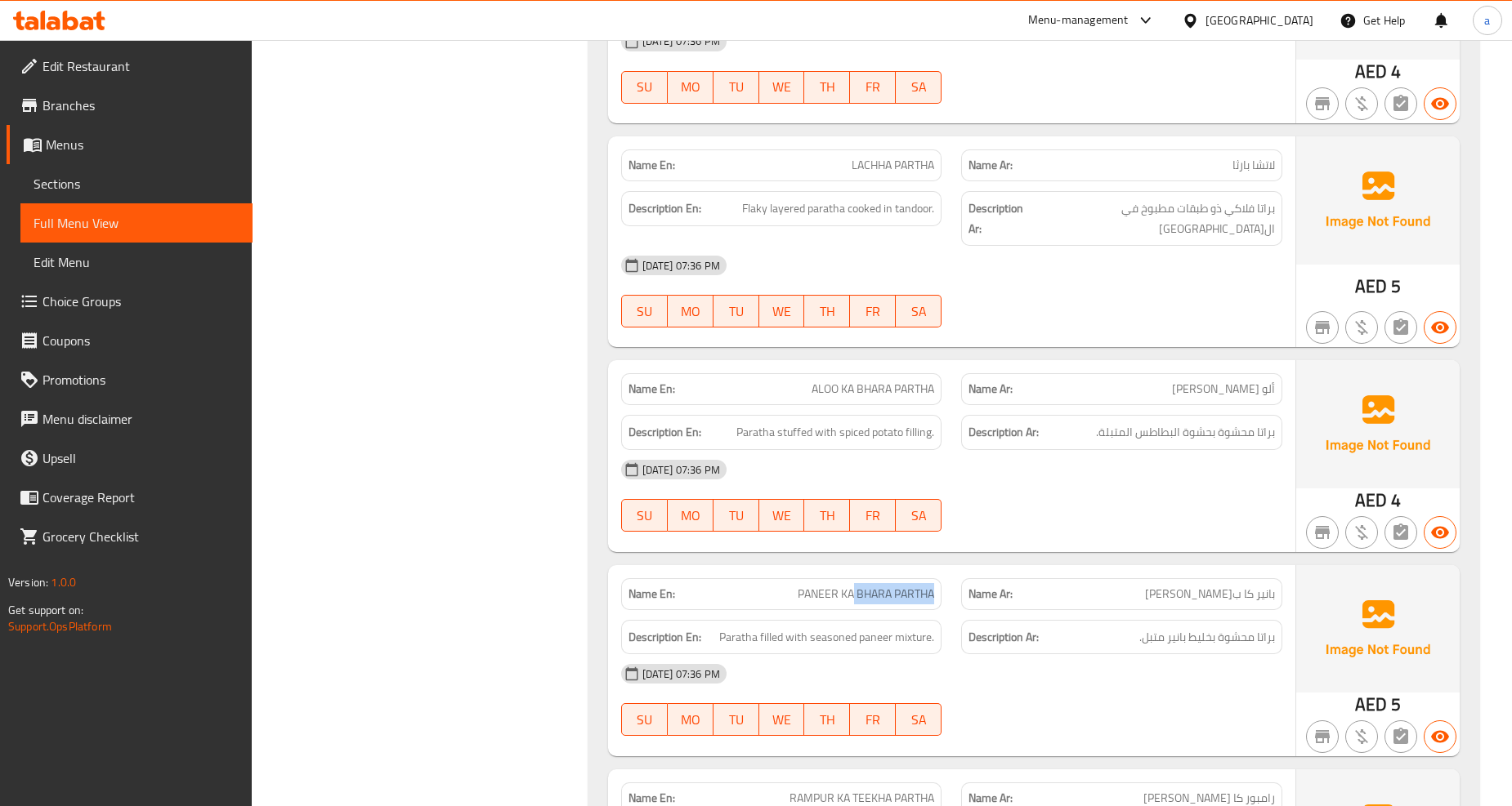
click at [910, 586] on span "PANEER KA BHARA PARTHA" at bounding box center [866, 594] width 137 height 17
click at [904, 586] on span "PANEER KA BHARA PARTHA" at bounding box center [866, 594] width 137 height 17
click at [874, 586] on span "PANEER KA BHARA PARTHA" at bounding box center [866, 594] width 137 height 17
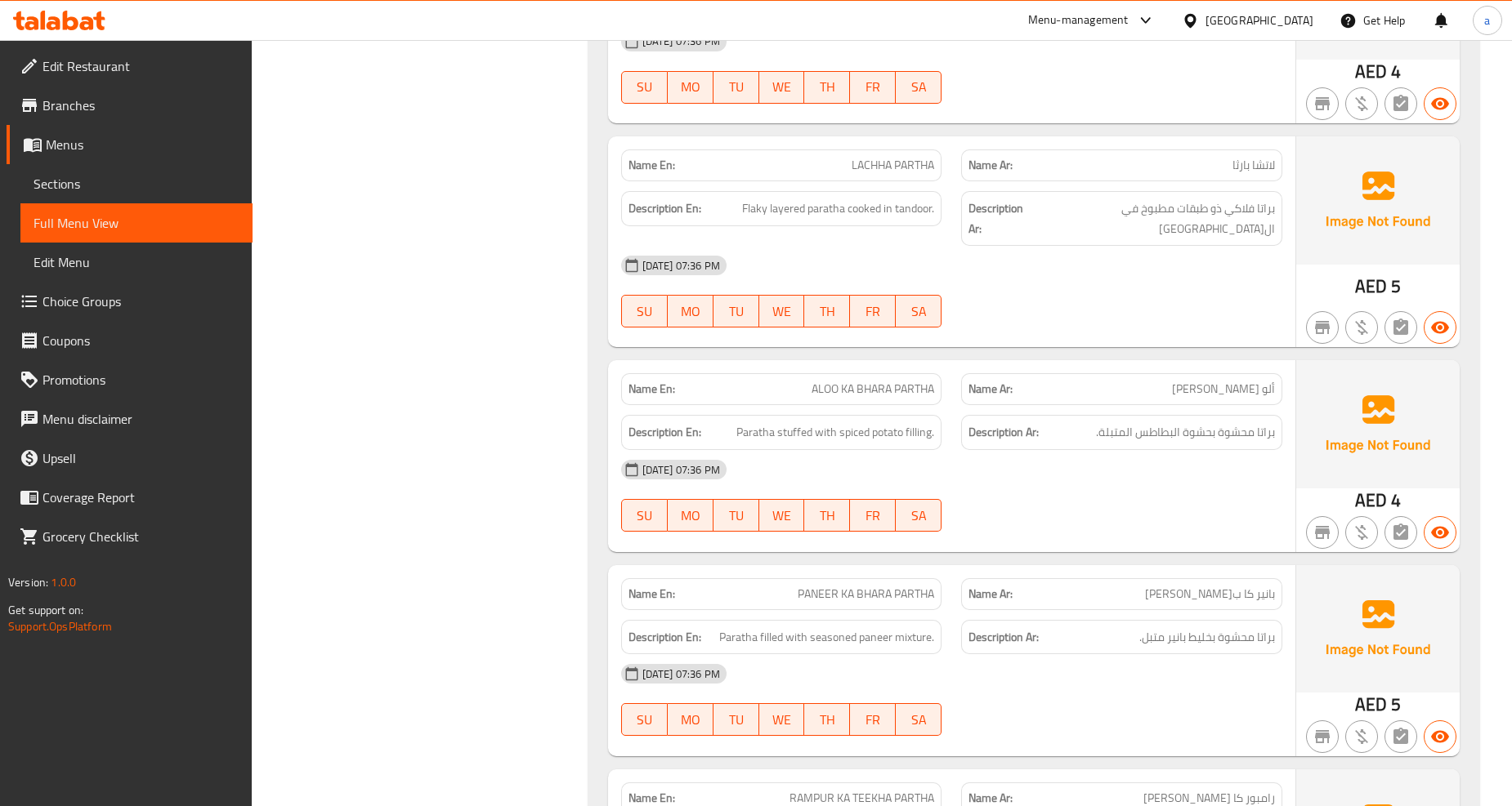
click at [839, 586] on span "PANEER KA BHARA PARTHA" at bounding box center [866, 594] width 137 height 17
click at [764, 628] on span "Paratha filled with seasoned paneer mixture." at bounding box center [827, 638] width 215 height 20
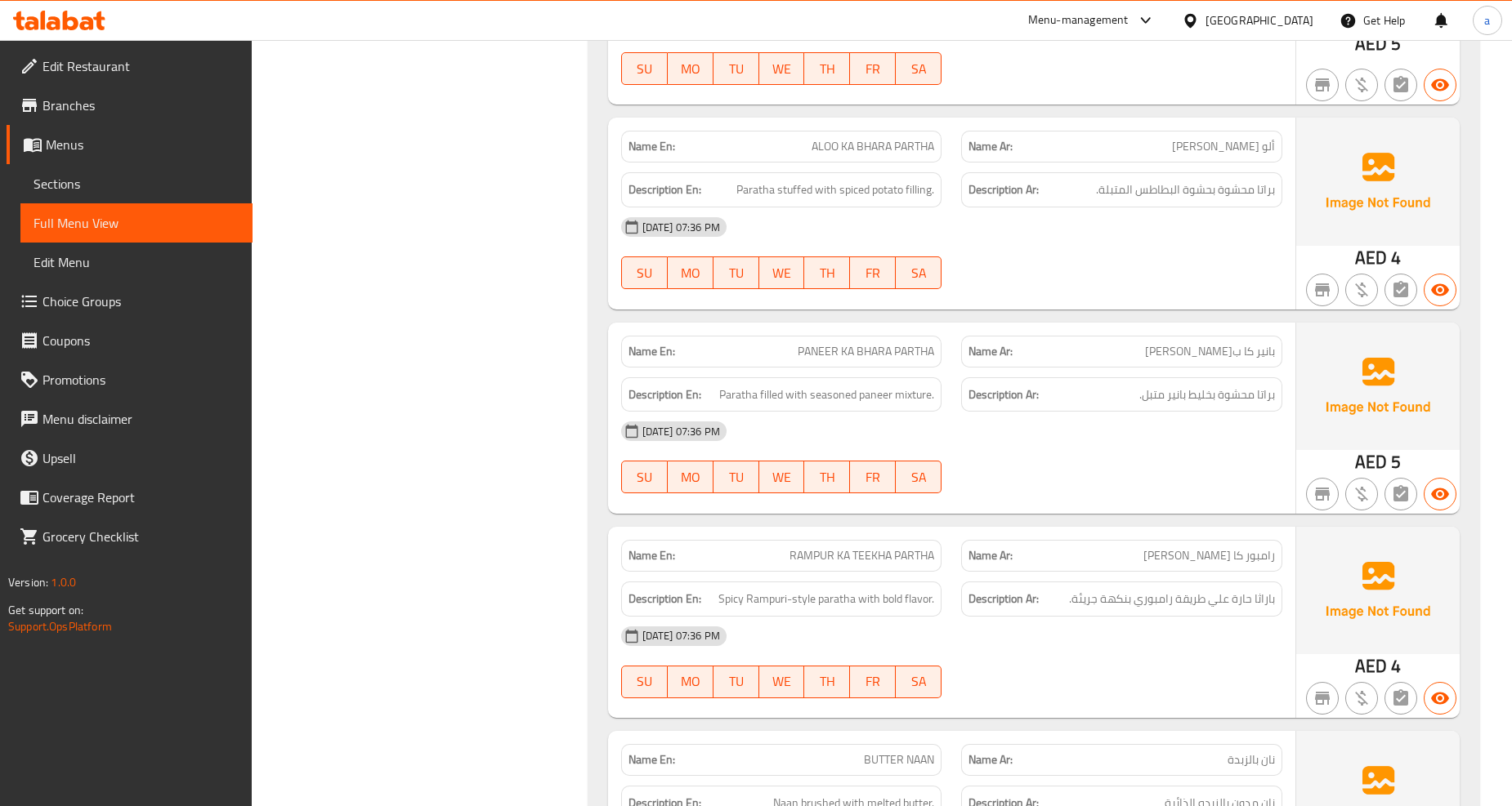
scroll to position [18427, 0]
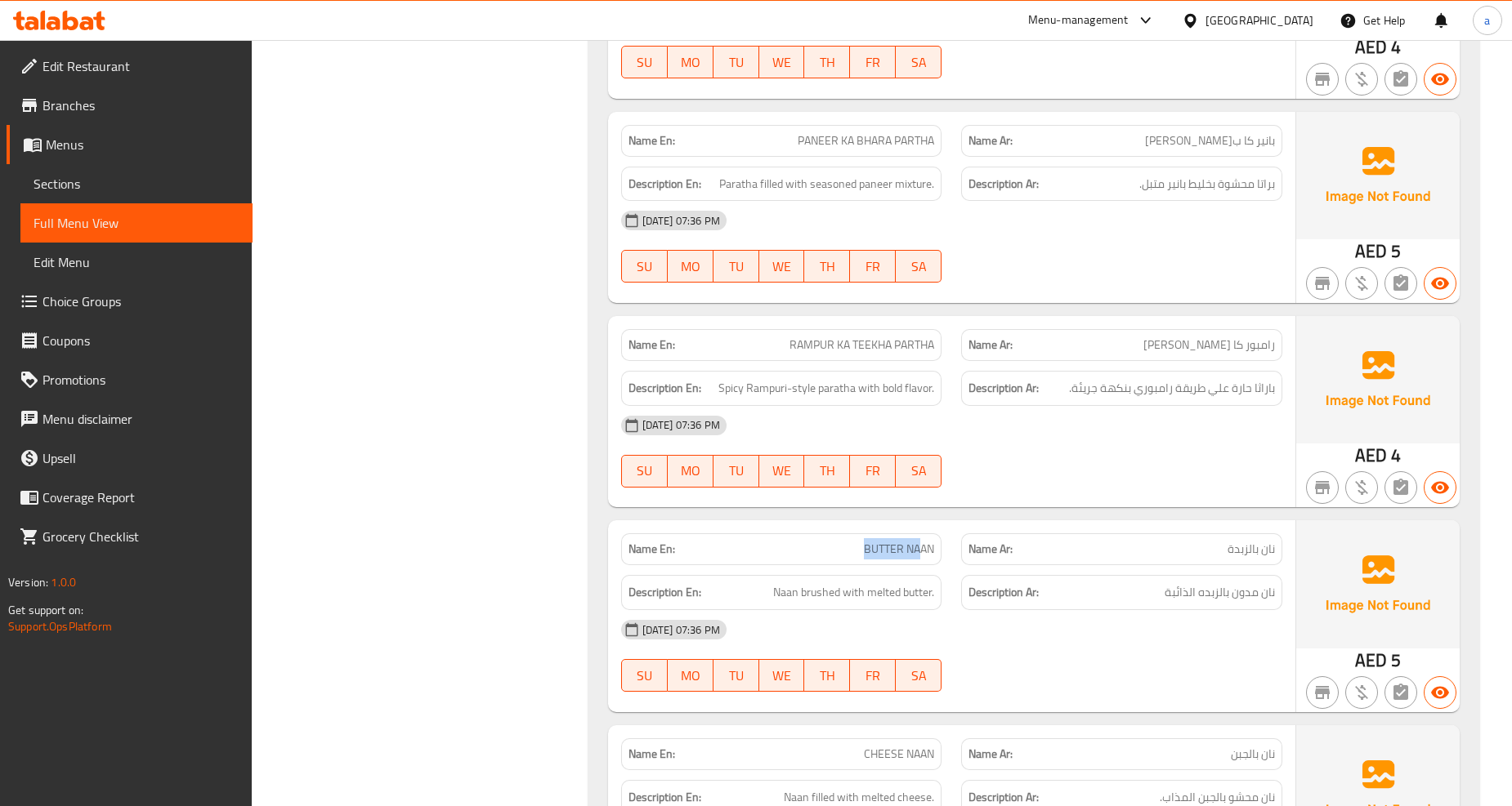
drag, startPoint x: 847, startPoint y: 427, endPoint x: 908, endPoint y: 428, distance: 61.0
click at [921, 541] on p "Name En: BUTTER NAAN" at bounding box center [782, 549] width 307 height 17
drag, startPoint x: 908, startPoint y: 428, endPoint x: 1284, endPoint y: 483, distance: 380.0
click at [909, 541] on span "BUTTER NAAN" at bounding box center [898, 549] width 70 height 17
click at [760, 583] on h6 "Description En: Naan brushed with melted butter." at bounding box center [782, 592] width 307 height 20
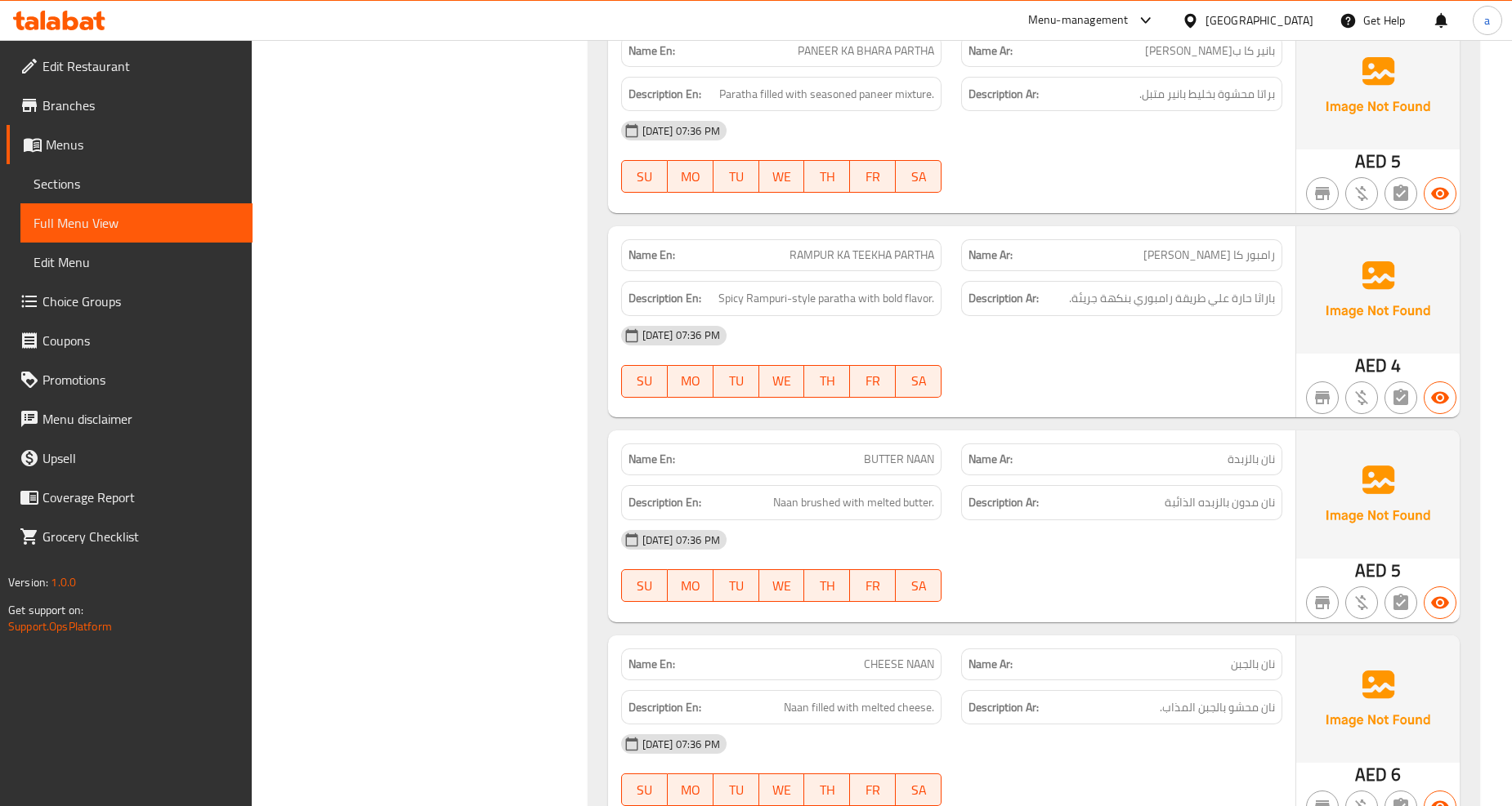
scroll to position [18518, 0]
drag, startPoint x: 1272, startPoint y: 545, endPoint x: 1251, endPoint y: 540, distance: 21.6
click at [1251, 655] on span "نان بالجبن" at bounding box center [1253, 663] width 44 height 17
click at [897, 655] on span "CHEESE NAAN" at bounding box center [898, 663] width 70 height 17
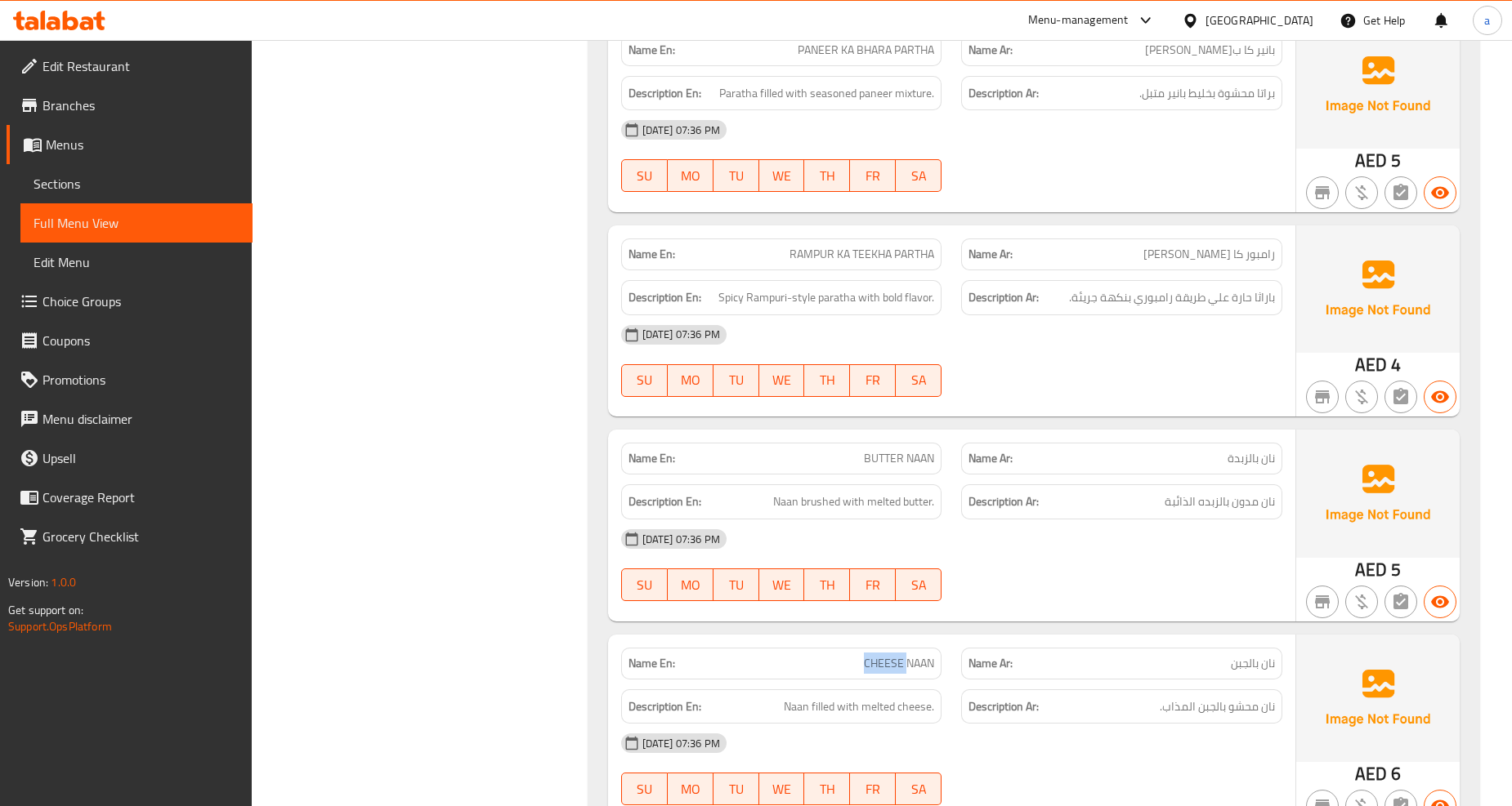
click at [897, 655] on span "CHEESE NAAN" at bounding box center [898, 663] width 70 height 17
click at [1006, 638] on div "Name Ar: نان بالجبن" at bounding box center [1122, 664] width 341 height 51
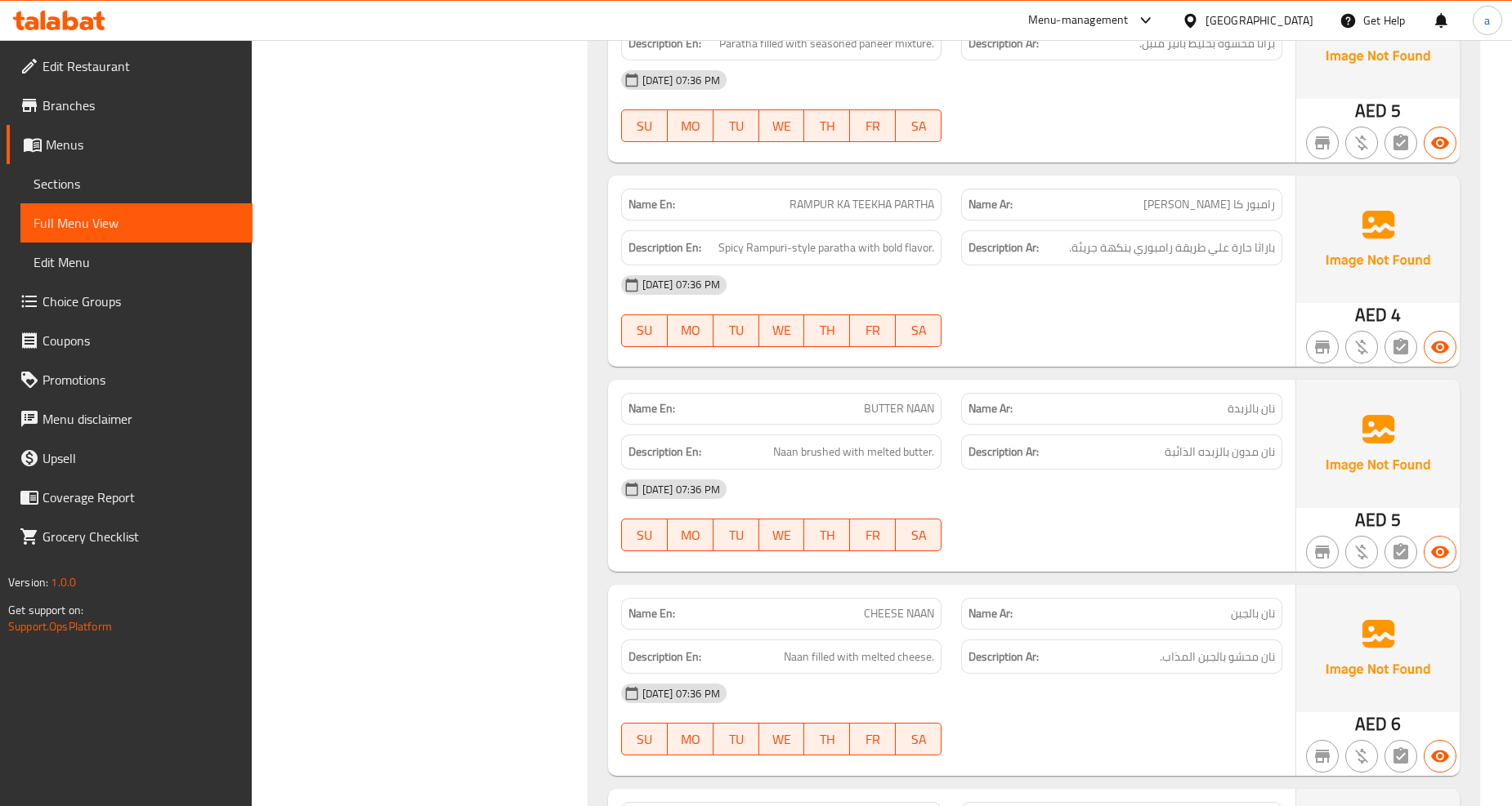
scroll to position [18699, 0]
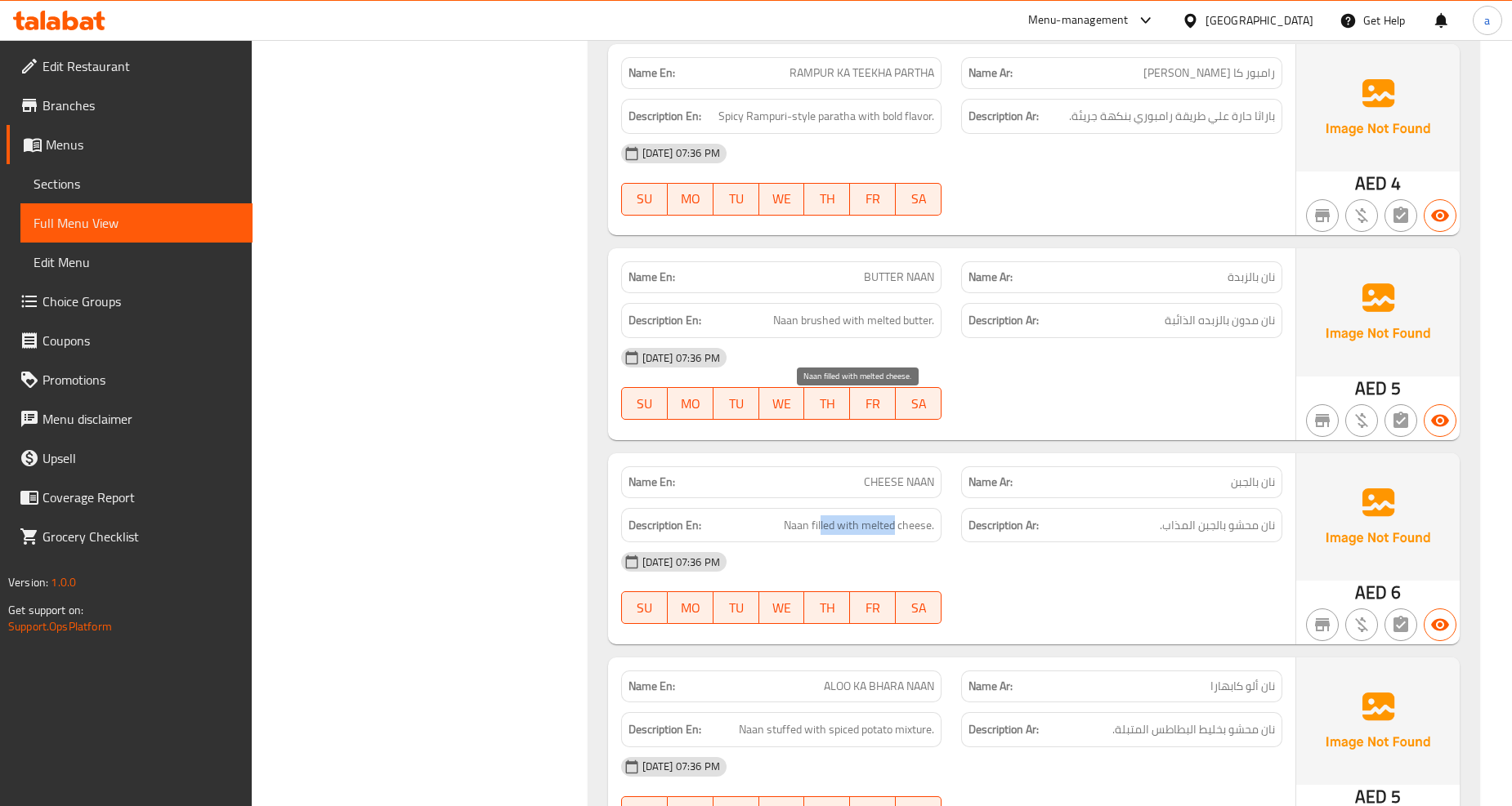
drag, startPoint x: 821, startPoint y: 415, endPoint x: 892, endPoint y: 412, distance: 71.1
click at [892, 515] on span "Naan filled with melted cheese." at bounding box center [859, 525] width 151 height 20
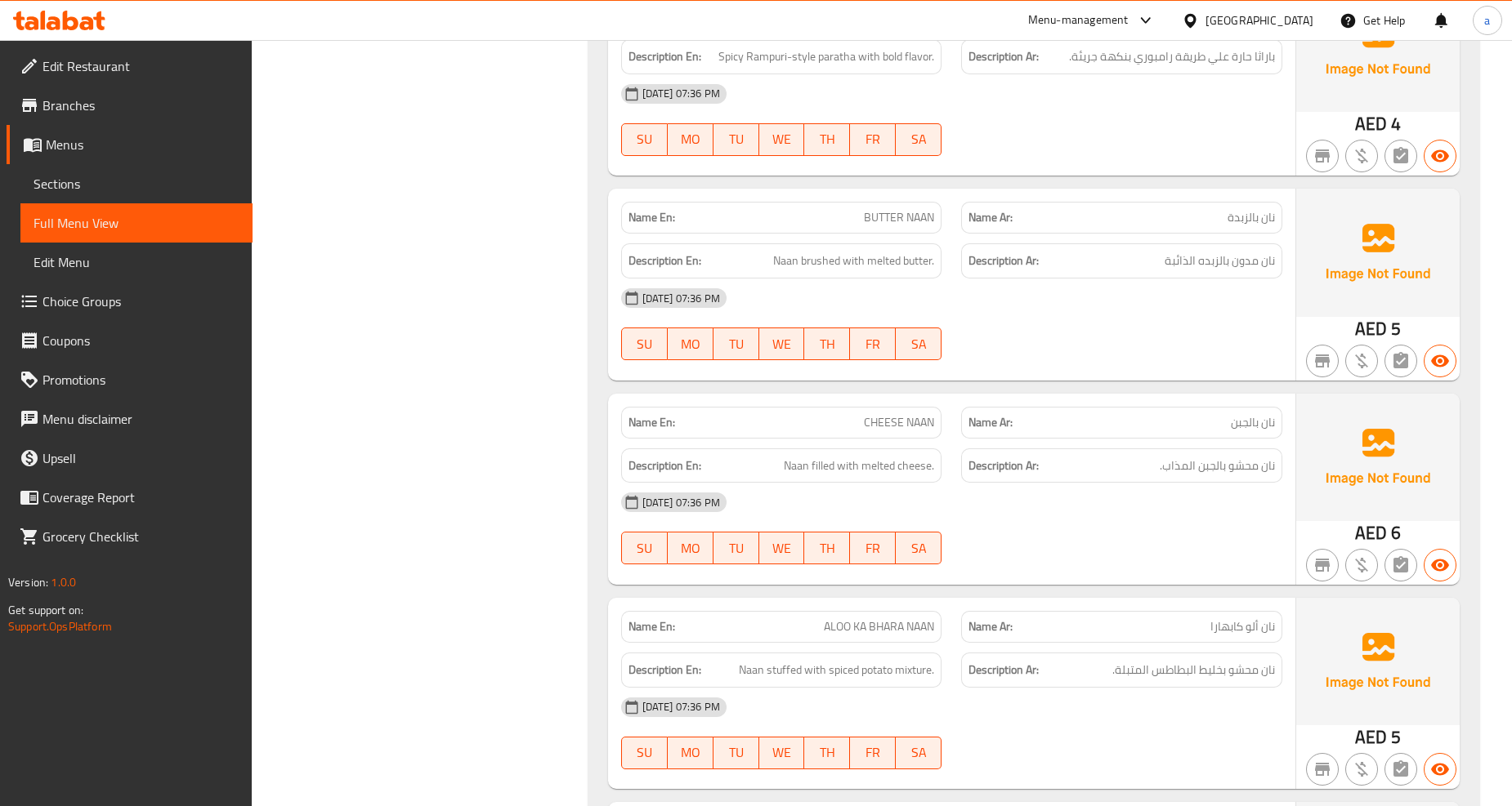
scroll to position [18791, 0]
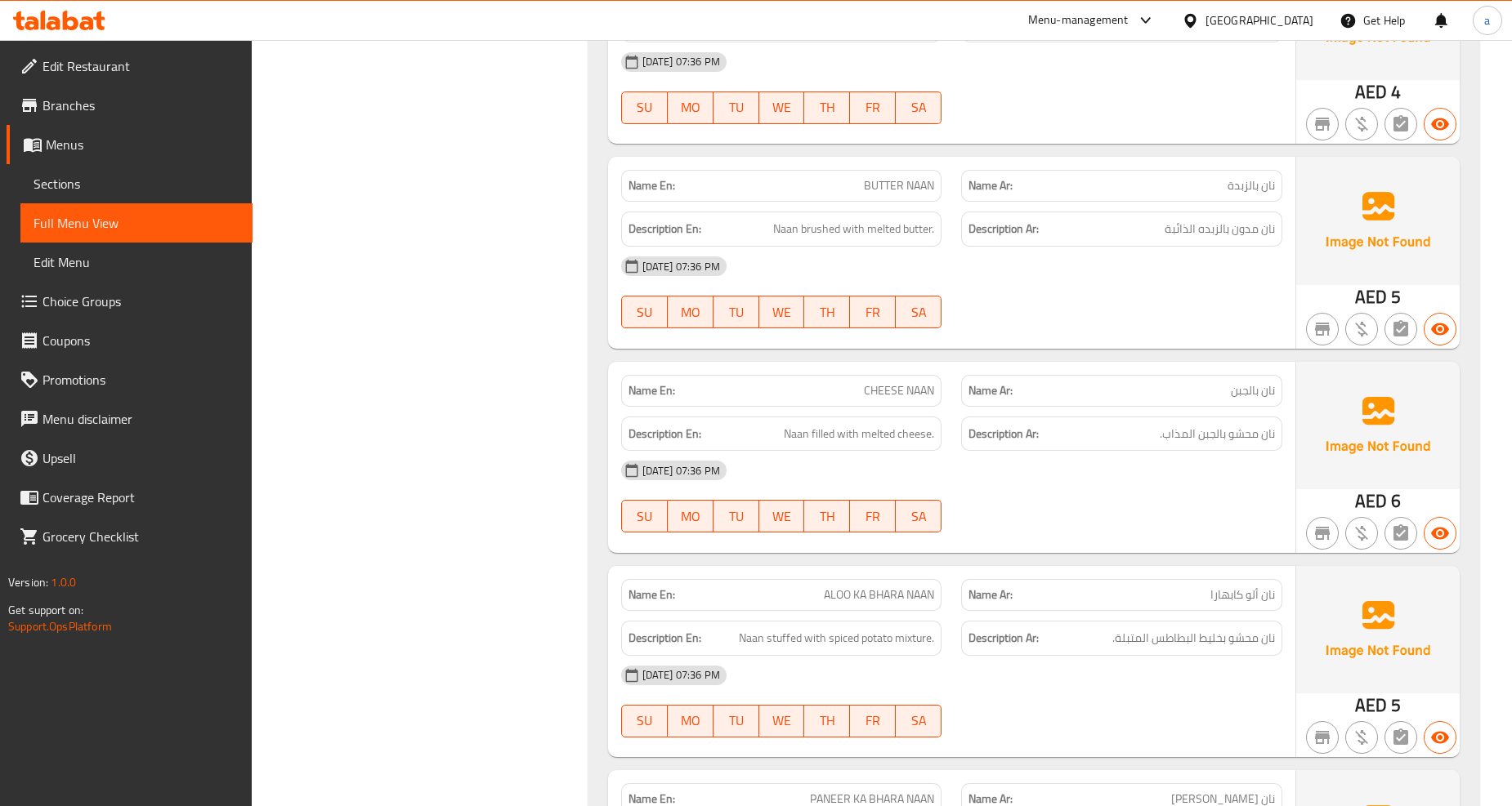
click at [883, 587] on span "ALOO KA BHARA NAAN" at bounding box center [879, 595] width 110 height 17
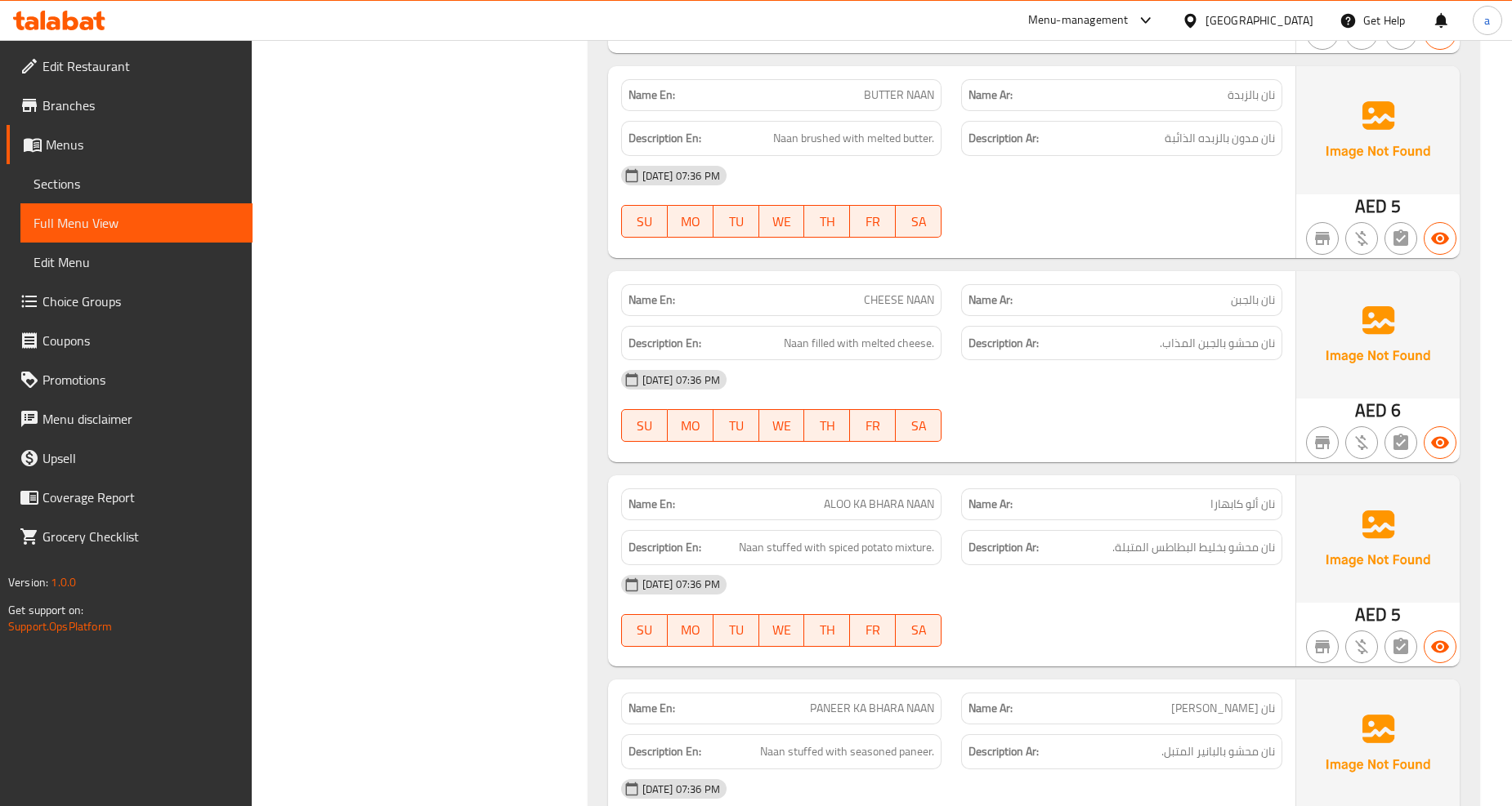
click at [932, 700] on span "PANEER KA BHARA NAAN" at bounding box center [872, 708] width 124 height 17
click at [871, 700] on span "PANEER KA BHARA NAAN" at bounding box center [872, 708] width 124 height 17
click at [826, 700] on span "PANEER KA BHARA NAAN" at bounding box center [872, 708] width 124 height 17
drag, startPoint x: 793, startPoint y: 636, endPoint x: 843, endPoint y: 641, distance: 50.2
click at [843, 742] on span "Naan stuffed with seasoned paneer." at bounding box center [847, 752] width 174 height 20
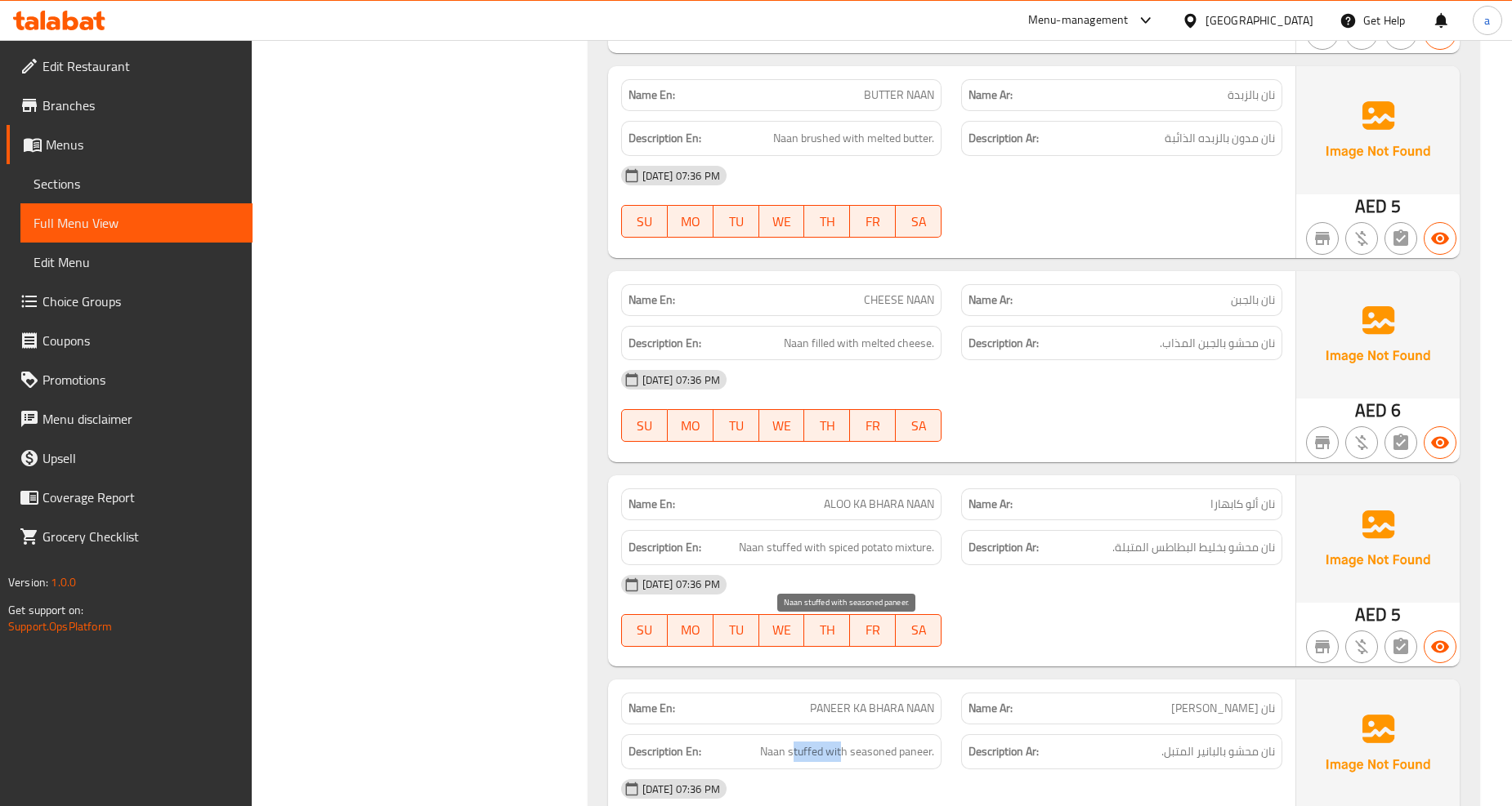
click at [843, 742] on span "Naan stuffed with seasoned paneer." at bounding box center [847, 752] width 174 height 20
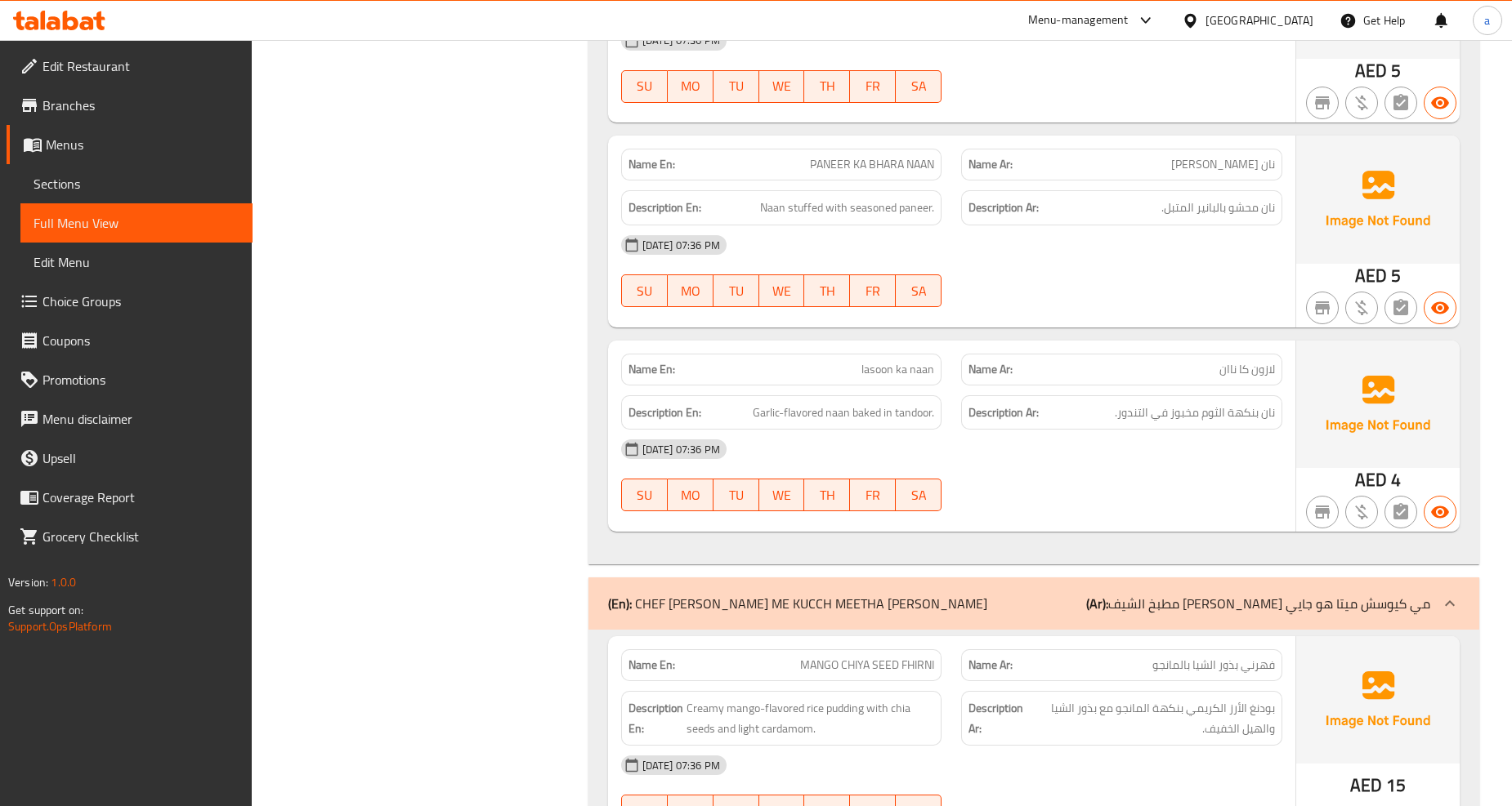
scroll to position [19880, 0]
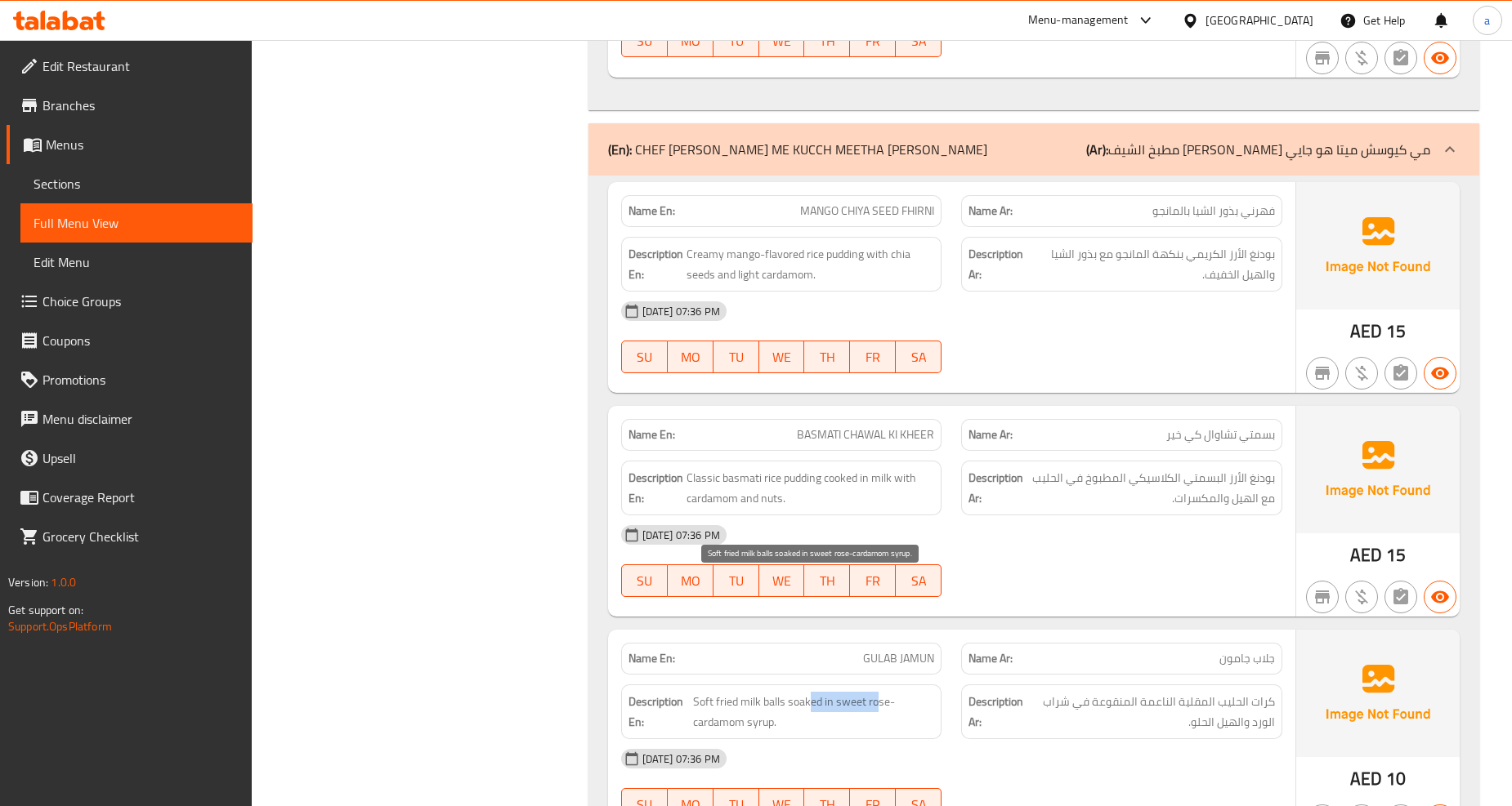
drag, startPoint x: 809, startPoint y: 577, endPoint x: 878, endPoint y: 578, distance: 69.0
click at [878, 692] on span "Soft fried milk balls soaked in sweet rose-cardamom syrup." at bounding box center [813, 711] width 241 height 40
drag, startPoint x: 812, startPoint y: 580, endPoint x: 869, endPoint y: 588, distance: 57.6
click at [869, 692] on span "Soft fried milk balls soaked in sweet rose-cardamom syrup." at bounding box center [813, 711] width 241 height 40
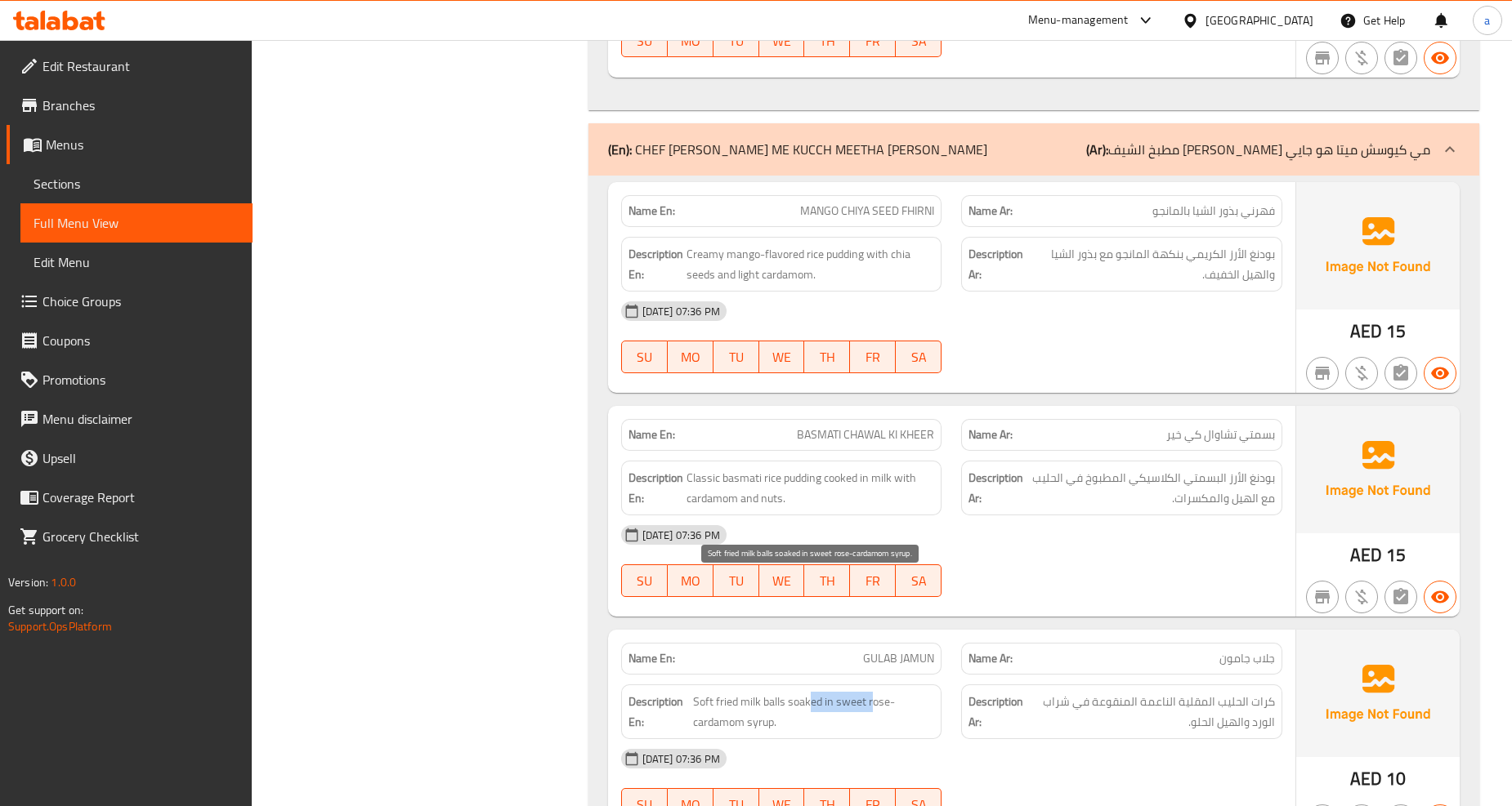
click at [869, 692] on span "Soft fried milk balls soaked in sweet rose-cardamom syrup." at bounding box center [813, 711] width 241 height 40
click at [824, 692] on span "Soft fried milk balls soaked in sweet rose-cardamom syrup." at bounding box center [813, 711] width 241 height 40
click at [848, 685] on div "Description En: Soft fried milk balls soaked in sweet rose-cardamom syrup." at bounding box center [781, 712] width 321 height 55
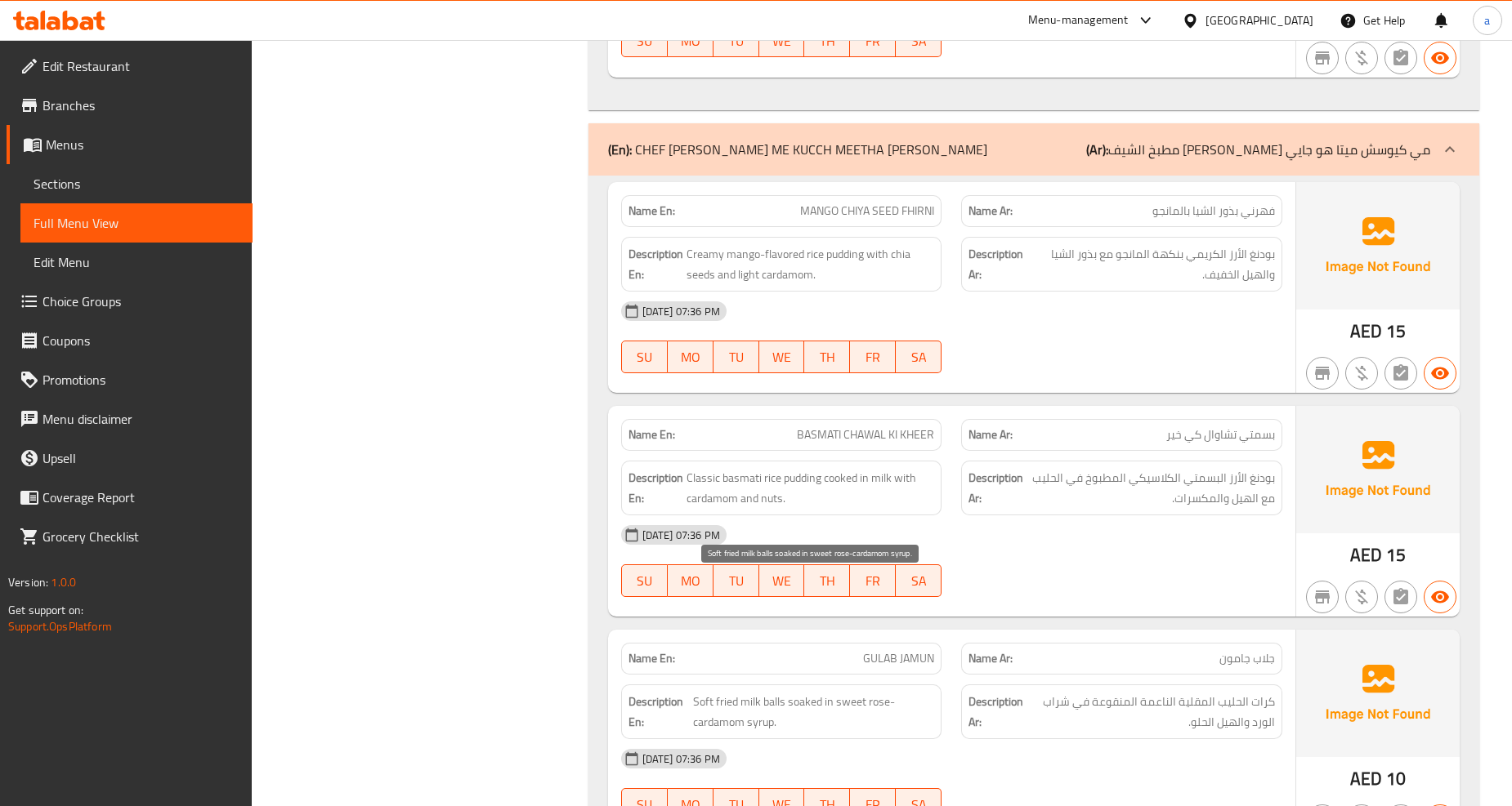
click at [747, 692] on span "Soft fried milk balls soaked in sweet rose-cardamom syrup." at bounding box center [813, 711] width 241 height 40
drag, startPoint x: 836, startPoint y: 575, endPoint x: 878, endPoint y: 584, distance: 43.0
click at [878, 692] on span "Soft fried milk balls soaked in sweet rose-cardamom syrup." at bounding box center [813, 711] width 241 height 40
click at [748, 692] on span "Soft fried milk balls soaked in sweet rose-cardamom syrup." at bounding box center [813, 711] width 241 height 40
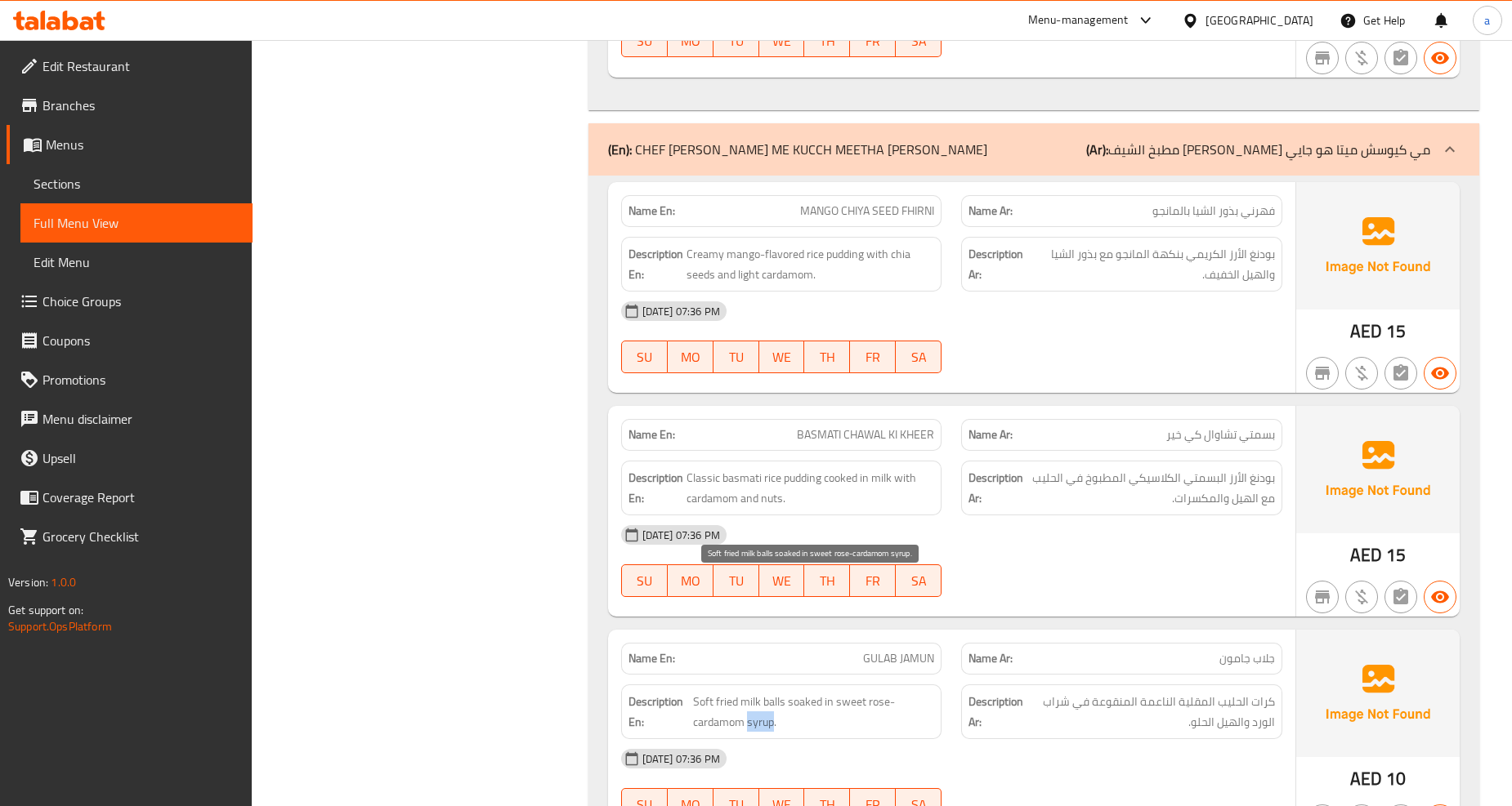
drag, startPoint x: 748, startPoint y: 608, endPoint x: 747, endPoint y: 629, distance: 21.0
click at [748, 692] on span "Soft fried milk balls soaked in sweet rose-cardamom syrup." at bounding box center [813, 711] width 241 height 40
click at [796, 692] on span "Soft fried milk balls soaked in sweet rose-cardamom syrup." at bounding box center [813, 711] width 241 height 40
click at [854, 692] on span "Soft fried milk balls soaked in sweet rose-cardamom syrup." at bounding box center [813, 711] width 241 height 40
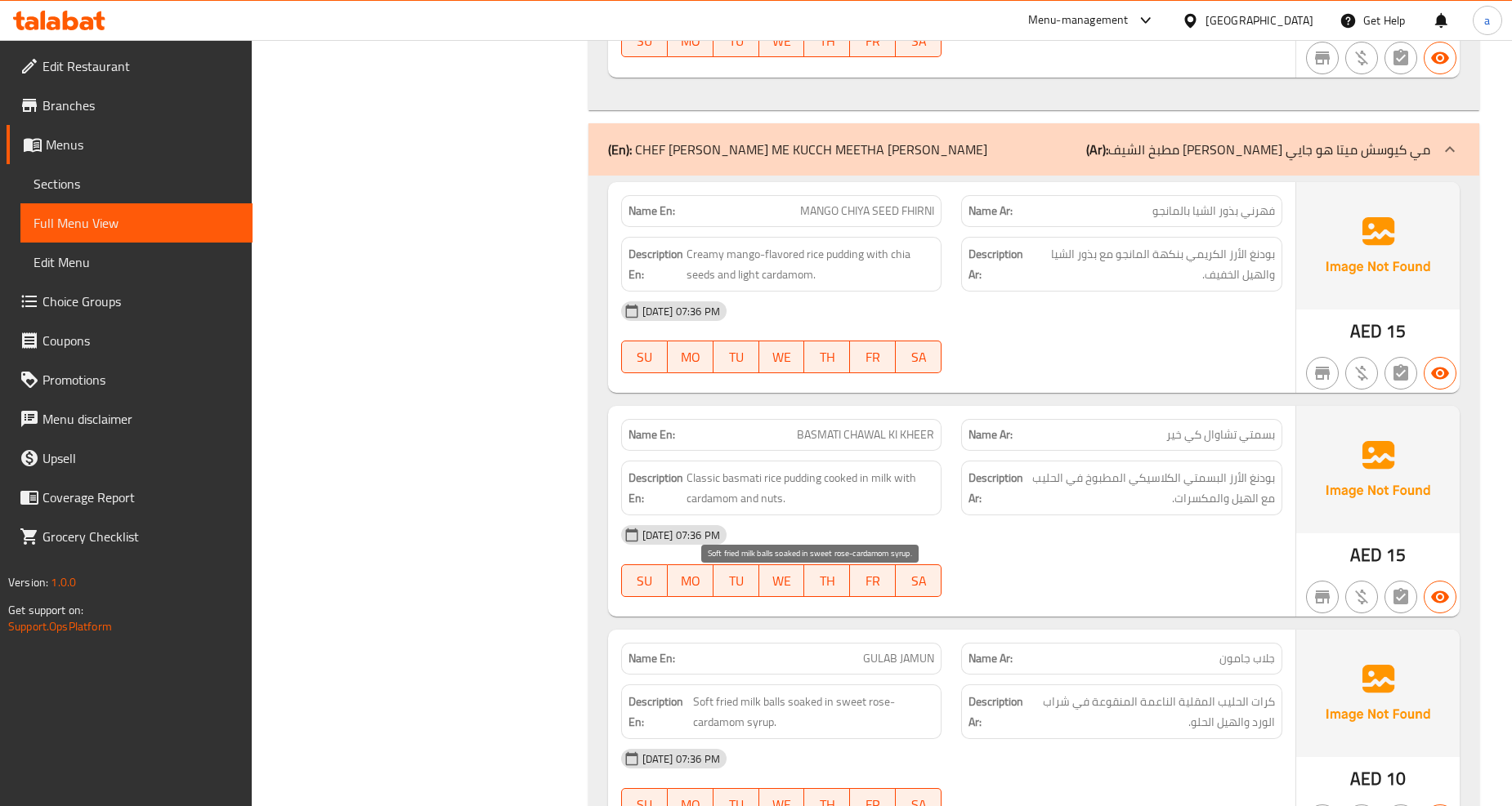
click at [882, 692] on span "Soft fried milk balls soaked in sweet rose-cardamom syrup." at bounding box center [813, 711] width 241 height 40
drag, startPoint x: 882, startPoint y: 585, endPoint x: 713, endPoint y: 605, distance: 170.2
click at [713, 692] on span "Soft fried milk balls soaked in sweet rose-cardamom syrup." at bounding box center [813, 711] width 241 height 40
click at [795, 692] on span "Soft fried milk balls soaked in sweet rose-cardamom syrup." at bounding box center [813, 711] width 241 height 40
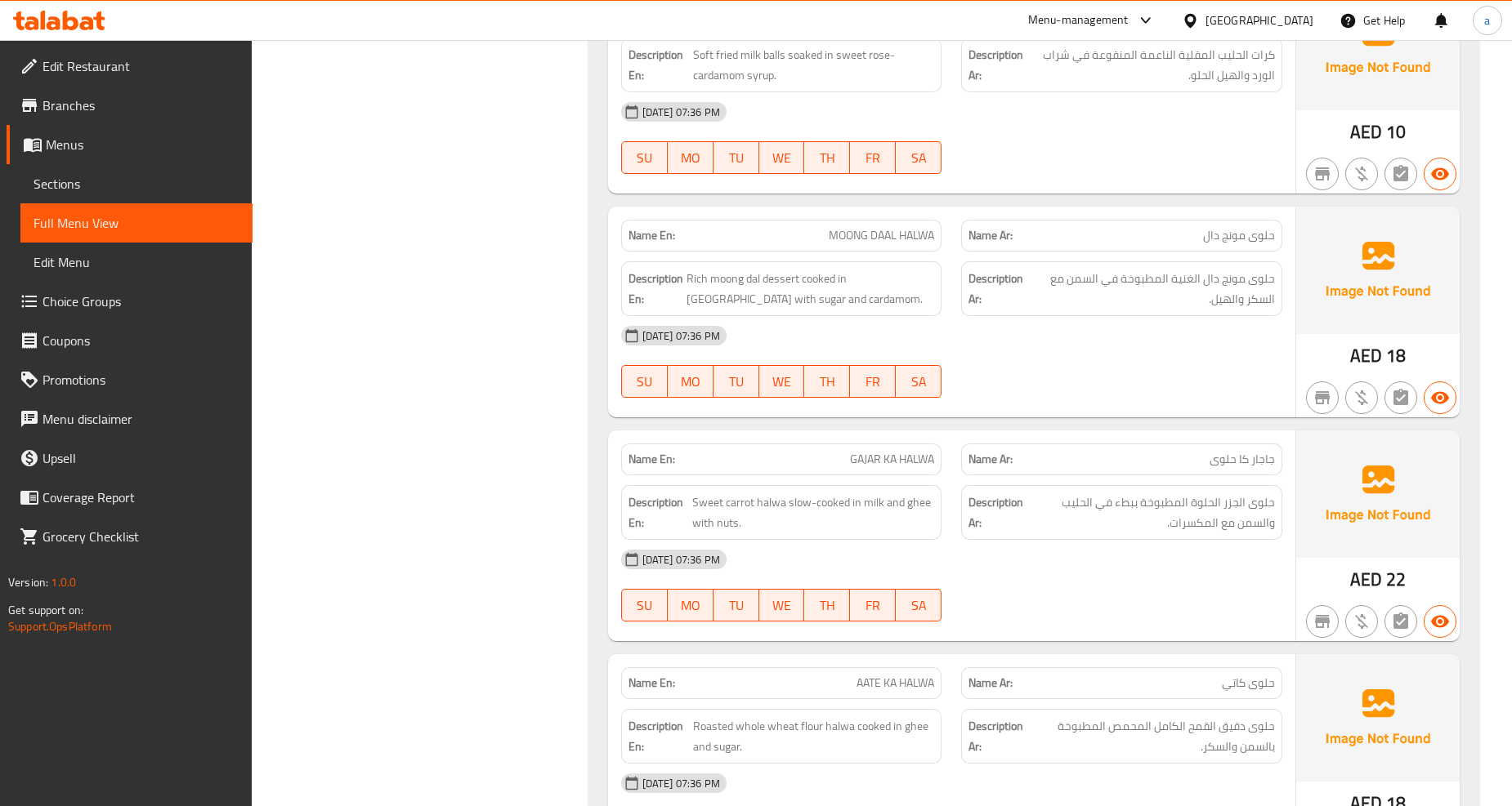
scroll to position [20534, 0]
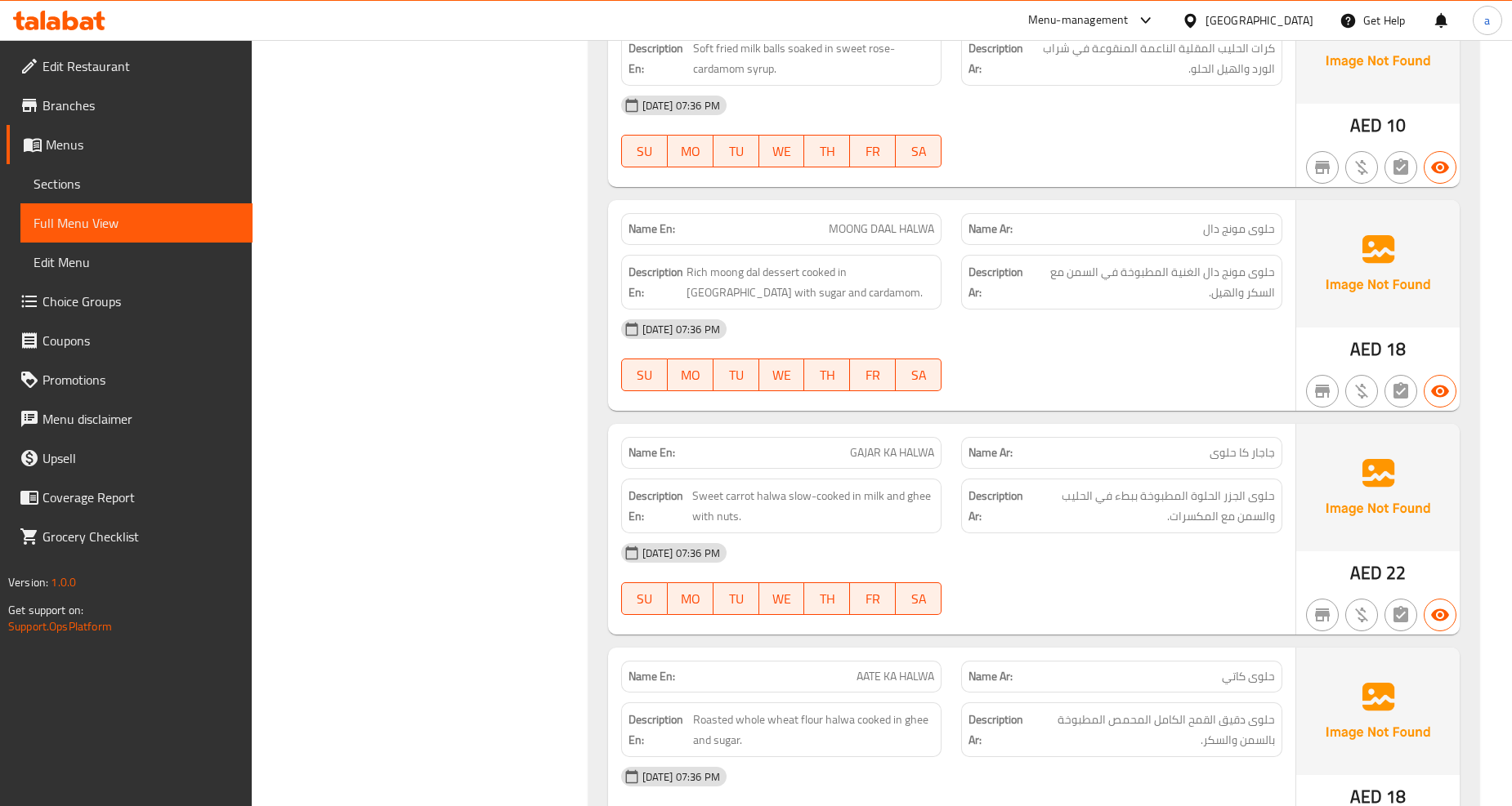
click at [928, 669] on span "AATE KA HALWA" at bounding box center [896, 677] width 78 height 17
drag, startPoint x: 1253, startPoint y: 575, endPoint x: 1266, endPoint y: 589, distance: 19.1
click at [1256, 693] on div "Description Ar: حلوى دقيق القمح الكامل المحمص المطبوخة بالسمن والسكر." at bounding box center [1122, 730] width 341 height 74
click at [795, 710] on span "Roasted whole wheat flour halwa cooked in ghee and sugar." at bounding box center [813, 730] width 242 height 40
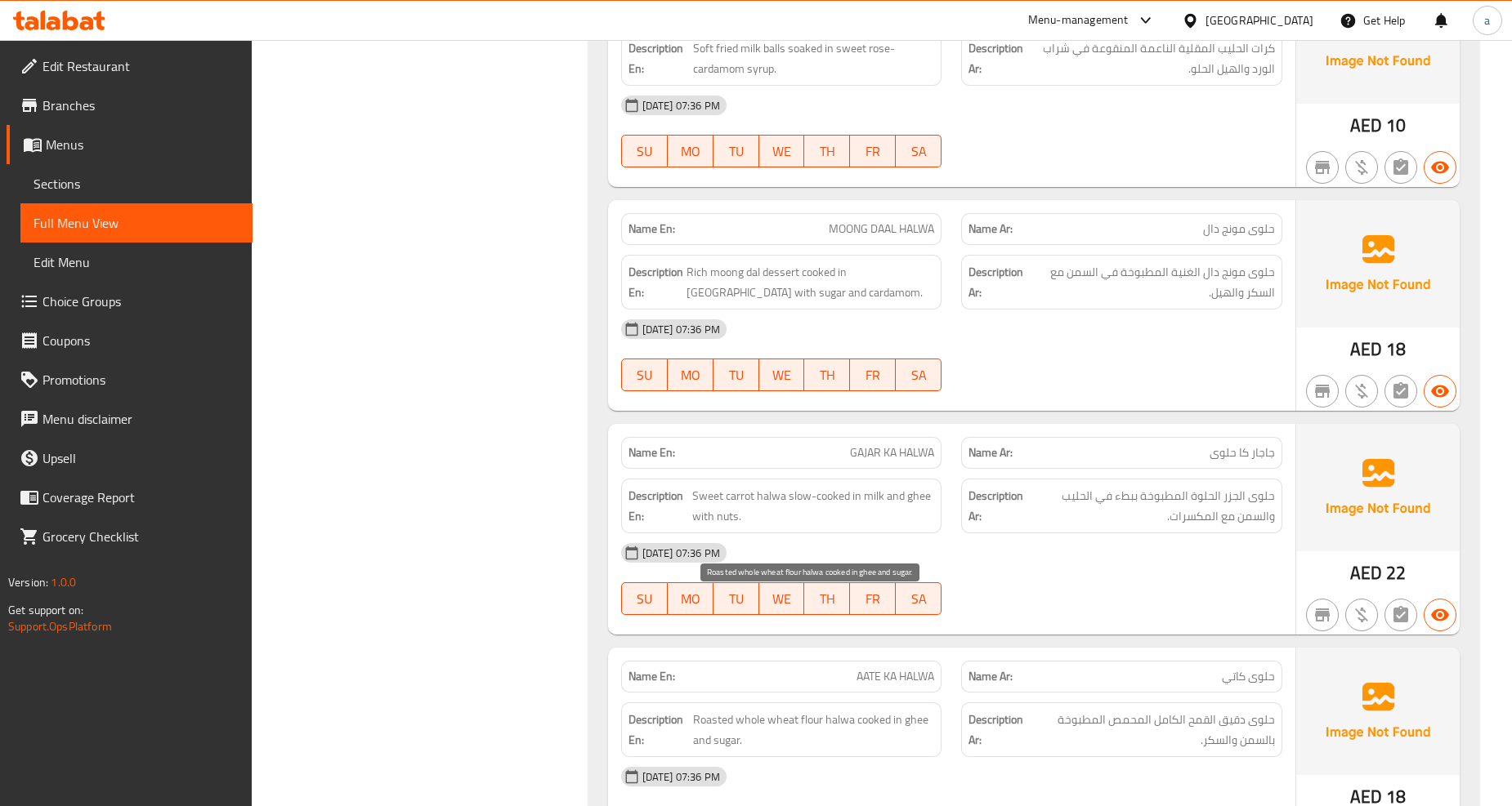
click at [811, 710] on span "Roasted whole wheat flour halwa cooked in ghee and sugar." at bounding box center [813, 730] width 242 height 40
click at [708, 710] on span "Roasted whole wheat flour halwa cooked in ghee and sugar." at bounding box center [813, 730] width 242 height 40
click at [771, 710] on span "Roasted whole wheat flour halwa cooked in ghee and sugar." at bounding box center [813, 730] width 242 height 40
drag, startPoint x: 883, startPoint y: 602, endPoint x: 918, endPoint y: 615, distance: 37.3
click at [918, 710] on span "Roasted whole wheat flour halwa cooked in ghee and sugar." at bounding box center [813, 730] width 242 height 40
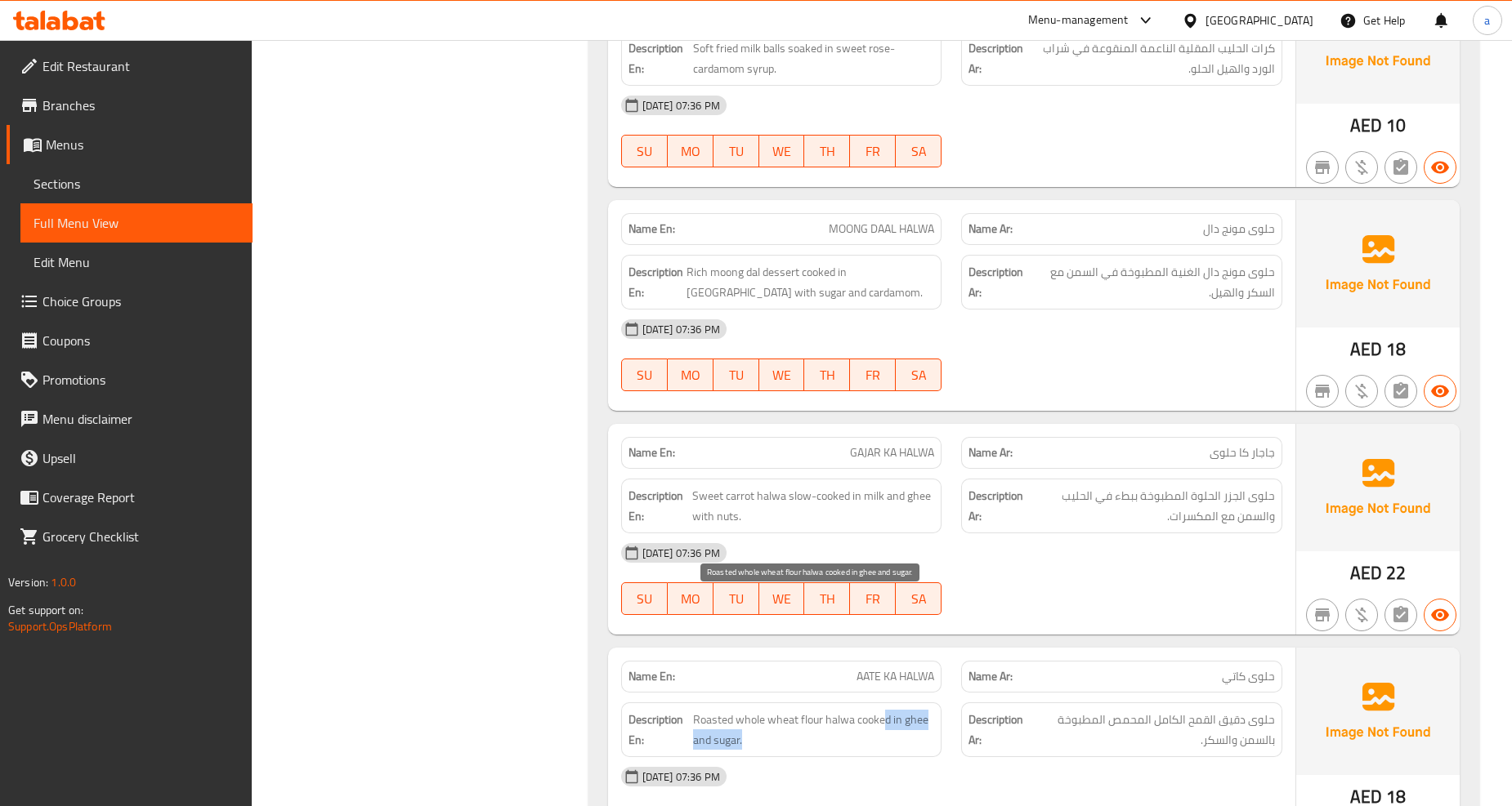
click at [918, 710] on span "Roasted whole wheat flour halwa cooked in ghee and sugar." at bounding box center [813, 730] width 242 height 40
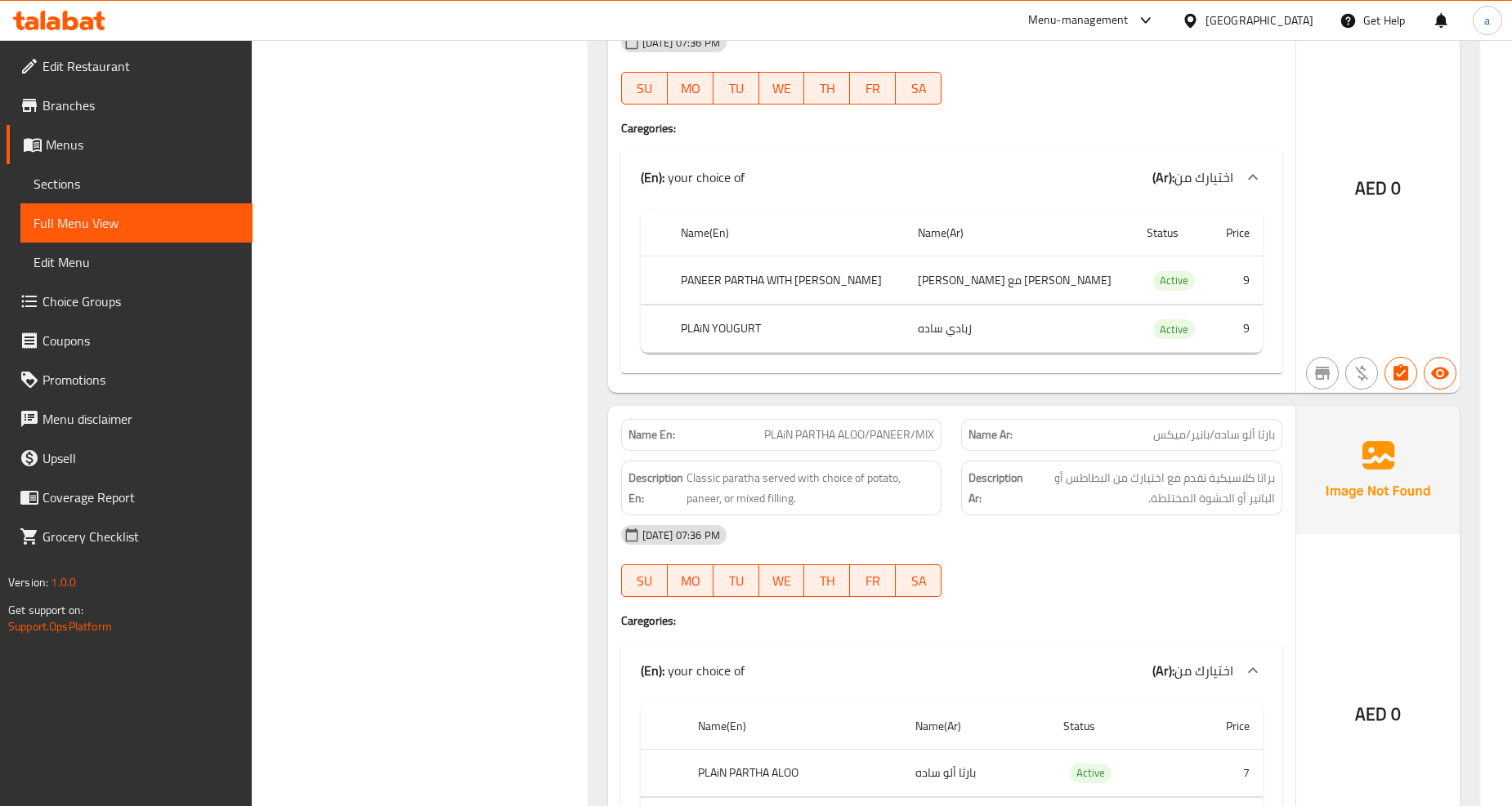
scroll to position [544, 0]
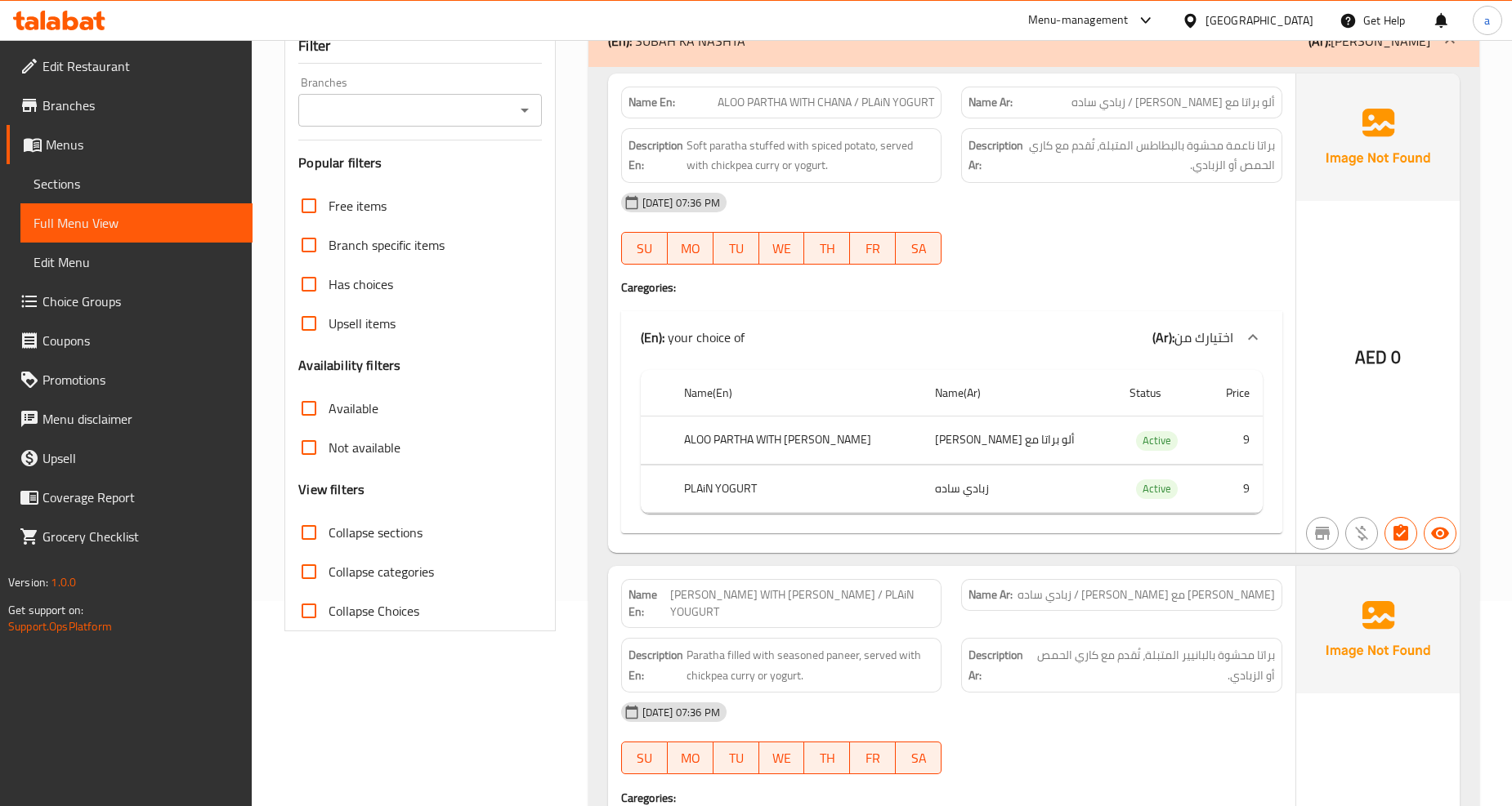
scroll to position [0, 0]
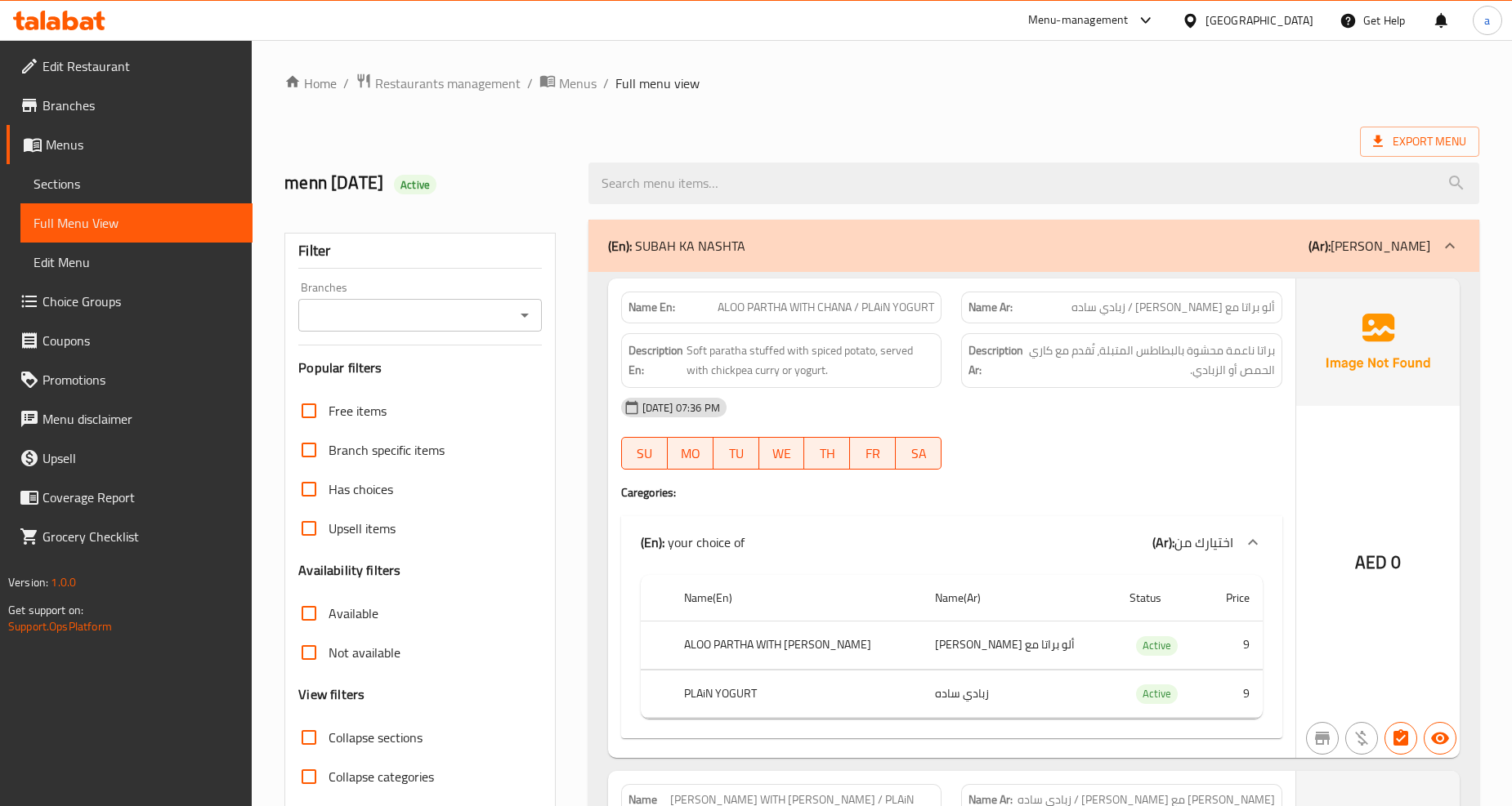
click at [56, 109] on span "Branches" at bounding box center [141, 106] width 197 height 20
